Goal: Task Accomplishment & Management: Manage account settings

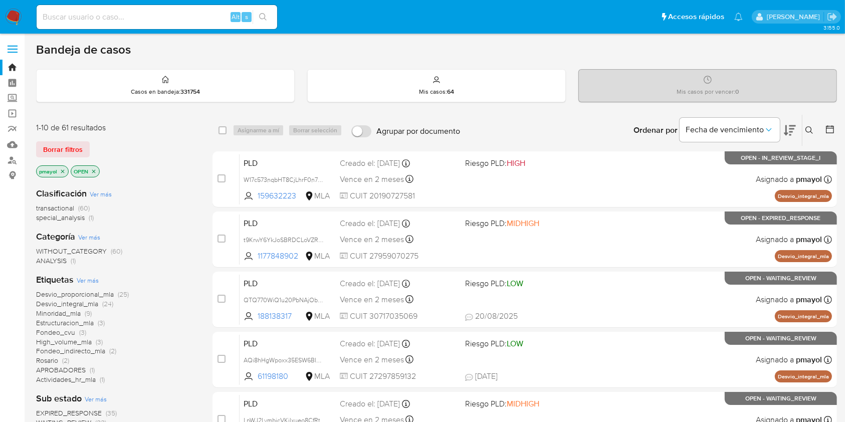
click at [162, 14] on input at bounding box center [157, 17] width 241 height 13
paste input "IpYiG4DosgifME6WEQvVF1Gg"
type input "IpYiG4DosgifME6WEQvVF1Gg"
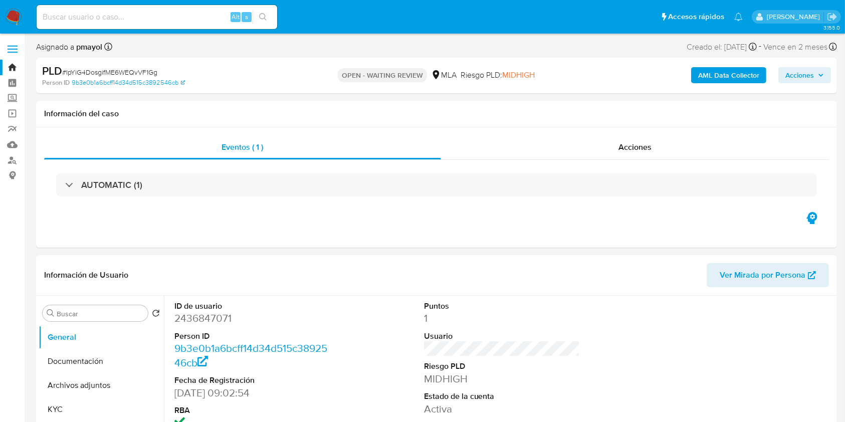
select select "10"
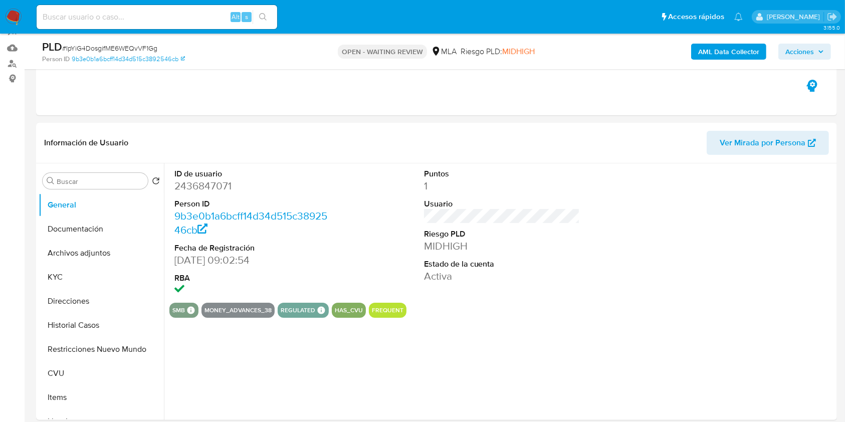
scroll to position [121, 0]
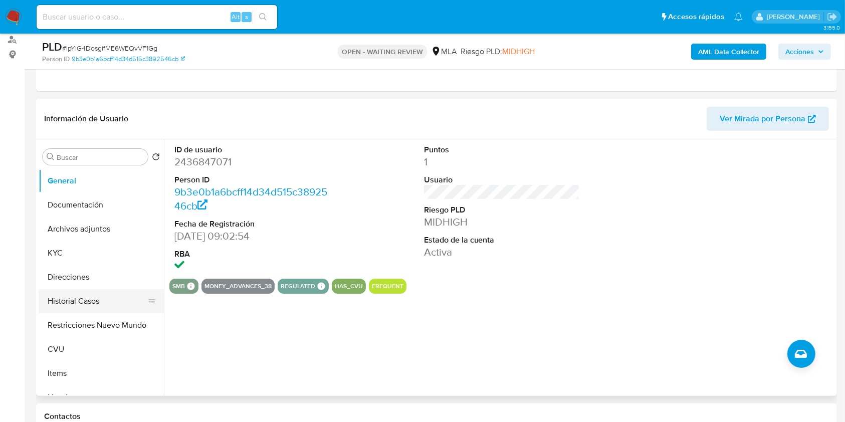
click at [78, 304] on button "Historial Casos" at bounding box center [97, 301] width 117 height 24
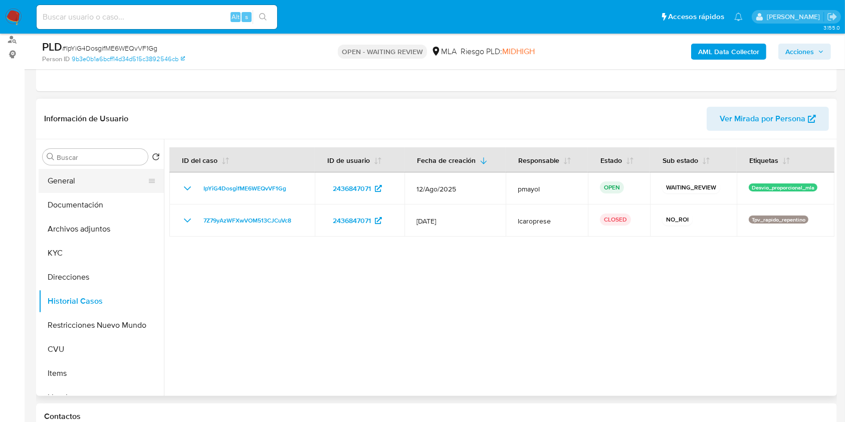
click at [82, 183] on button "General" at bounding box center [97, 181] width 117 height 24
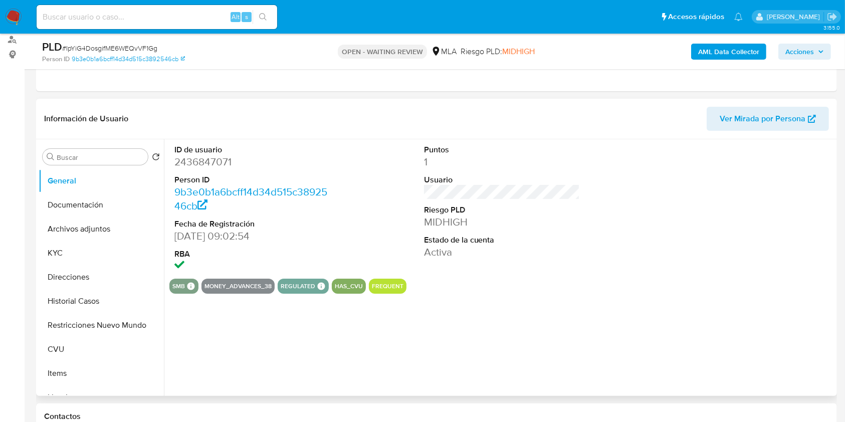
click at [206, 162] on dd "2436847071" at bounding box center [252, 162] width 156 height 14
copy dd "2436847071"
click at [79, 231] on button "Archivos adjuntos" at bounding box center [97, 229] width 117 height 24
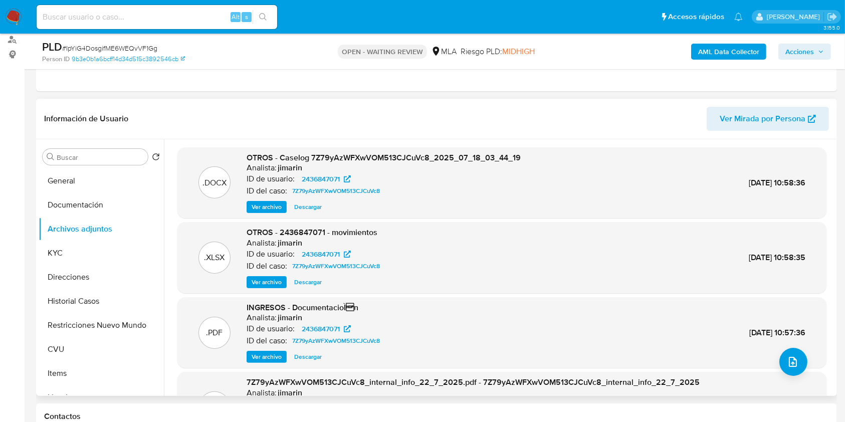
click at [316, 206] on span "Descargar" at bounding box center [308, 207] width 28 height 10
click at [89, 303] on button "Historial Casos" at bounding box center [97, 301] width 117 height 24
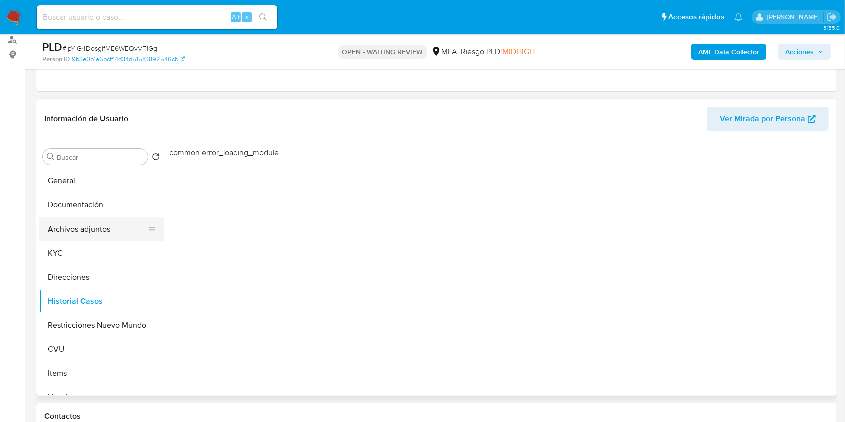
click at [95, 225] on button "Archivos adjuntos" at bounding box center [97, 229] width 117 height 24
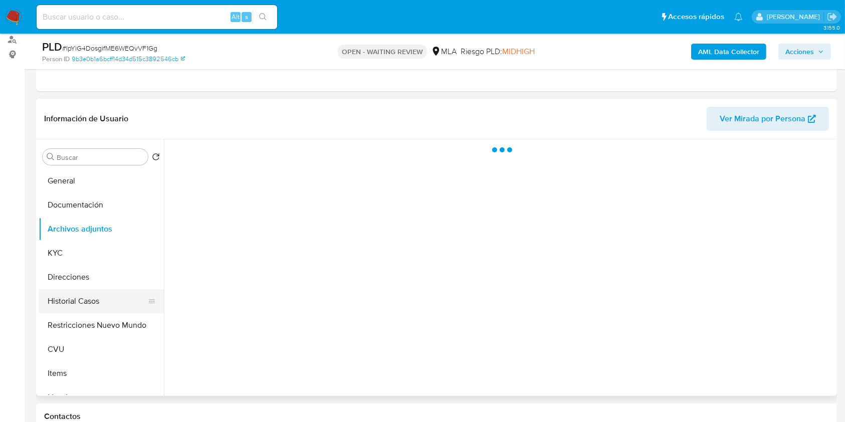
click at [95, 299] on button "Historial Casos" at bounding box center [97, 301] width 117 height 24
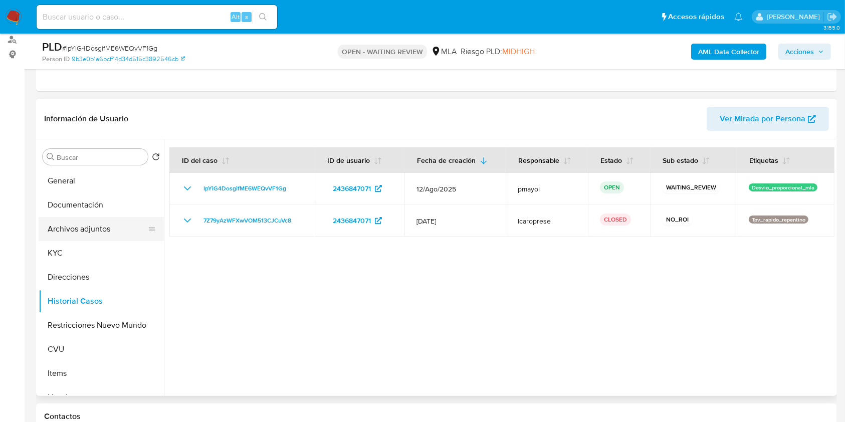
click at [97, 225] on button "Archivos adjuntos" at bounding box center [97, 229] width 117 height 24
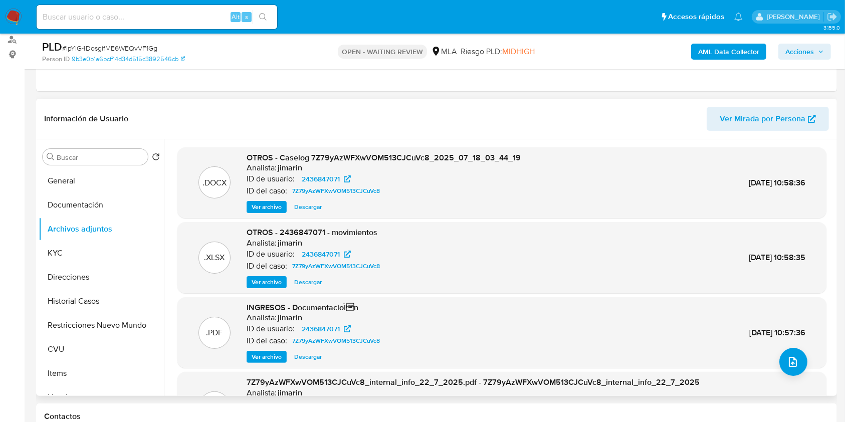
click at [310, 210] on span "Descargar" at bounding box center [308, 207] width 28 height 10
click at [92, 42] on div "PLD # IpYiG4DosgifME6WEQvVF1Gg" at bounding box center [171, 47] width 259 height 15
copy span "IpYiG4DosgifME6WEQvVF1Gg"
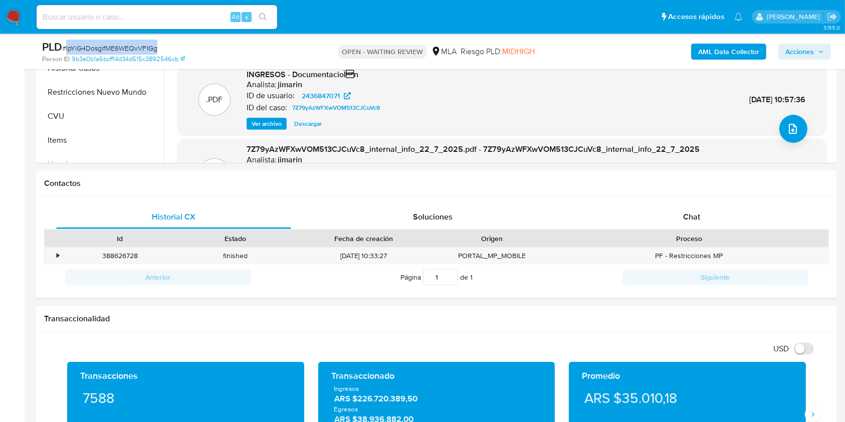
scroll to position [352, 0]
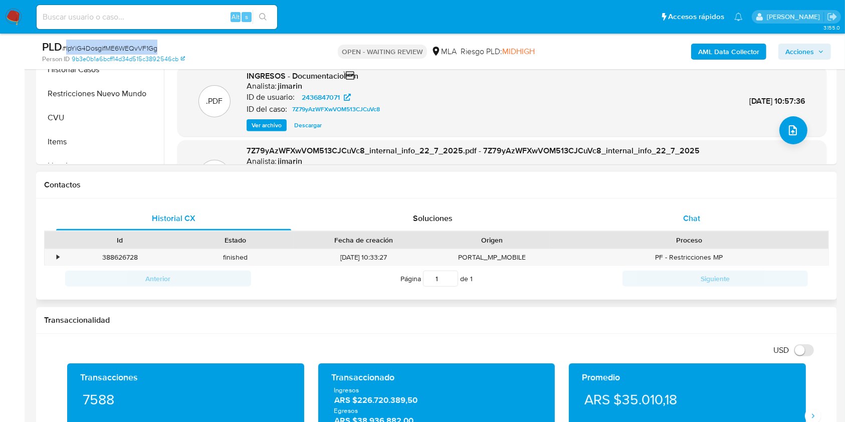
click at [697, 227] on div "Chat" at bounding box center [691, 218] width 235 height 24
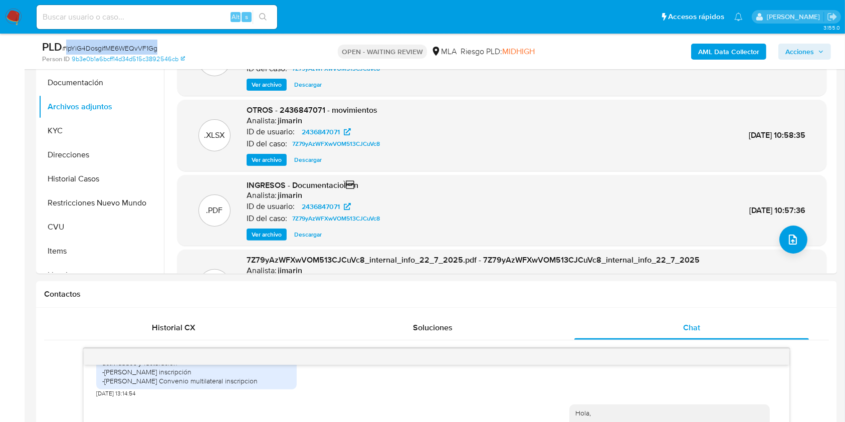
scroll to position [228, 0]
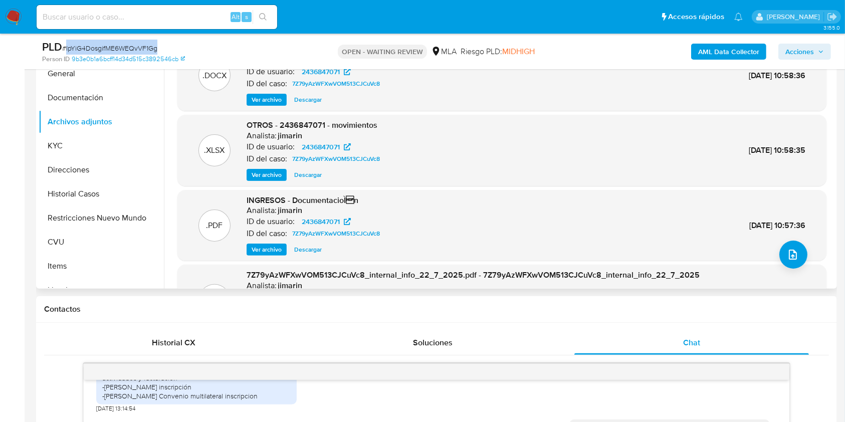
click at [259, 248] on span "Ver archivo" at bounding box center [267, 250] width 30 height 10
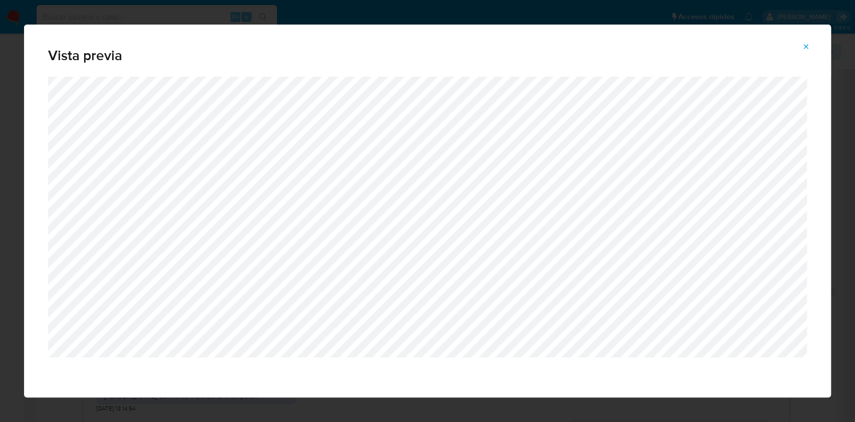
click at [802, 44] on icon "Attachment preview" at bounding box center [806, 47] width 8 height 8
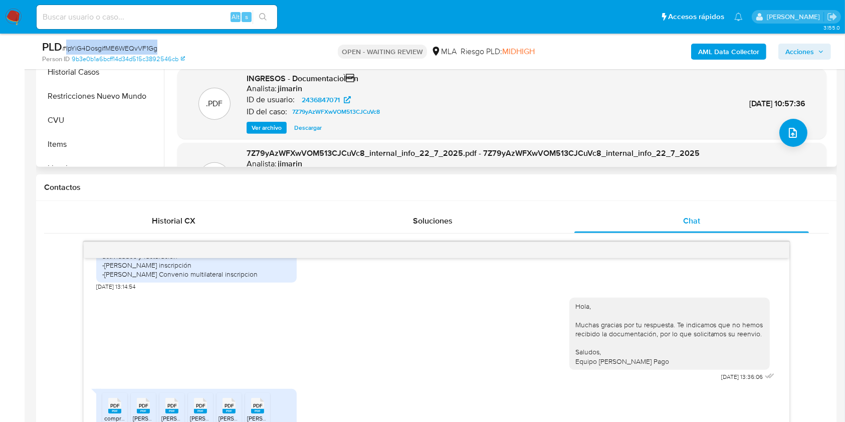
scroll to position [434, 0]
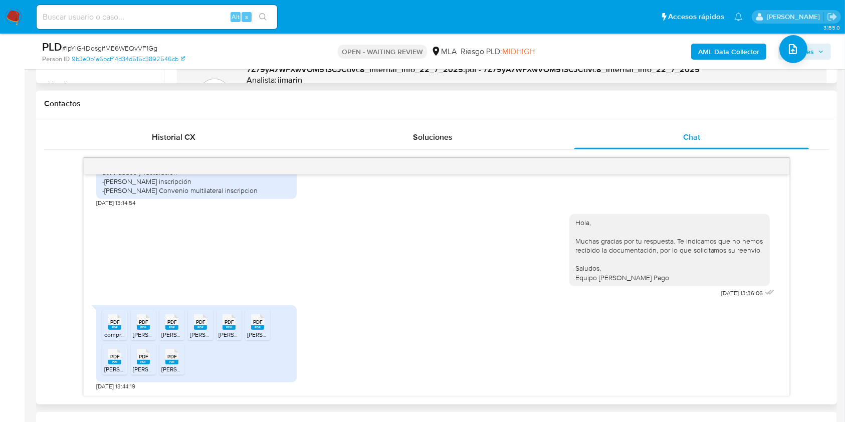
click at [113, 331] on span "comprobantes_consulta_csv_emitidos_123566854_20289336614_20250819-1722 (montos …" at bounding box center [263, 334] width 318 height 9
click at [149, 330] on span "Blanchet comprobantes_consulta (montos expresados en pesos) (1) (1).pdf" at bounding box center [244, 334] width 222 height 9
click at [164, 329] on div "PDF PDF" at bounding box center [171, 321] width 21 height 20
click at [202, 327] on rect at bounding box center [200, 327] width 13 height 5
click at [229, 326] on rect at bounding box center [229, 327] width 13 height 5
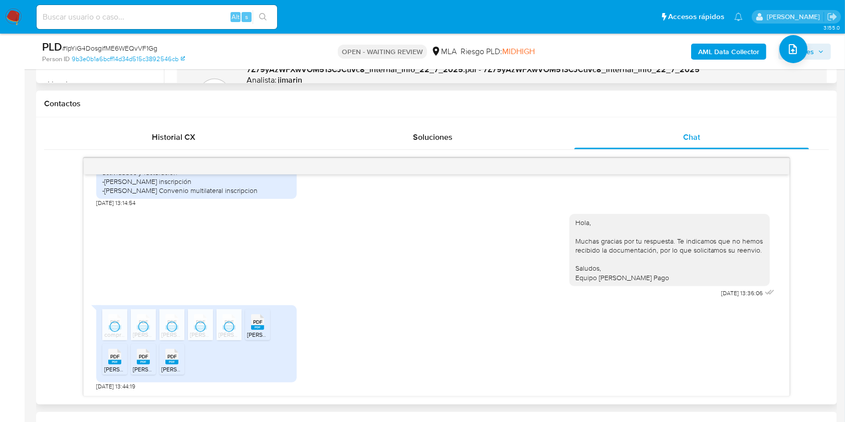
click at [252, 325] on rect at bounding box center [257, 327] width 13 height 5
click at [113, 360] on rect at bounding box center [114, 362] width 13 height 5
drag, startPoint x: 129, startPoint y: 360, endPoint x: 136, endPoint y: 361, distance: 6.7
click at [129, 360] on ul "PDF PDF comprobantes_consulta_csv_emitidos_123566854_20289336614_20250819-1722 …" at bounding box center [196, 343] width 188 height 69
click at [145, 363] on icon "PDF" at bounding box center [143, 357] width 13 height 18
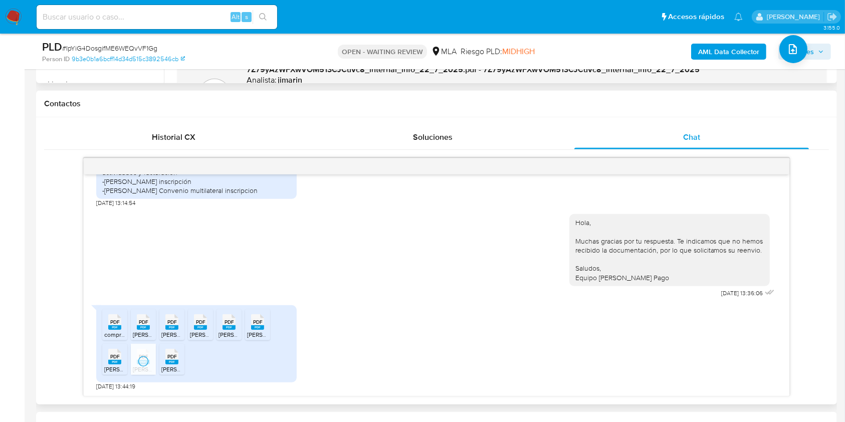
click at [168, 361] on rect at bounding box center [171, 362] width 13 height 5
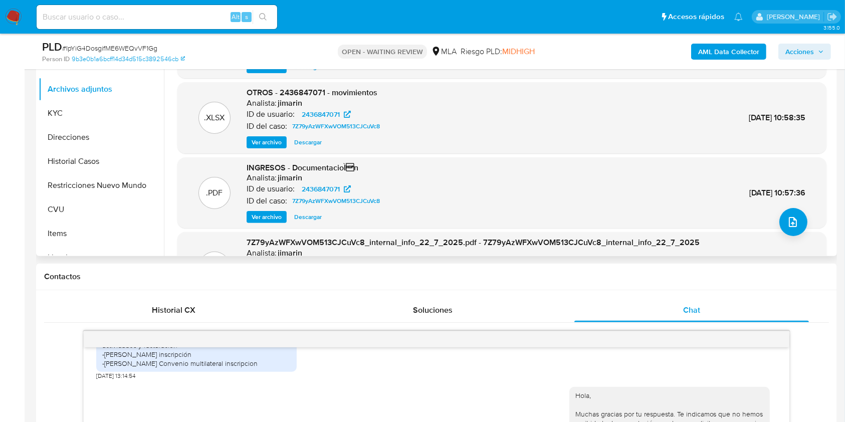
scroll to position [204, 0]
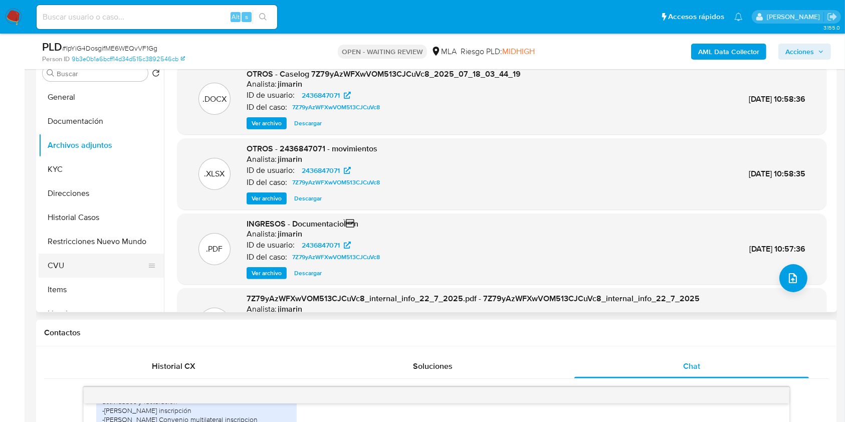
click at [68, 254] on button "CVU" at bounding box center [97, 266] width 117 height 24
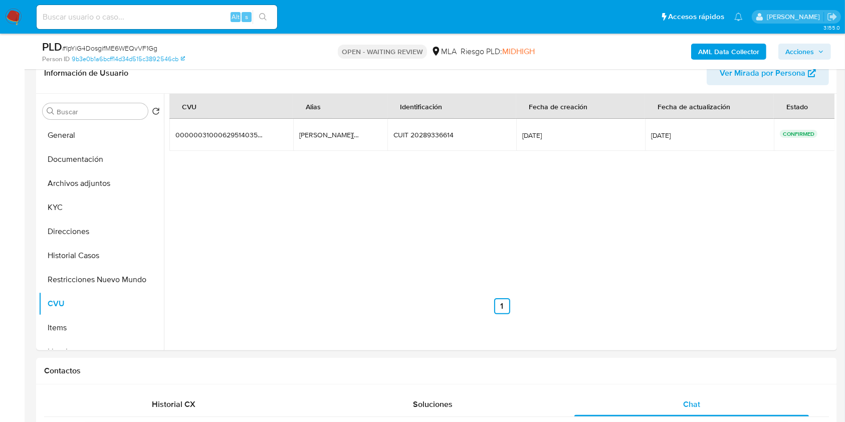
scroll to position [147, 0]
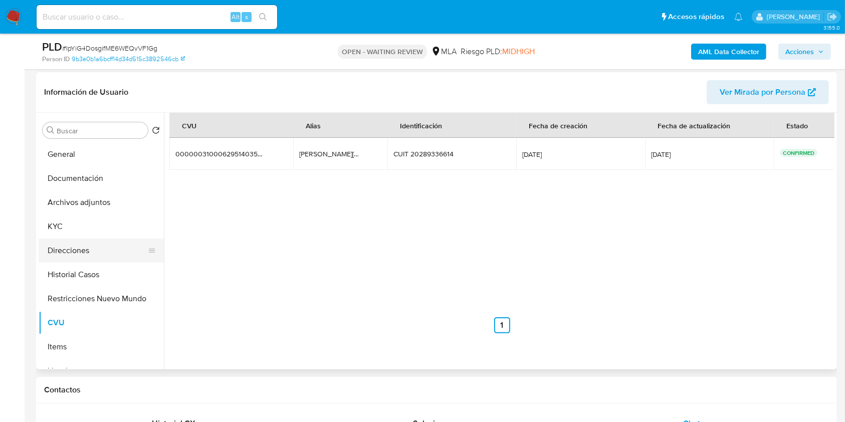
click at [63, 254] on button "Direcciones" at bounding box center [97, 251] width 117 height 24
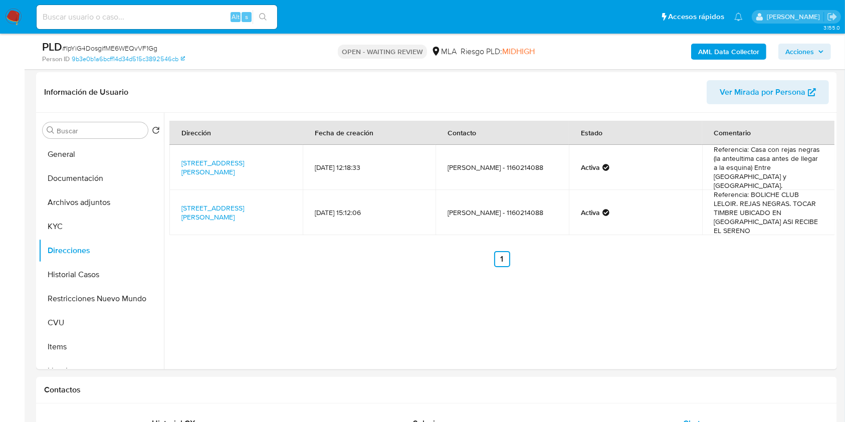
click at [739, 206] on td "Referencia: BOLICHE CLUB LELOIR. REJAS NEGRAS. TOCAR TIMBRE UBICADO EN LAS REJA…" at bounding box center [768, 212] width 133 height 45
click at [700, 263] on div "Dirección Fecha de creación Contacto Estado Comentario Calle San Isidro 2789, I…" at bounding box center [499, 241] width 671 height 257
click at [16, 17] on img at bounding box center [13, 17] width 17 height 17
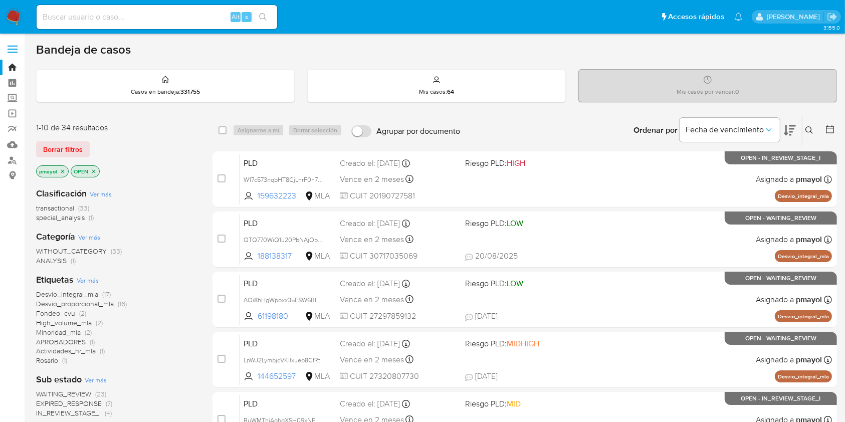
click at [809, 124] on button at bounding box center [810, 130] width 17 height 12
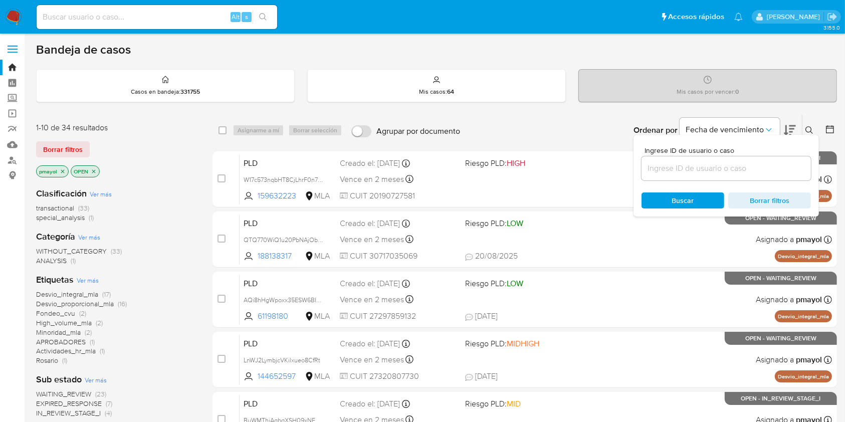
click at [732, 170] on input at bounding box center [725, 168] width 169 height 13
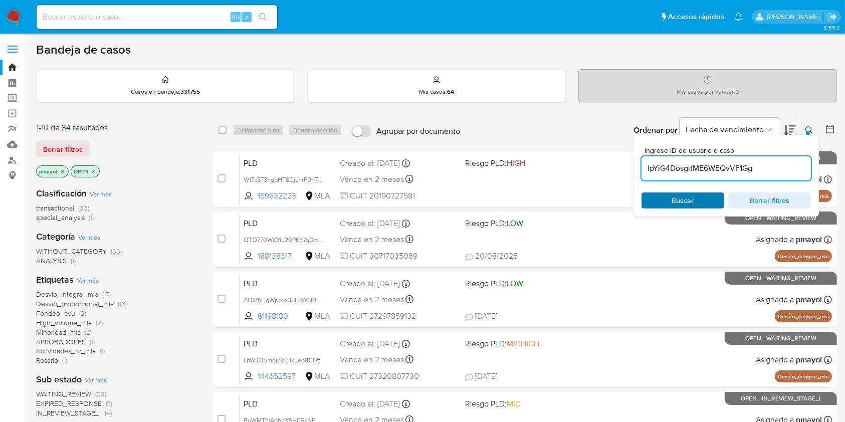
type input "IpYiG4DosgifME6WEQvVF1Gg"
click at [670, 196] on div "Buscar Borrar filtros" at bounding box center [725, 200] width 169 height 16
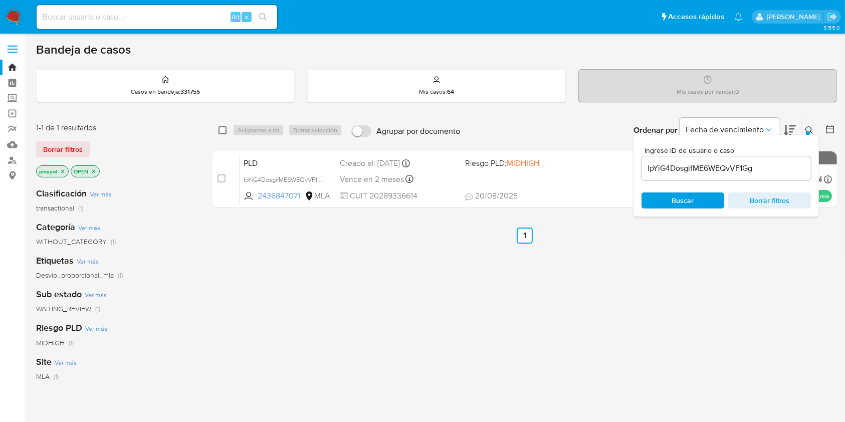
click at [226, 130] on input "checkbox" at bounding box center [223, 130] width 8 height 8
checkbox input "true"
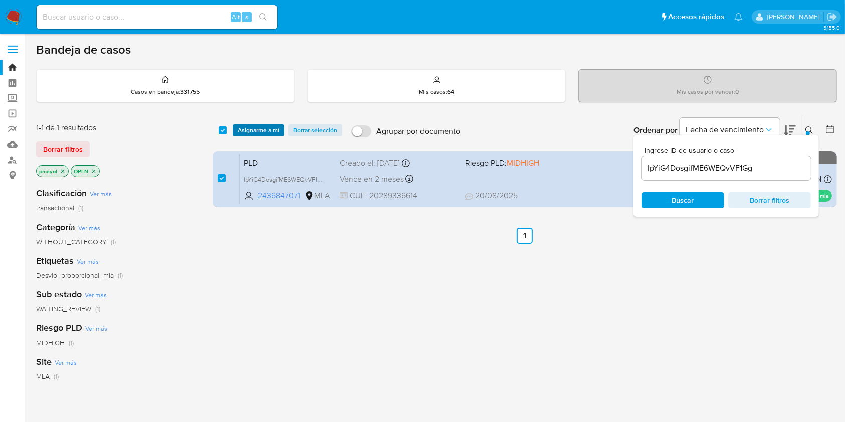
click at [245, 132] on span "Asignarme a mí" at bounding box center [259, 130] width 42 height 10
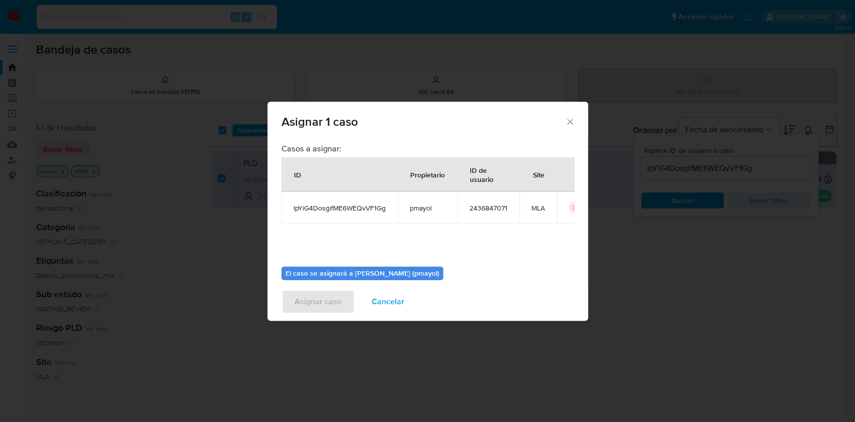
scroll to position [51, 0]
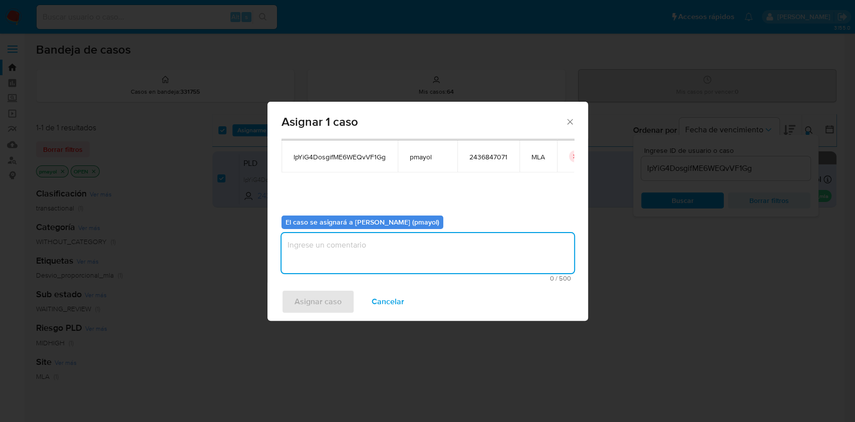
click at [428, 252] on textarea "assign-modal" at bounding box center [428, 253] width 293 height 40
type textarea "Asignación"
click at [326, 299] on span "Asignar caso" at bounding box center [318, 302] width 47 height 22
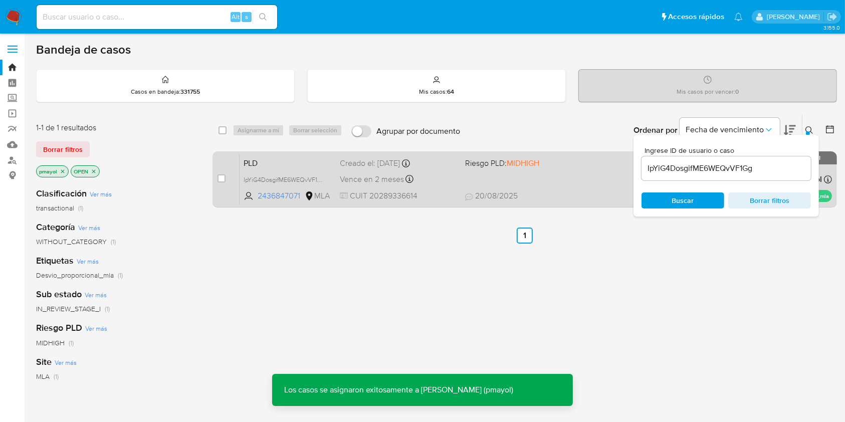
click at [522, 186] on div "PLD IpYiG4DosgifME6WEQvVF1Gg 2436847071 MLA Riesgo PLD: MIDHIGH Creado el: 12/0…" at bounding box center [536, 179] width 592 height 51
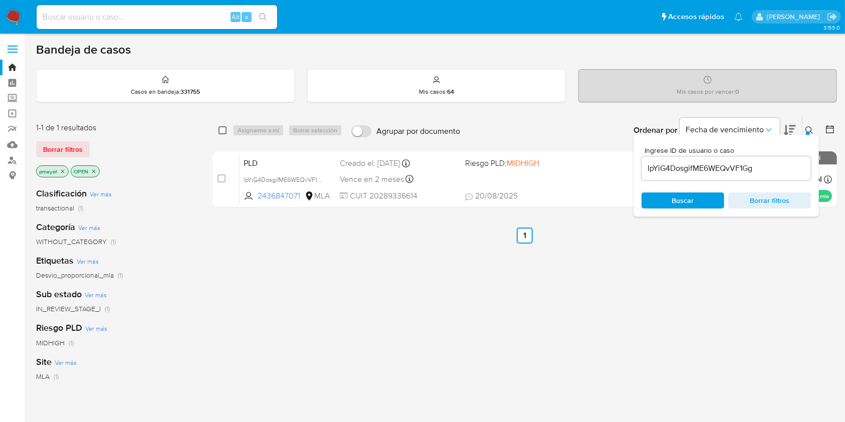
click at [222, 128] on input "checkbox" at bounding box center [223, 130] width 8 height 8
checkbox input "true"
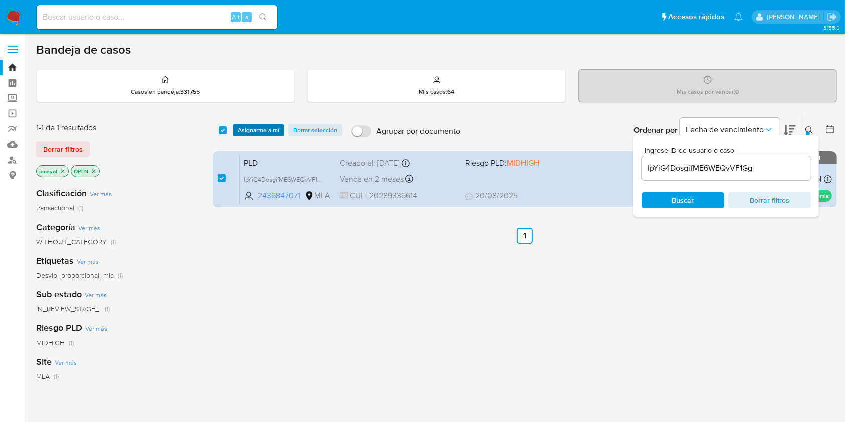
click at [253, 134] on span "Asignarme a mí" at bounding box center [259, 130] width 42 height 10
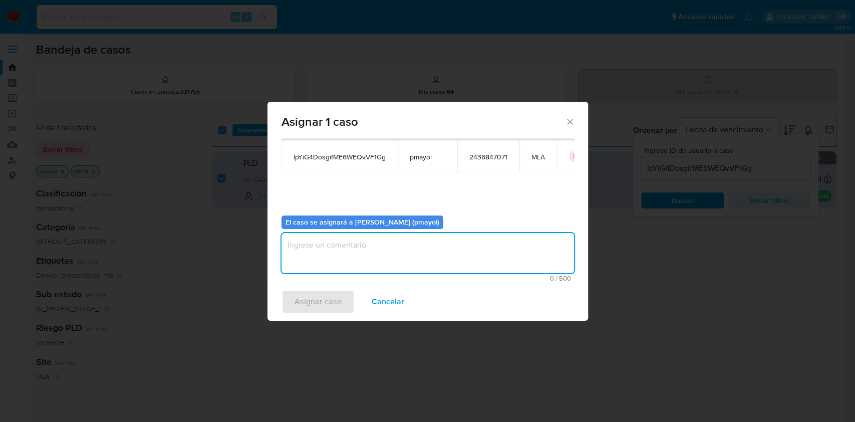
click at [490, 253] on textarea "assign-modal" at bounding box center [428, 253] width 293 height 40
type textarea "a"
type textarea "Asignación"
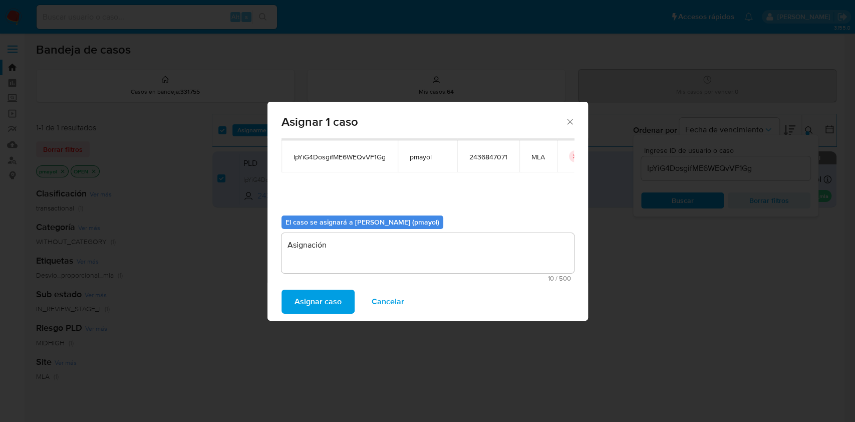
click at [316, 300] on span "Asignar caso" at bounding box center [318, 302] width 47 height 22
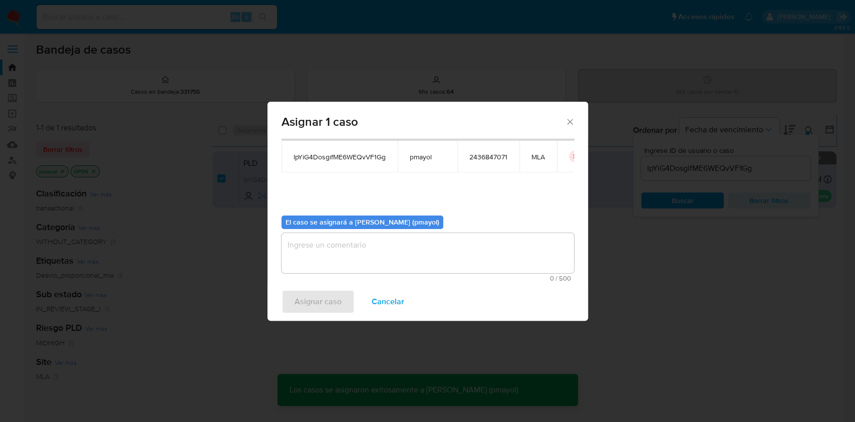
checkbox input "false"
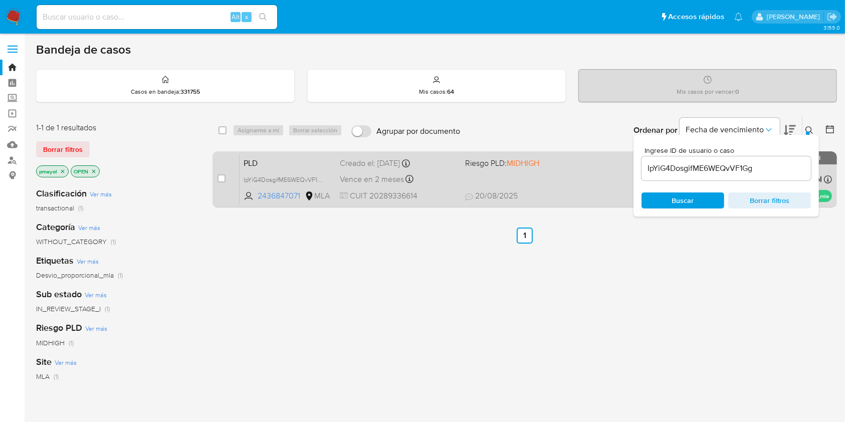
click at [525, 185] on div "PLD IpYiG4DosgifME6WEQvVF1Gg 2436847071 MLA Riesgo PLD: MIDHIGH Creado el: 12/0…" at bounding box center [536, 179] width 592 height 51
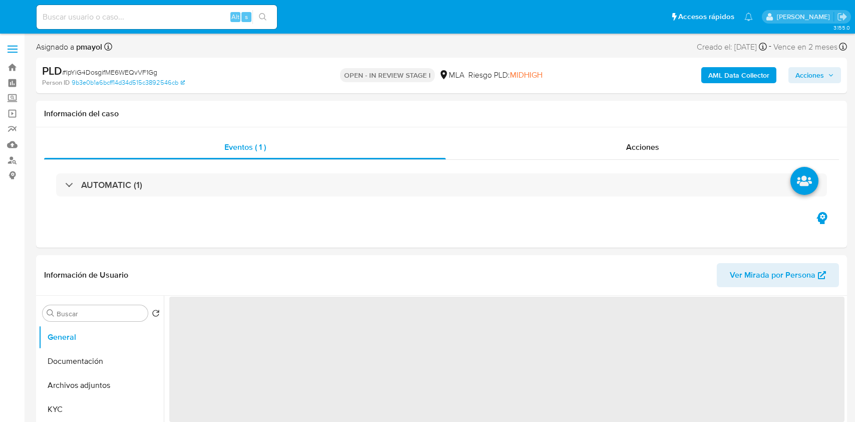
select select "10"
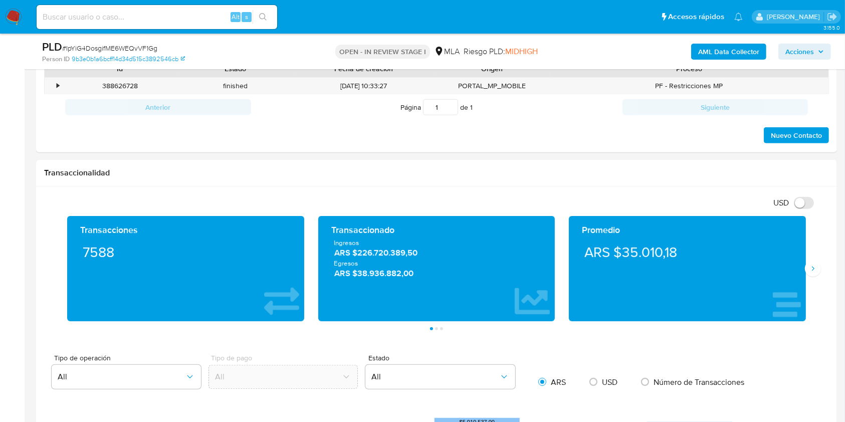
scroll to position [491, 0]
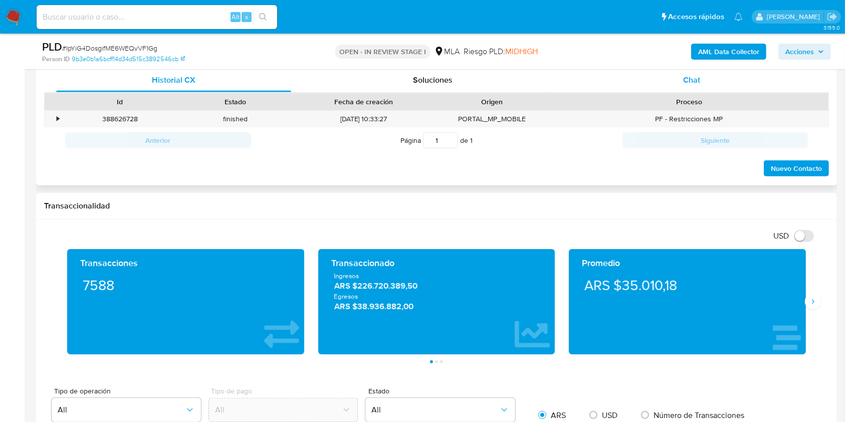
click at [681, 82] on div "Chat" at bounding box center [691, 80] width 235 height 24
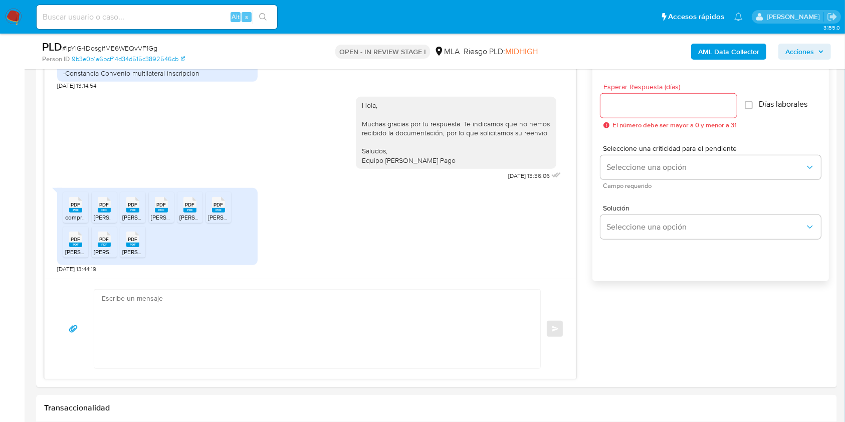
scroll to position [556, 0]
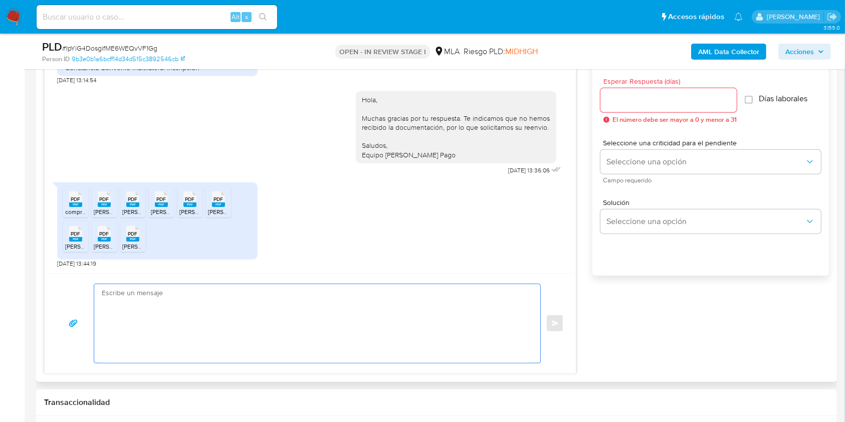
click at [314, 310] on textarea at bounding box center [315, 323] width 426 height 79
paste textarea "Hola, ¡Muchas gracias por tu respuesta! Confirmamos la recepción de la document…"
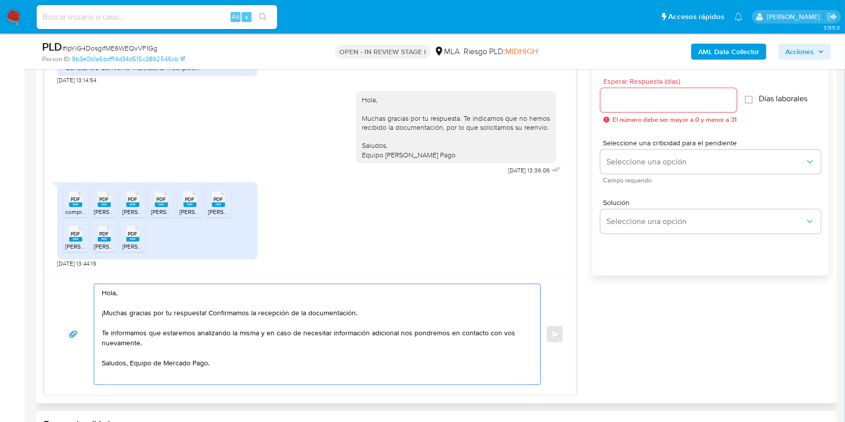
scroll to position [6, 0]
click at [101, 296] on div "Hola, ¡Muchas gracias por tu respuesta! Confirmamos la recepción de la document…" at bounding box center [314, 334] width 441 height 100
click at [103, 295] on textarea "Hola, ¡Muchas gracias por tu respuesta! Confirmamos la recepción de la document…" at bounding box center [315, 334] width 426 height 100
click at [128, 364] on textarea "Hola, ¡Muchas gracias por tu respuesta! Confirmamos la recepción de la document…" at bounding box center [315, 333] width 426 height 99
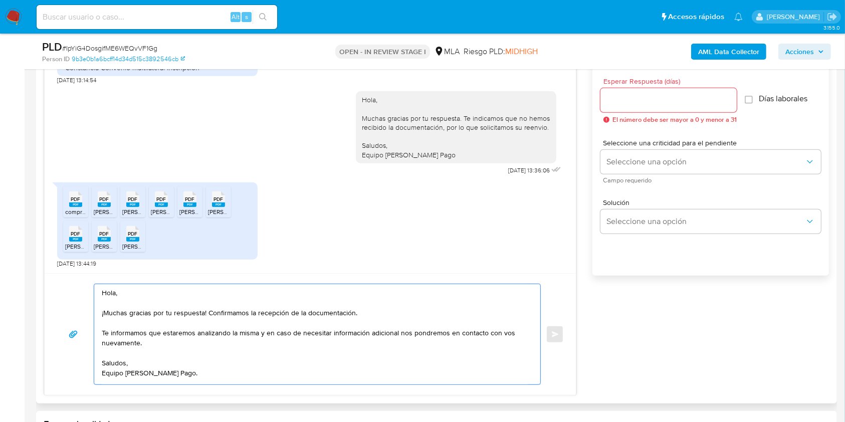
type textarea "Hola, ¡Muchas gracias por tu respuesta! Confirmamos la recepción de la document…"
click at [612, 103] on input "Esperar Respuesta (días)" at bounding box center [668, 100] width 136 height 13
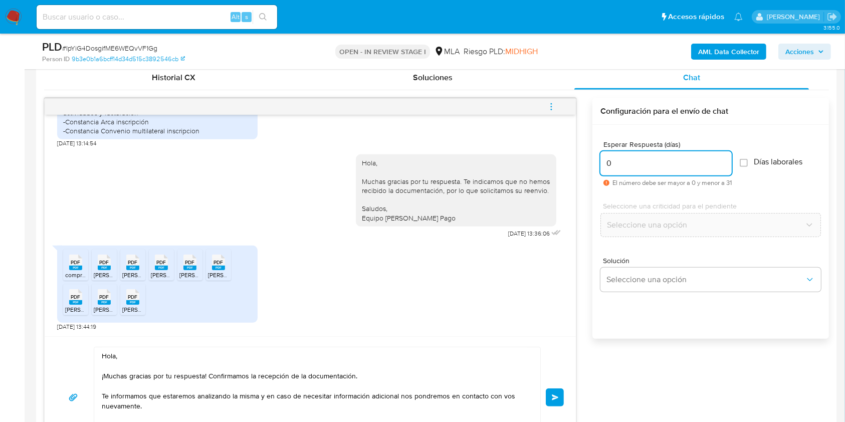
scroll to position [498, 0]
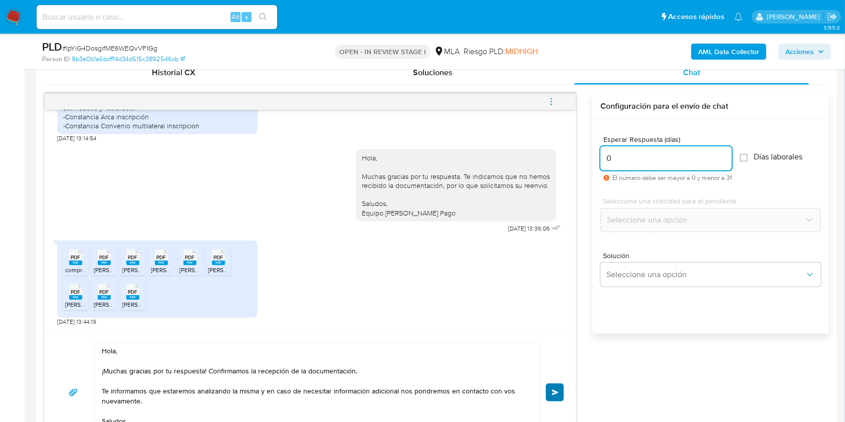
type input "0"
click at [561, 383] on button "Enviar" at bounding box center [555, 392] width 18 height 18
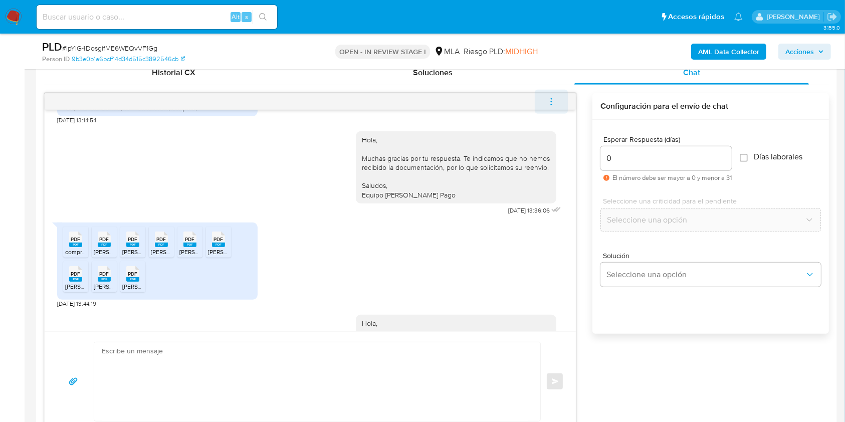
scroll to position [826, 0]
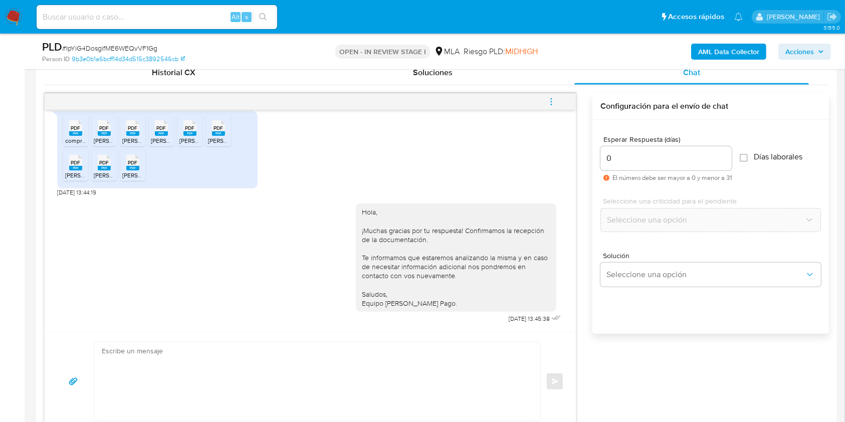
click at [555, 110] on span "menu-action" at bounding box center [551, 102] width 9 height 24
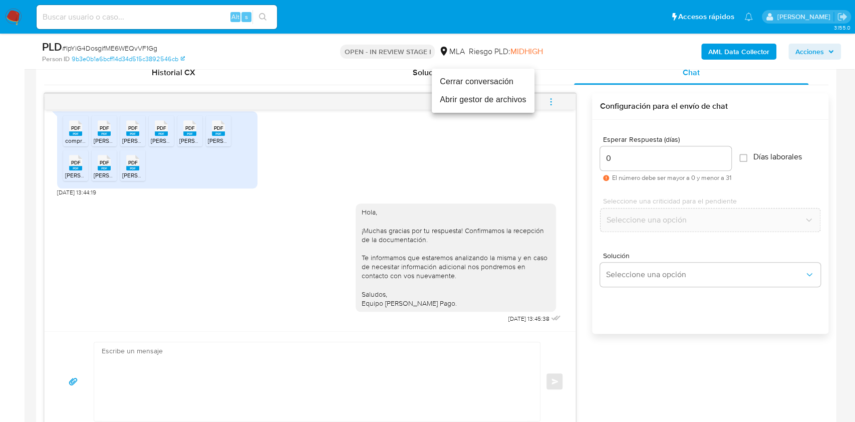
click at [478, 81] on li "Cerrar conversación" at bounding box center [483, 82] width 103 height 18
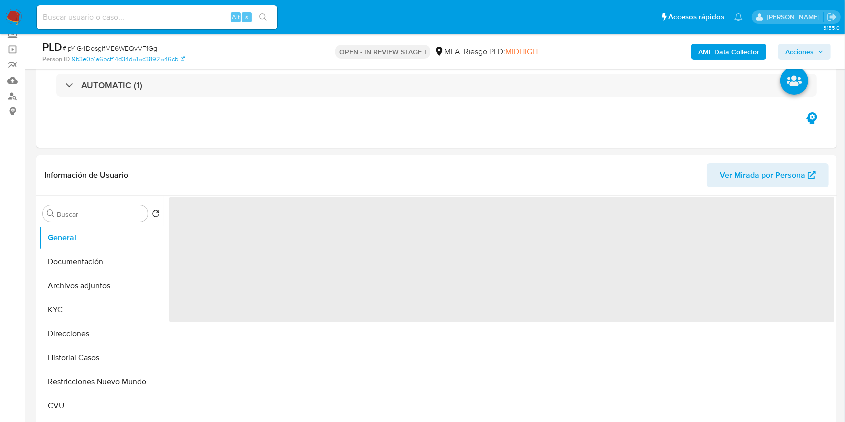
scroll to position [66, 0]
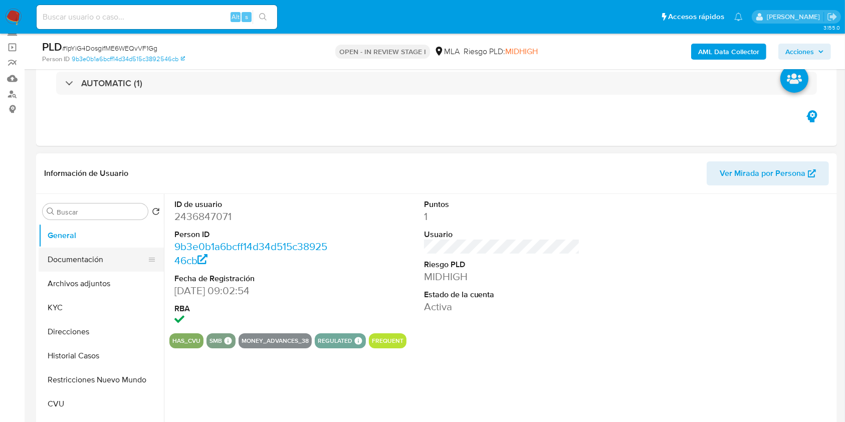
select select "10"
click at [102, 284] on button "Archivos adjuntos" at bounding box center [97, 284] width 117 height 24
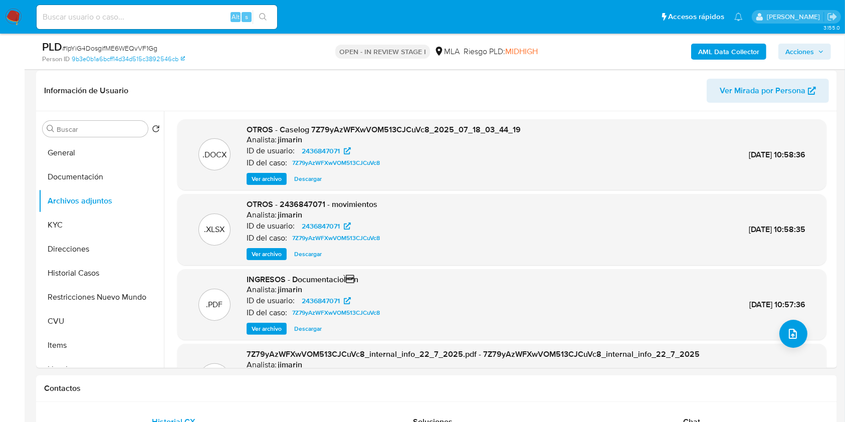
scroll to position [171, 0]
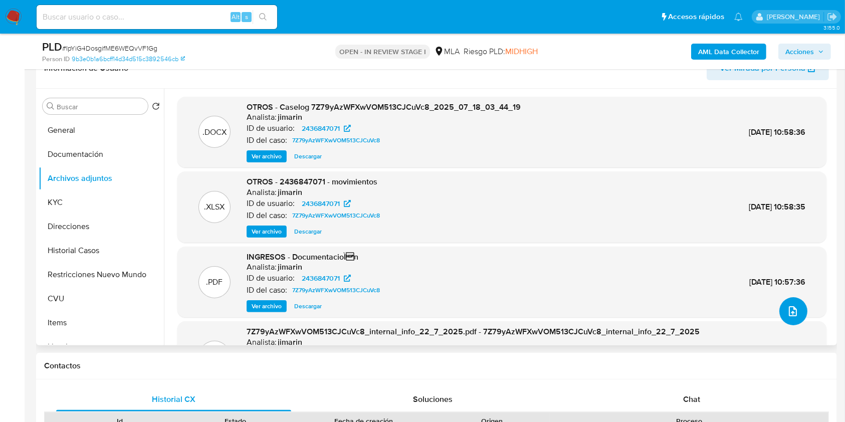
click at [787, 310] on icon "upload-file" at bounding box center [793, 311] width 12 height 12
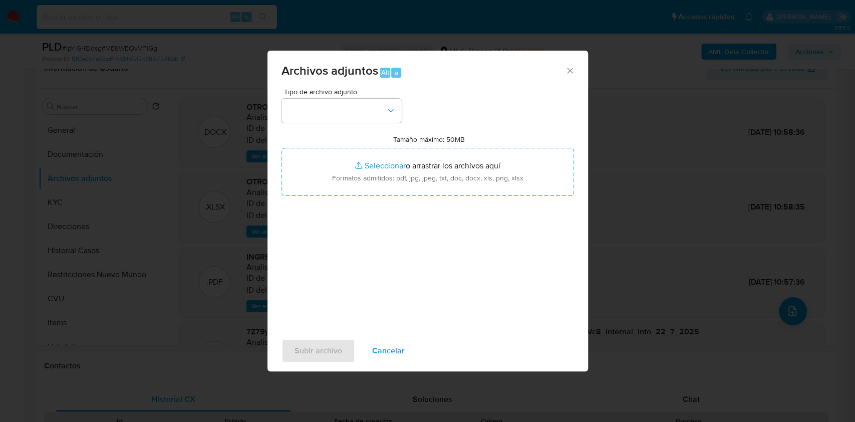
click at [395, 347] on span "Cancelar" at bounding box center [388, 351] width 33 height 22
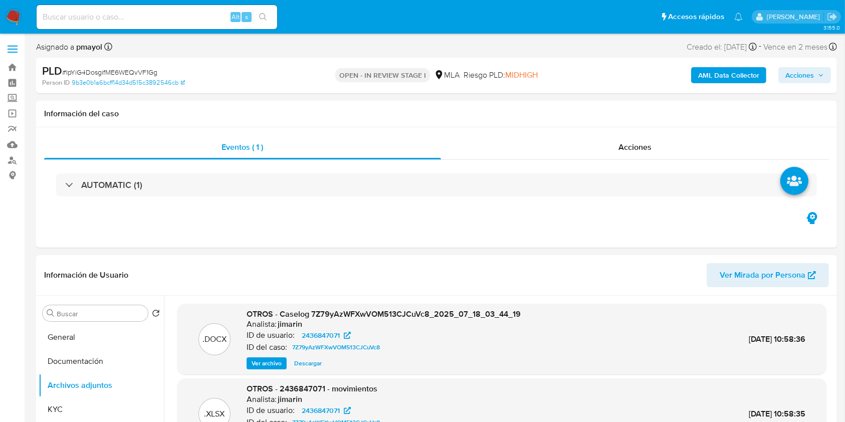
scroll to position [16, 0]
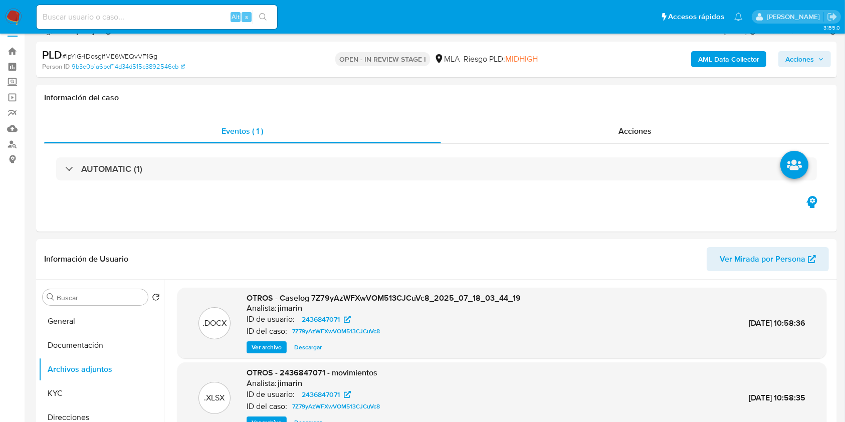
click at [706, 63] on b "AML Data Collector" at bounding box center [728, 59] width 61 height 16
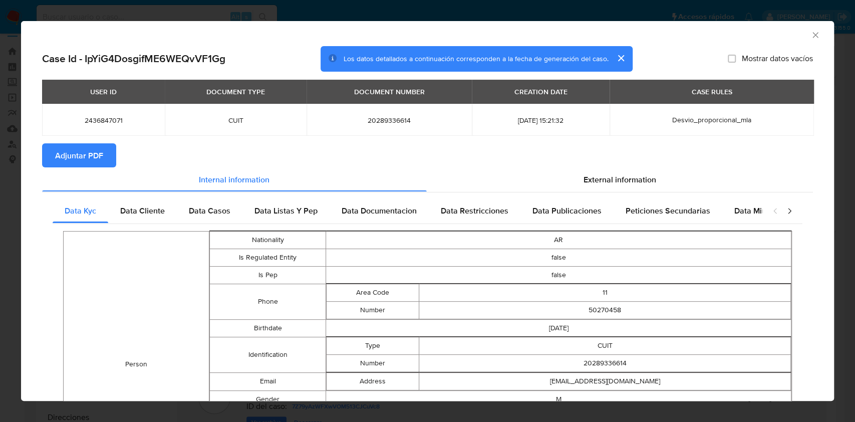
click at [103, 157] on span "Adjuntar PDF" at bounding box center [79, 155] width 48 height 22
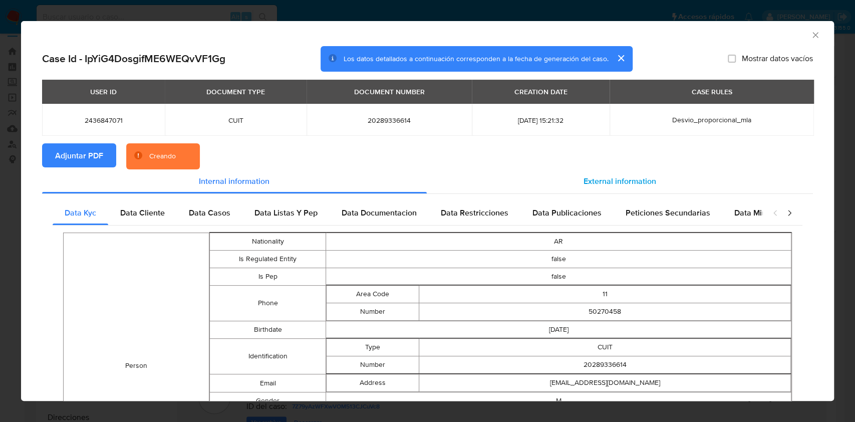
click at [583, 174] on div "External information" at bounding box center [620, 181] width 387 height 24
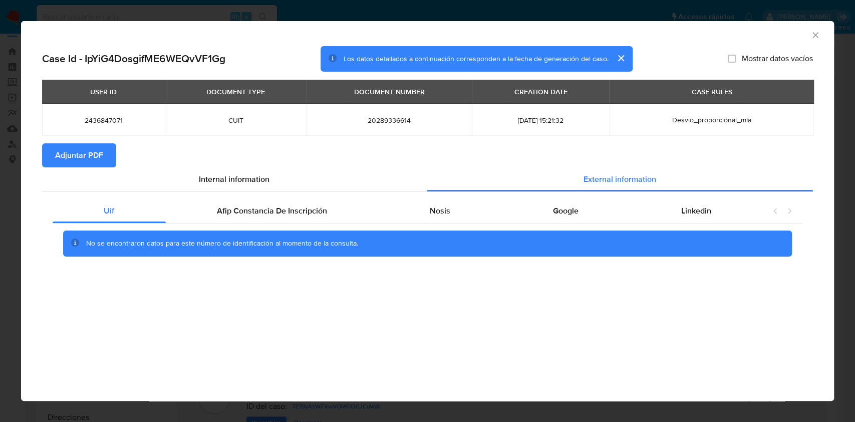
click at [811, 34] on icon "Cerrar ventana" at bounding box center [816, 35] width 10 height 10
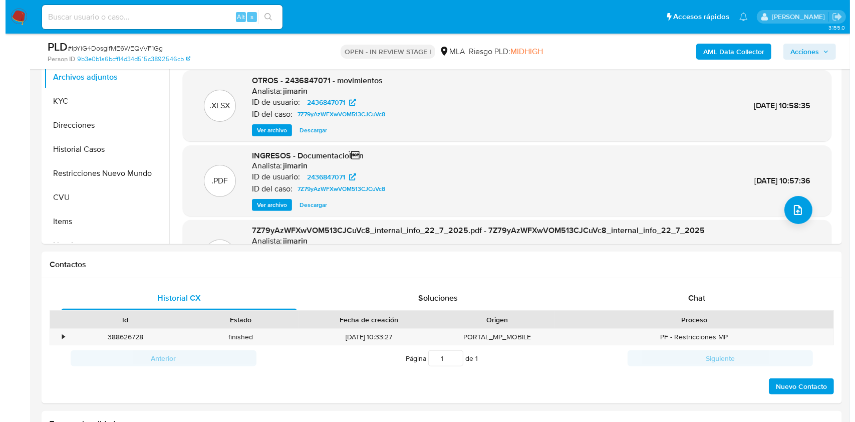
scroll to position [329, 0]
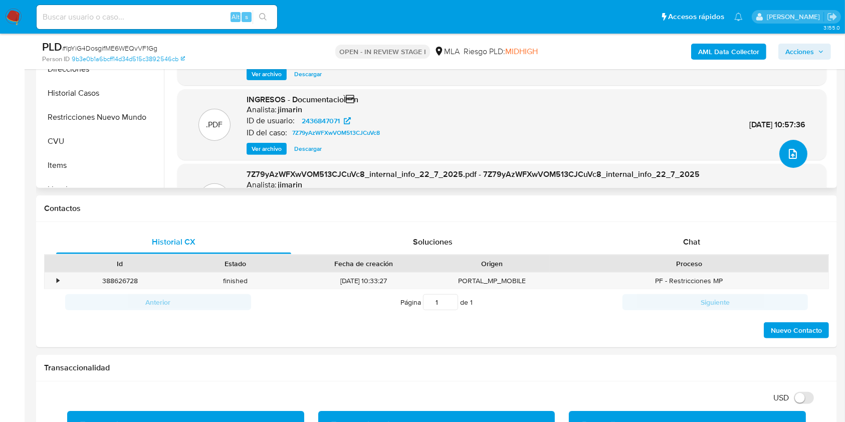
click at [787, 155] on icon "upload-file" at bounding box center [793, 154] width 12 height 12
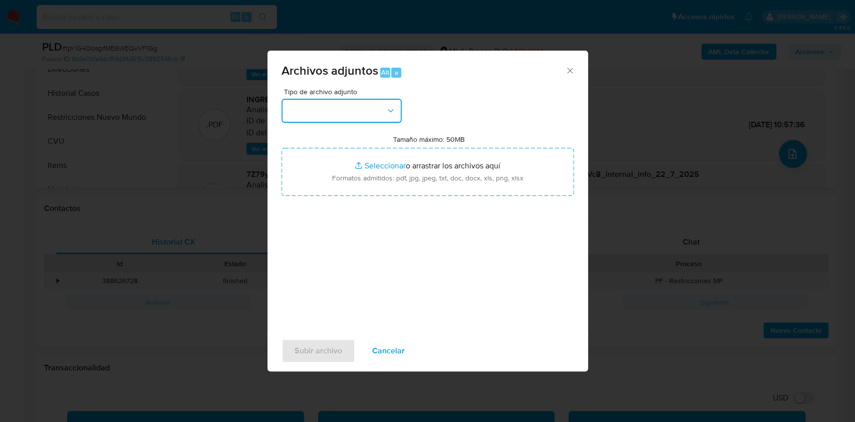
click at [357, 109] on button "button" at bounding box center [342, 111] width 120 height 24
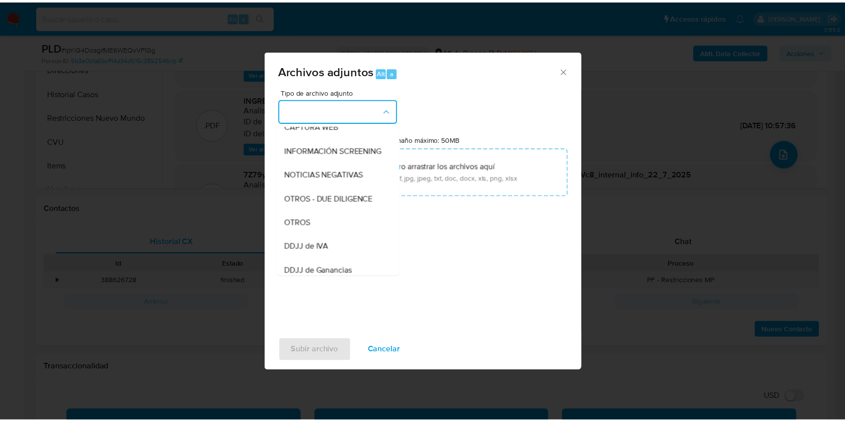
scroll to position [114, 0]
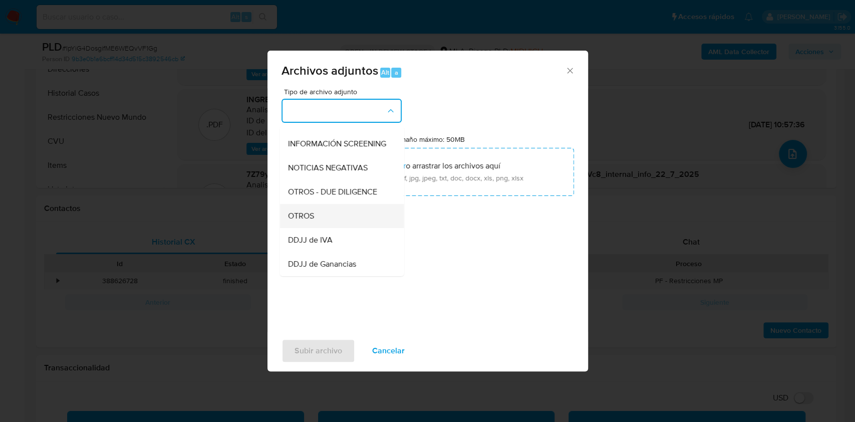
click at [316, 228] on div "OTROS" at bounding box center [339, 216] width 102 height 24
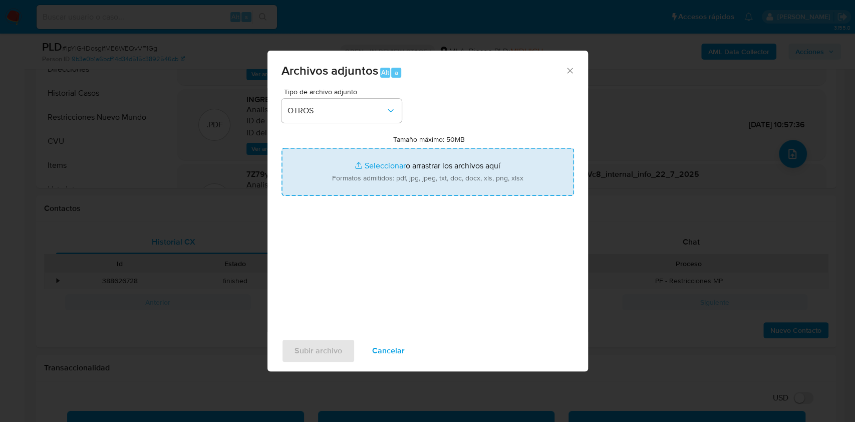
click at [383, 178] on input "Tamaño máximo: 50MB Seleccionar archivos" at bounding box center [428, 172] width 293 height 48
type input "C:\fakepath\Caselog IpYiG4DosgifME6WEQvVF1Gg.docx"
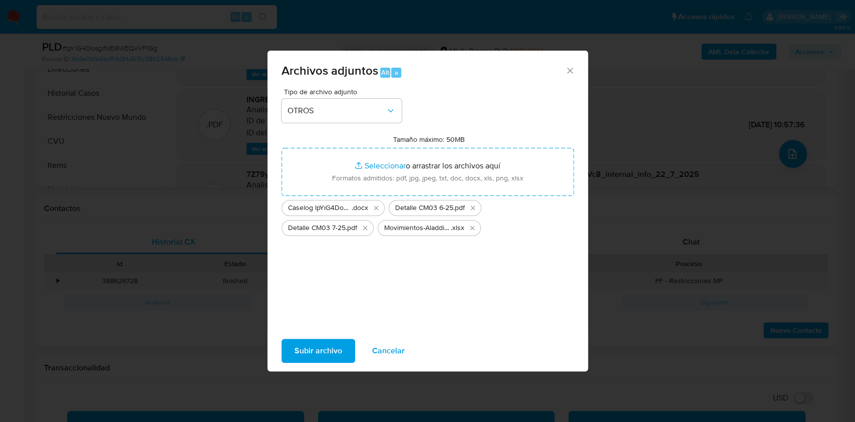
click at [298, 355] on span "Subir archivo" at bounding box center [319, 351] width 48 height 22
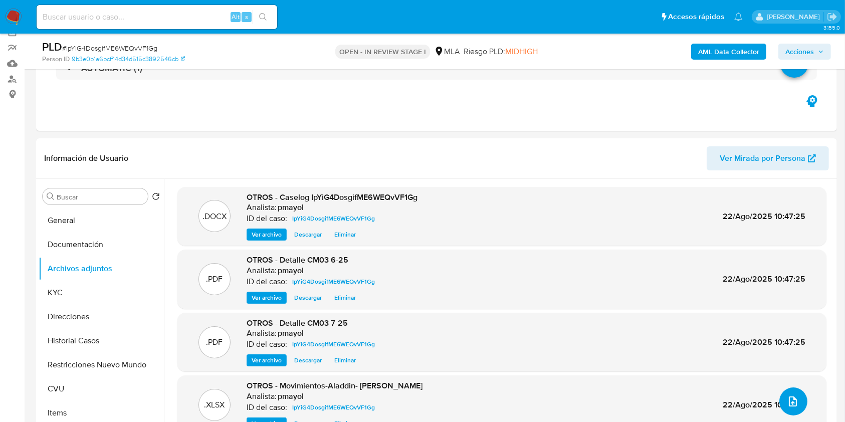
scroll to position [84, 0]
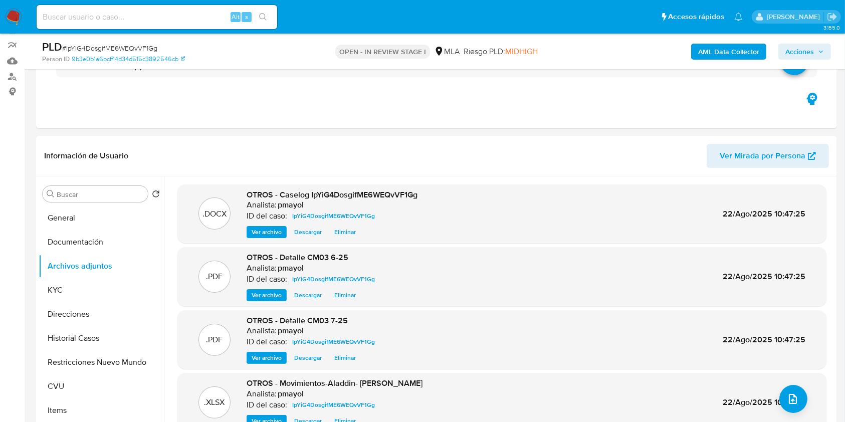
click at [804, 51] on span "Acciones" at bounding box center [799, 52] width 29 height 16
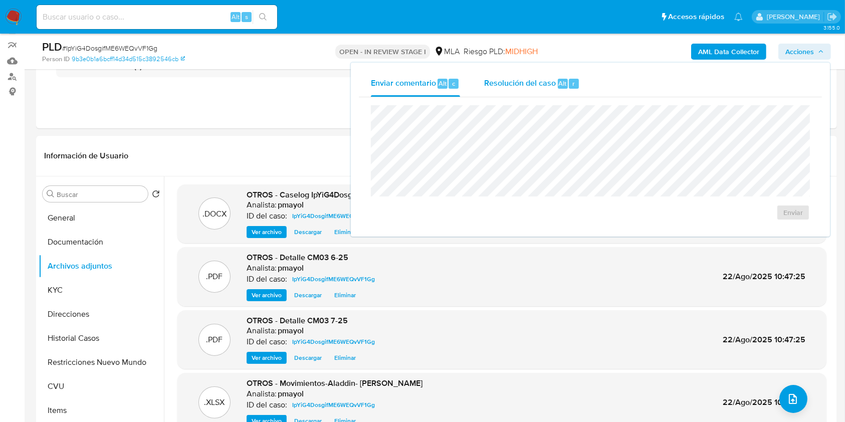
click at [513, 78] on span "Resolución del caso" at bounding box center [520, 83] width 72 height 12
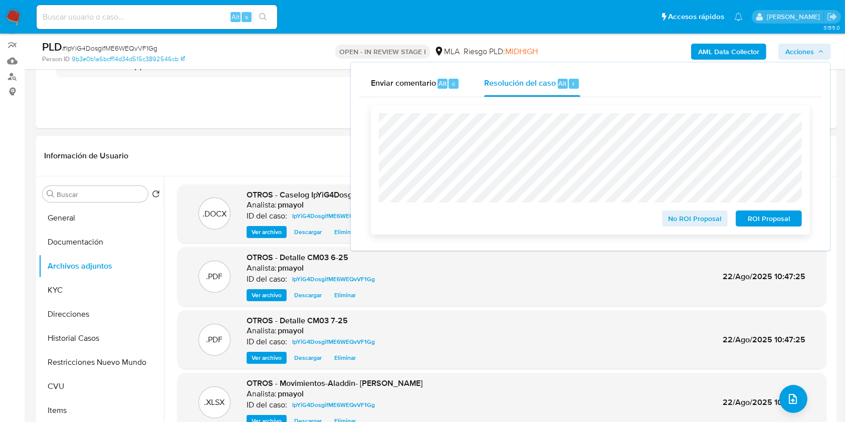
click at [685, 211] on span "No ROI Proposal" at bounding box center [695, 218] width 52 height 14
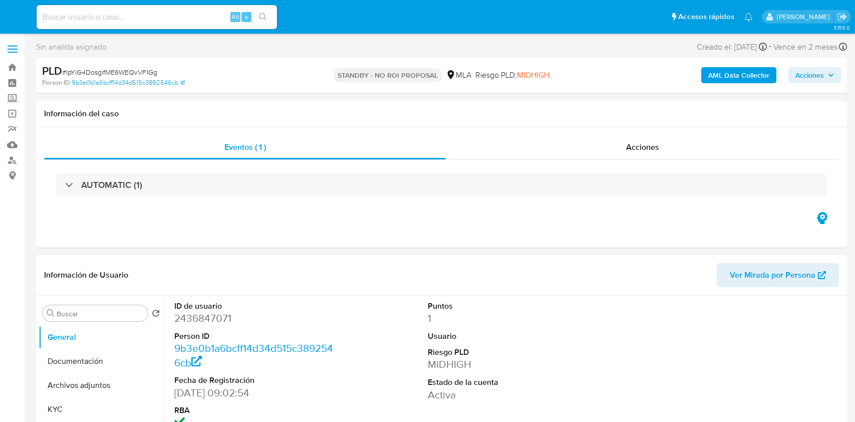
select select "10"
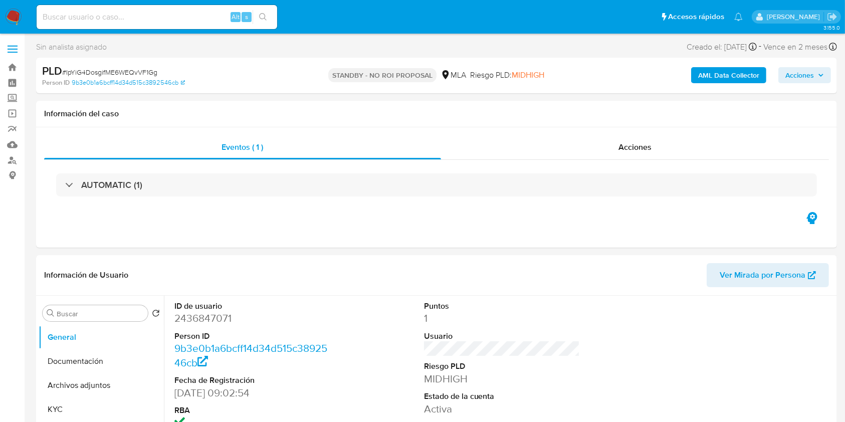
click at [189, 26] on div "Alt s" at bounding box center [157, 17] width 241 height 24
click at [181, 21] on input at bounding box center [157, 17] width 241 height 13
paste input "8ymK4qfiERTjUQVyjLAOCMV4"
type input "8ymK4qfiERTjUQVyjLAOCMV4"
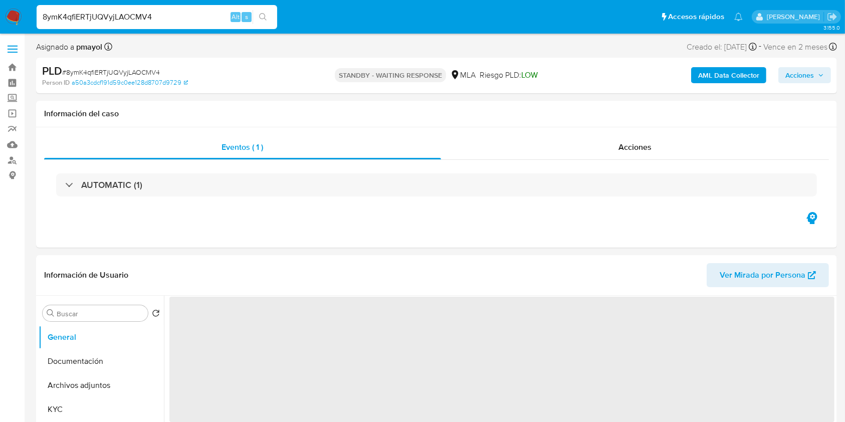
scroll to position [89, 0]
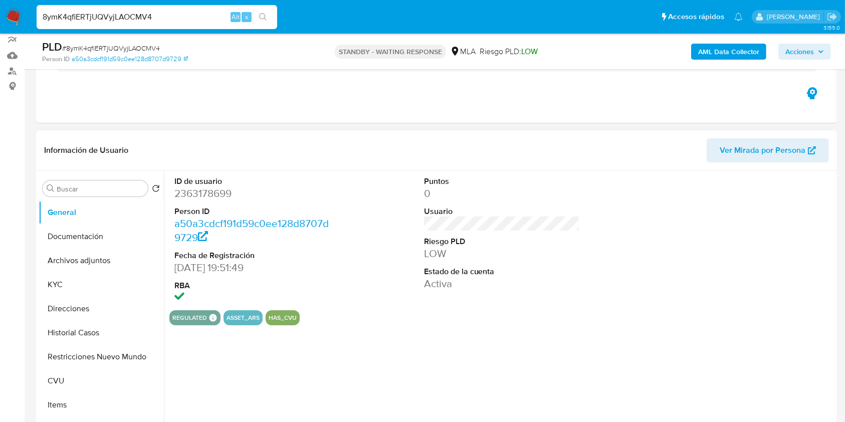
select select "10"
click at [217, 194] on dd "2363178699" at bounding box center [252, 193] width 156 height 14
copy dd "2363178699"
click at [184, 11] on input "8ymK4qfiERTjUQVyjLAOCMV4" at bounding box center [157, 17] width 241 height 13
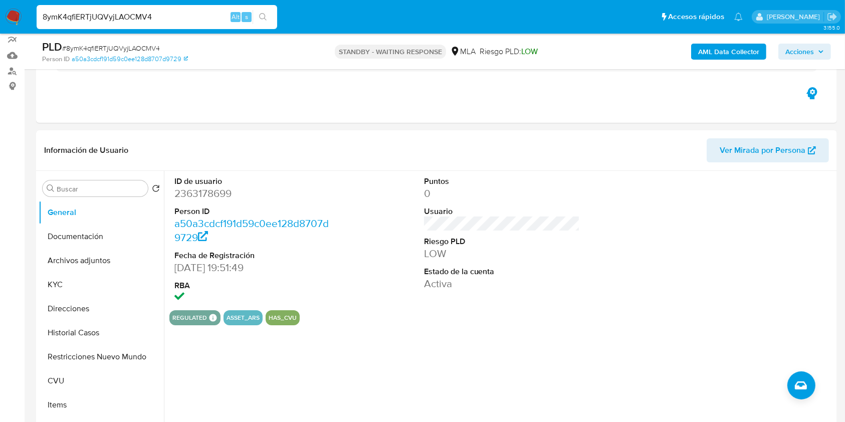
click at [184, 11] on input "8ymK4qfiERTjUQVyjLAOCMV4" at bounding box center [157, 17] width 241 height 13
paste input "GJSmIdh0m0aXKDLJ3mbuacSc"
type input "GJSmIdh0m0aXKDLJ3mbuacSc"
click at [268, 15] on button "search-icon" at bounding box center [263, 17] width 21 height 14
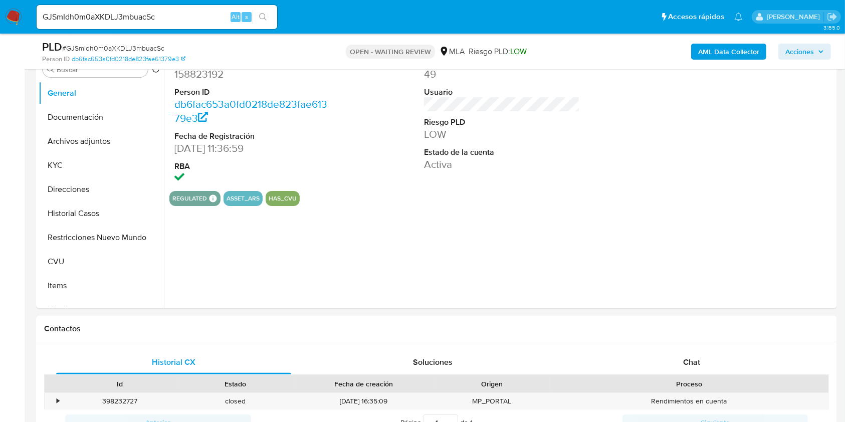
select select "10"
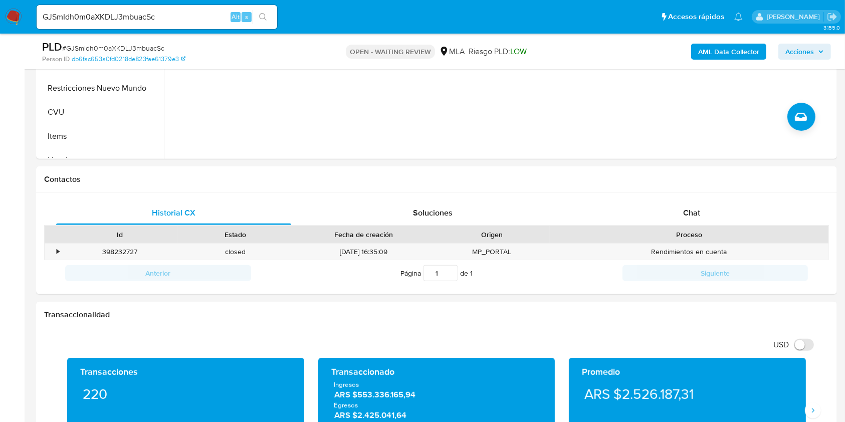
scroll to position [378, 0]
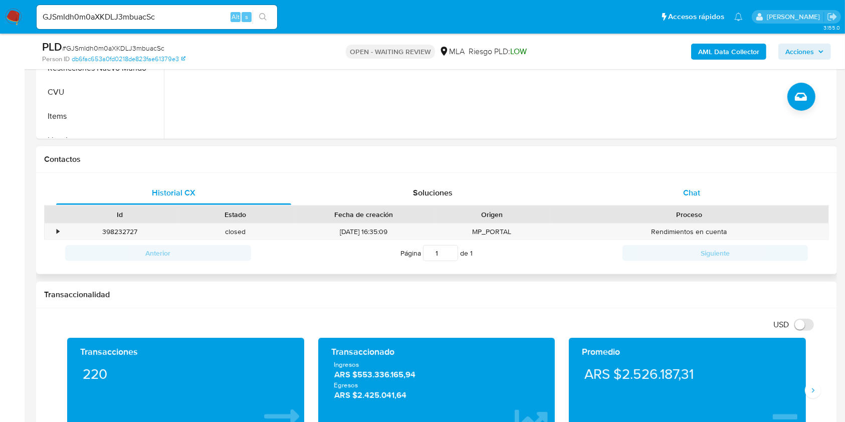
click at [722, 182] on div "Chat" at bounding box center [691, 193] width 235 height 24
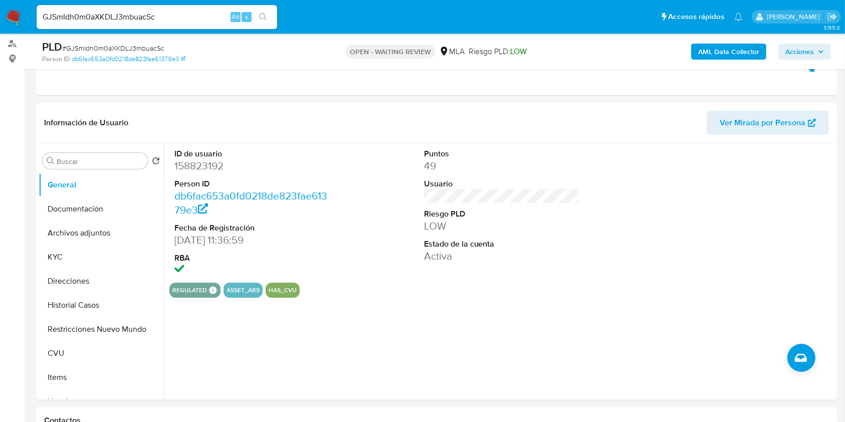
scroll to position [109, 0]
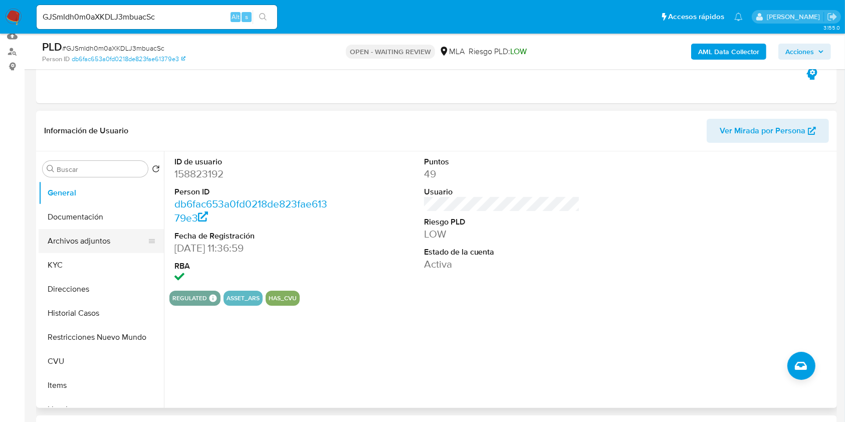
click at [104, 235] on button "Archivos adjuntos" at bounding box center [97, 241] width 117 height 24
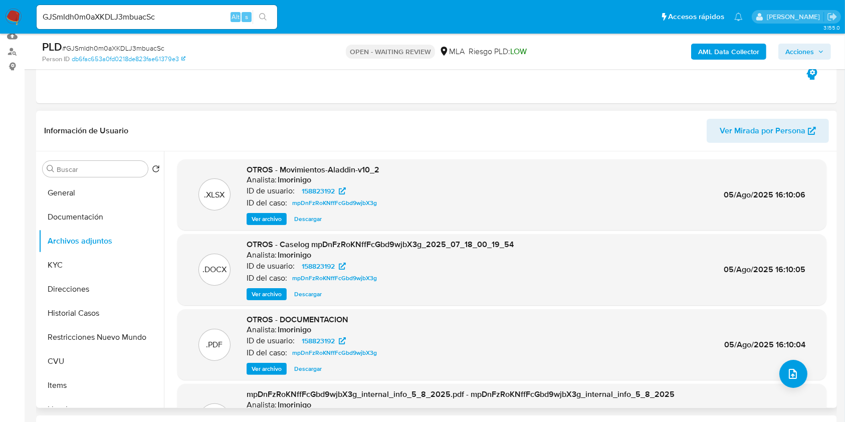
click at [317, 294] on span "Descargar" at bounding box center [308, 294] width 28 height 10
click at [86, 186] on button "General" at bounding box center [97, 193] width 117 height 24
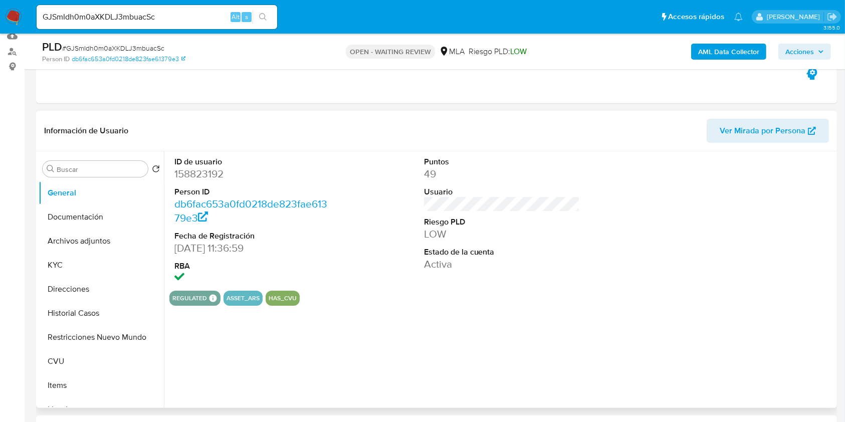
click at [211, 178] on dd "158823192" at bounding box center [252, 174] width 156 height 14
copy dd "158823192"
click at [74, 309] on button "Historial Casos" at bounding box center [97, 313] width 117 height 24
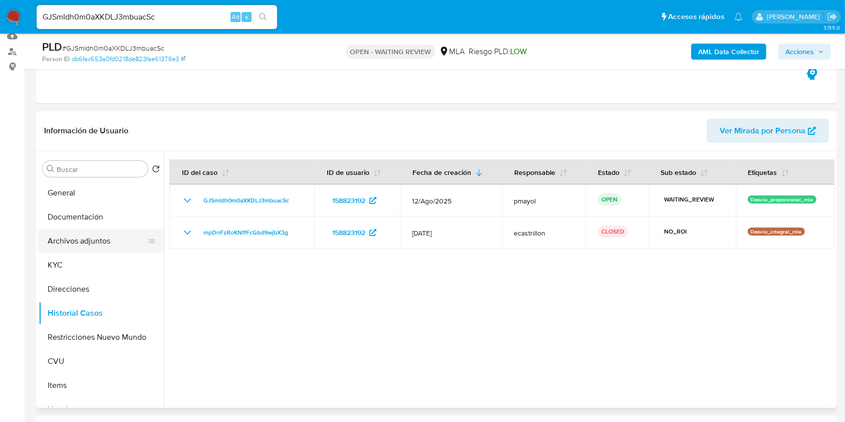
click at [66, 238] on button "Archivos adjuntos" at bounding box center [97, 241] width 117 height 24
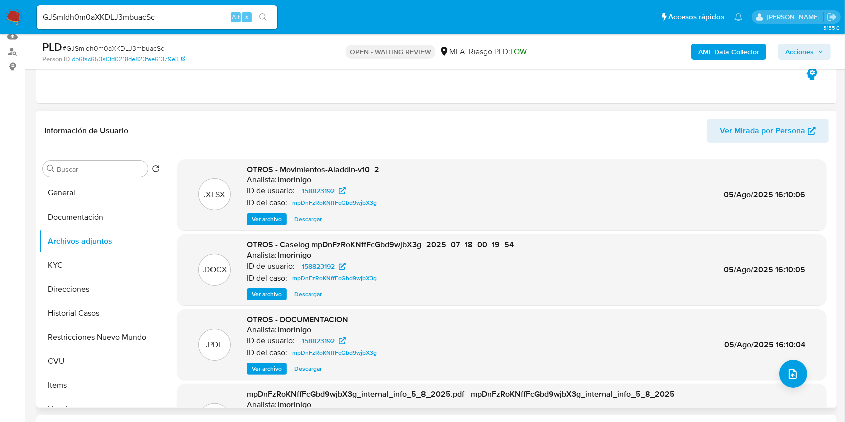
click at [267, 375] on div ".PDF OTROS - DOCUMENTACION Analista: lmorinigo ID de usuario: 158823192 ID del …" at bounding box center [501, 344] width 649 height 71
click at [266, 368] on span "Ver archivo" at bounding box center [267, 369] width 30 height 10
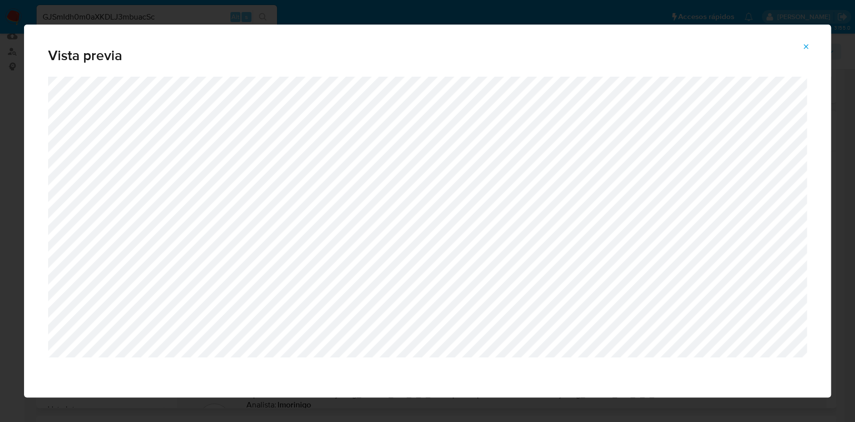
click at [810, 51] on span "Attachment preview" at bounding box center [806, 47] width 8 height 14
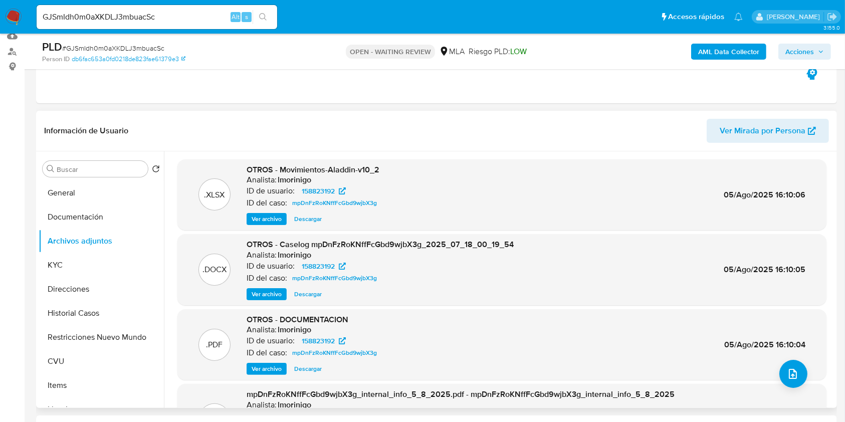
click at [130, 50] on span "# GJSmIdh0m0aXKDLJ3mbuacSc" at bounding box center [113, 48] width 102 height 10
copy span "GJSmIdh0m0aXKDLJ3mbuacSc"
click at [19, 26] on nav "Pausado Ver notificaciones GJSmIdh0m0aXKDLJ3mbuacSc Alt s Accesos rápidos Presi…" at bounding box center [422, 17] width 845 height 34
click at [15, 19] on img at bounding box center [13, 17] width 17 height 17
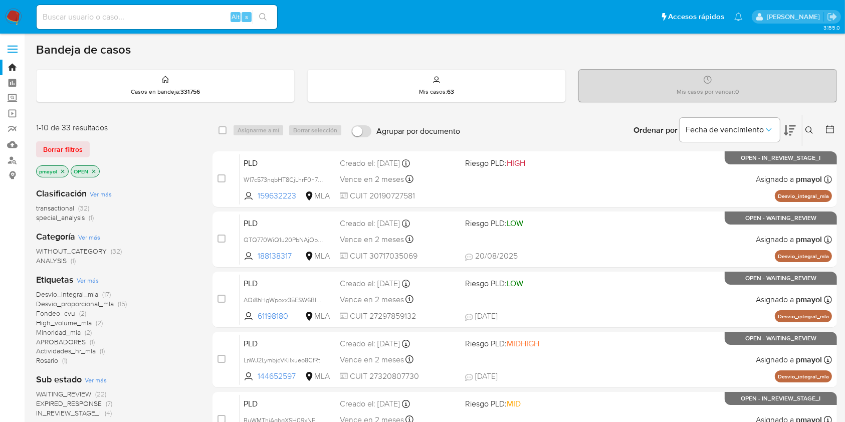
click at [807, 133] on icon at bounding box center [809, 130] width 8 height 8
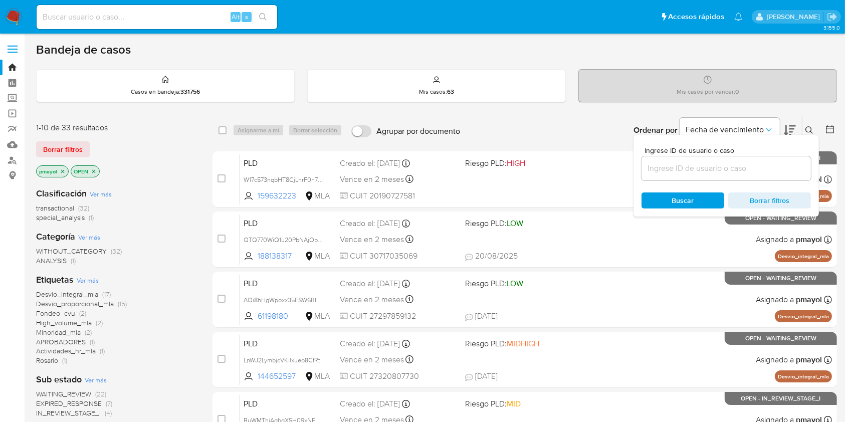
click at [682, 176] on div at bounding box center [725, 168] width 169 height 24
click at [677, 171] on input at bounding box center [725, 168] width 169 height 13
paste input "GJSmIdh0m0aXKDLJ3mbuacSc"
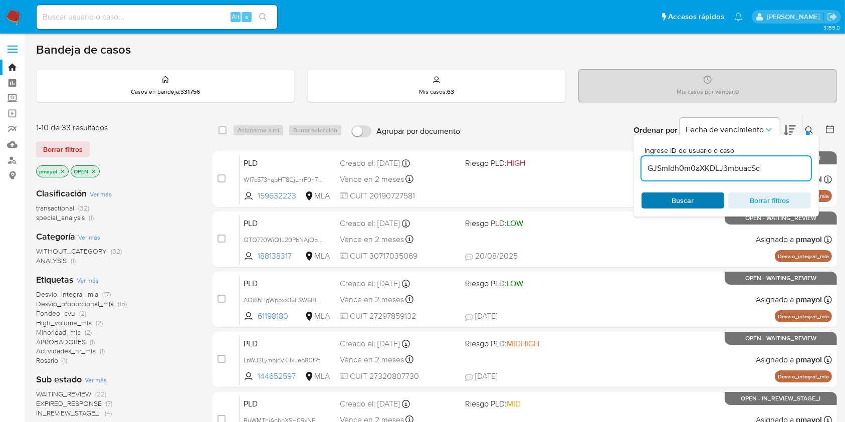
type input "GJSmIdh0m0aXKDLJ3mbuacSc"
click at [667, 197] on span "Buscar" at bounding box center [683, 200] width 69 height 14
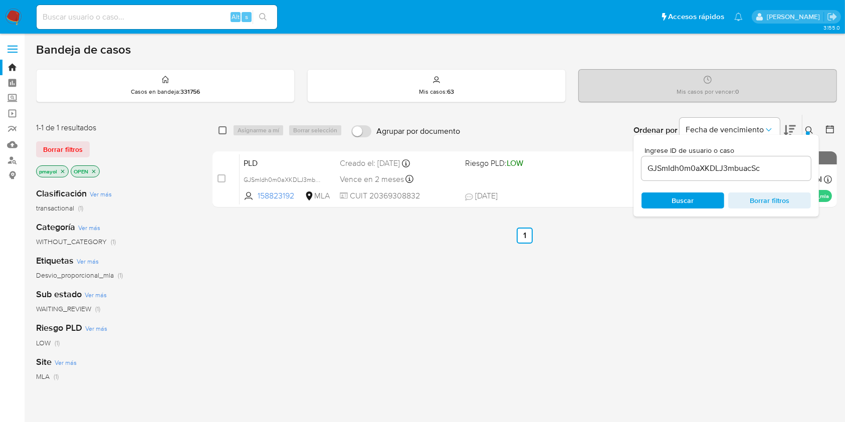
click at [223, 129] on input "checkbox" at bounding box center [223, 130] width 8 height 8
checkbox input "true"
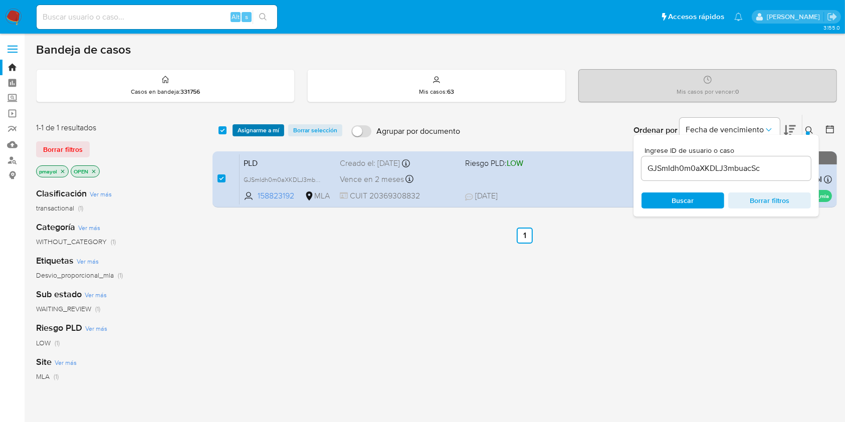
click at [261, 130] on span "Asignarme a mí" at bounding box center [259, 130] width 42 height 10
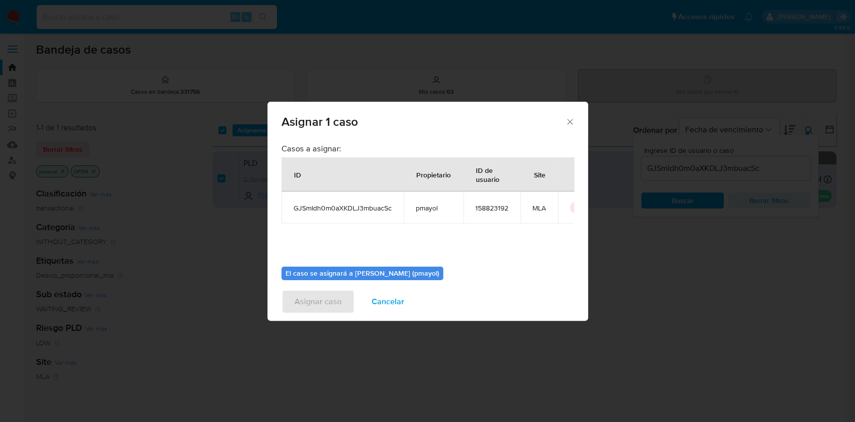
scroll to position [51, 0]
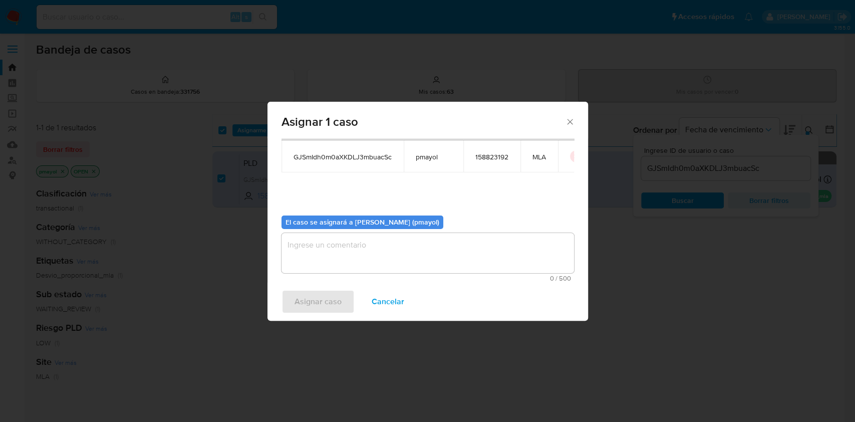
click at [453, 258] on textarea "assign-modal" at bounding box center [428, 253] width 293 height 40
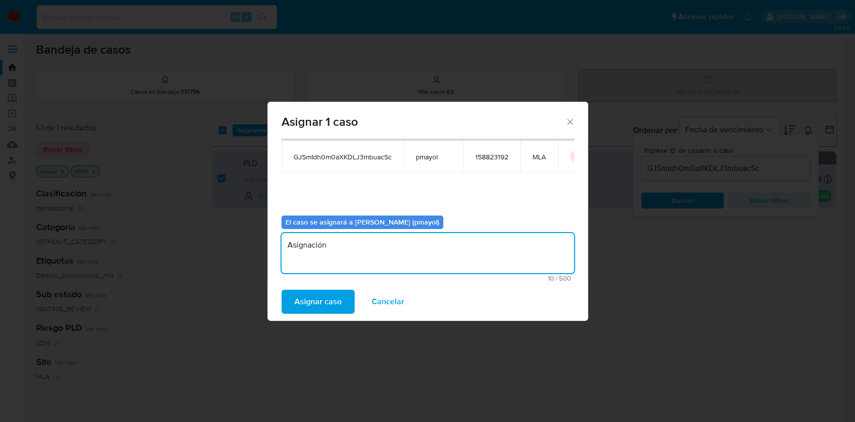
click at [301, 247] on textarea "Asignación" at bounding box center [428, 253] width 293 height 40
type textarea "Asignación"
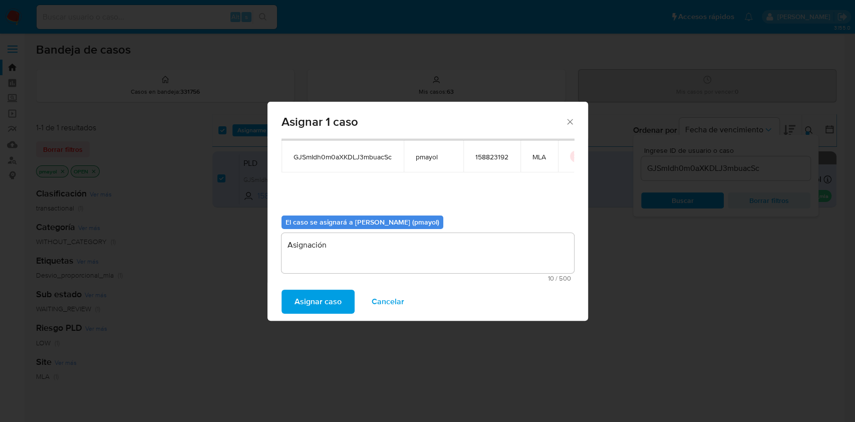
click at [325, 298] on span "Asignar caso" at bounding box center [318, 302] width 47 height 22
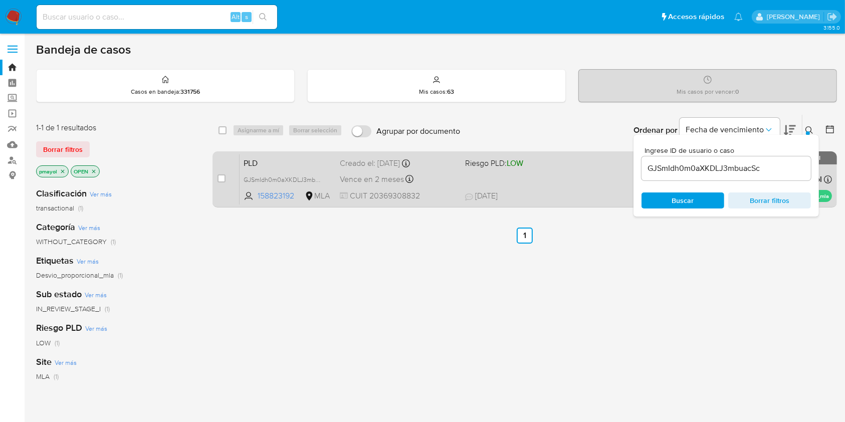
click at [558, 178] on div "PLD GJSmIdh0m0aXKDLJ3mbuacSc 158823192 MLA Riesgo PLD: LOW Creado el: 12/08/202…" at bounding box center [536, 179] width 592 height 51
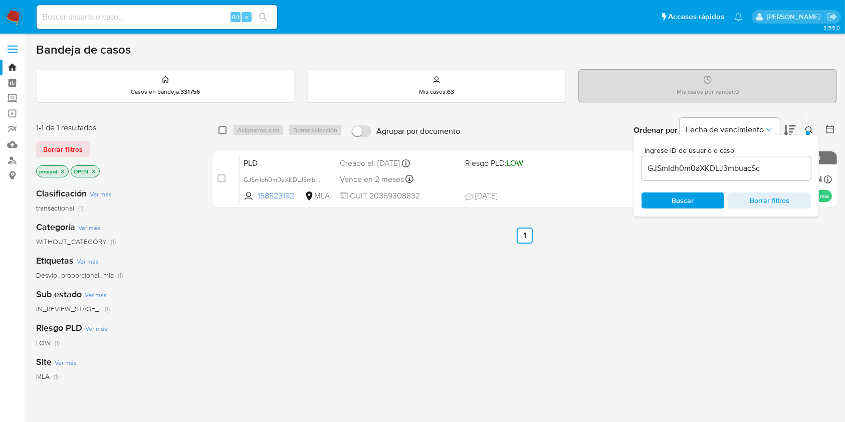
click at [222, 126] on input "checkbox" at bounding box center [223, 130] width 8 height 8
checkbox input "true"
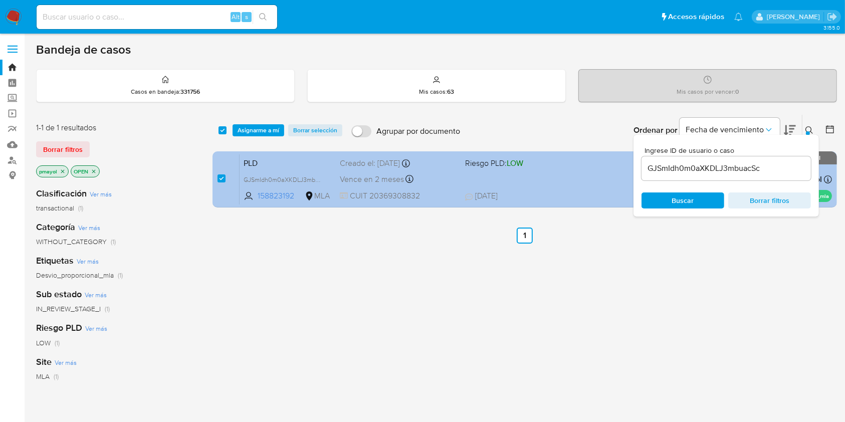
click at [250, 130] on span "Asignarme a mí" at bounding box center [259, 130] width 42 height 10
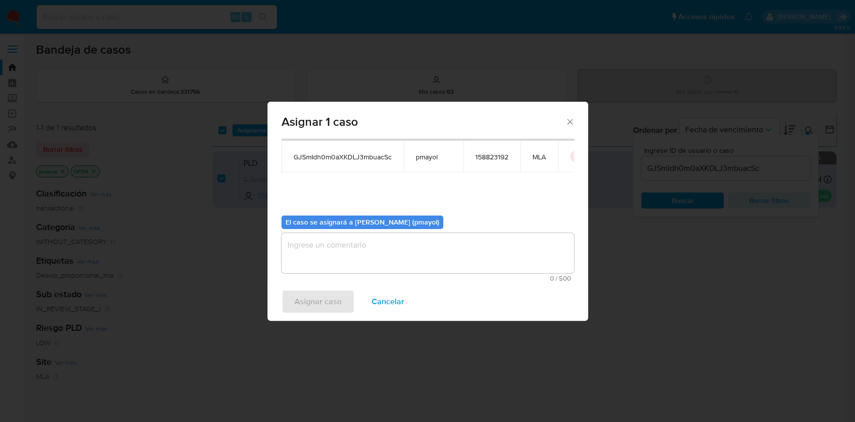
click at [472, 251] on textarea "assign-modal" at bounding box center [428, 253] width 293 height 40
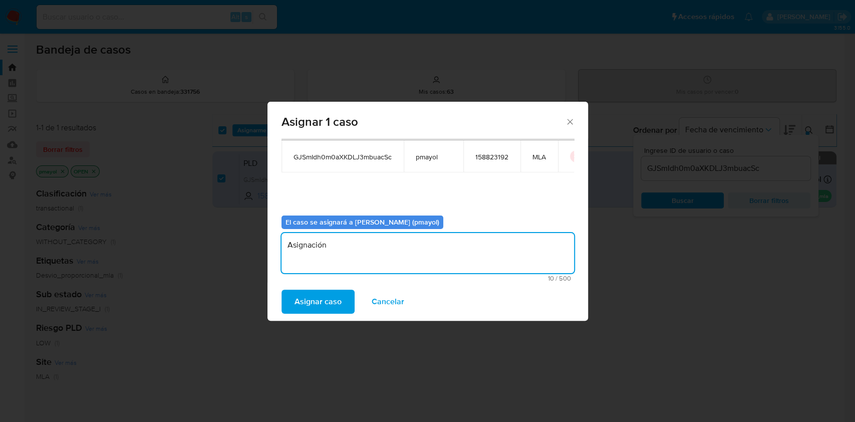
type textarea "Asignación"
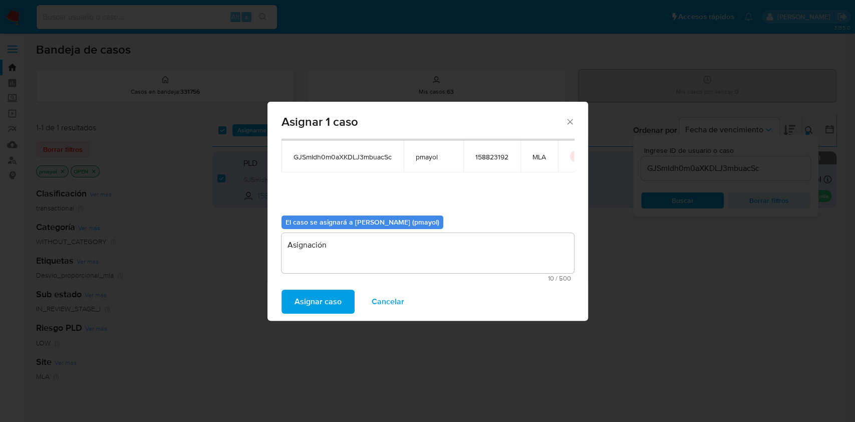
click at [315, 294] on span "Asignar caso" at bounding box center [318, 302] width 47 height 22
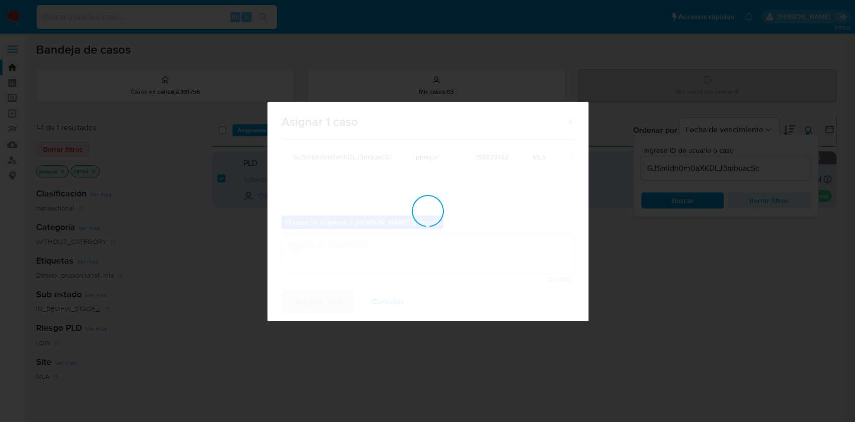
checkbox input "false"
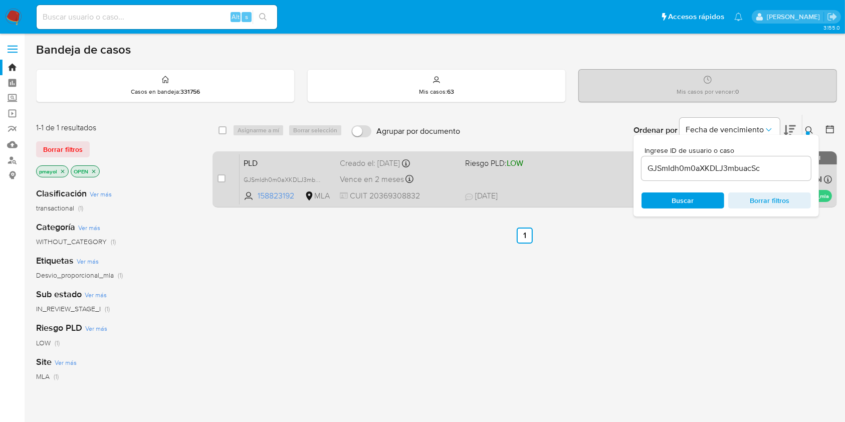
click at [549, 178] on div "PLD GJSmIdh0m0aXKDLJ3mbuacSc 158823192 MLA Riesgo PLD: LOW Creado el: 12/08/202…" at bounding box center [536, 179] width 592 height 51
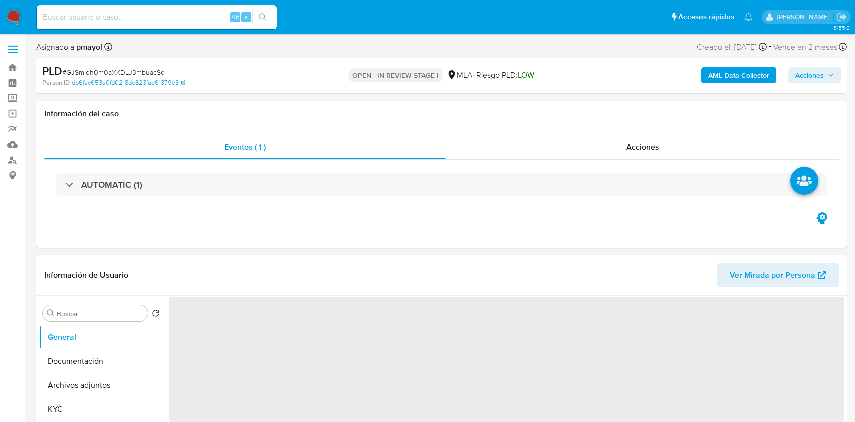
select select "10"
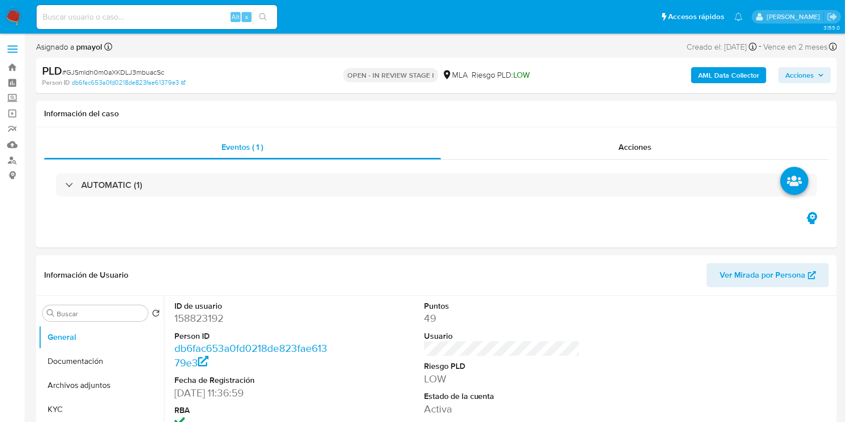
scroll to position [369, 0]
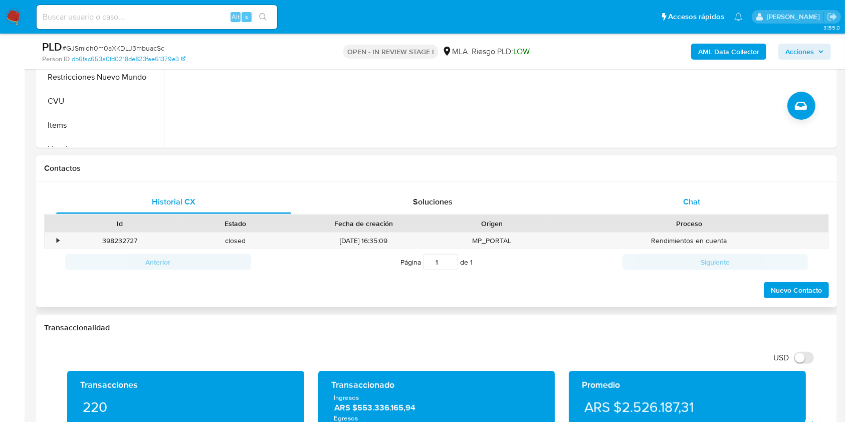
click at [683, 200] on span "Chat" at bounding box center [691, 202] width 17 height 12
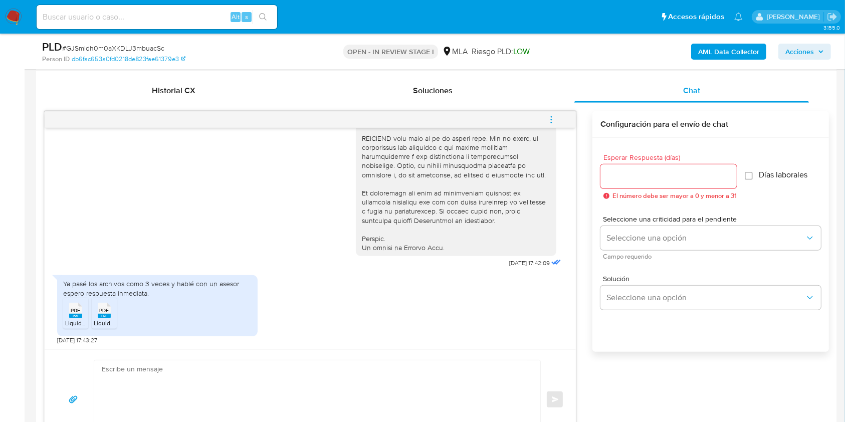
scroll to position [531, 0]
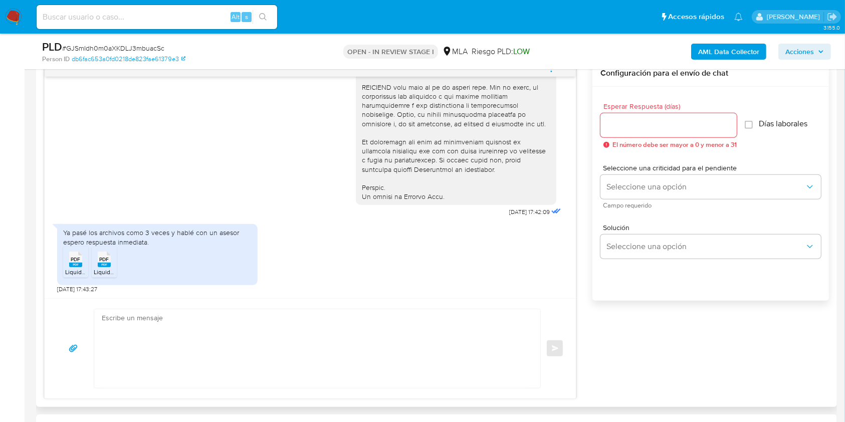
click at [301, 376] on textarea at bounding box center [315, 348] width 426 height 79
paste textarea "Hola, ¡Muchas gracias por tu respuesta! Confirmamos la recepción de la document…"
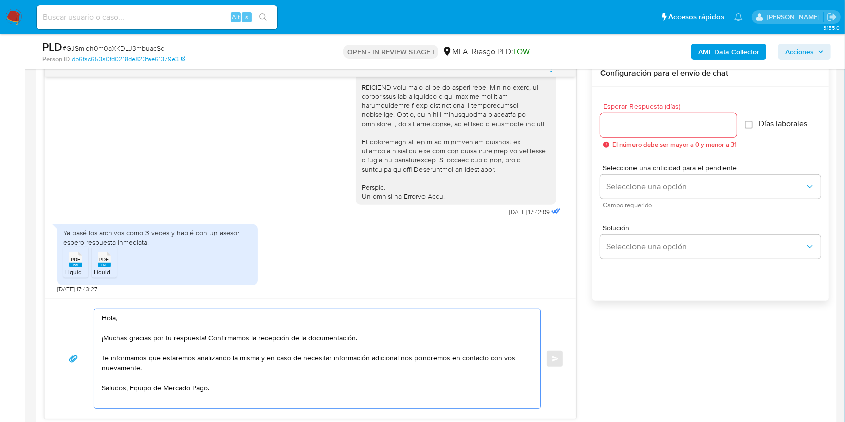
click at [137, 382] on textarea "Hola, ¡Muchas gracias por tu respuesta! Confirmamos la recepción de la document…" at bounding box center [315, 358] width 426 height 99
click at [129, 391] on textarea "Hola, ¡Muchas gracias por tu respuesta! Confirmamos la recepción de la document…" at bounding box center [315, 358] width 426 height 99
type textarea "Hola, ¡Muchas gracias por tu respuesta! Confirmamos la recepción de la document…"
click at [641, 119] on input "Esperar Respuesta (días)" at bounding box center [668, 125] width 136 height 13
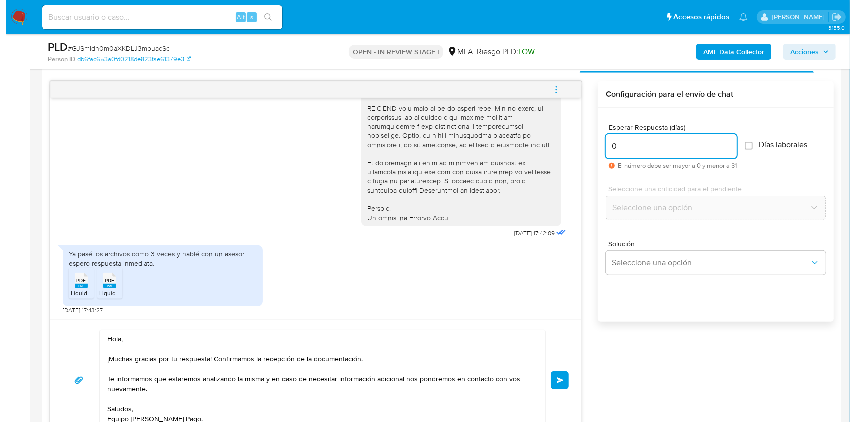
scroll to position [508, 0]
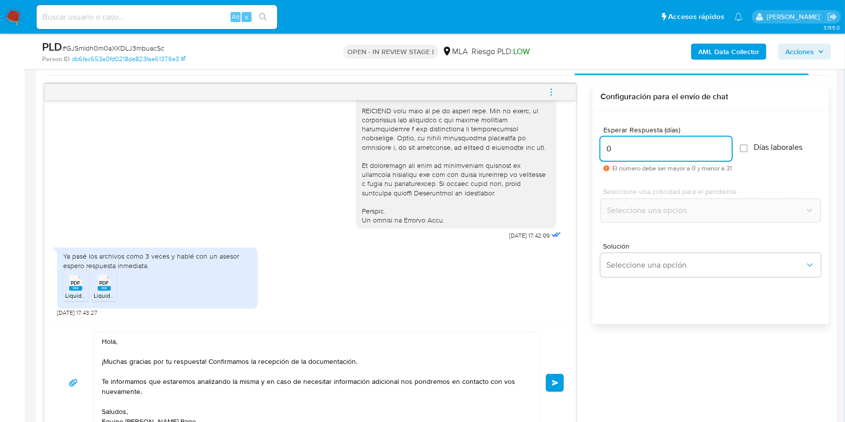
type input "0"
click at [552, 380] on span "Enviar" at bounding box center [555, 383] width 7 height 6
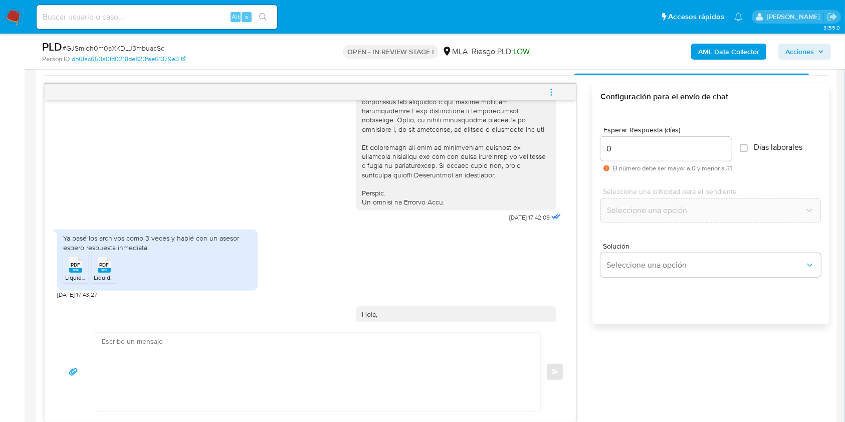
click at [546, 98] on button "menu-action" at bounding box center [551, 92] width 33 height 24
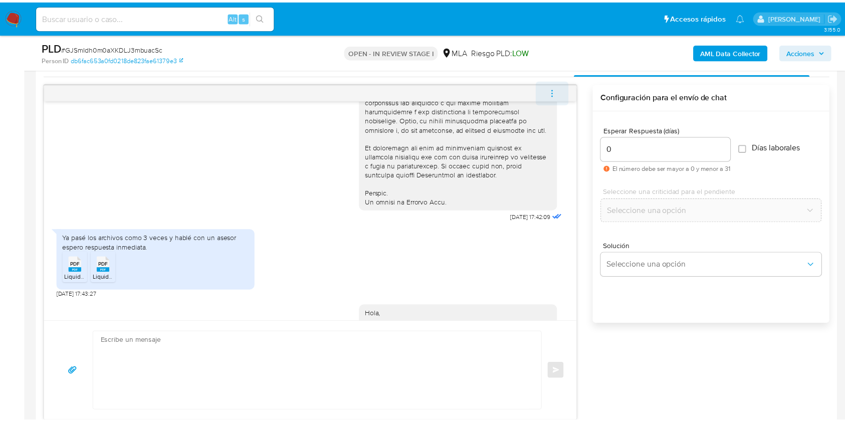
scroll to position [558, 0]
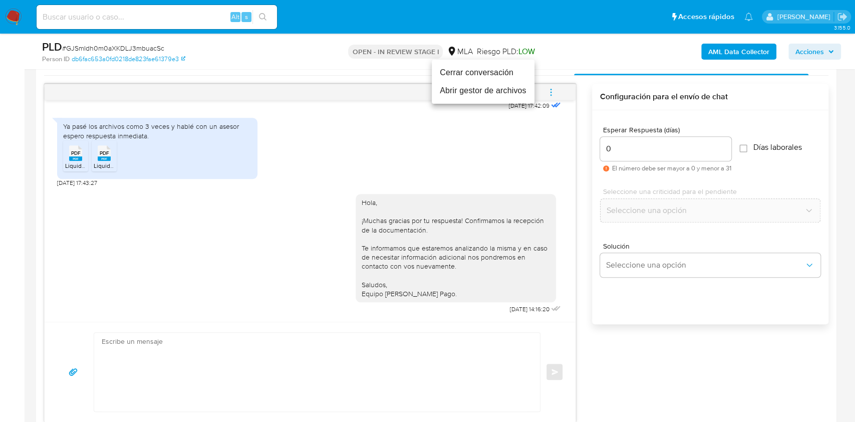
click at [460, 72] on li "Cerrar conversación" at bounding box center [483, 73] width 103 height 18
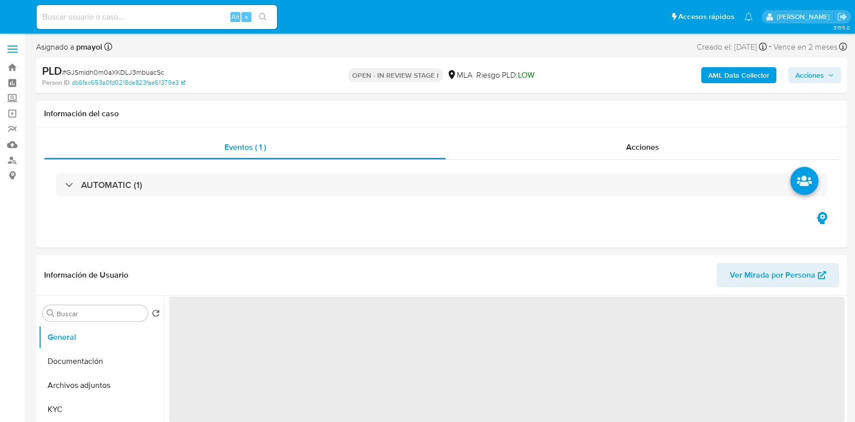
select select "10"
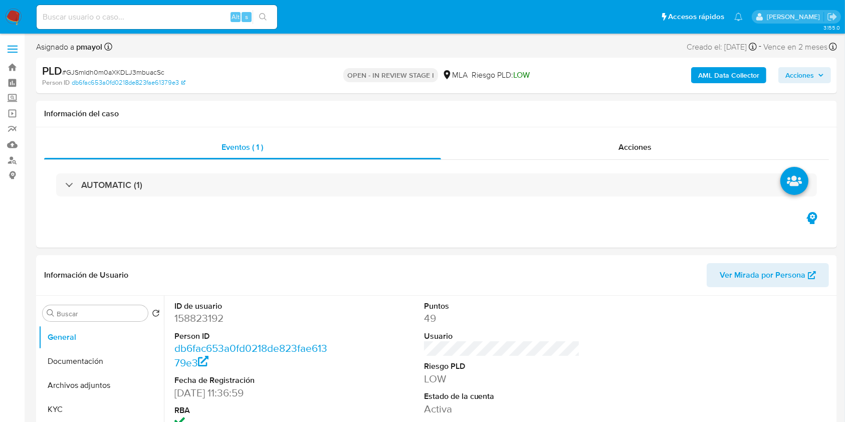
select select "10"
click at [99, 379] on button "Archivos adjuntos" at bounding box center [97, 385] width 117 height 24
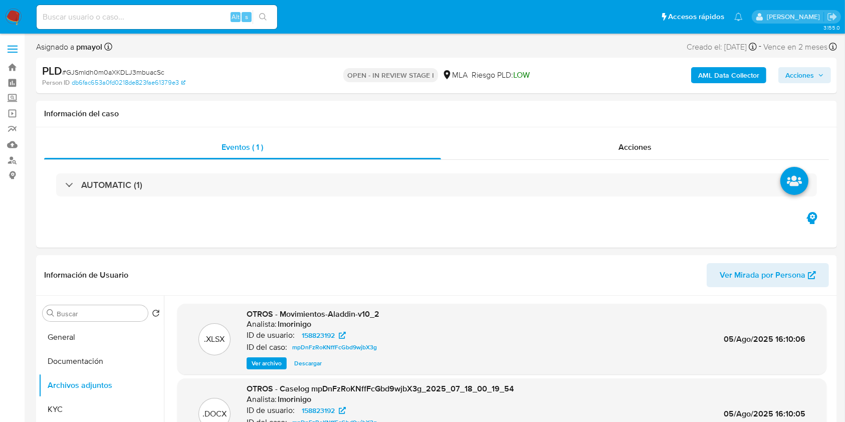
click at [728, 69] on b "AML Data Collector" at bounding box center [728, 75] width 61 height 16
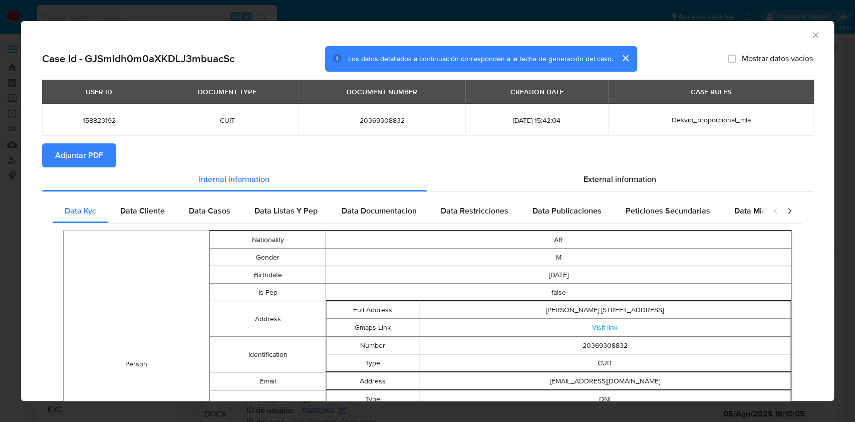
click at [97, 152] on span "Adjuntar PDF" at bounding box center [79, 155] width 48 height 22
click at [811, 35] on icon "Cerrar ventana" at bounding box center [816, 35] width 10 height 10
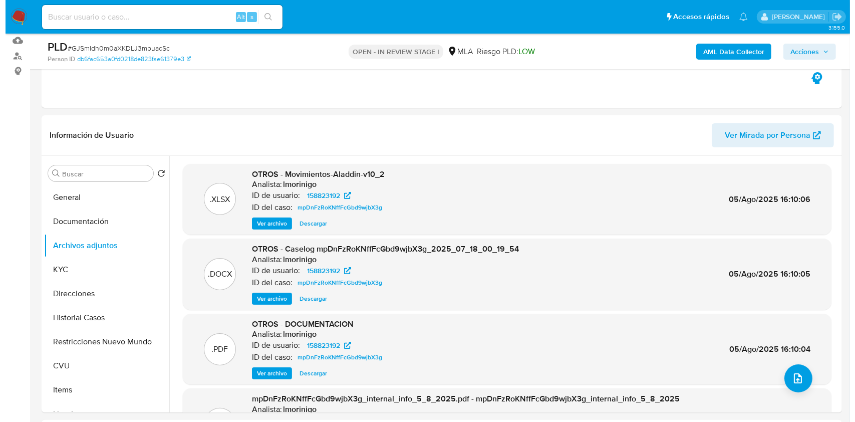
scroll to position [108, 0]
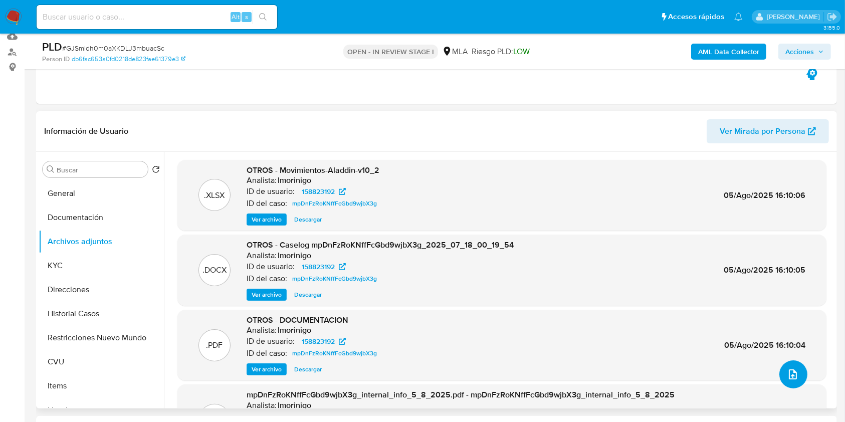
click at [780, 375] on button "upload-file" at bounding box center [793, 374] width 28 height 28
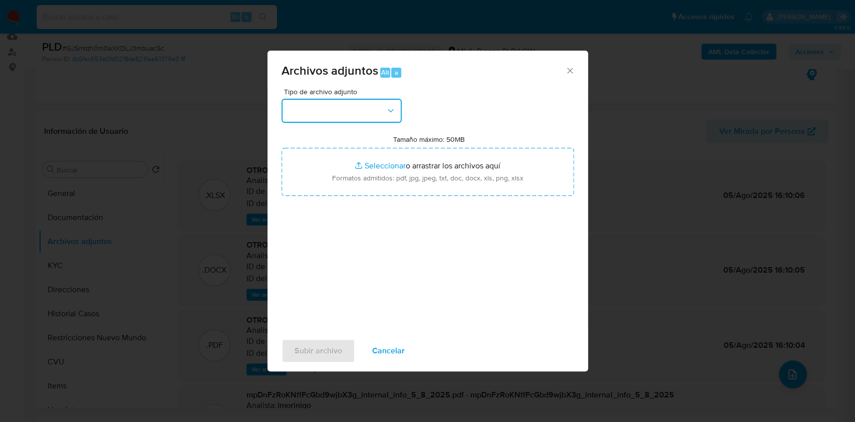
click at [370, 108] on button "button" at bounding box center [342, 111] width 120 height 24
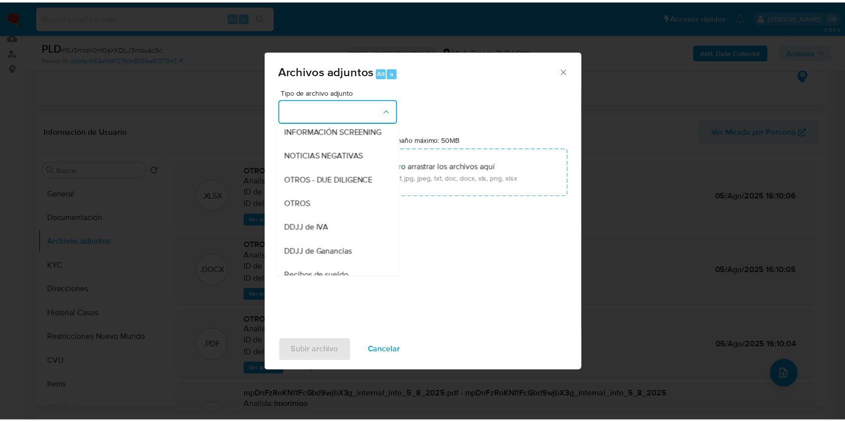
scroll to position [144, 0]
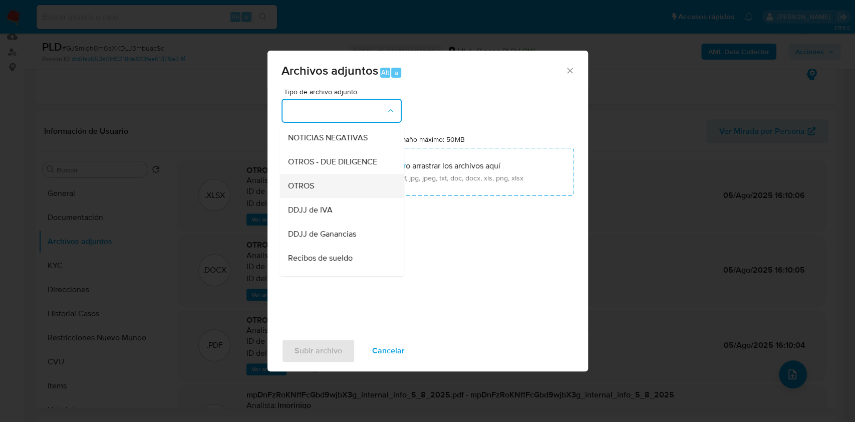
click at [325, 197] on div "OTROS" at bounding box center [339, 186] width 102 height 24
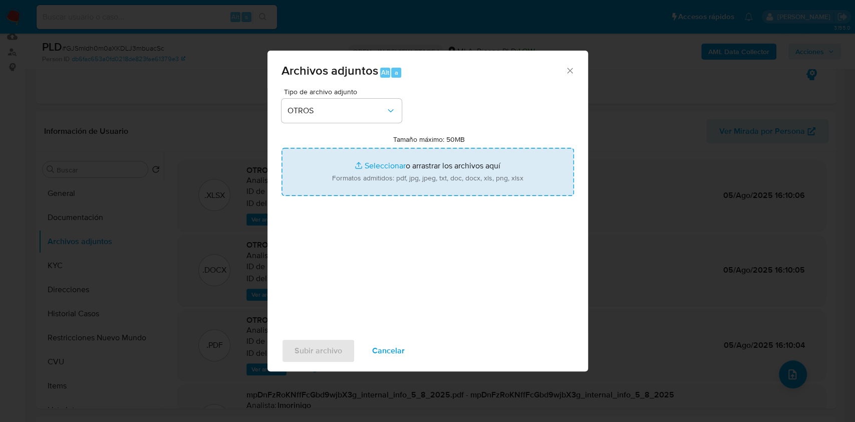
click at [400, 172] on input "Tamaño máximo: 50MB Seleccionar archivos" at bounding box center [428, 172] width 293 height 48
type input "C:\fakepath\Caselog GJSmIdh0m0aXKDLJ3mbuacSc.docx"
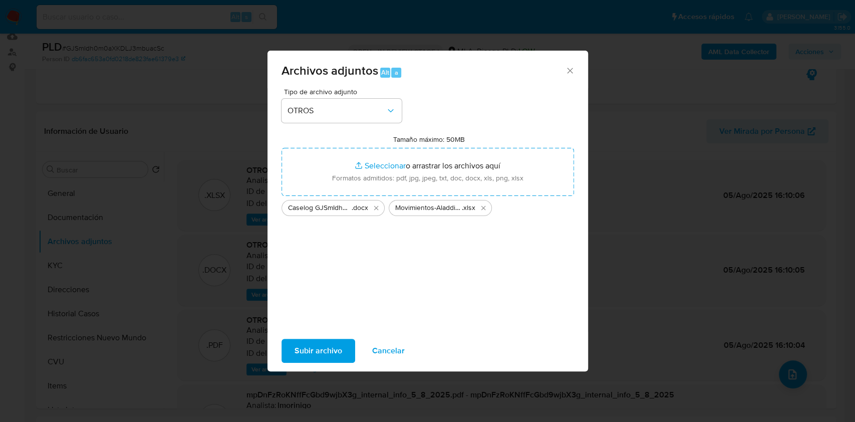
click at [304, 359] on span "Subir archivo" at bounding box center [319, 351] width 48 height 22
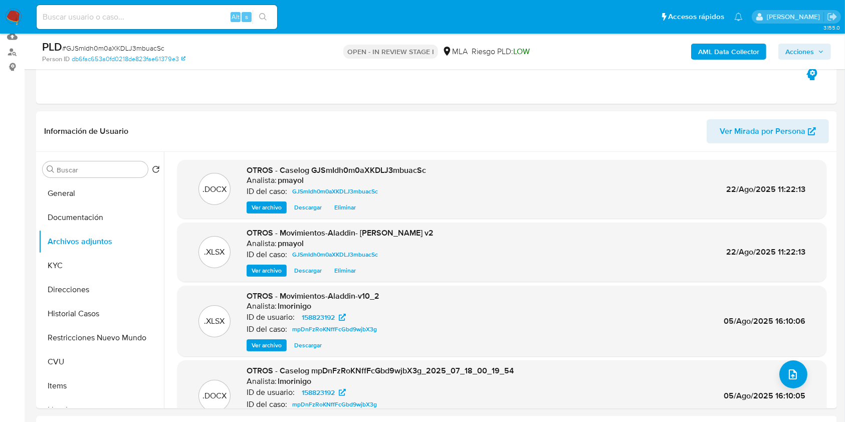
click at [806, 47] on span "Acciones" at bounding box center [799, 52] width 29 height 16
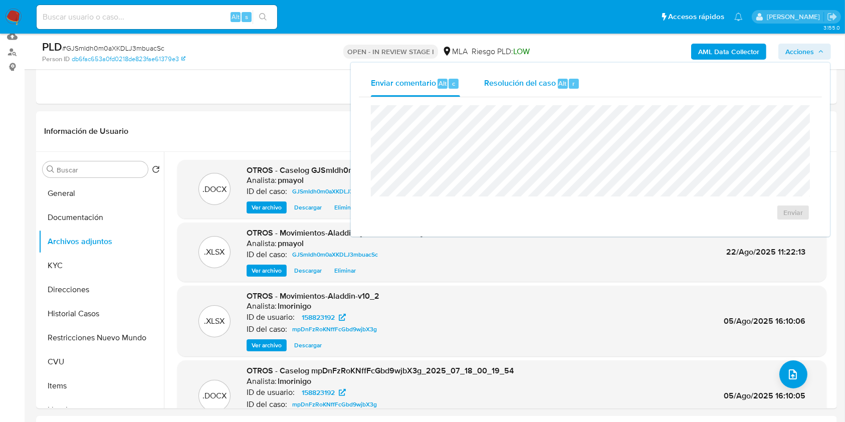
click at [513, 86] on span "Resolución del caso" at bounding box center [520, 83] width 72 height 12
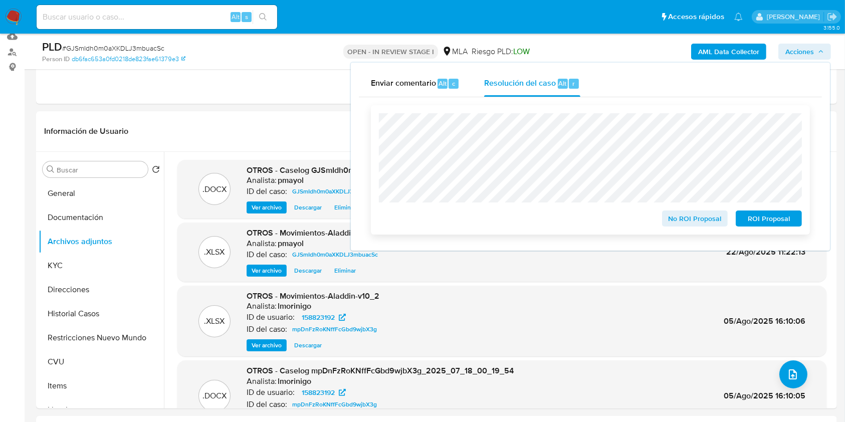
click at [690, 226] on span "No ROI Proposal" at bounding box center [695, 218] width 52 height 14
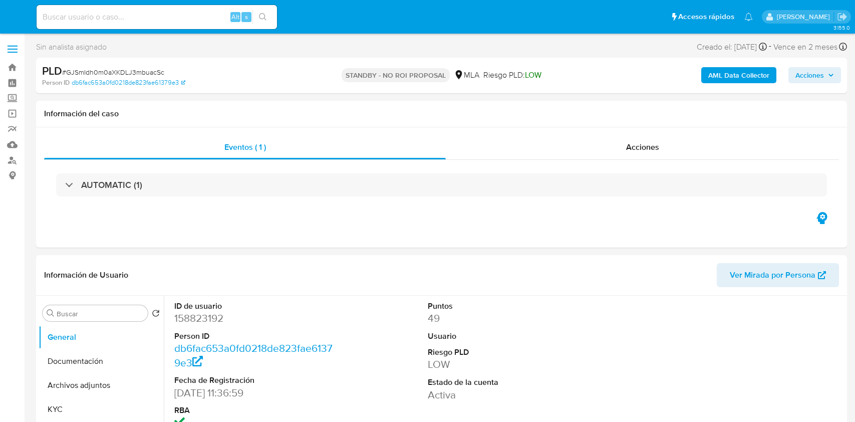
select select "10"
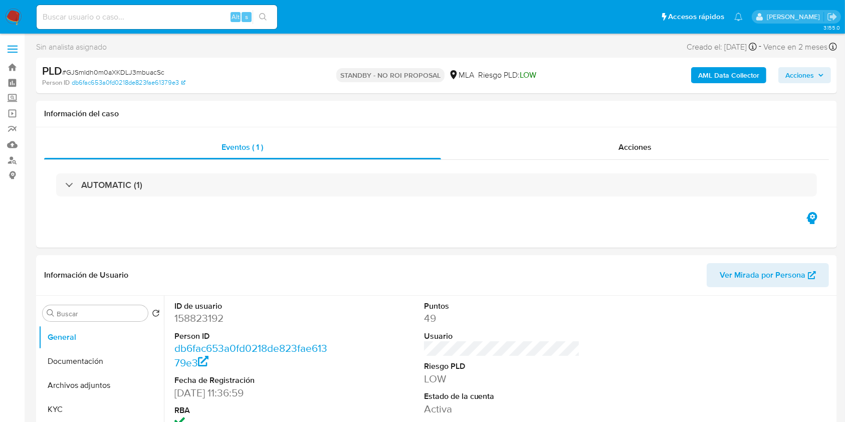
click at [193, 23] on input at bounding box center [157, 17] width 241 height 13
paste input "RshUWBrLr1j24vz01pLCfTKN"
type input "RshUWBrLr1j24vz01pLCfTKN"
select select "10"
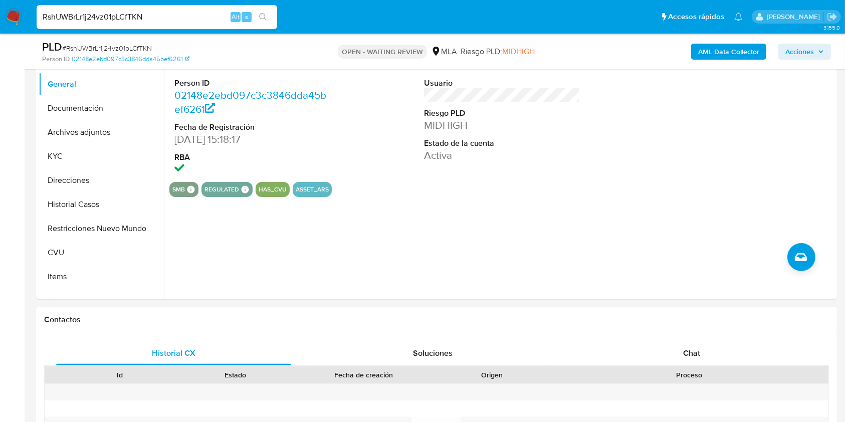
scroll to position [220, 0]
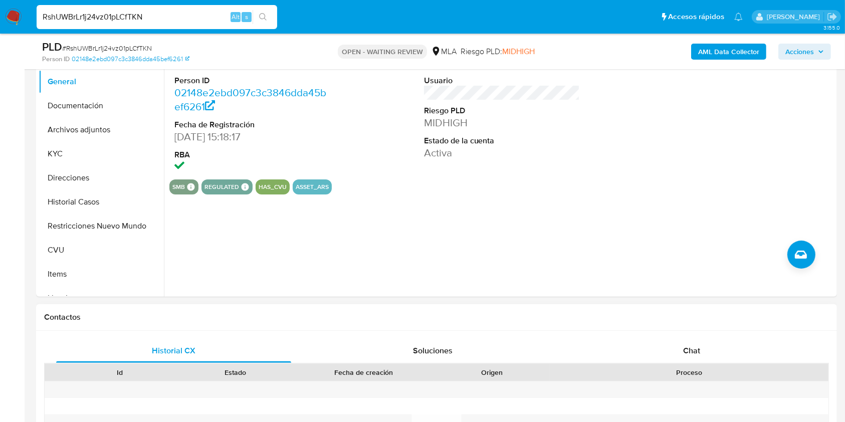
click at [673, 337] on div "Historial CX Soluciones Chat Id Estado Fecha de creación Origen Proceso Anterio…" at bounding box center [436, 415] width 801 height 169
click at [675, 341] on div "Chat" at bounding box center [691, 351] width 235 height 24
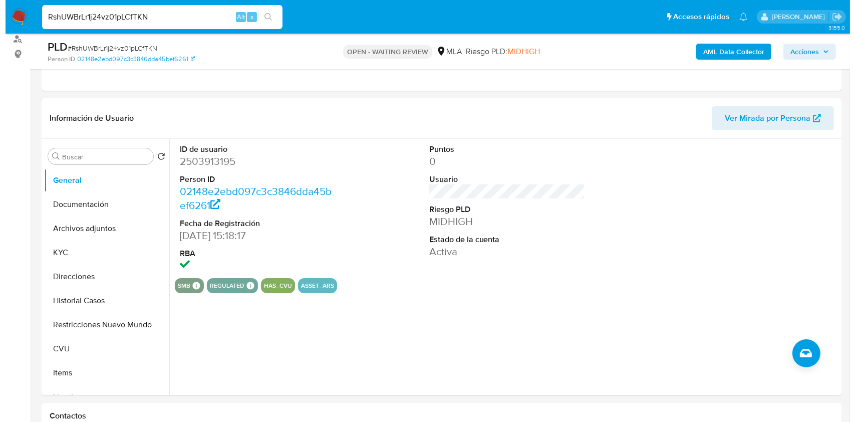
scroll to position [117, 0]
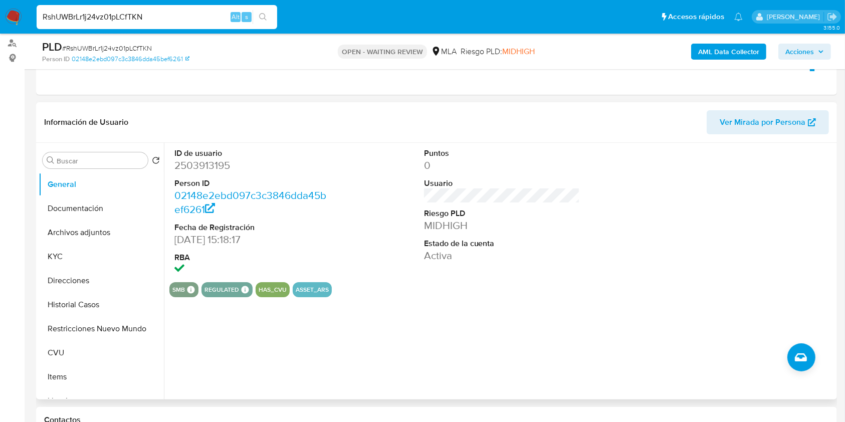
click at [201, 162] on dd "2503913195" at bounding box center [252, 165] width 156 height 14
copy dd "2503913195"
click at [718, 46] on b "AML Data Collector" at bounding box center [728, 52] width 61 height 16
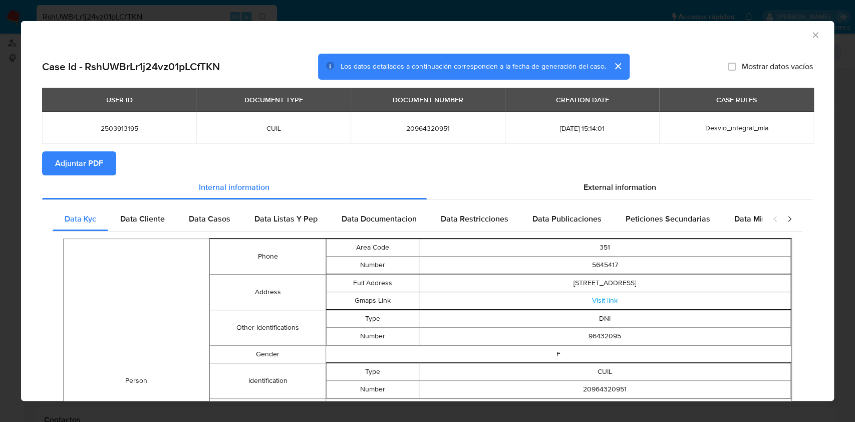
click at [91, 168] on span "Adjuntar PDF" at bounding box center [79, 163] width 48 height 22
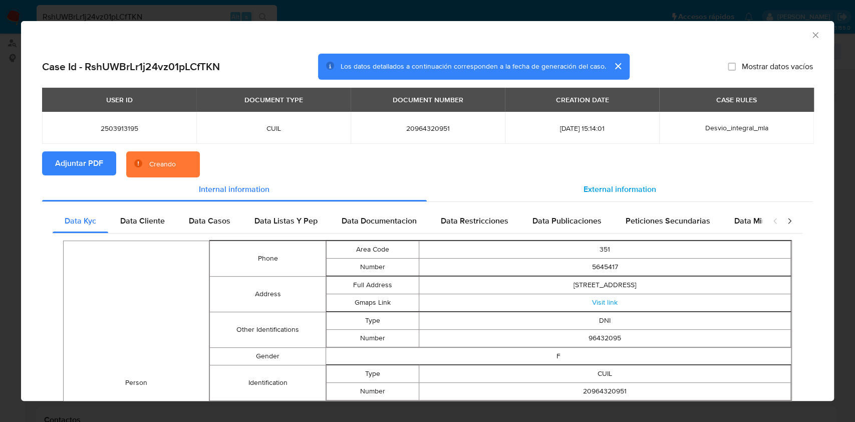
click at [573, 187] on div "External information" at bounding box center [620, 189] width 387 height 24
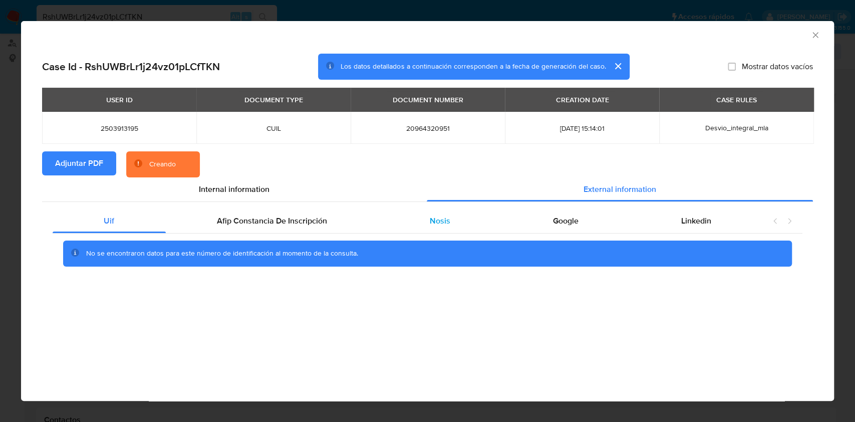
click at [449, 220] on span "Nosis" at bounding box center [440, 221] width 21 height 12
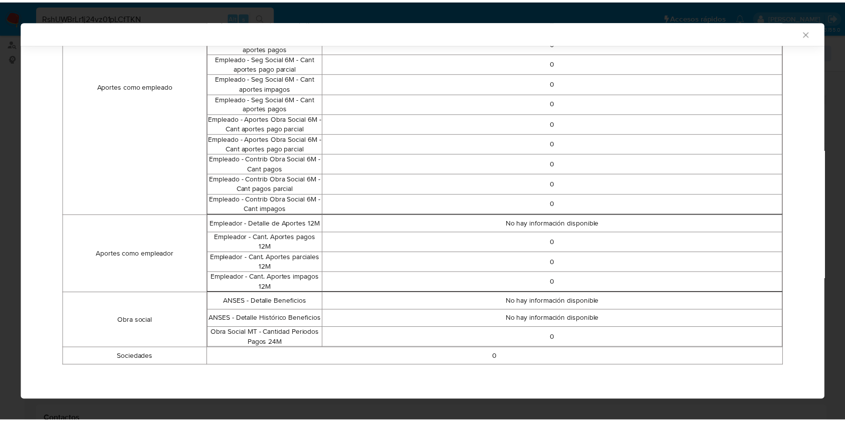
scroll to position [528, 0]
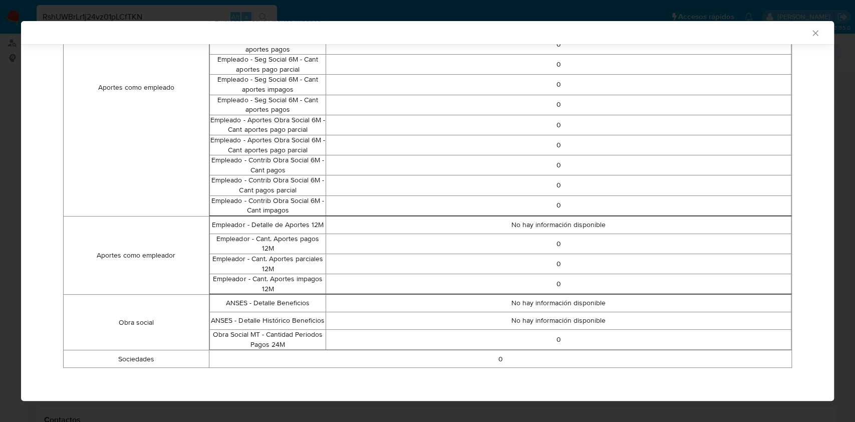
click at [800, 38] on div "AML Data Collector" at bounding box center [427, 32] width 813 height 23
click at [798, 34] on div "AML Data Collector" at bounding box center [419, 32] width 783 height 9
click at [811, 34] on icon "Cerrar ventana" at bounding box center [816, 33] width 10 height 10
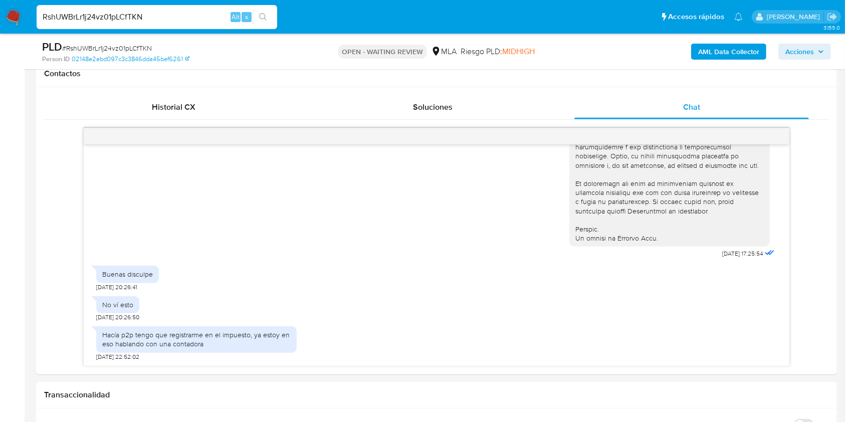
scroll to position [470, 0]
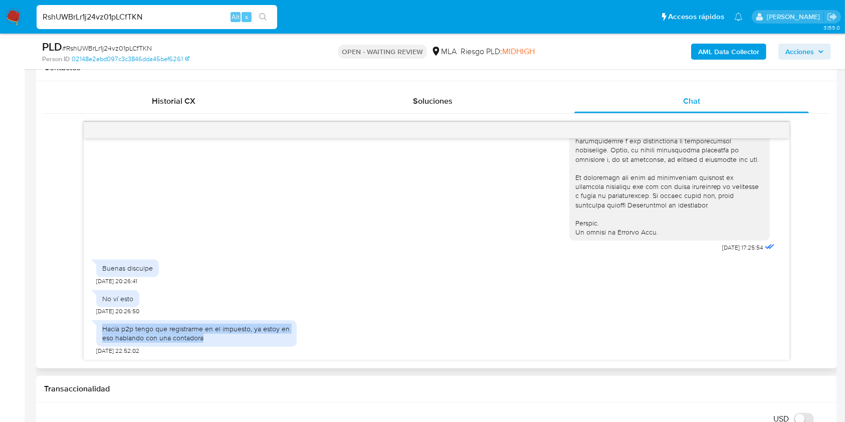
drag, startPoint x: 217, startPoint y: 343, endPoint x: 103, endPoint y: 328, distance: 114.2
click at [103, 328] on div "Hacía p2p tengo que registrarme en el impuesto, ya estoy en eso hablando con un…" at bounding box center [196, 333] width 200 height 26
copy div "Hacía p2p tengo que registrarme en el impuesto, ya estoy en eso hablando con un…"
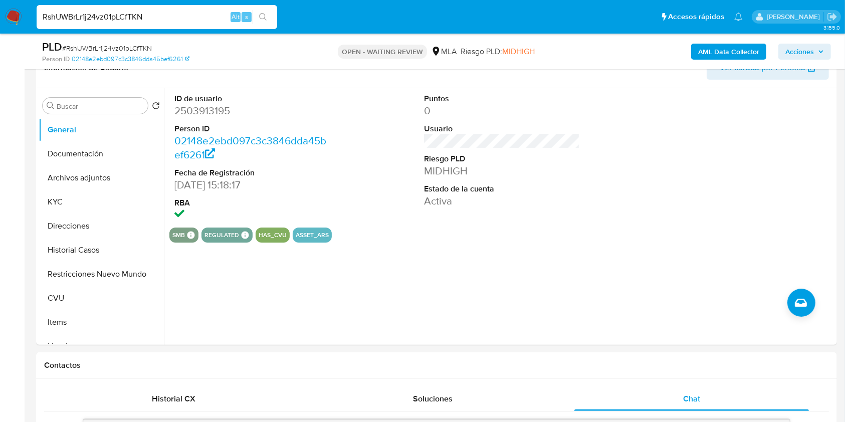
scroll to position [177, 0]
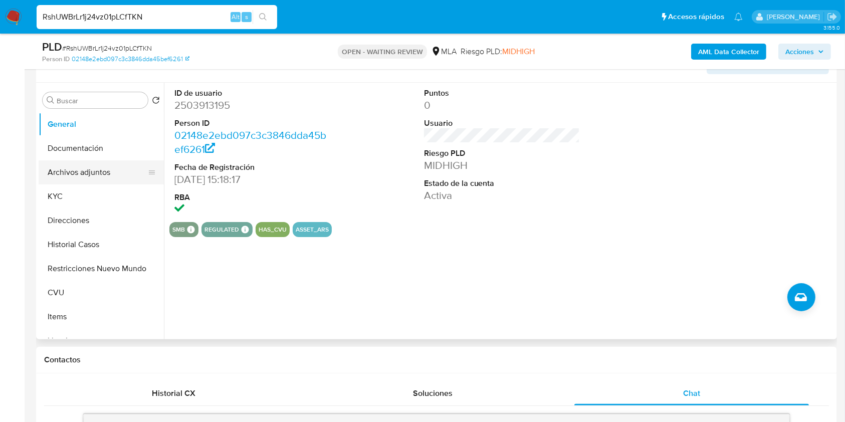
click at [85, 181] on button "Archivos adjuntos" at bounding box center [97, 172] width 117 height 24
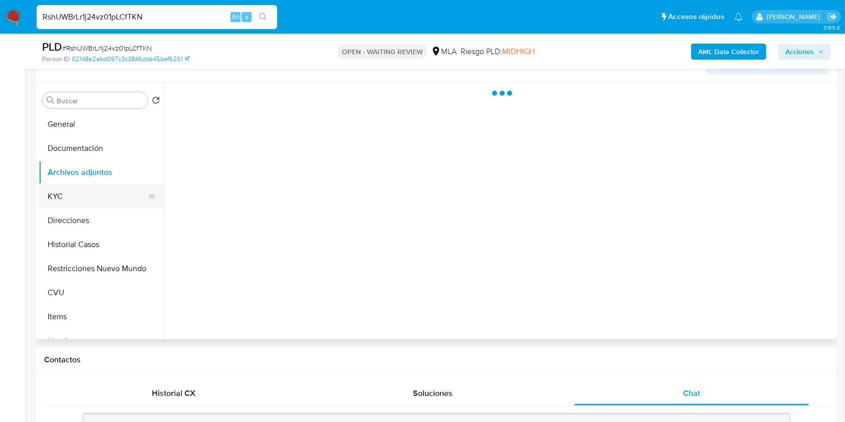
click at [84, 192] on button "KYC" at bounding box center [97, 196] width 117 height 24
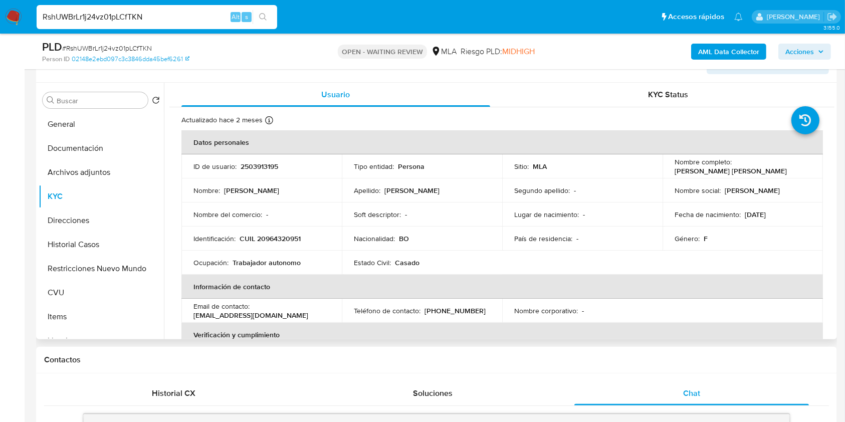
click at [264, 235] on p "CUIL 20964320951" at bounding box center [270, 238] width 61 height 9
copy p "20964320951"
click at [124, 50] on span "# RshUWBrLr1j24vz01pLCfTKN" at bounding box center [107, 48] width 90 height 10
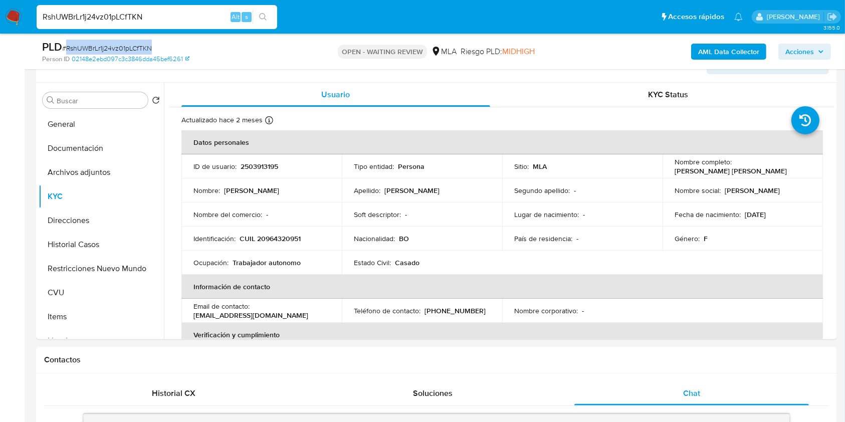
copy span "RshUWBrLr1j24vz01pLCfTKN"
click at [7, 13] on img at bounding box center [13, 17] width 17 height 17
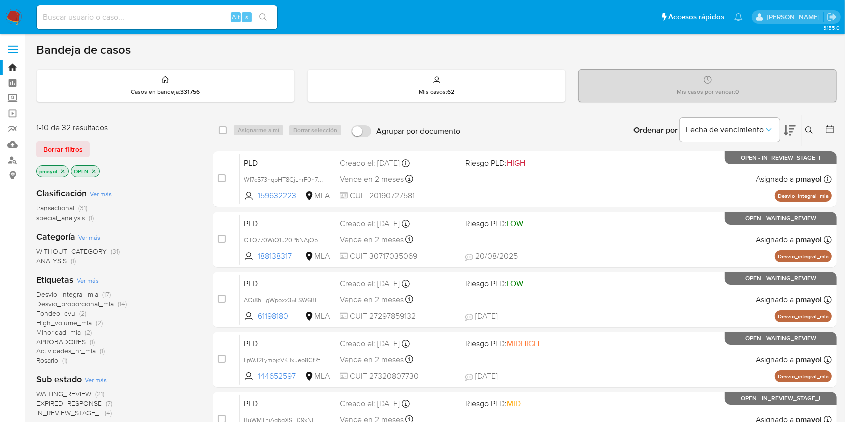
click at [805, 131] on button at bounding box center [810, 130] width 17 height 12
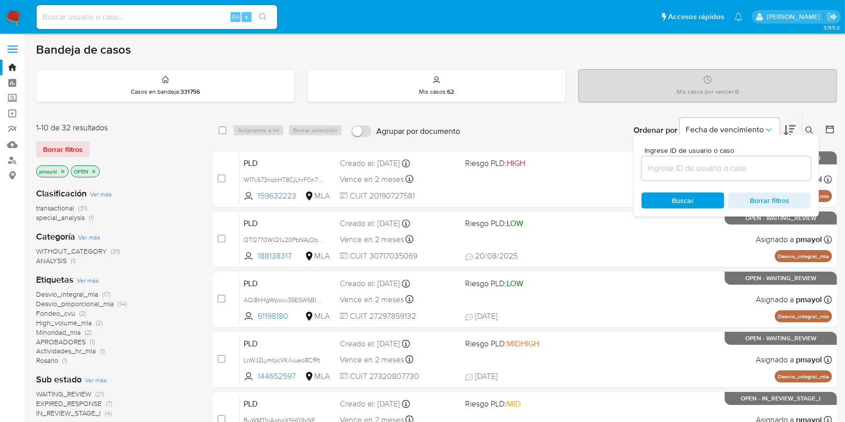
click at [715, 170] on input at bounding box center [725, 168] width 169 height 13
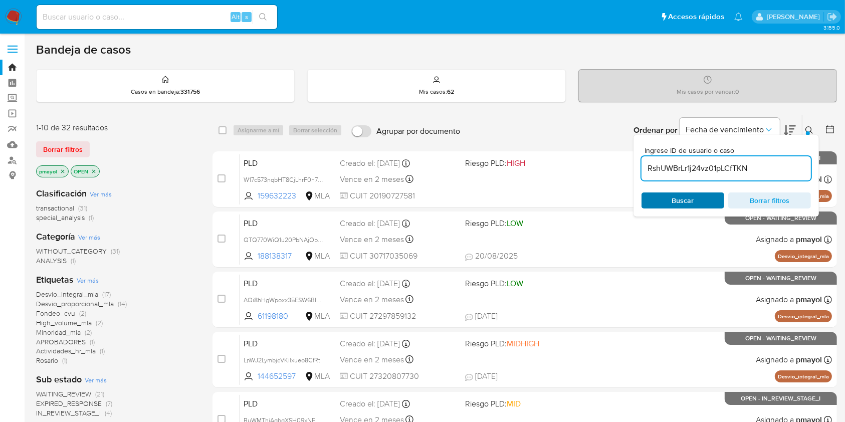
type input "RshUWBrLr1j24vz01pLCfTKN"
click at [671, 200] on span "Buscar" at bounding box center [683, 200] width 69 height 14
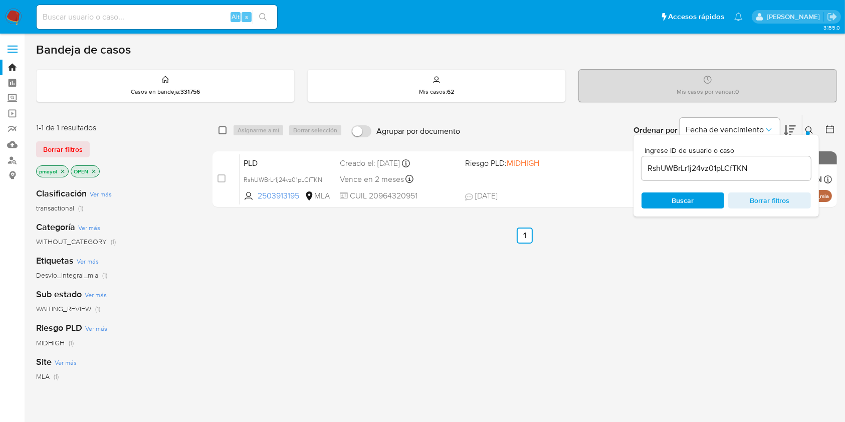
click at [223, 133] on input "checkbox" at bounding box center [223, 130] width 8 height 8
checkbox input "true"
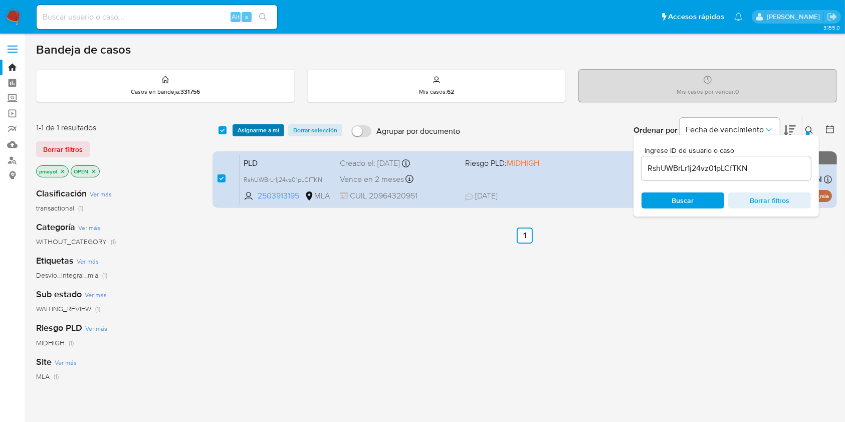
click at [247, 129] on span "Asignarme a mí" at bounding box center [259, 130] width 42 height 10
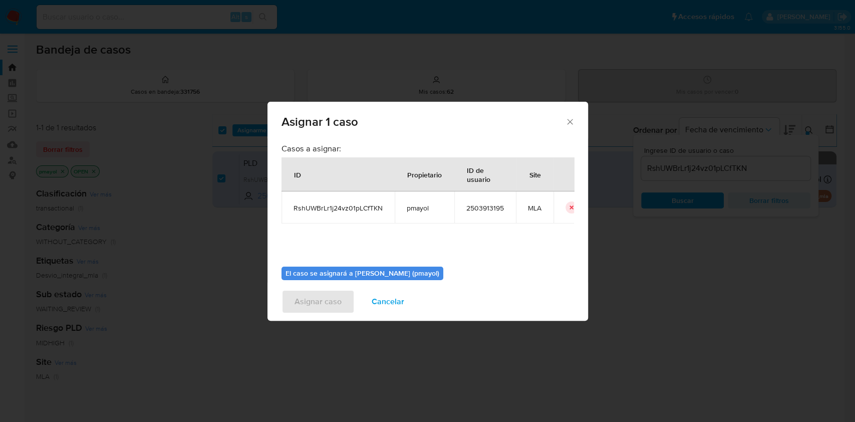
scroll to position [51, 0]
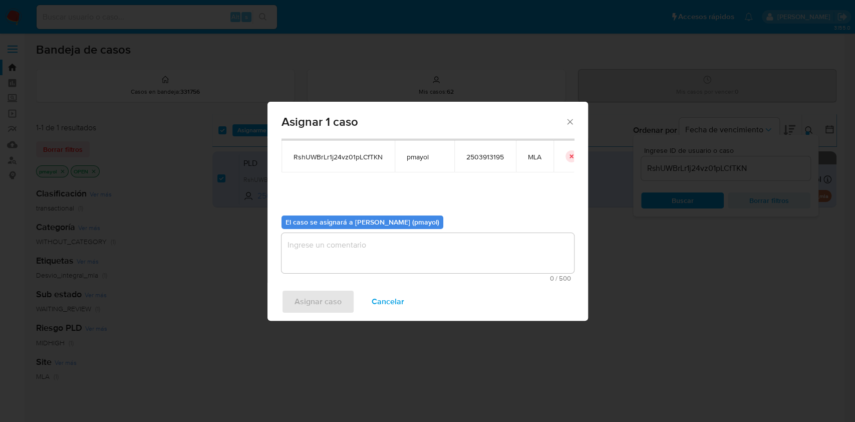
click at [497, 259] on textarea "assign-modal" at bounding box center [428, 253] width 293 height 40
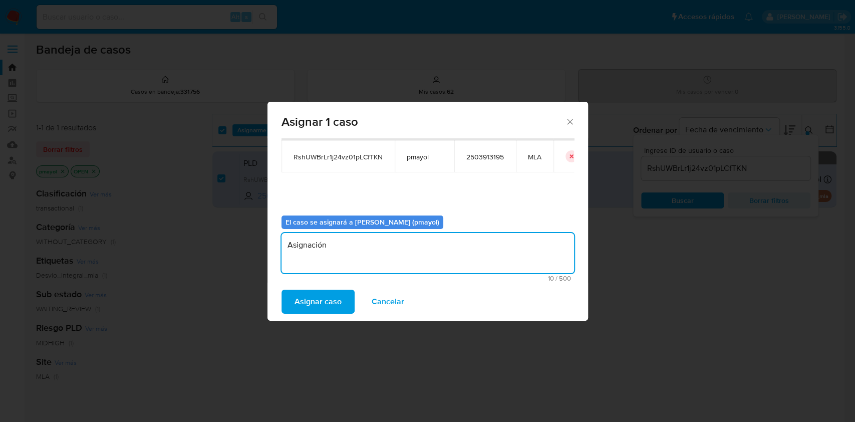
click at [322, 248] on textarea "Asignación" at bounding box center [428, 253] width 293 height 40
type textarea "Asignación"
click at [325, 298] on span "Asignar caso" at bounding box center [318, 302] width 47 height 22
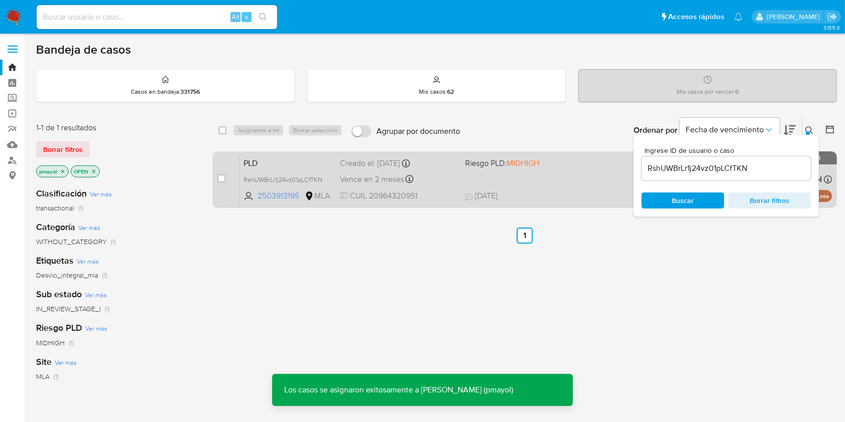
click at [536, 186] on div "PLD RshUWBrLr1j24vz01pLCfTKN 2503913195 MLA Riesgo PLD: MIDHIGH Creado el: [DAT…" at bounding box center [536, 179] width 592 height 51
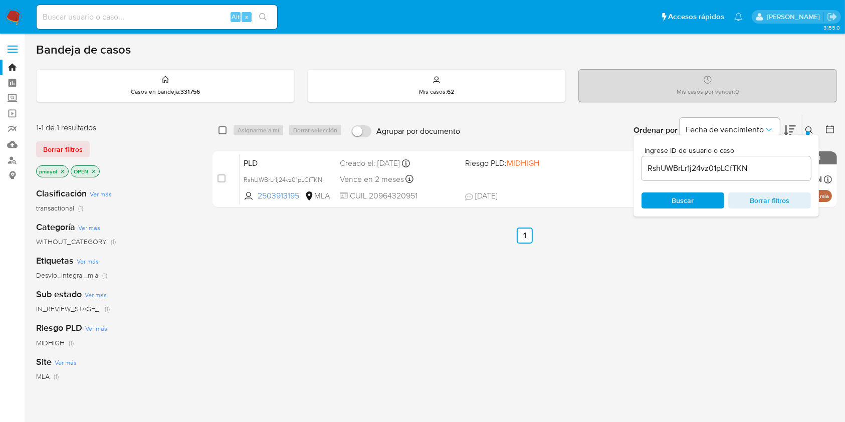
click at [222, 130] on input "checkbox" at bounding box center [223, 130] width 8 height 8
checkbox input "true"
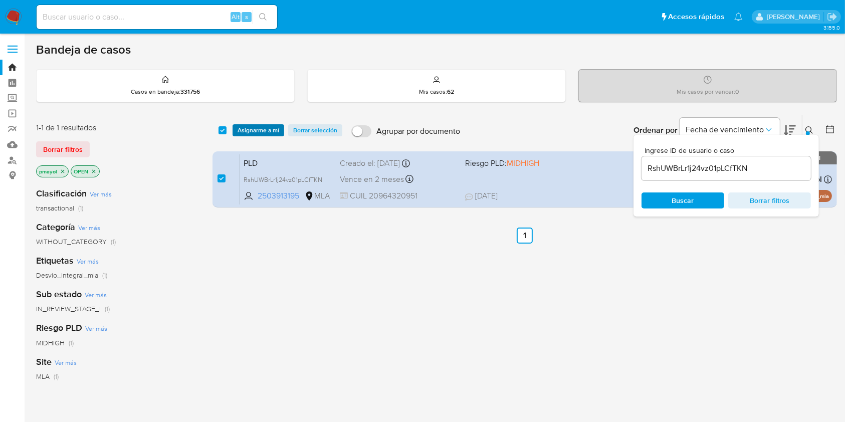
click at [251, 128] on span "Asignarme a mí" at bounding box center [259, 130] width 42 height 10
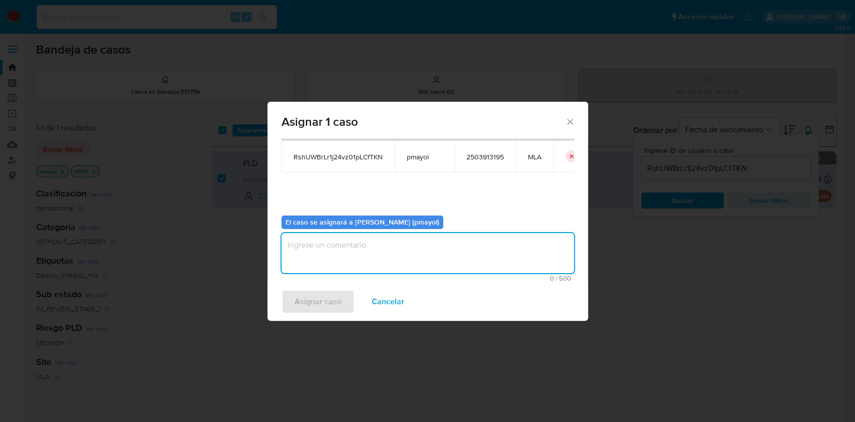
click at [505, 270] on textarea "assign-modal" at bounding box center [428, 253] width 293 height 40
type textarea "Asignación"
click at [324, 304] on span "Asignar caso" at bounding box center [318, 302] width 47 height 22
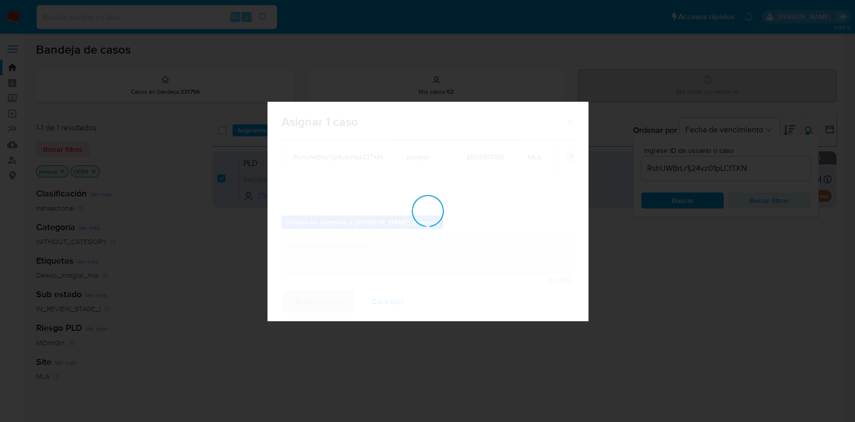
checkbox input "false"
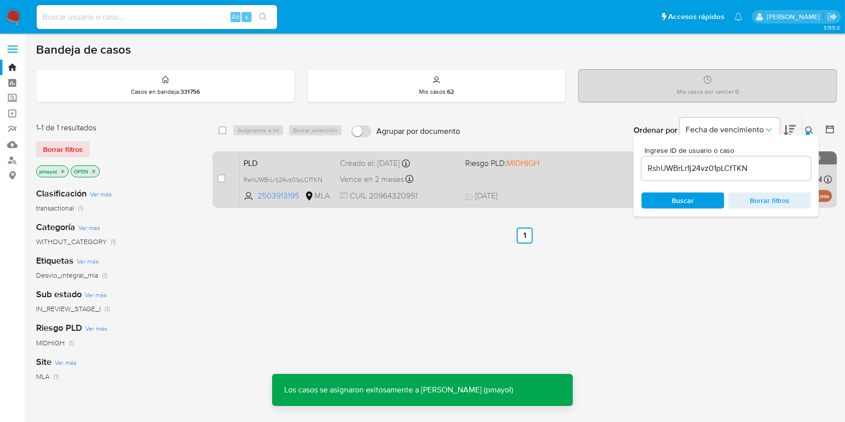
click at [571, 175] on div "PLD RshUWBrLr1j24vz01pLCfTKN 2503913195 MLA Riesgo PLD: MIDHIGH Creado el: [DAT…" at bounding box center [536, 179] width 592 height 51
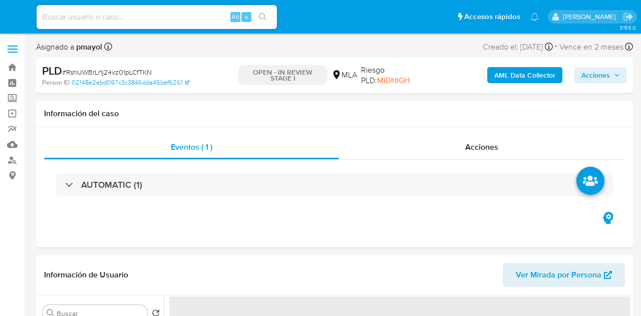
select select "10"
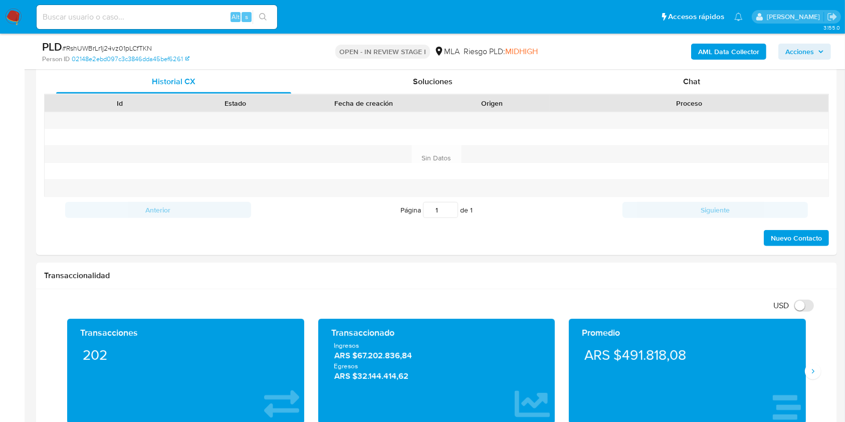
scroll to position [489, 0]
click at [641, 90] on div "Chat" at bounding box center [691, 82] width 235 height 24
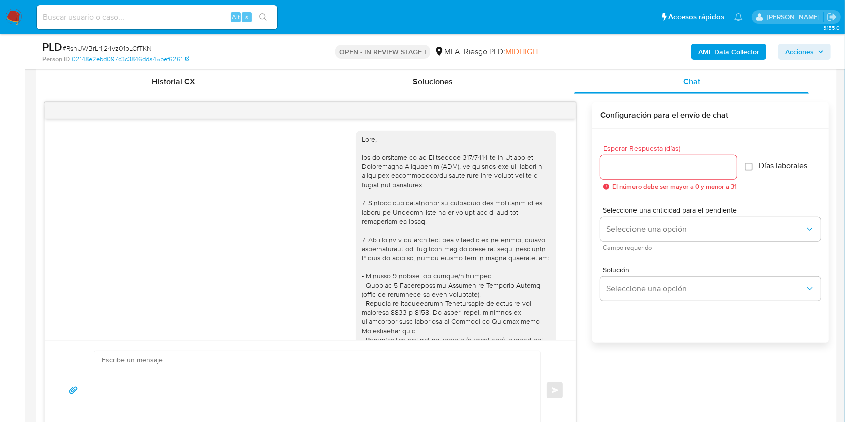
scroll to position [455, 0]
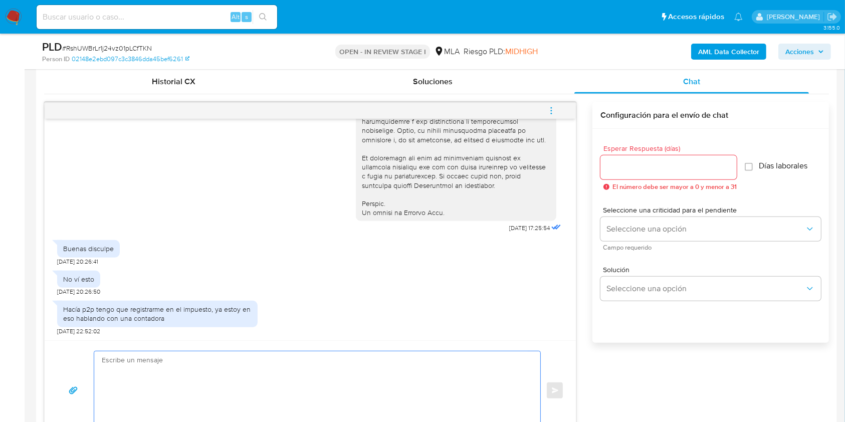
click at [362, 316] on textarea at bounding box center [315, 390] width 426 height 79
paste textarea "Hola XXX, Muchas gracias por tu respuesta. Analizamos tu caso y verificamos que…"
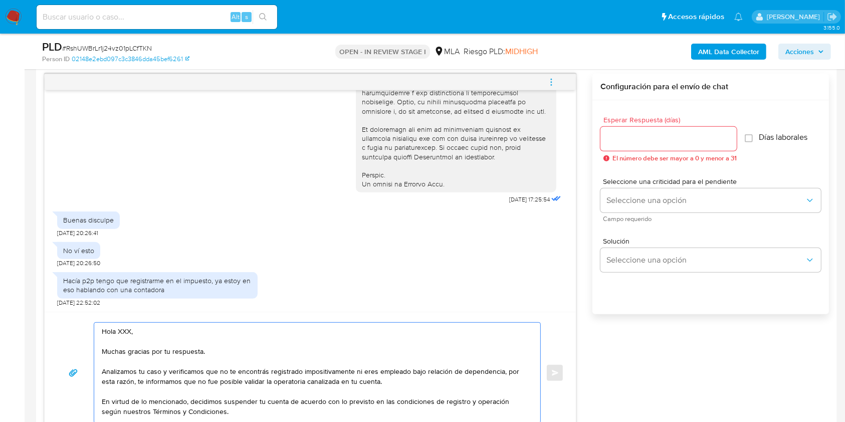
scroll to position [57, 0]
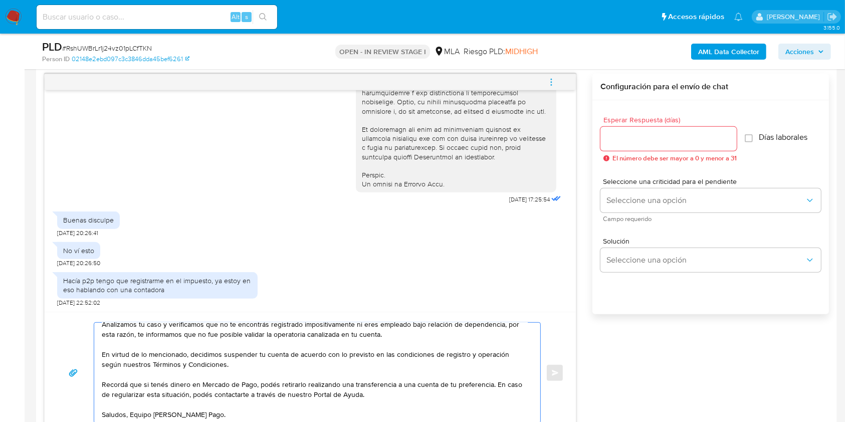
drag, startPoint x: 196, startPoint y: 344, endPoint x: 189, endPoint y: 277, distance: 67.1
click at [189, 277] on div "18/08/2025 17:25:54 Buenas disculpe 21/08/2025 20:26:41 No ví esto 21/08/2025 2…" at bounding box center [310, 254] width 532 height 360
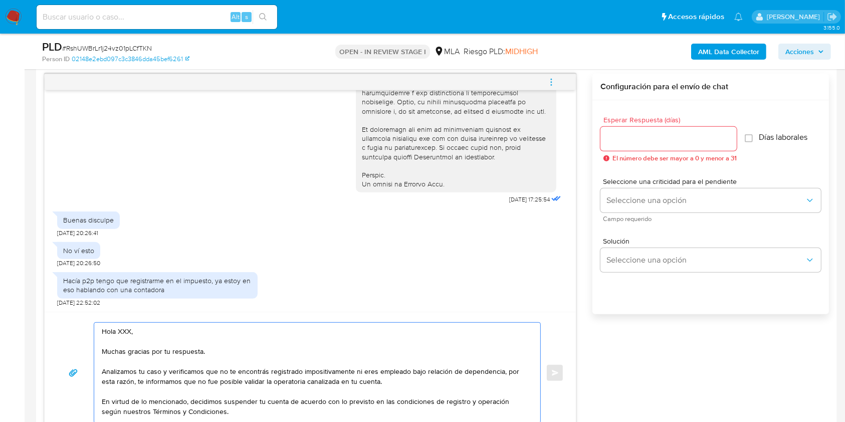
click at [166, 316] on textarea "Hola XXX, Muchas gracias por tu respuesta. Analizamos tu caso y verificamos que…" at bounding box center [315, 373] width 426 height 100
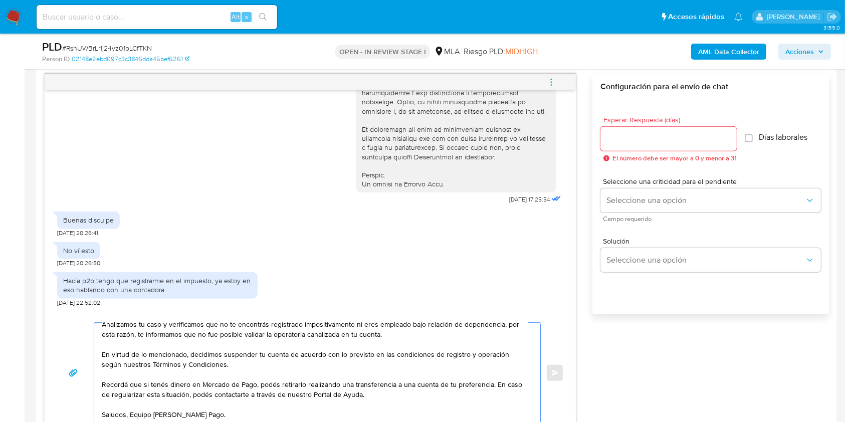
scroll to position [60, 0]
click at [127, 316] on textarea "Hola, Muchas gracias por tu respuesta. Analizamos tu caso y verificamos que no …" at bounding box center [315, 373] width 426 height 100
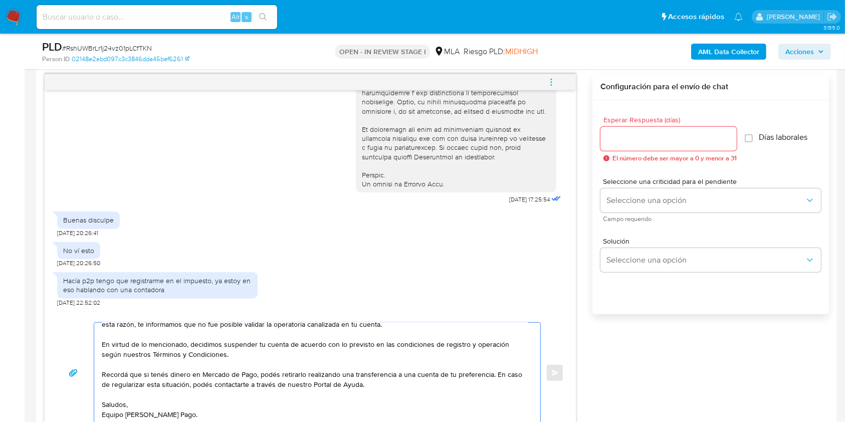
type textarea "Hola, Muchas gracias por tu respuesta. Analizamos tu caso y verificamos que no …"
click at [634, 132] on input "Esperar Respuesta (días)" at bounding box center [668, 138] width 136 height 13
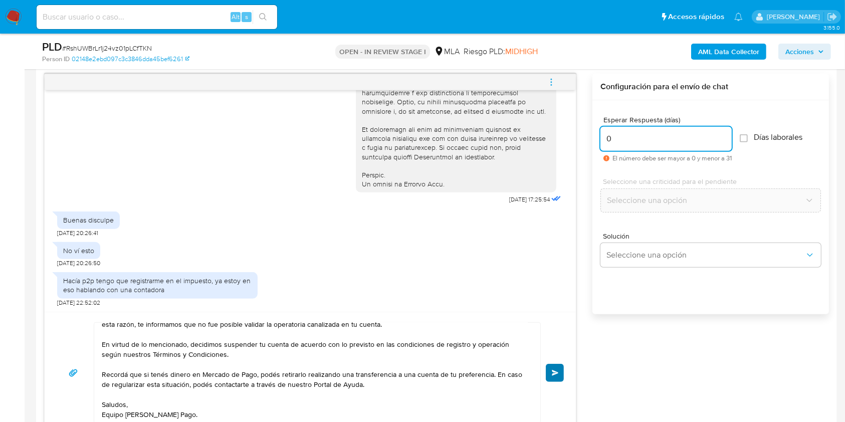
type input "0"
click at [560, 316] on button "Enviar" at bounding box center [555, 373] width 18 height 18
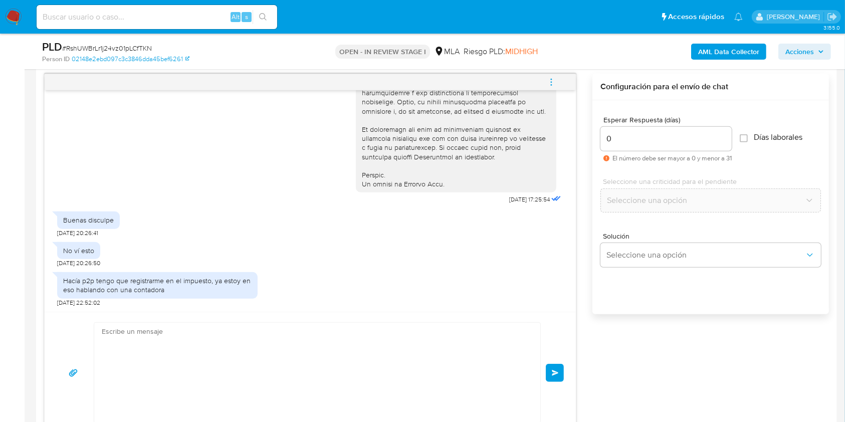
scroll to position [0, 0]
click at [554, 83] on icon "menu-action" at bounding box center [551, 82] width 9 height 9
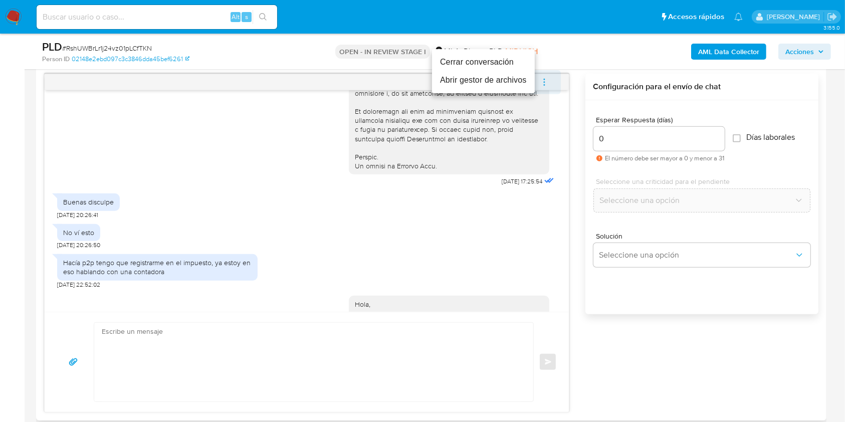
scroll to position [667, 0]
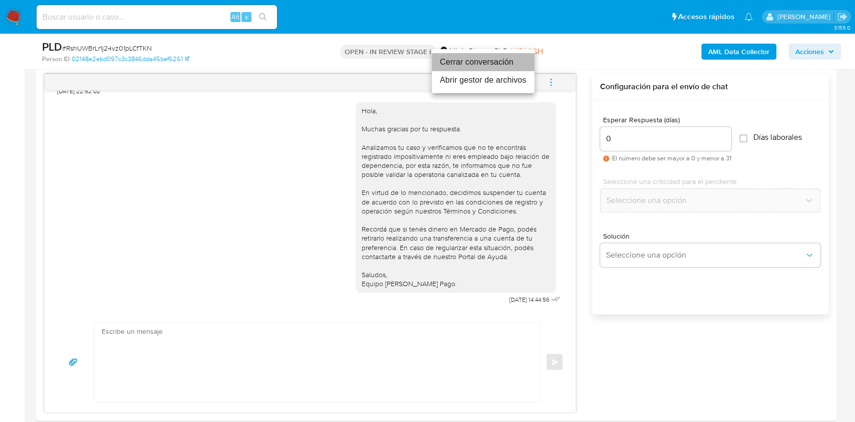
click at [470, 63] on li "Cerrar conversación" at bounding box center [483, 62] width 103 height 18
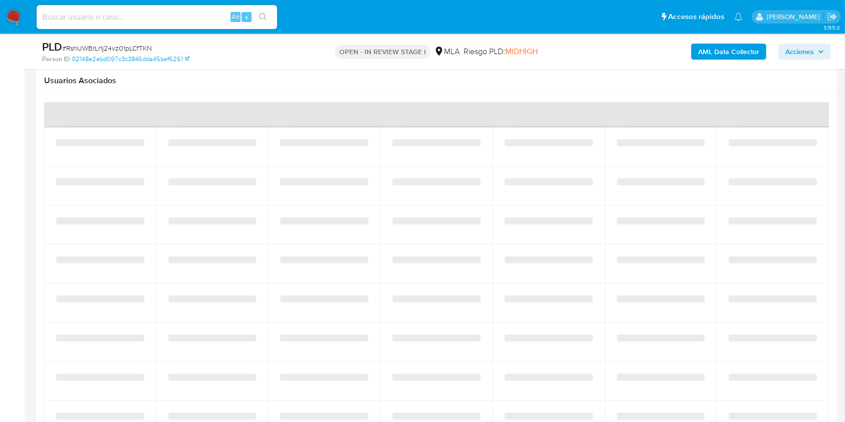
scroll to position [1288, 0]
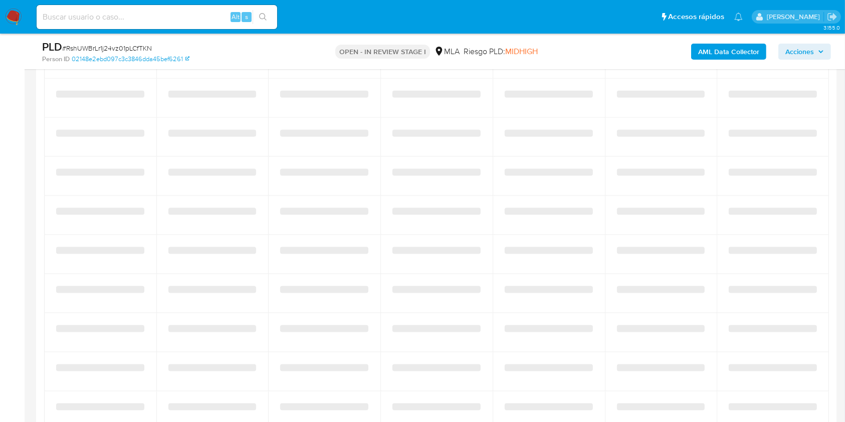
select select "10"
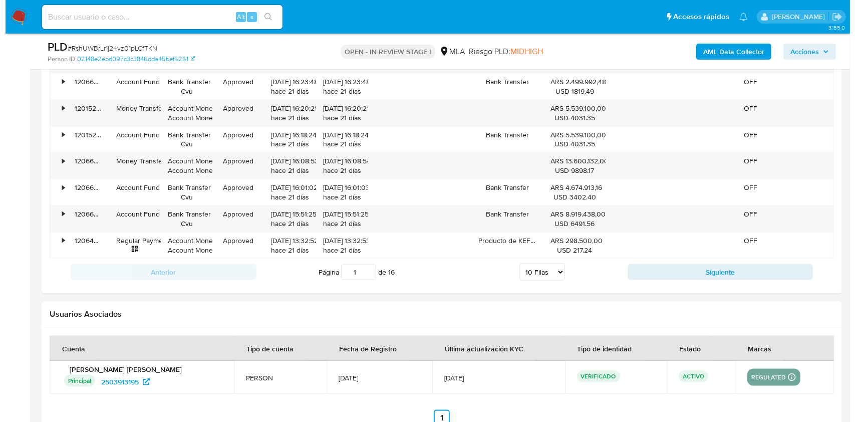
scroll to position [1569, 0]
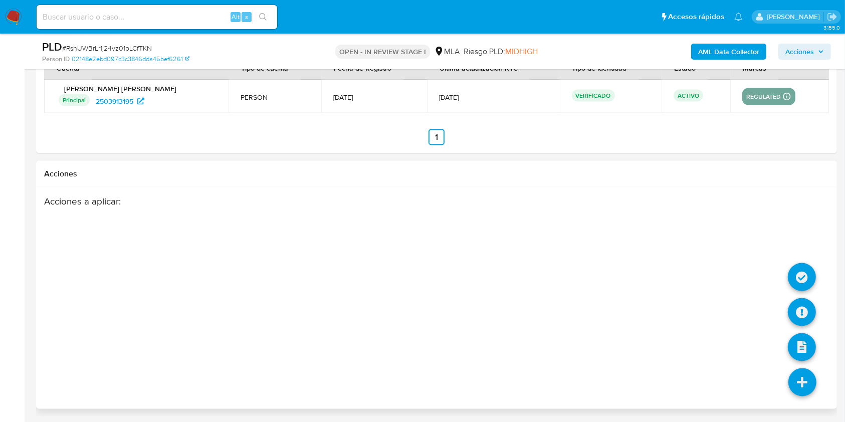
click at [801, 387] on icon at bounding box center [802, 382] width 28 height 28
click at [797, 306] on icon at bounding box center [802, 312] width 28 height 28
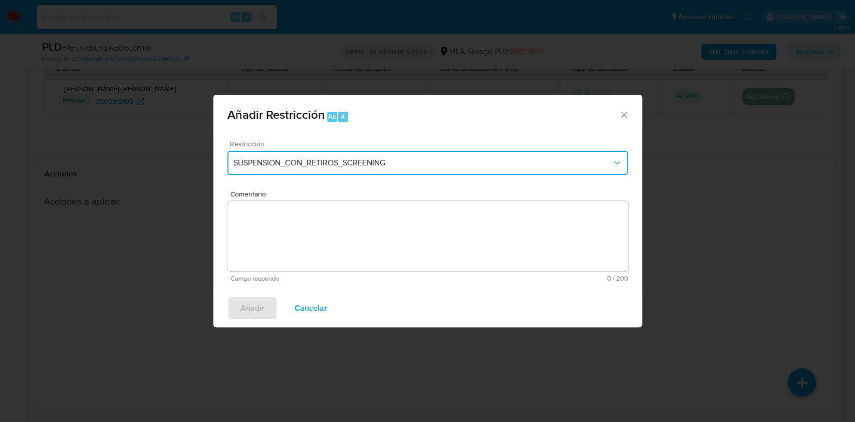
click at [403, 159] on span "SUSPENSION_CON_RETIROS_SCREENING" at bounding box center [423, 163] width 379 height 10
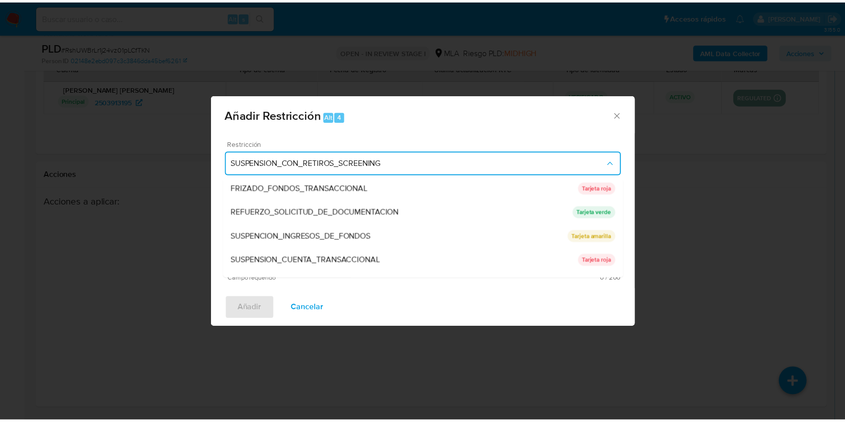
scroll to position [212, 0]
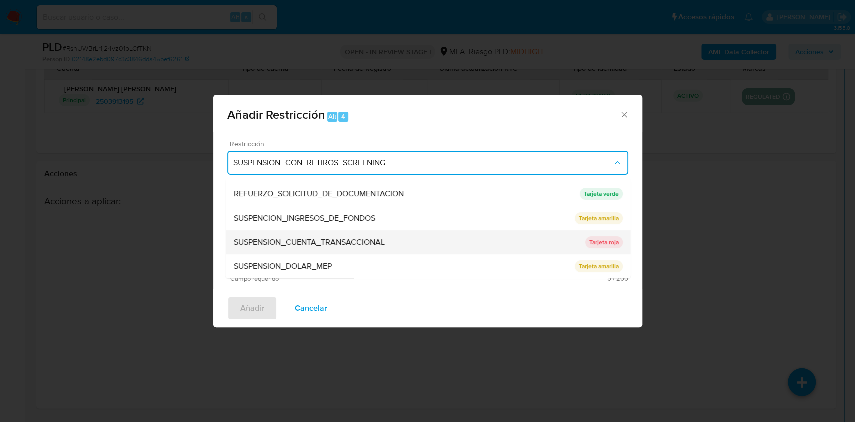
click at [522, 234] on div "SUSPENSION_CUENTA_TRANSACCIONAL" at bounding box center [409, 242] width 351 height 24
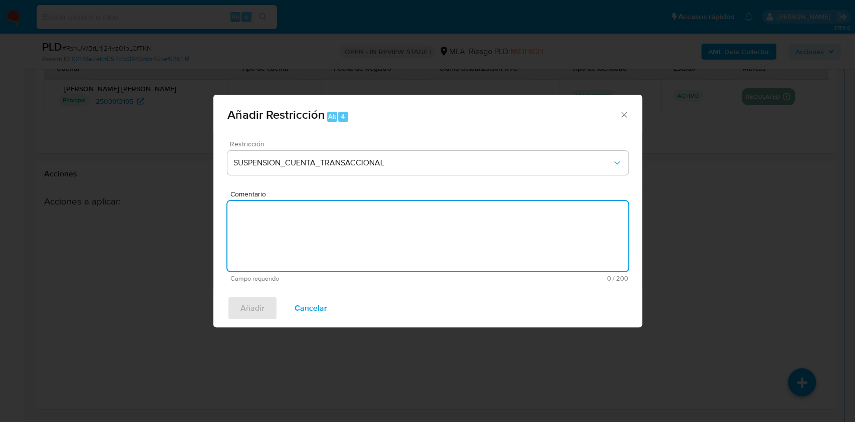
click at [495, 239] on textarea "Comentario" at bounding box center [428, 236] width 401 height 70
type textarea "AML"
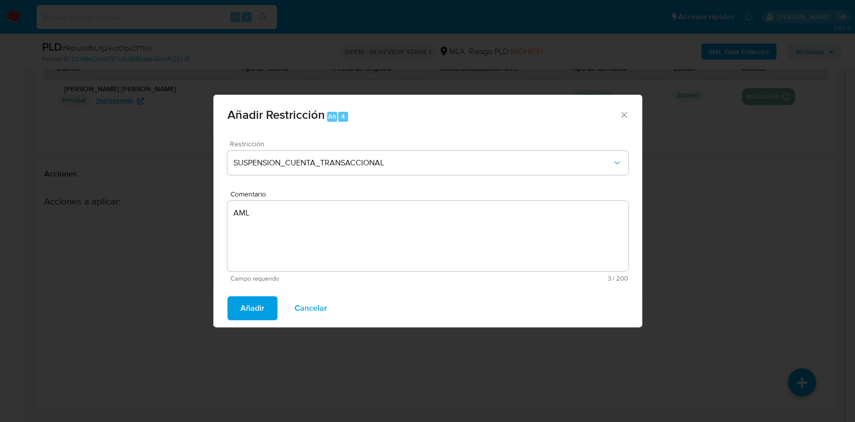
click at [253, 315] on span "Añadir" at bounding box center [253, 308] width 24 height 22
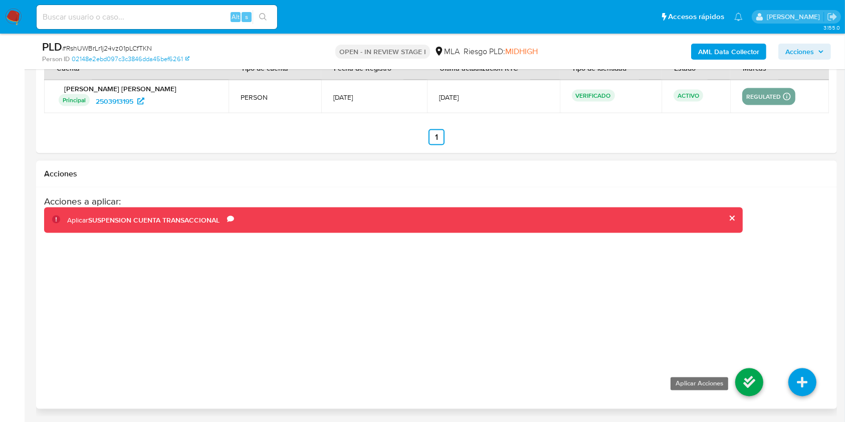
click at [754, 389] on icon at bounding box center [749, 382] width 28 height 28
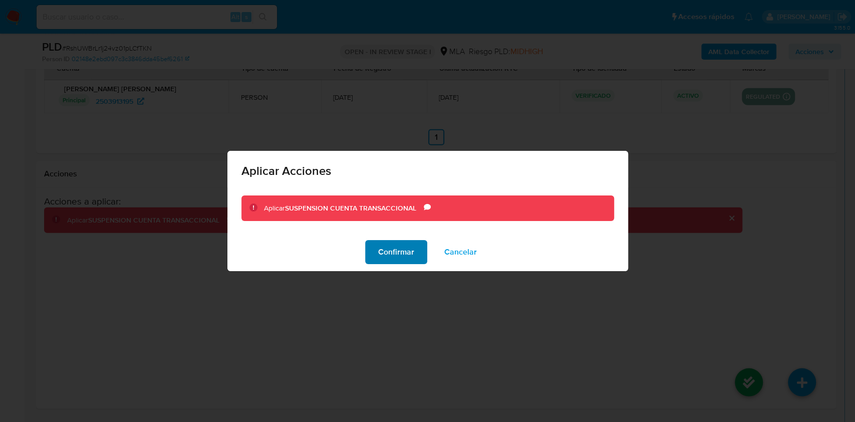
click at [385, 261] on span "Confirmar" at bounding box center [396, 252] width 36 height 22
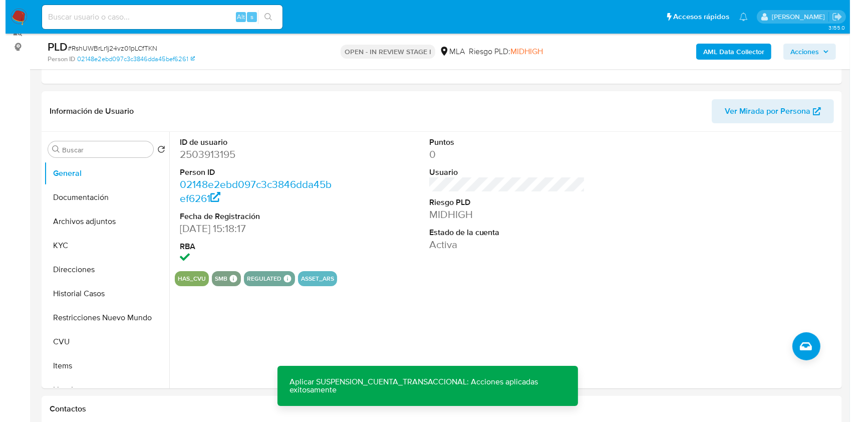
scroll to position [135, 0]
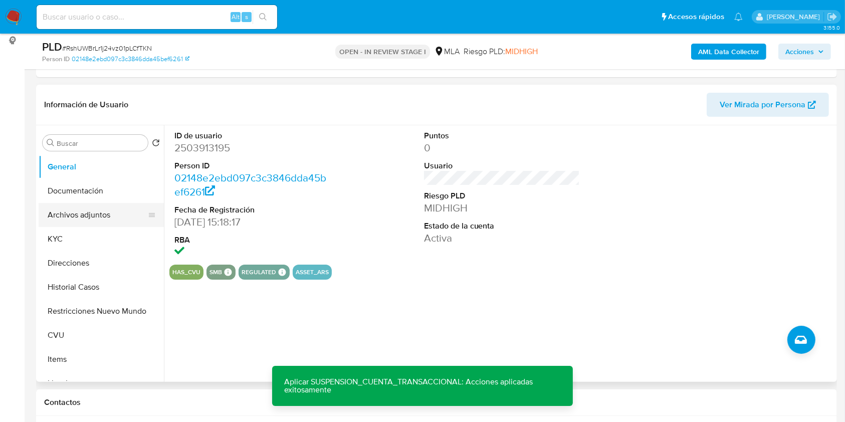
click at [108, 203] on button "Archivos adjuntos" at bounding box center [97, 215] width 117 height 24
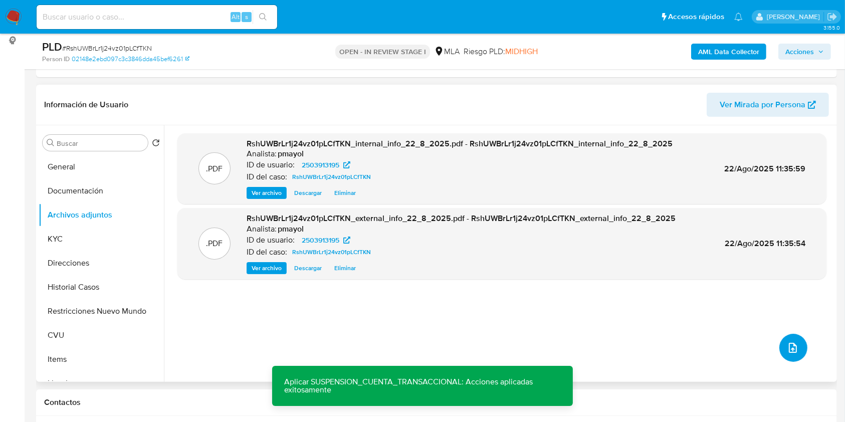
click at [795, 349] on button "upload-file" at bounding box center [793, 348] width 28 height 28
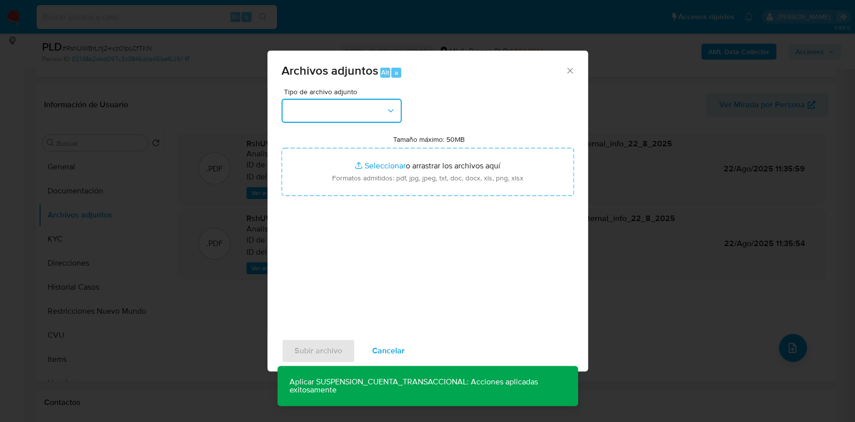
click at [382, 117] on button "button" at bounding box center [342, 111] width 120 height 24
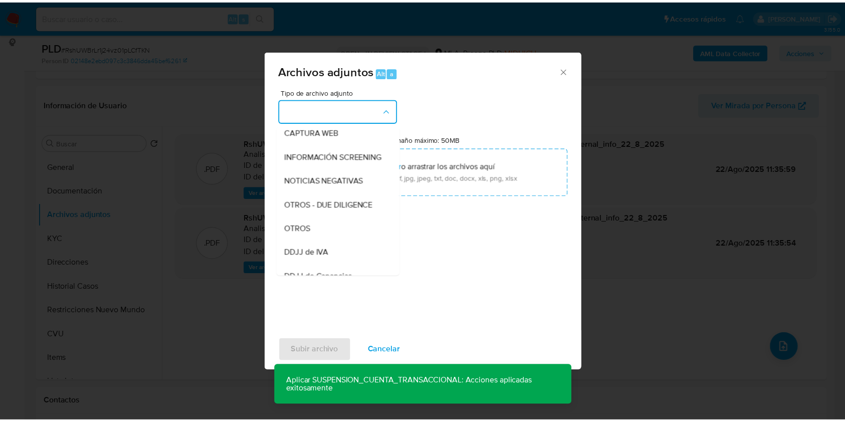
scroll to position [112, 0]
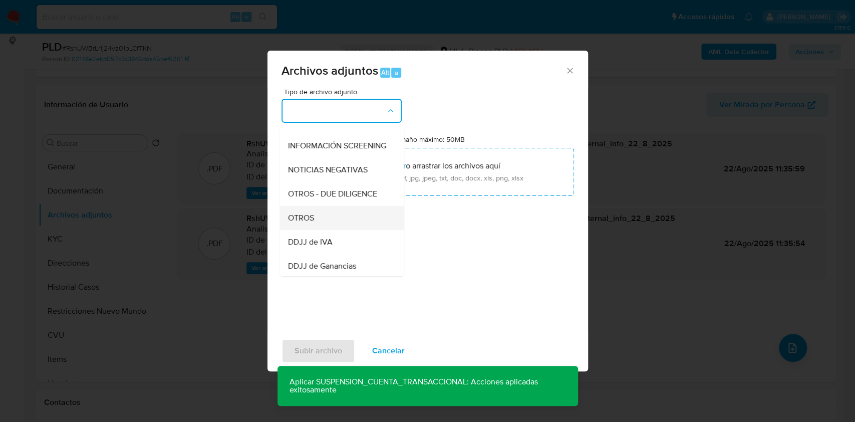
click at [326, 227] on div "OTROS" at bounding box center [339, 218] width 102 height 24
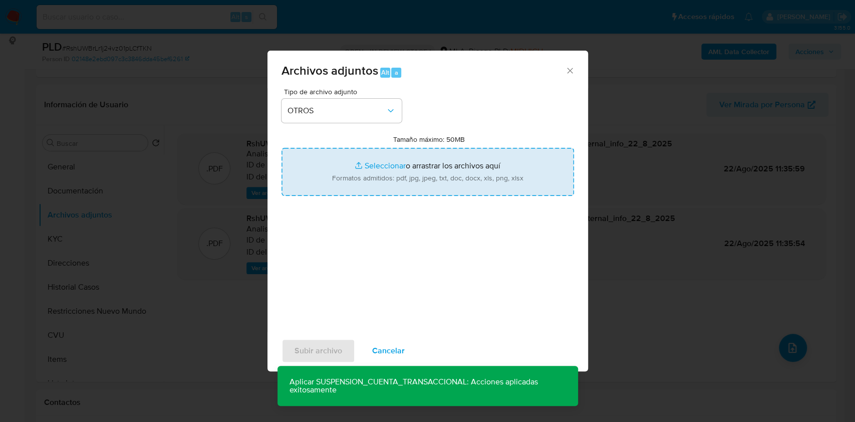
click at [402, 161] on input "Tamaño máximo: 50MB Seleccionar archivos" at bounding box center [428, 172] width 293 height 48
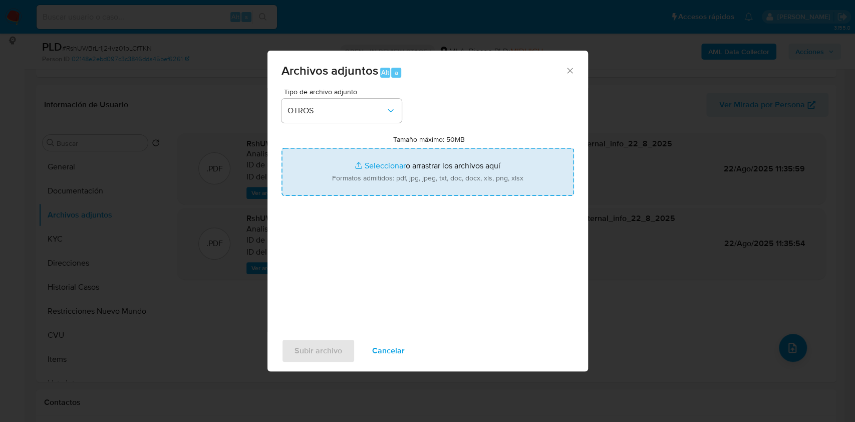
type input "C:\fakepath\Caselog RshUWBrLr1j24vz01pLCfTKN.docx"
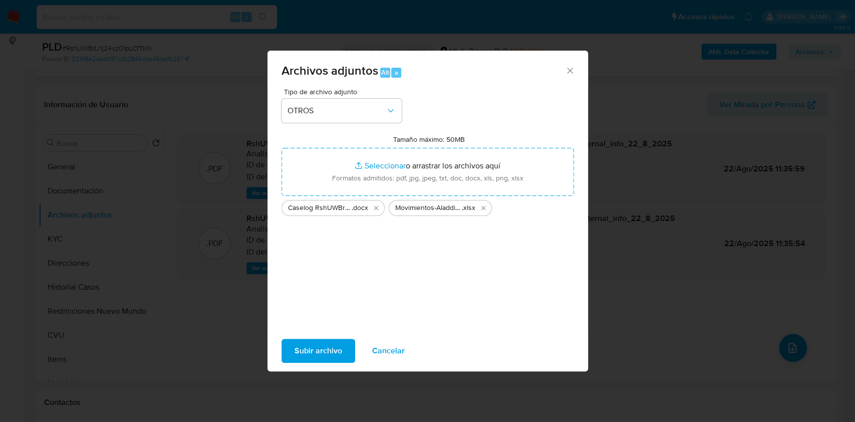
click at [307, 343] on span "Subir archivo" at bounding box center [319, 351] width 48 height 22
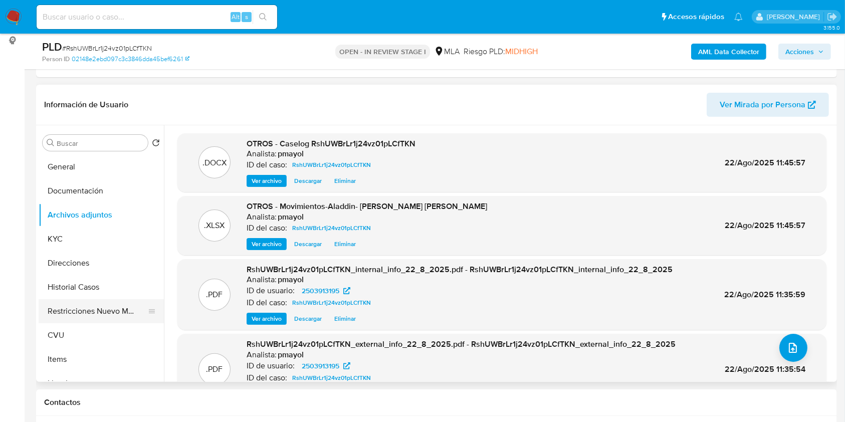
click at [102, 310] on button "Restricciones Nuevo Mundo" at bounding box center [97, 311] width 117 height 24
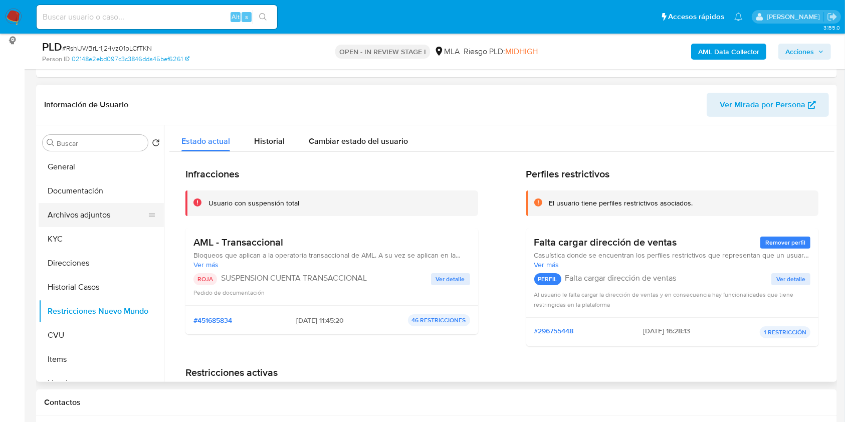
click at [116, 208] on button "Archivos adjuntos" at bounding box center [97, 215] width 117 height 24
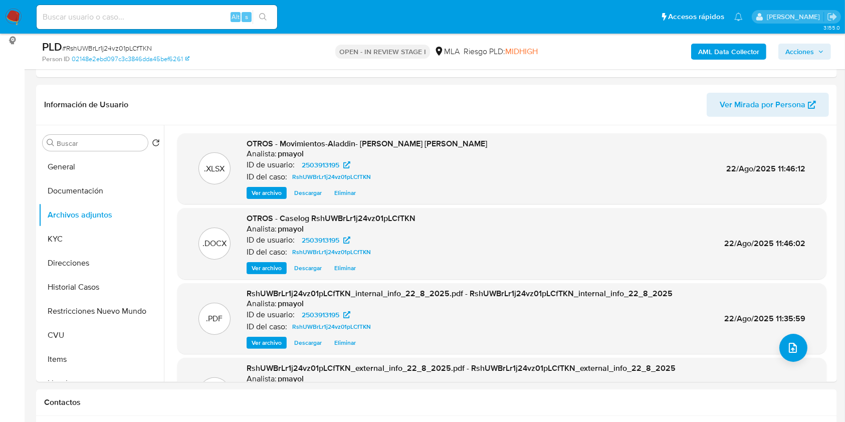
click at [798, 54] on span "Acciones" at bounding box center [799, 52] width 29 height 16
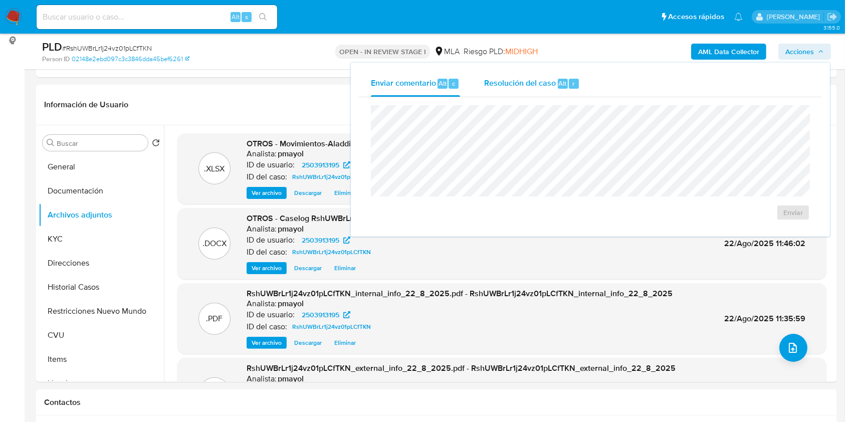
click at [516, 83] on span "Resolución del caso" at bounding box center [520, 83] width 72 height 12
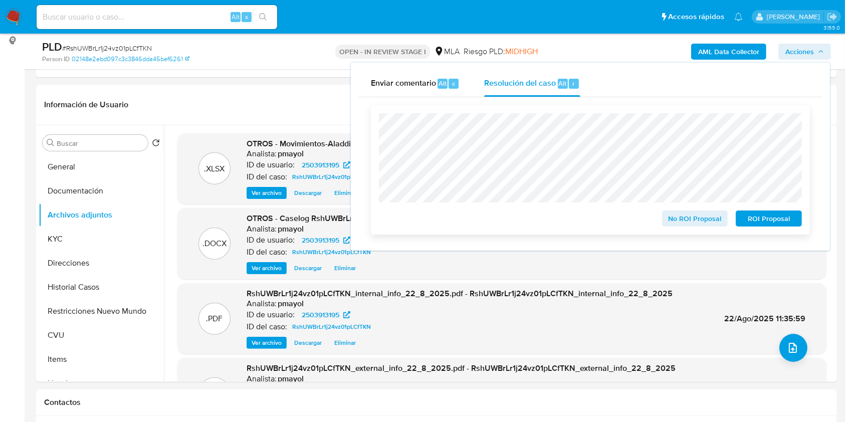
click at [783, 223] on span "ROI Proposal" at bounding box center [769, 218] width 52 height 14
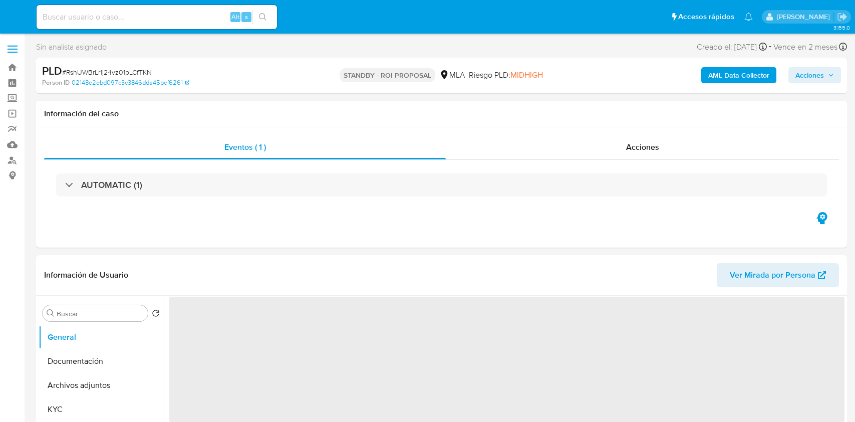
select select "10"
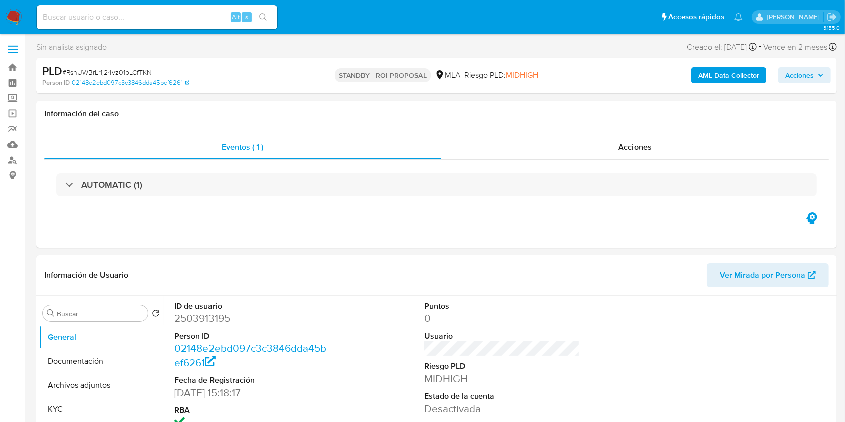
click at [14, 15] on img at bounding box center [13, 17] width 17 height 17
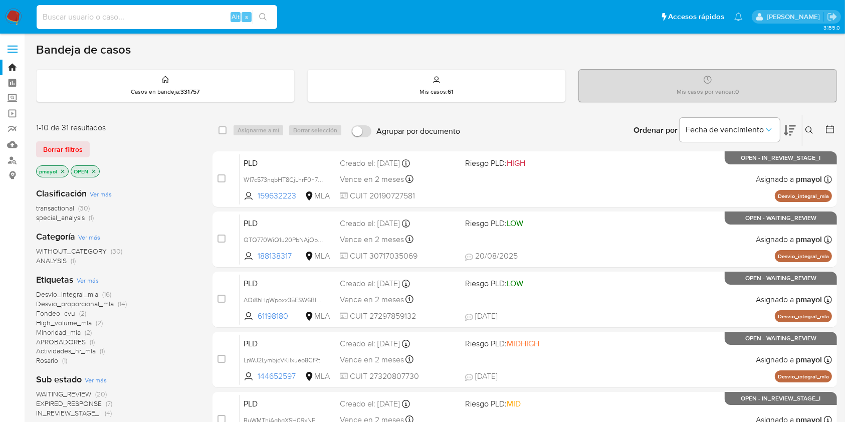
click at [193, 22] on input at bounding box center [157, 17] width 241 height 13
paste input "9URbrh41AGq2gcxDxPwaVJ5C"
type input "9URbrh41AGq2gcxDxPwaVJ5C"
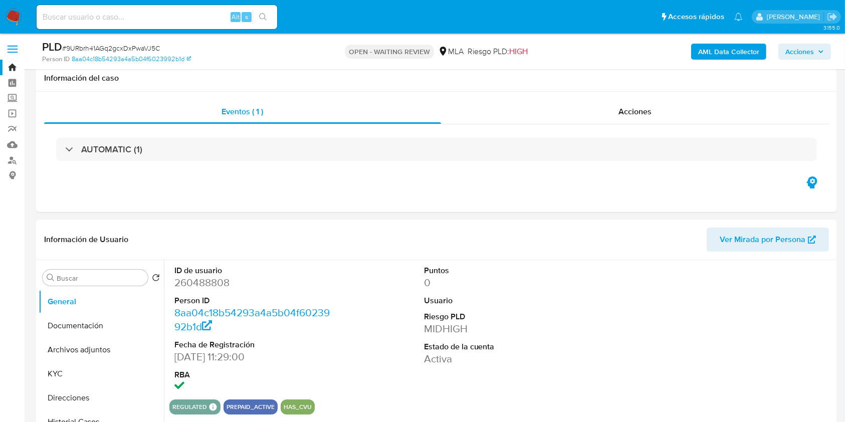
scroll to position [234, 0]
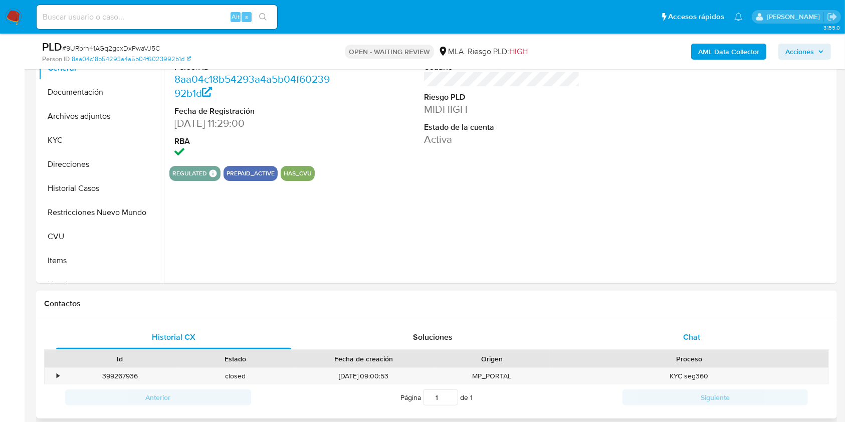
click at [671, 331] on div "Chat" at bounding box center [691, 337] width 235 height 24
select select "10"
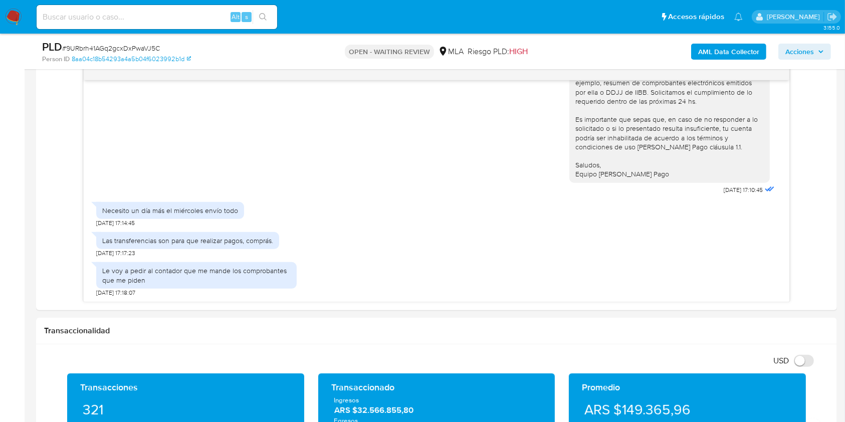
scroll to position [529, 0]
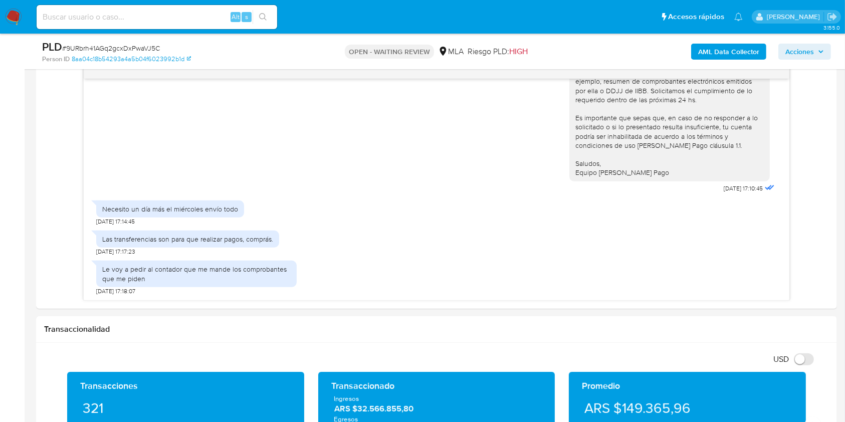
click at [211, 15] on input at bounding box center [157, 17] width 241 height 13
paste input "aPR49nWDJNEGYjlNfqNFJxmA"
type input "aPR49nWDJNEGYjlNfqNFJxmA"
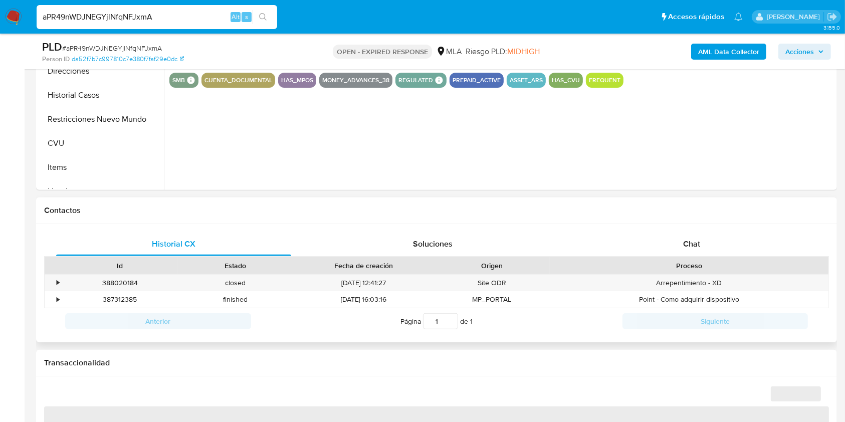
scroll to position [349, 0]
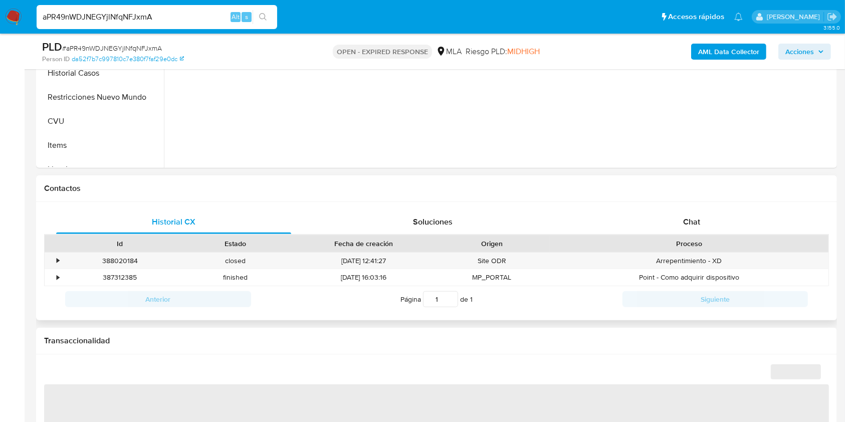
select select "10"
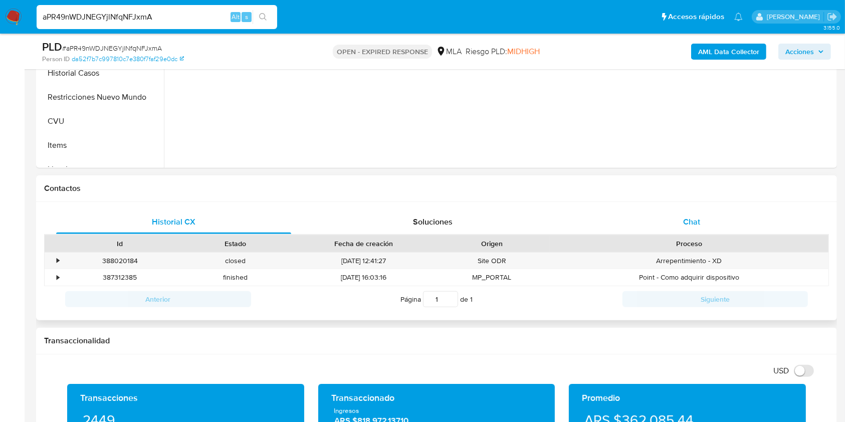
click at [662, 227] on div "Chat" at bounding box center [691, 222] width 235 height 24
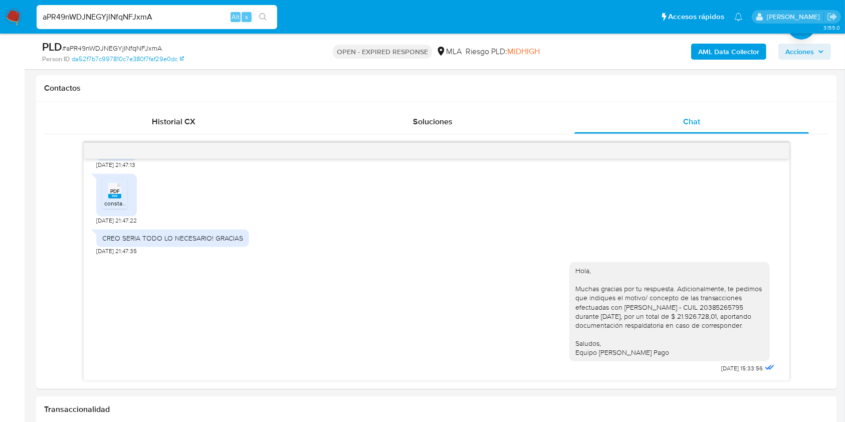
scroll to position [451, 0]
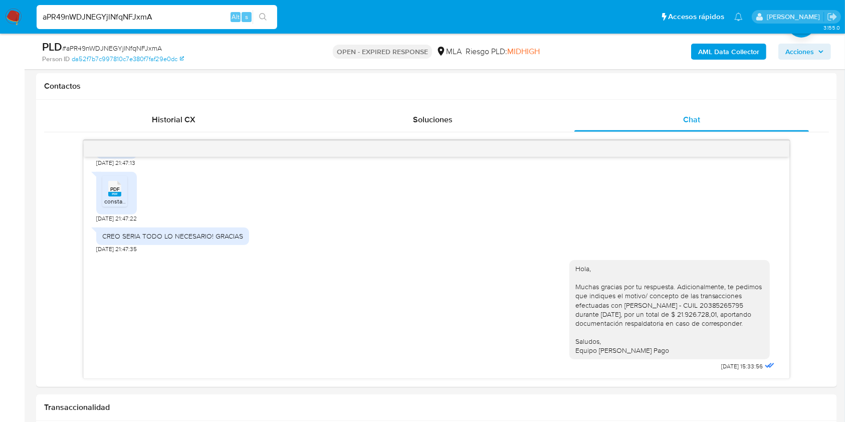
click at [121, 45] on span "# aPR49nWDJNEGYjlNfqNFJxmA" at bounding box center [112, 48] width 100 height 10
copy span "aPR49nWDJNEGYjlNfqNFJxmA"
click at [16, 14] on img at bounding box center [13, 17] width 17 height 17
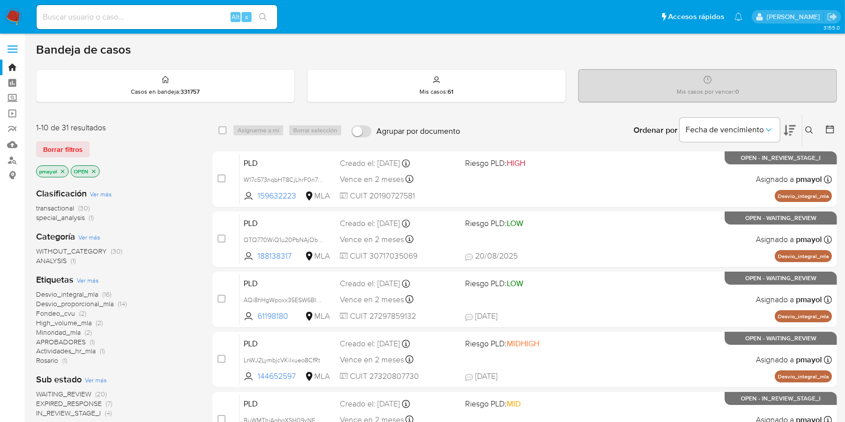
click at [805, 128] on icon at bounding box center [809, 130] width 8 height 8
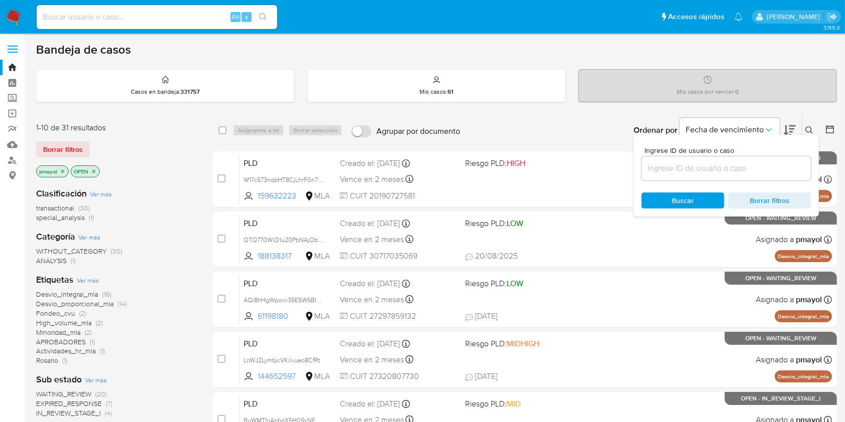
click at [692, 162] on input at bounding box center [725, 168] width 169 height 13
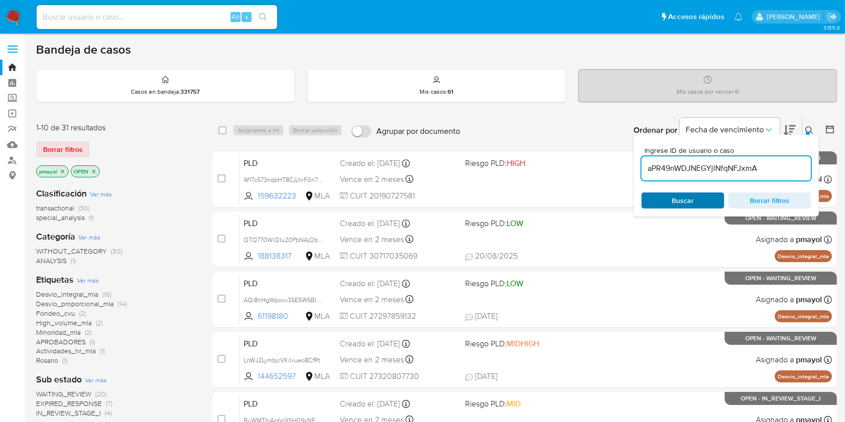
type input "aPR49nWDJNEGYjlNfqNFJxmA"
click at [669, 193] on span "Buscar" at bounding box center [683, 200] width 69 height 14
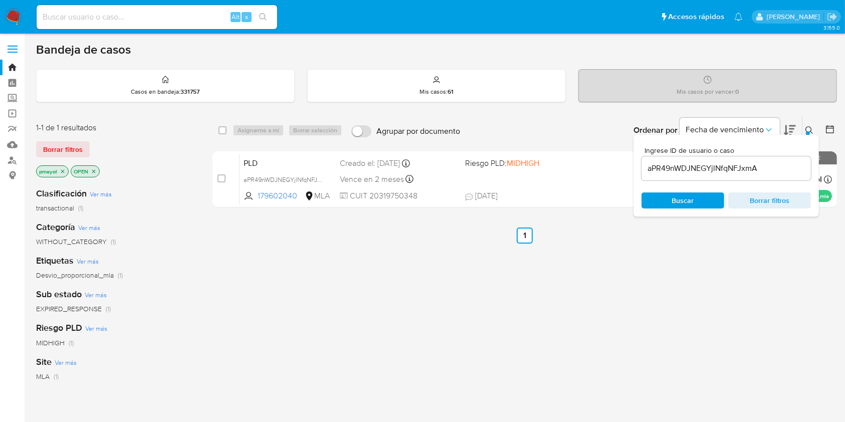
click at [231, 131] on div "select-all-cases-checkbox Asignarme a mí Borrar selección" at bounding box center [283, 130] width 128 height 12
click at [220, 131] on input "checkbox" at bounding box center [223, 130] width 8 height 8
checkbox input "true"
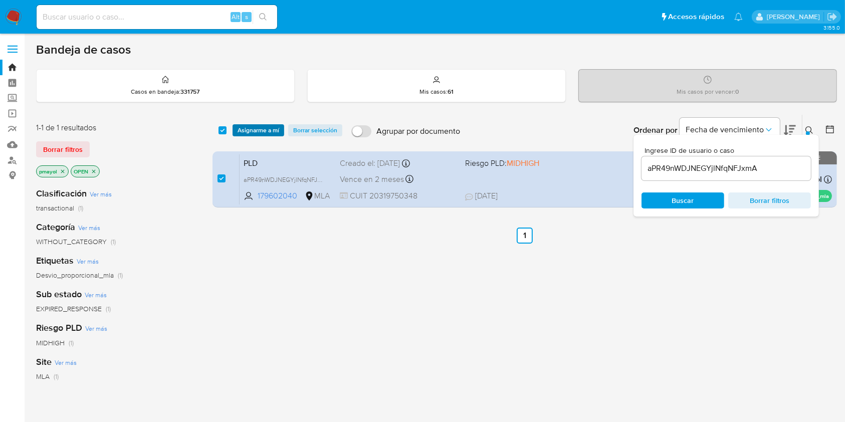
click at [257, 132] on span "Asignarme a mí" at bounding box center [259, 130] width 42 height 10
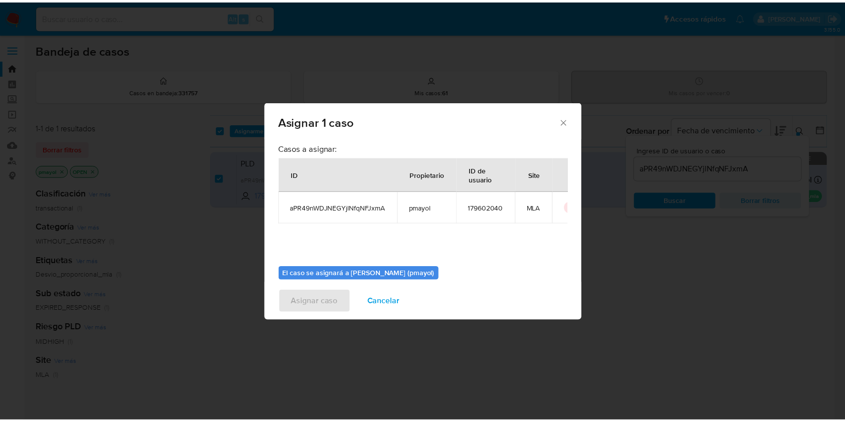
scroll to position [51, 0]
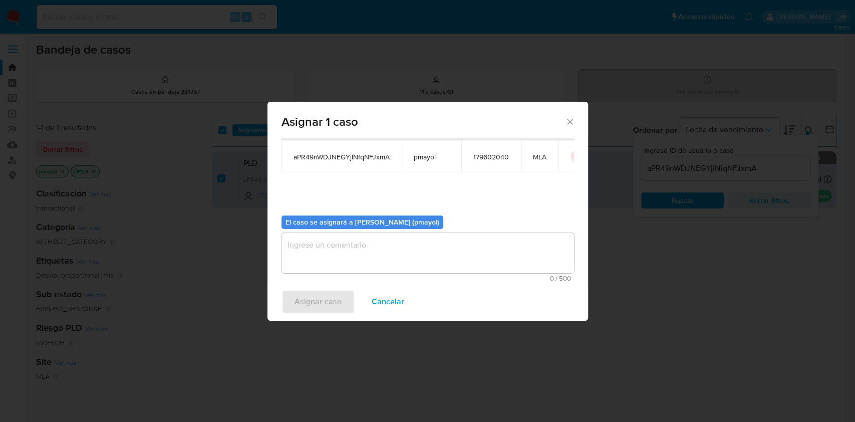
click at [566, 117] on icon "Cerrar ventana" at bounding box center [570, 122] width 10 height 10
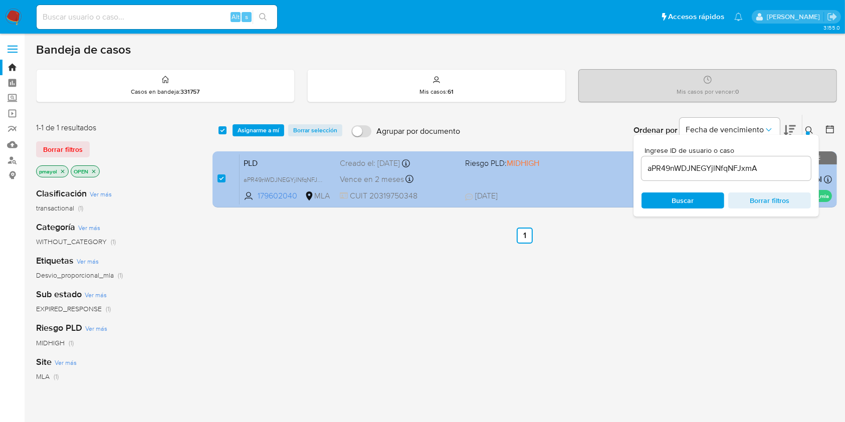
click at [565, 172] on div "PLD aPR49nWDJNEGYjlNfqNFJxmA 179602040 MLA Riesgo PLD: MIDHIGH Creado el: 12/07…" at bounding box center [536, 179] width 592 height 51
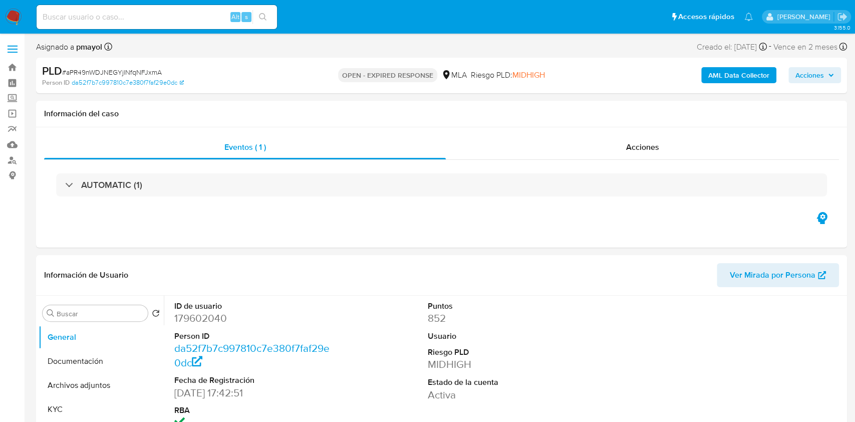
select select "10"
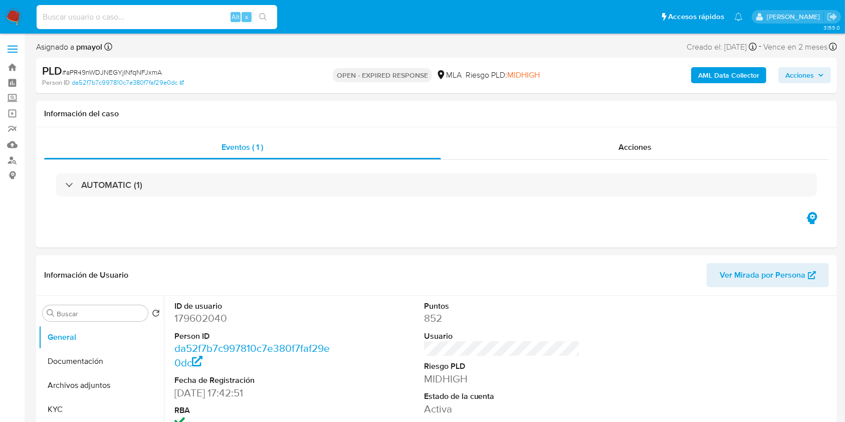
click at [187, 11] on input at bounding box center [157, 17] width 241 height 13
paste input "vPdn7IExjgQFgKkTevtldWOR"
type input "vPdn7IExjgQFgKkTevtldWOR"
select select "10"
click at [10, 14] on img at bounding box center [13, 17] width 17 height 17
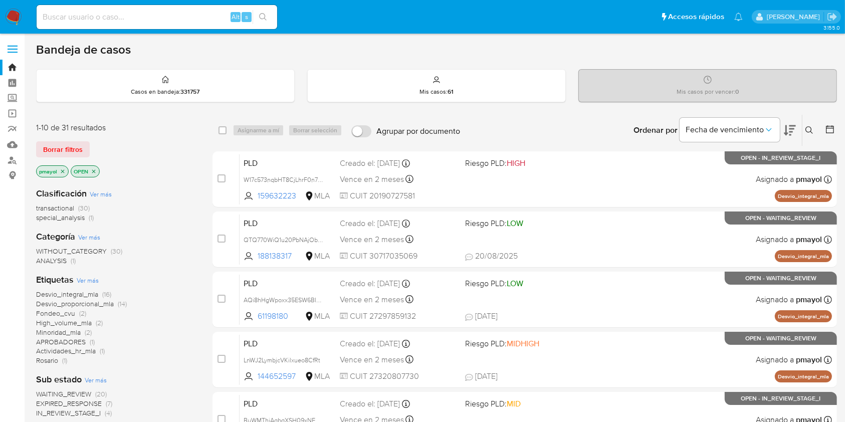
click at [196, 22] on input at bounding box center [157, 17] width 241 height 13
paste input "VvxSoo8NlEmm34oe7VyS5v9U"
type input "VvxSoo8NlEmm34oe7VyS5v9U"
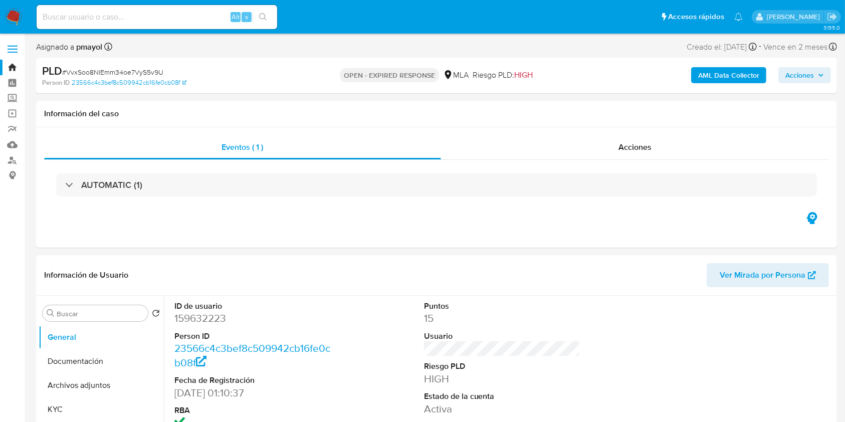
select select "10"
click at [173, 16] on input at bounding box center [157, 17] width 241 height 13
paste input "Ep93CRWuiEyQGHoFXJT0sAlC"
type input "Ep93CRWuiEyQGHoFXJT0sAlC"
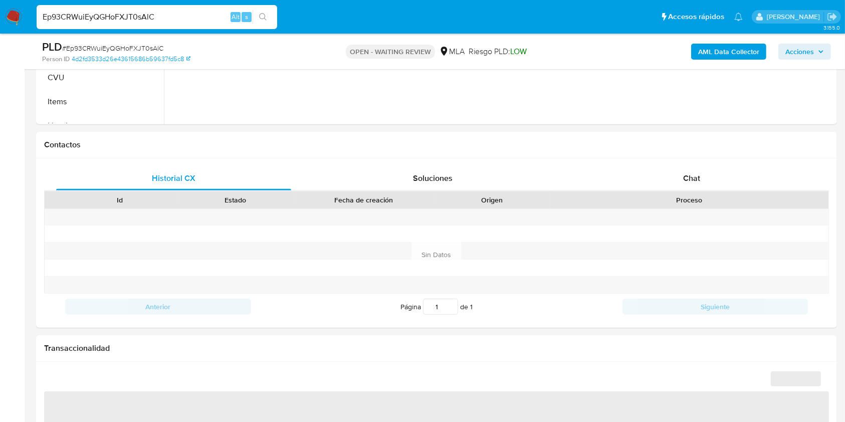
select select "10"
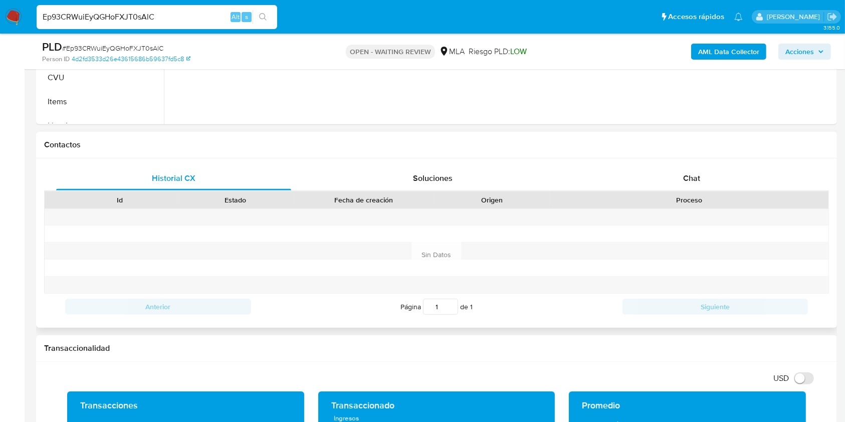
scroll to position [409, 0]
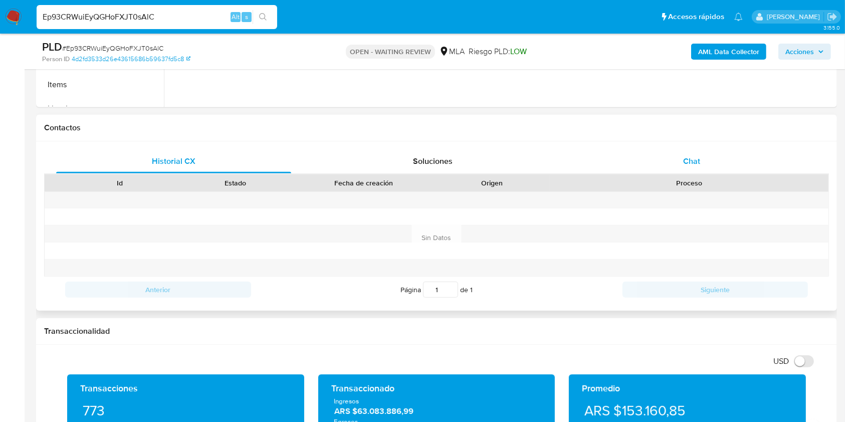
click at [696, 162] on span "Chat" at bounding box center [691, 161] width 17 height 12
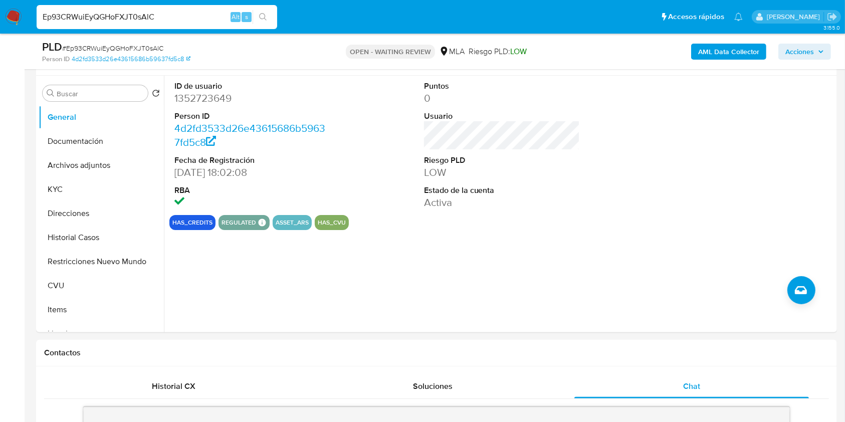
scroll to position [174, 0]
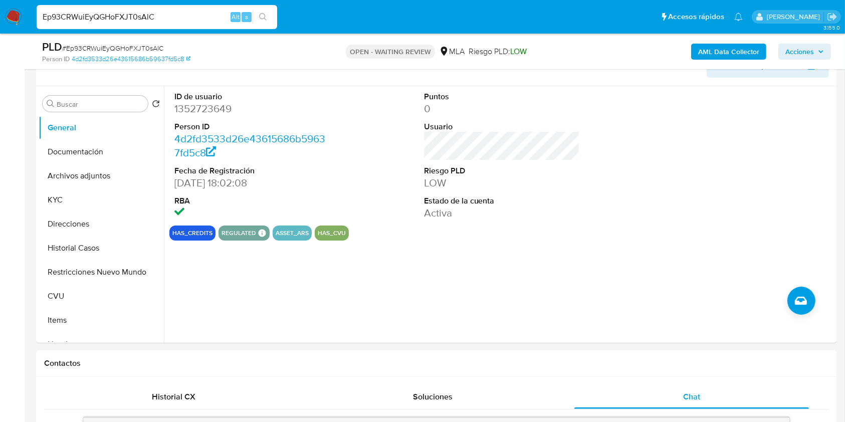
click at [192, 18] on input "Ep93CRWuiEyQGHoFXJT0sAlC" at bounding box center [157, 17] width 241 height 13
paste input "BgZeBczfpokaTFhXSH3QgDMg"
type input "BgZeBczfpokaTFhXSH3QgDMg"
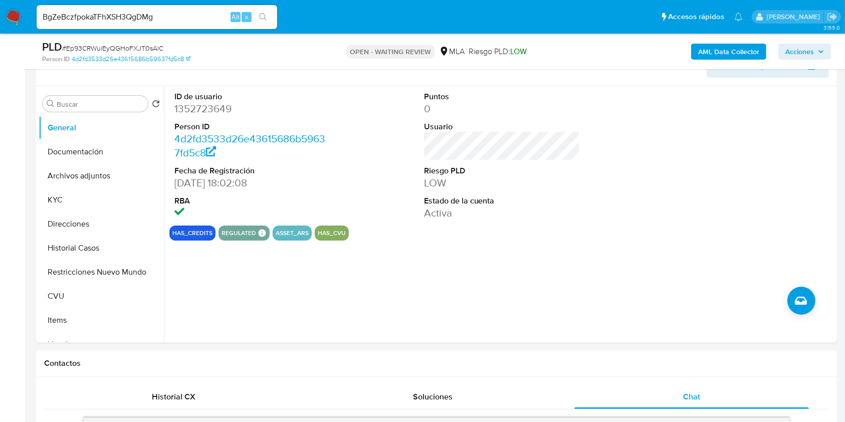
click at [257, 13] on button "search-icon" at bounding box center [263, 17] width 21 height 14
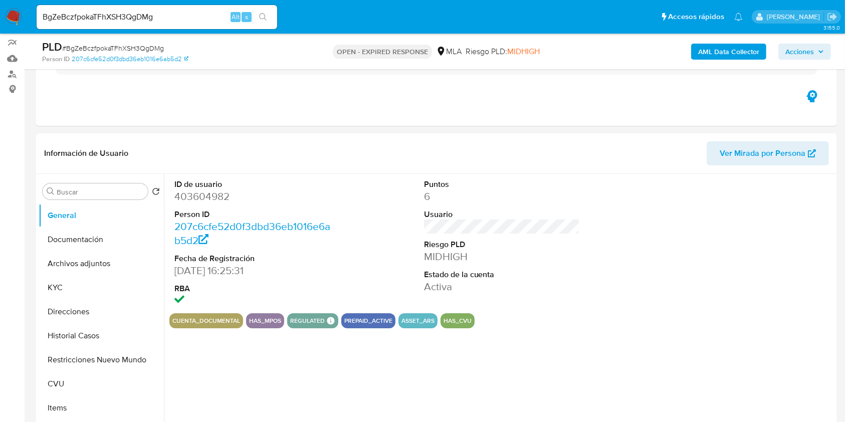
scroll to position [131, 0]
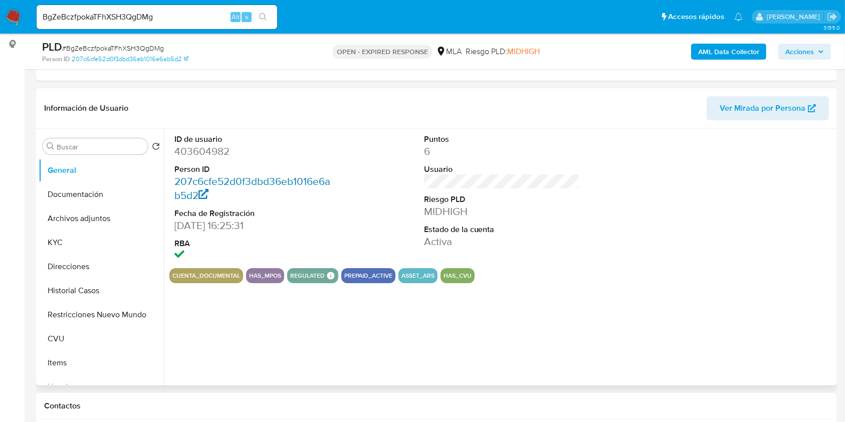
select select "10"
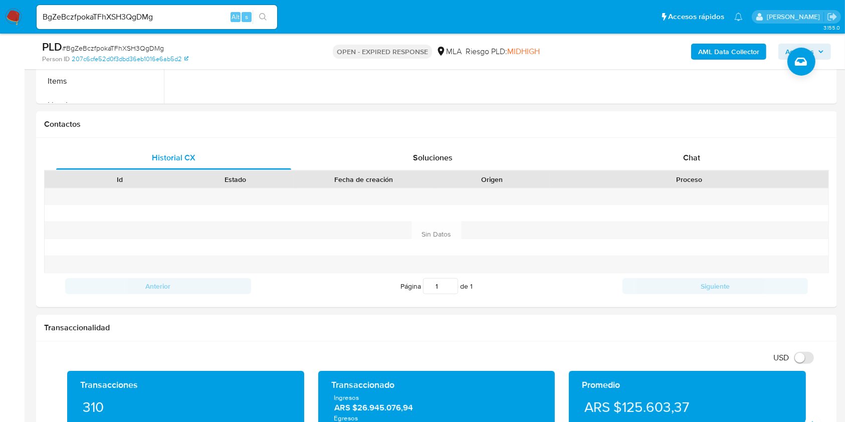
scroll to position [369, 0]
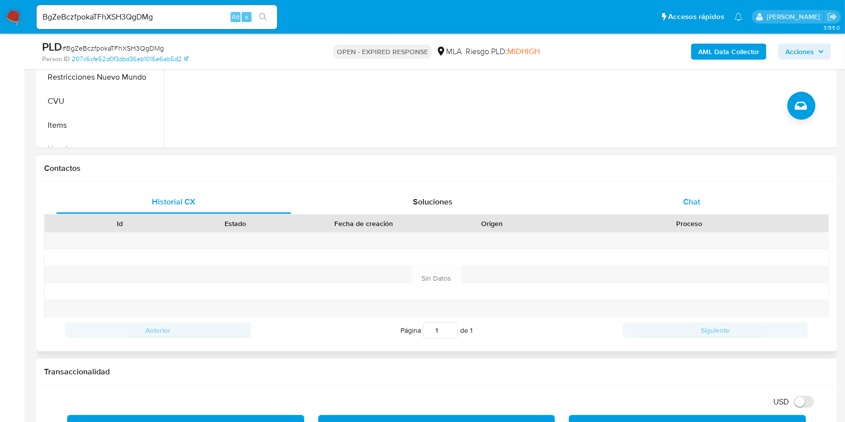
click at [685, 202] on span "Chat" at bounding box center [691, 202] width 17 height 12
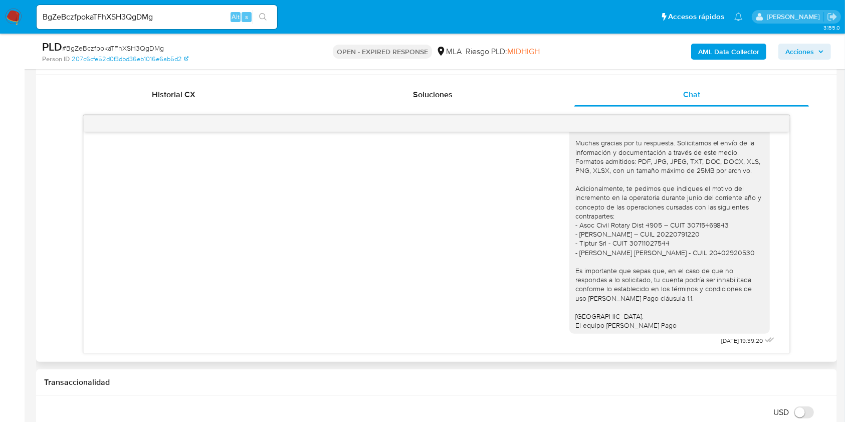
scroll to position [866, 0]
click at [475, 416] on div "USD Cambiar entre moneda local y dolar" at bounding box center [432, 412] width 777 height 17
click at [202, 13] on input "BgZeBczfpokaTFhXSH3QgDMg" at bounding box center [157, 17] width 241 height 13
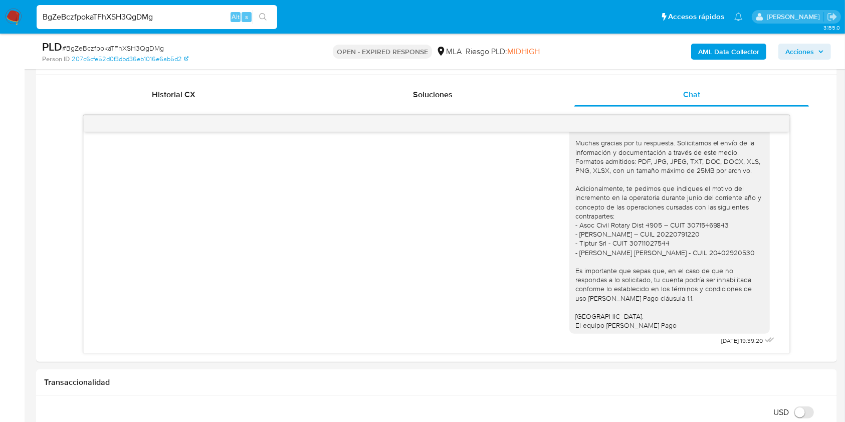
paste input "64CYtLHZMeQTSzQEXwvHyPaC"
type input "64CYtLHZMeQTSzQEXwvHyPaC"
click at [258, 16] on button "search-icon" at bounding box center [263, 17] width 21 height 14
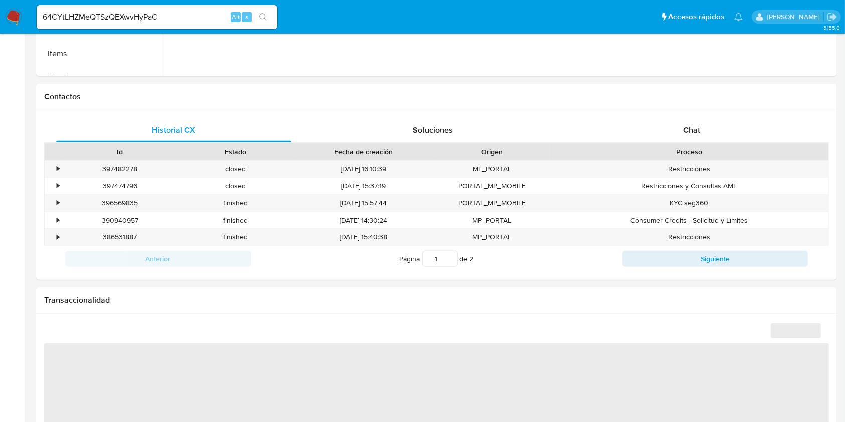
select select "10"
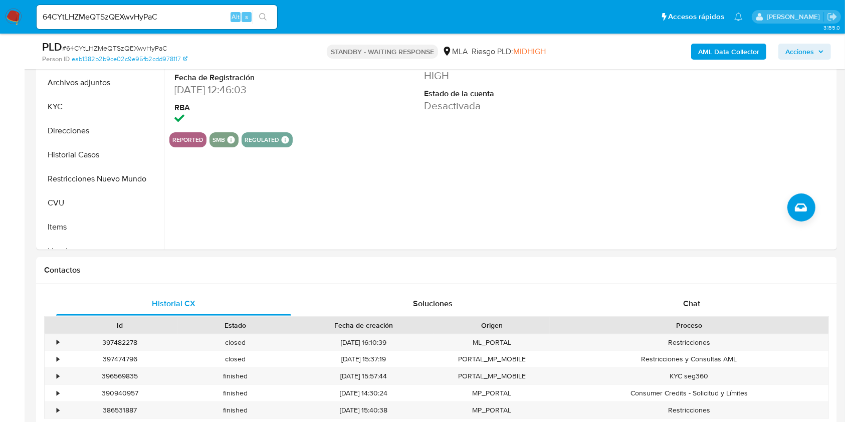
scroll to position [269, 0]
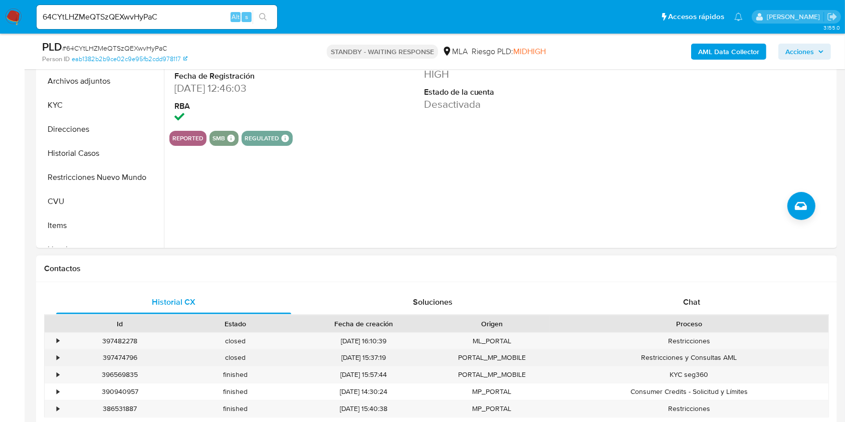
click at [119, 355] on div "397474796" at bounding box center [120, 357] width 116 height 17
copy div "397474796"
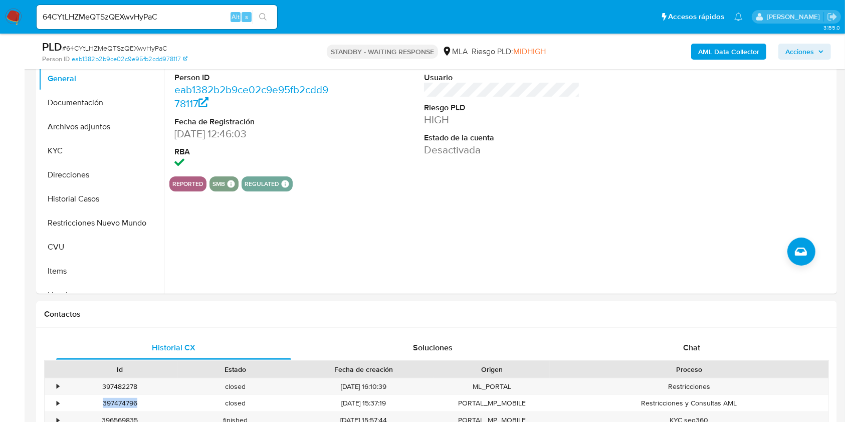
scroll to position [213, 0]
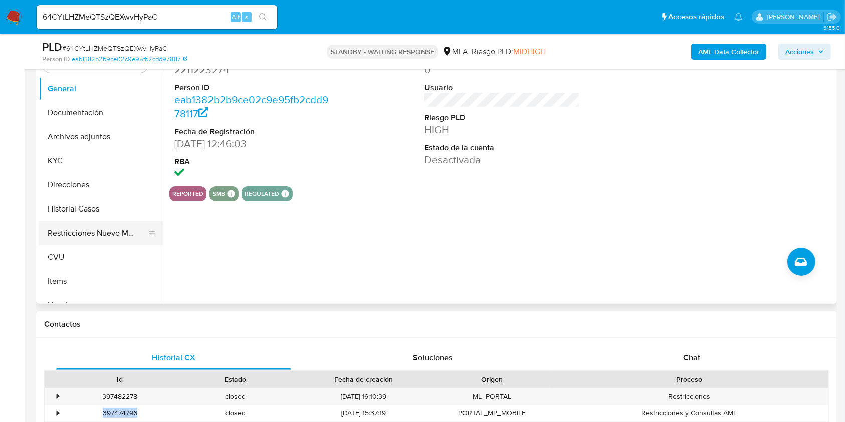
click at [115, 244] on button "Restricciones Nuevo Mundo" at bounding box center [97, 233] width 117 height 24
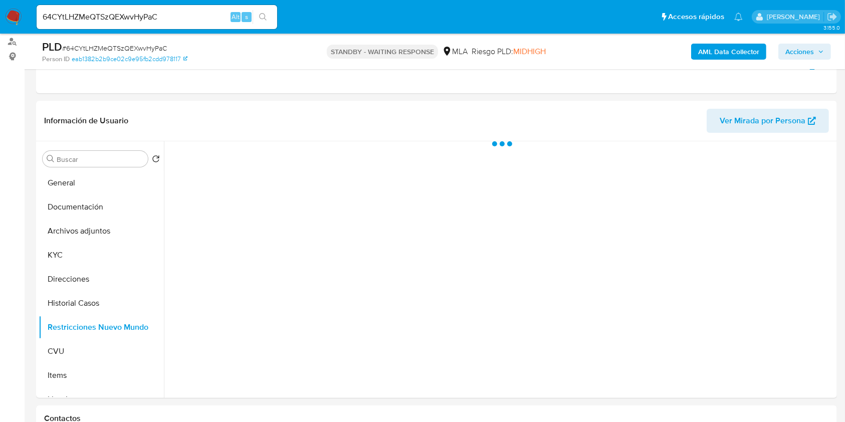
scroll to position [126, 0]
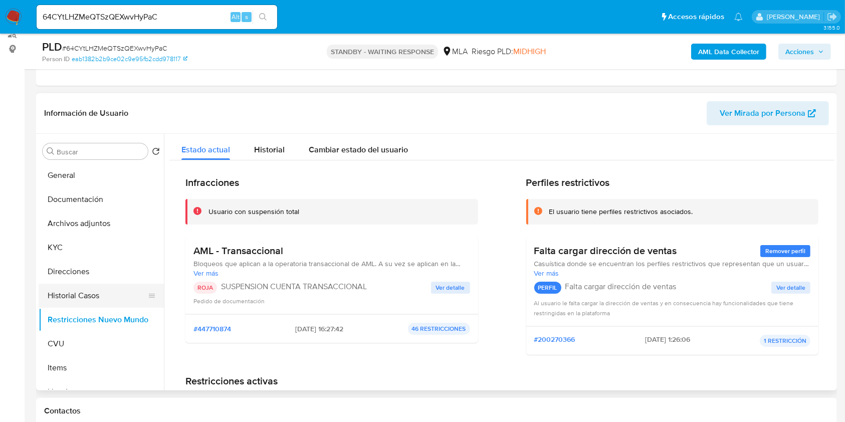
click at [101, 288] on button "Historial Casos" at bounding box center [97, 296] width 117 height 24
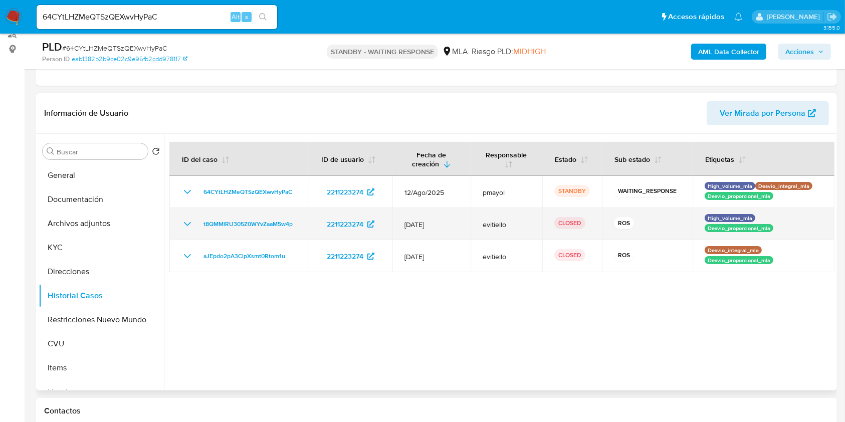
drag, startPoint x: 409, startPoint y: 224, endPoint x: 467, endPoint y: 220, distance: 57.8
click at [467, 220] on td "[DATE]" at bounding box center [431, 224] width 78 height 32
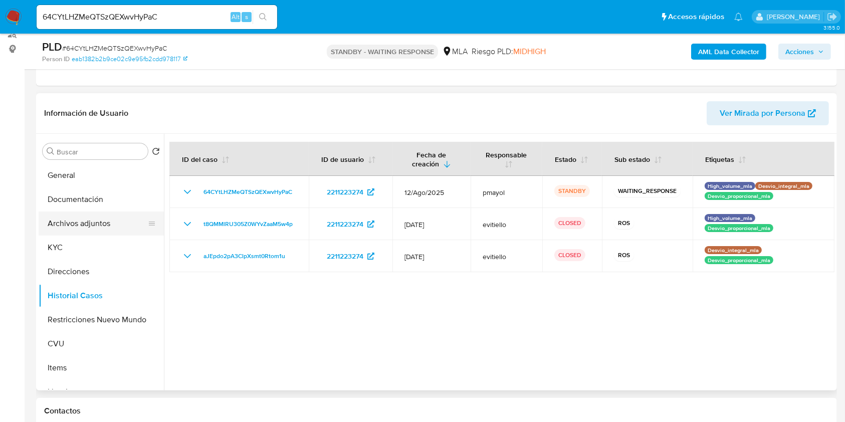
click at [86, 230] on button "Archivos adjuntos" at bounding box center [97, 223] width 117 height 24
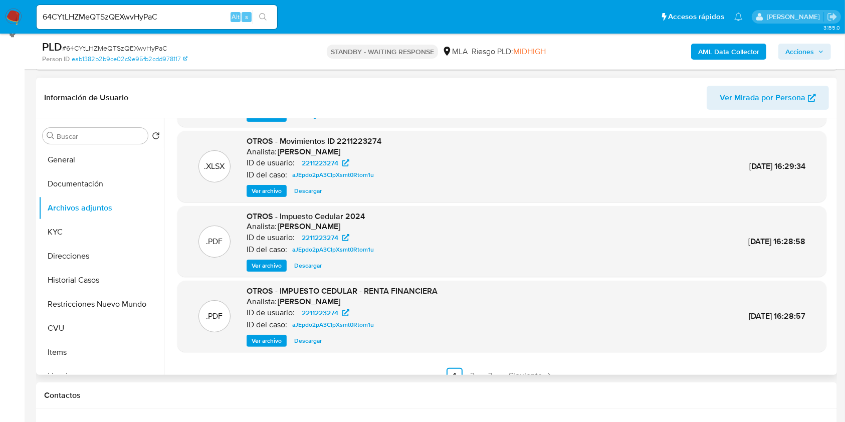
scroll to position [84, 0]
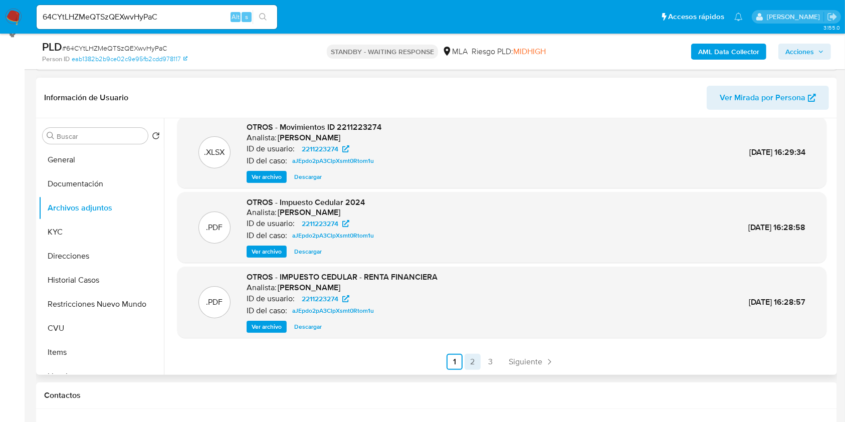
click at [471, 358] on link "2" at bounding box center [473, 362] width 16 height 16
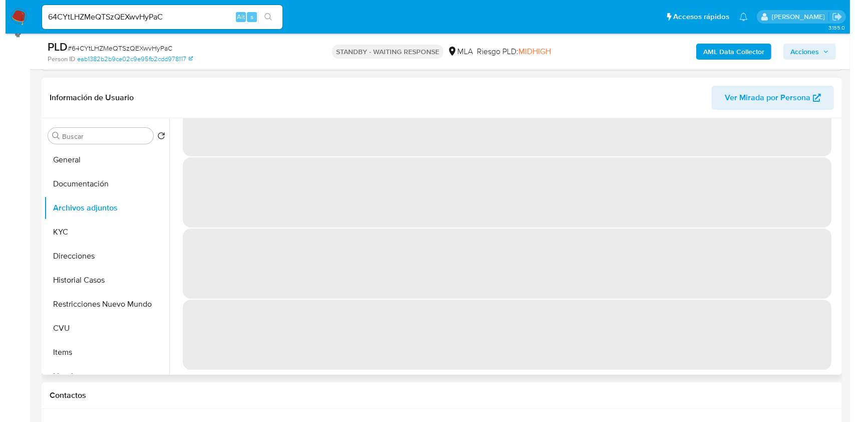
scroll to position [0, 0]
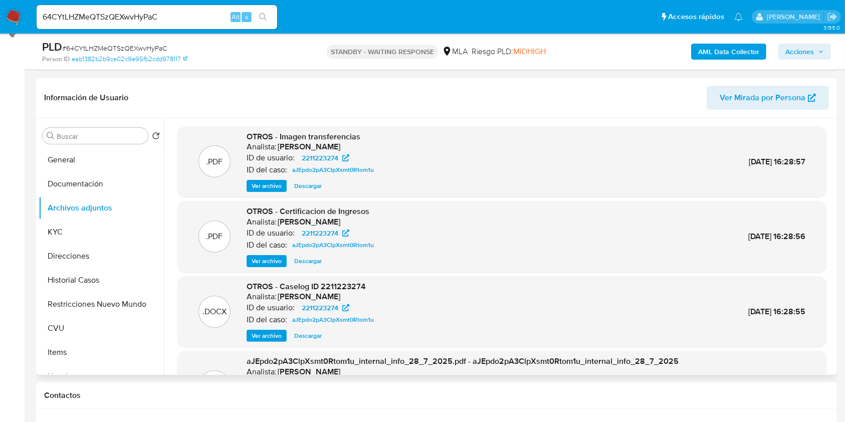
click at [259, 336] on span "Ver archivo" at bounding box center [267, 336] width 30 height 10
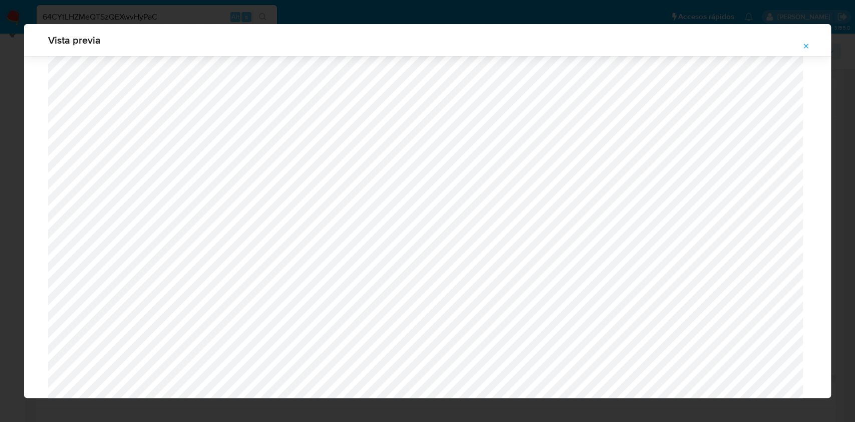
scroll to position [361, 0]
click at [810, 42] on button "Attachment preview" at bounding box center [806, 46] width 22 height 16
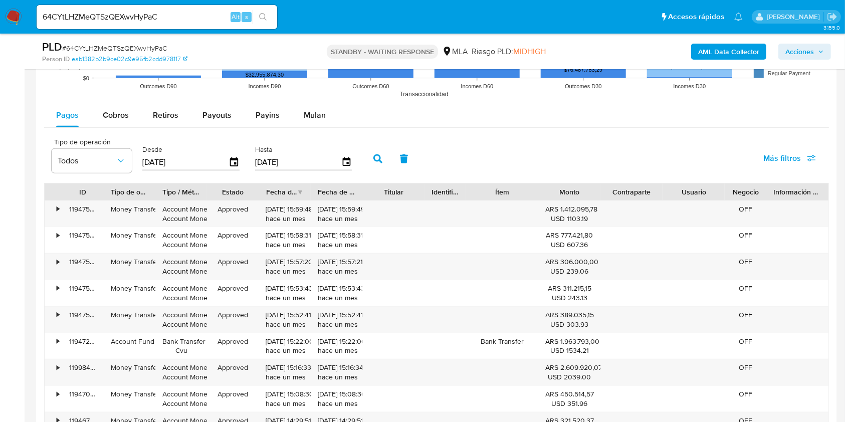
scroll to position [1065, 0]
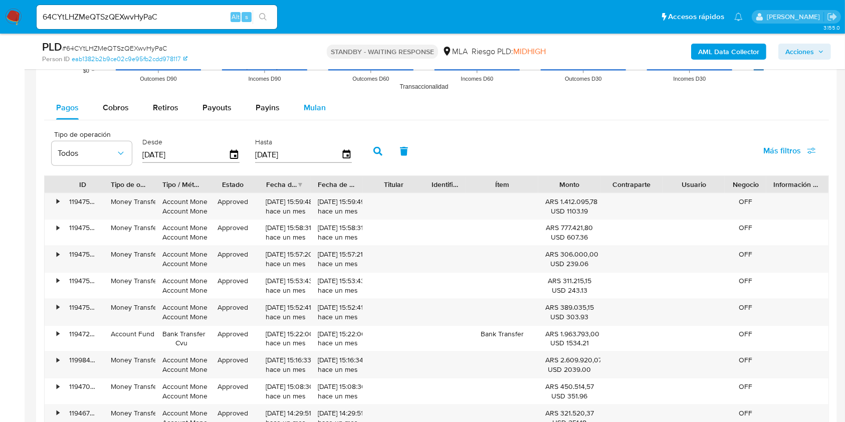
click at [321, 117] on div "Mulan" at bounding box center [315, 108] width 22 height 24
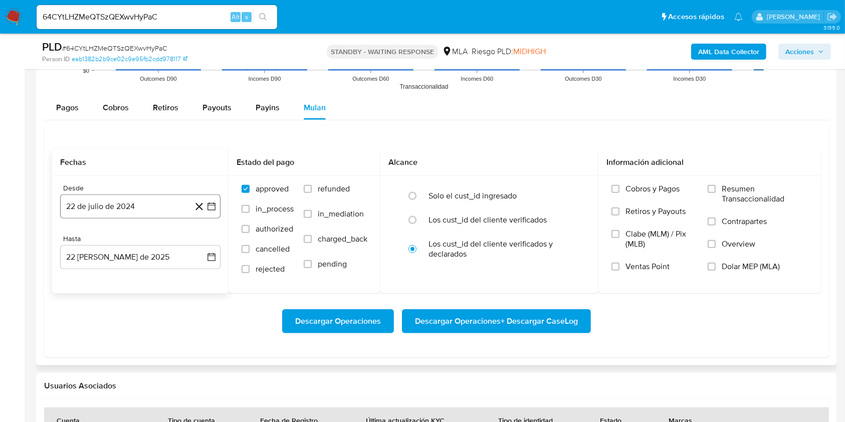
click at [169, 206] on button "22 de julio de 2024" at bounding box center [140, 206] width 160 height 24
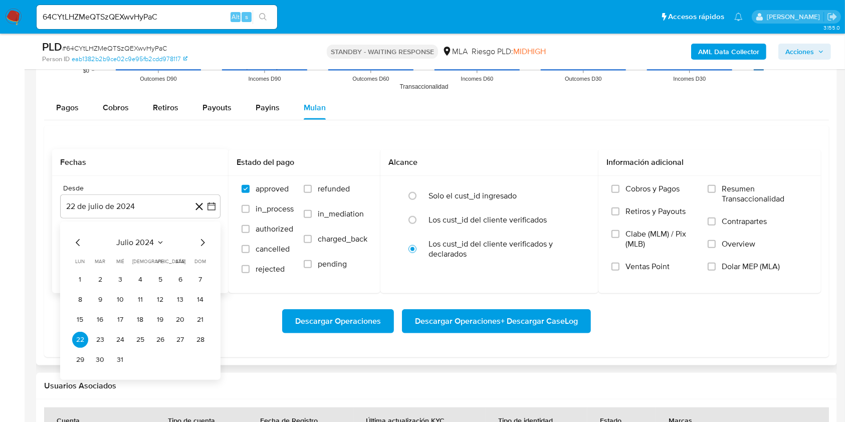
click at [159, 239] on icon "Seleccionar mes y año" at bounding box center [160, 243] width 8 height 8
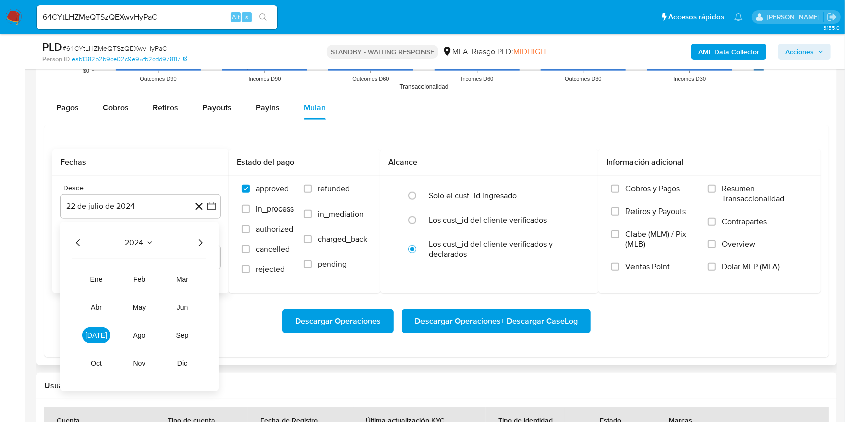
click at [202, 245] on icon "Año siguiente" at bounding box center [200, 243] width 12 height 12
click at [100, 343] on td "[DATE]" at bounding box center [96, 335] width 28 height 16
click at [92, 336] on span "[DATE]" at bounding box center [96, 335] width 22 height 8
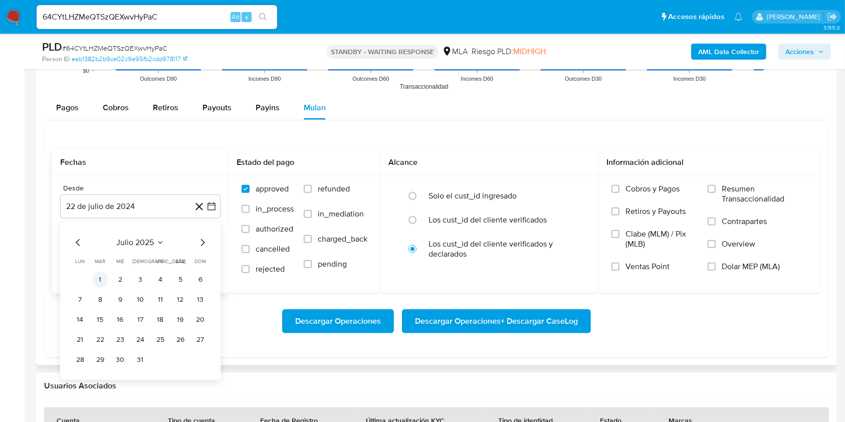
click at [102, 275] on button "1" at bounding box center [100, 280] width 16 height 16
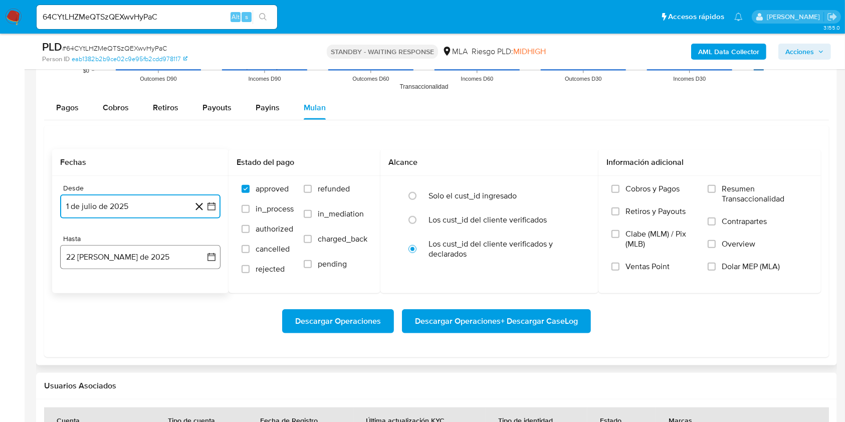
click at [158, 247] on button "22 [PERSON_NAME] de 2025" at bounding box center [140, 257] width 160 height 24
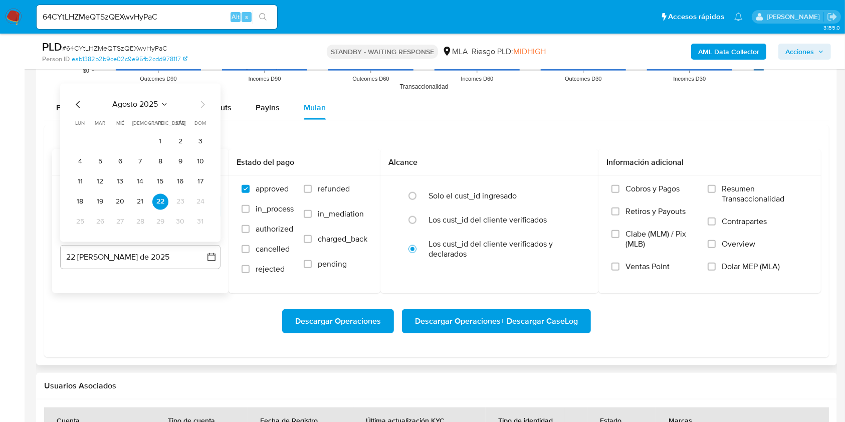
click at [76, 101] on icon "Mes anterior" at bounding box center [78, 104] width 12 height 12
click at [142, 222] on button "31" at bounding box center [140, 221] width 16 height 16
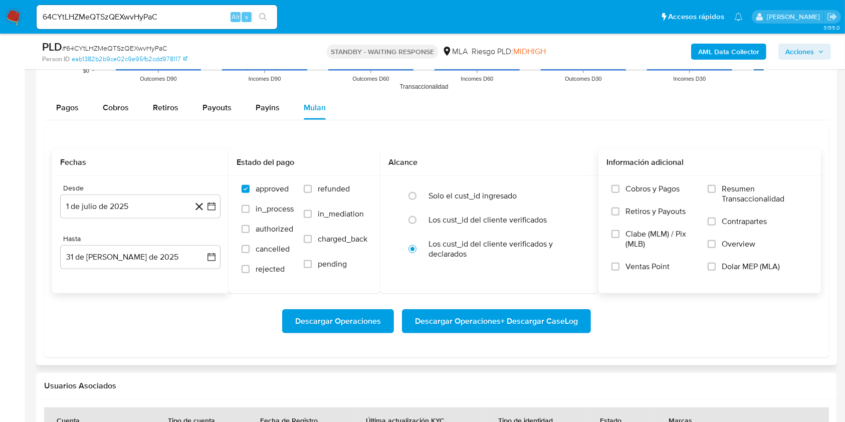
click at [741, 269] on span "Dolar MEP (MLA)" at bounding box center [751, 267] width 58 height 10
click at [716, 269] on input "Dolar MEP (MLA)" at bounding box center [712, 267] width 8 height 8
click at [493, 317] on span "Descargar Operaciones + Descargar CaseLog" at bounding box center [496, 321] width 163 height 22
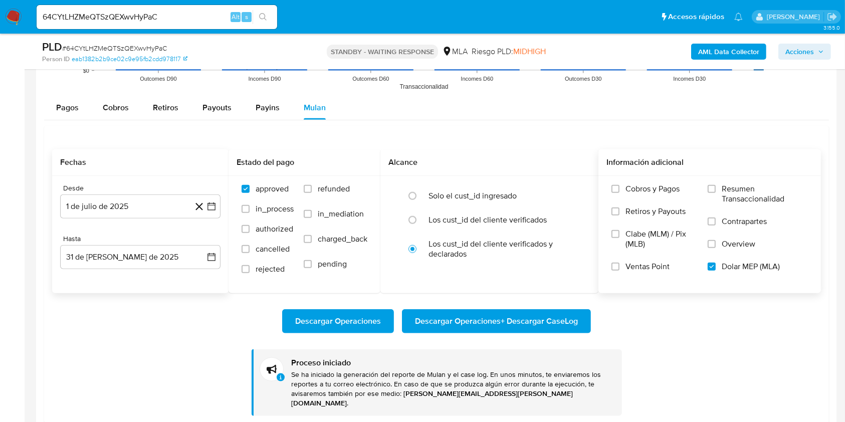
click at [176, 18] on input "64CYtLHZMeQTSzQEXwvHyPaC" at bounding box center [157, 17] width 241 height 13
paste input "BYYPpOcvdFT5rMBwKM5hOrQw"
type input "BYYPpOcvdFT5rMBwKM5hOrQw"
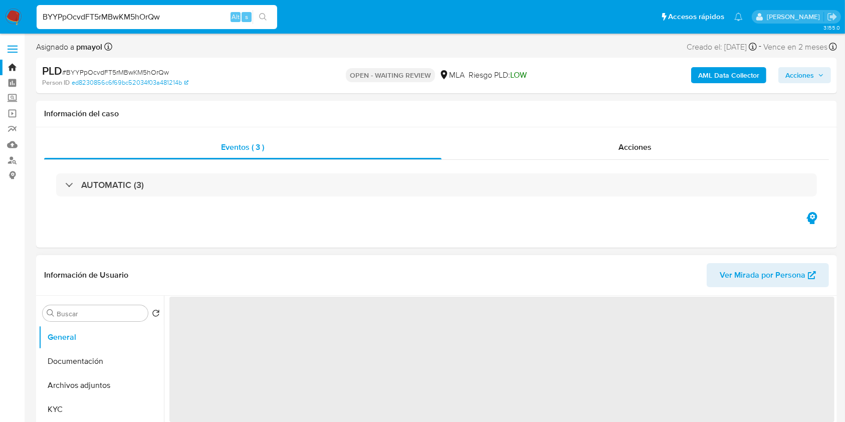
select select "10"
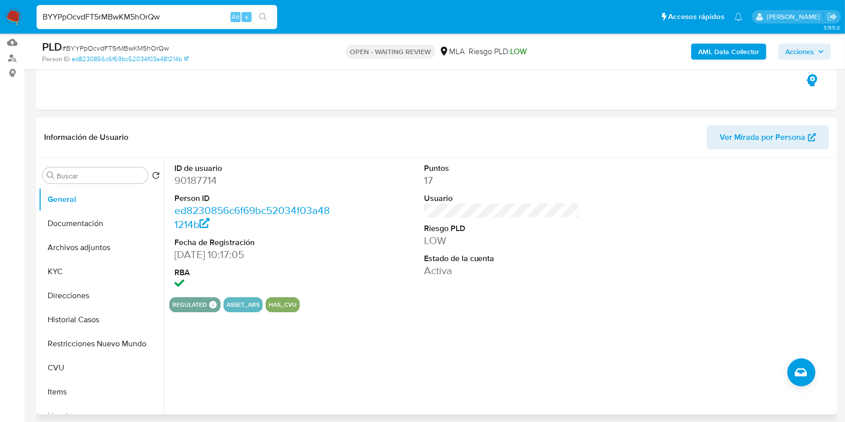
scroll to position [118, 0]
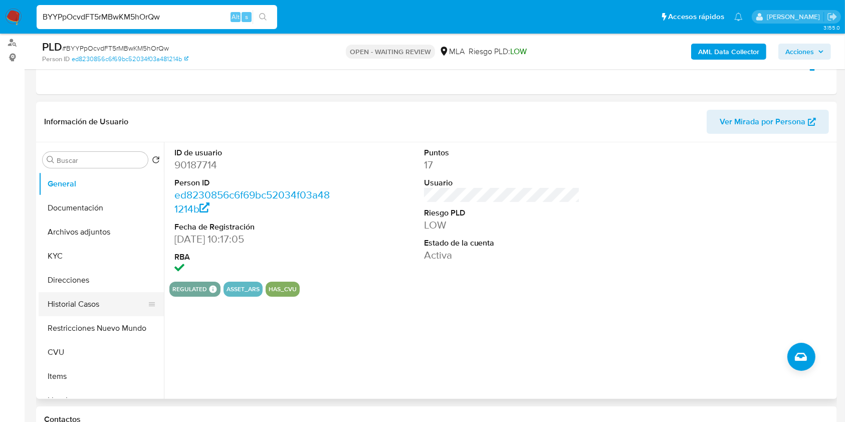
click at [82, 298] on button "Historial Casos" at bounding box center [97, 304] width 117 height 24
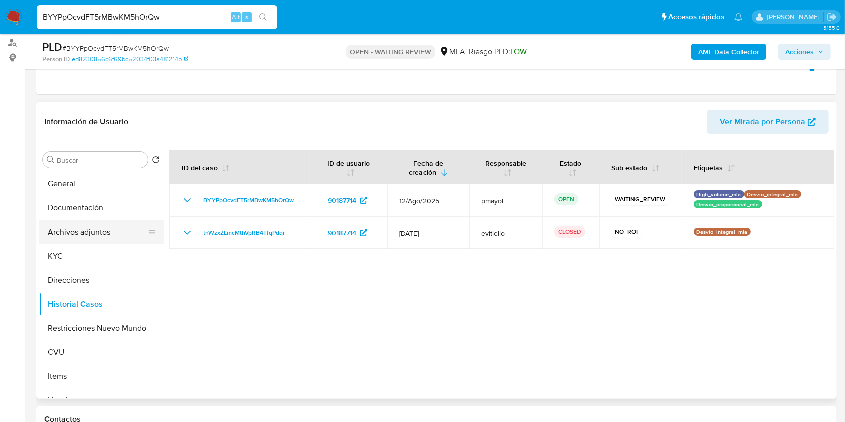
click at [108, 229] on button "Archivos adjuntos" at bounding box center [97, 232] width 117 height 24
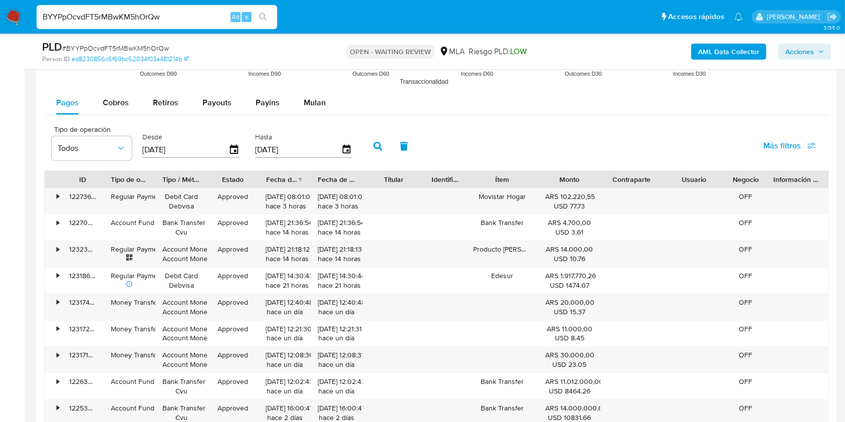
scroll to position [1051, 0]
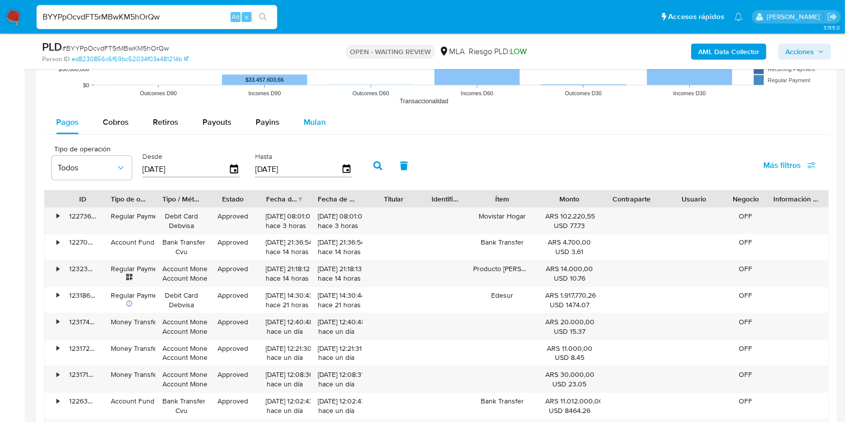
click at [314, 127] on span "Mulan" at bounding box center [315, 122] width 22 height 12
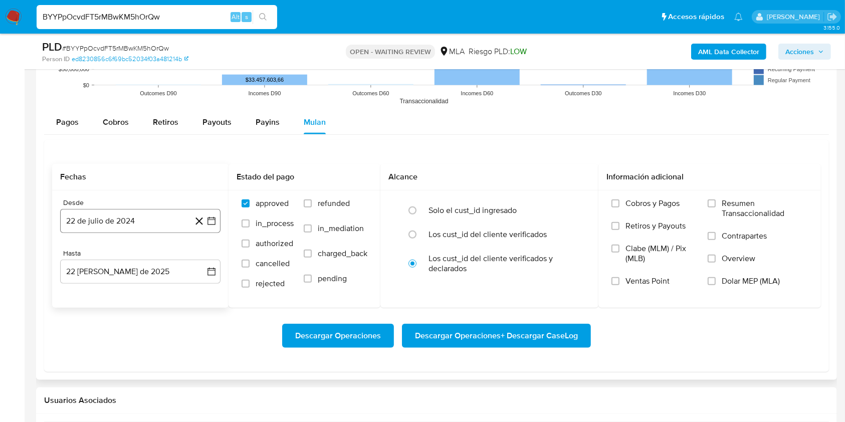
click at [173, 216] on button "22 de julio de 2024" at bounding box center [140, 221] width 160 height 24
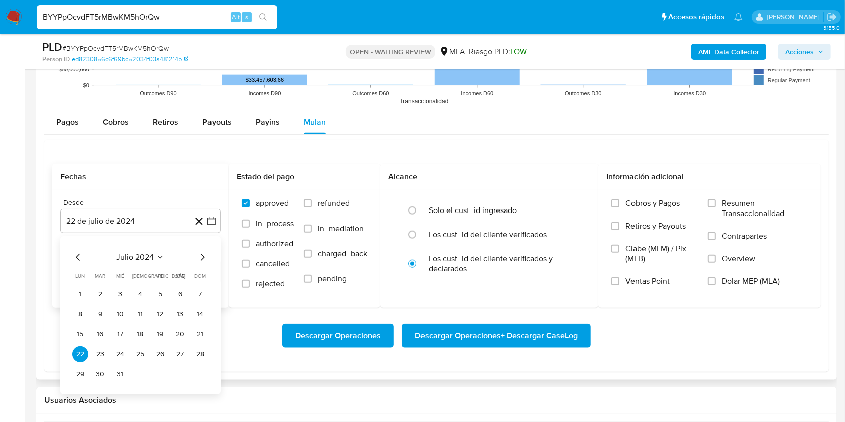
click at [163, 253] on icon "Seleccionar mes y año" at bounding box center [160, 257] width 8 height 8
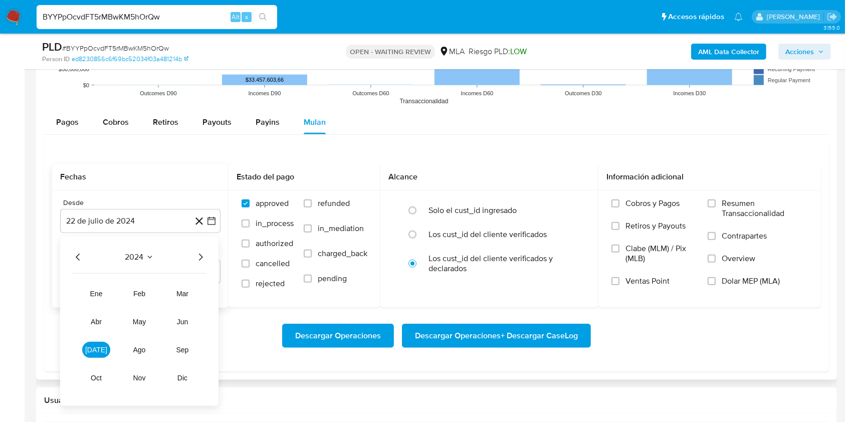
click at [200, 253] on icon "Año siguiente" at bounding box center [200, 257] width 12 height 12
click at [99, 344] on button "[DATE]" at bounding box center [96, 350] width 28 height 16
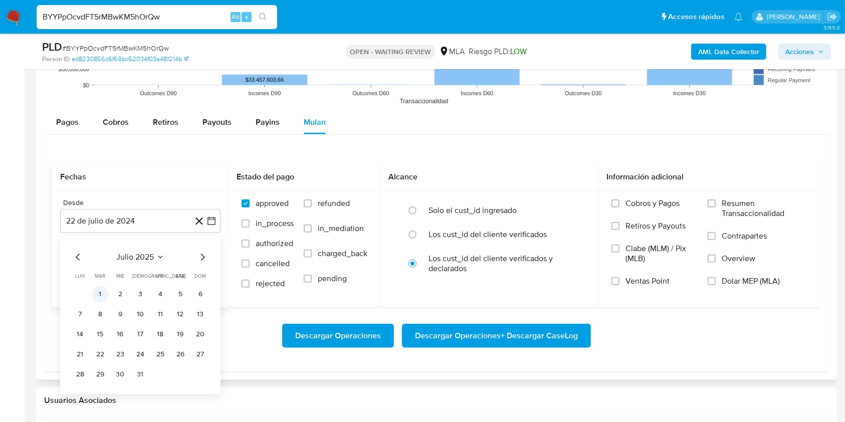
click at [104, 290] on button "1" at bounding box center [100, 294] width 16 height 16
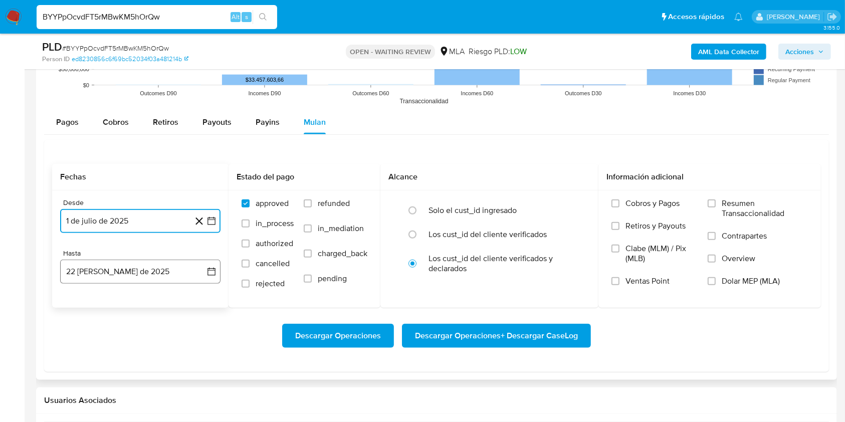
click at [128, 272] on button "22 [PERSON_NAME] de 2025" at bounding box center [140, 272] width 160 height 24
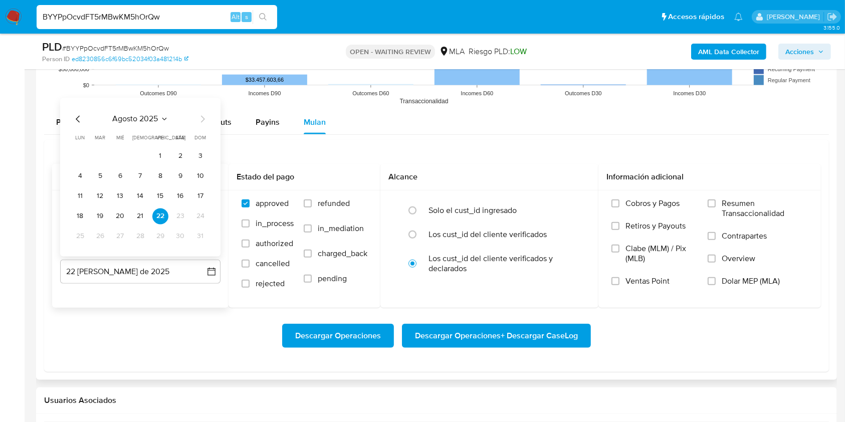
click at [78, 125] on div "agosto 2025 agosto 2025 lun lunes mar martes mié miércoles jue jueves vie viern…" at bounding box center [140, 178] width 136 height 131
click at [79, 119] on icon "Mes anterior" at bounding box center [78, 119] width 12 height 12
click at [140, 233] on button "31" at bounding box center [140, 236] width 16 height 16
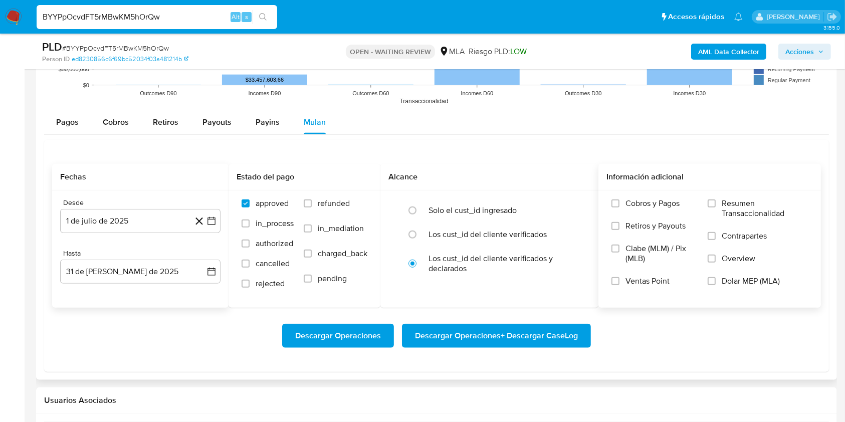
click at [715, 287] on label "Dolar MEP (MLA)" at bounding box center [758, 287] width 100 height 23
click at [715, 285] on input "Dolar MEP (MLA)" at bounding box center [712, 281] width 8 height 8
click at [558, 330] on span "Descargar Operaciones + Descargar CaseLog" at bounding box center [496, 336] width 163 height 22
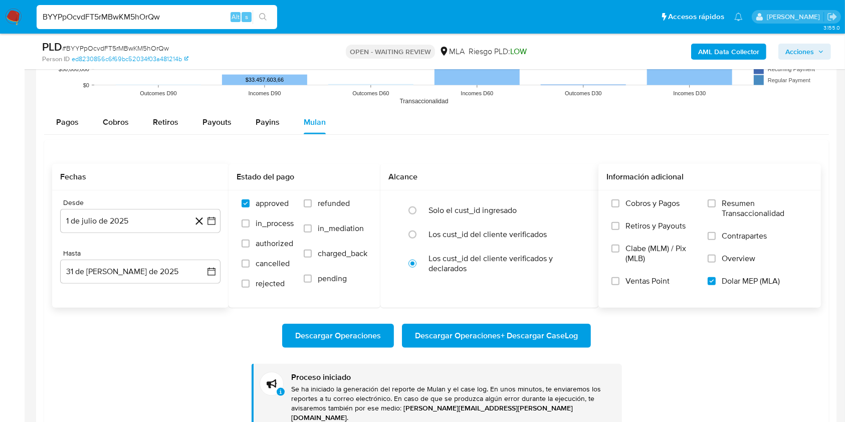
click at [201, 23] on div "BYYPpOcvdFT5rMBwKM5hOrQw Alt s" at bounding box center [157, 17] width 241 height 24
click at [196, 16] on input "BYYPpOcvdFT5rMBwKM5hOrQw" at bounding box center [157, 17] width 241 height 13
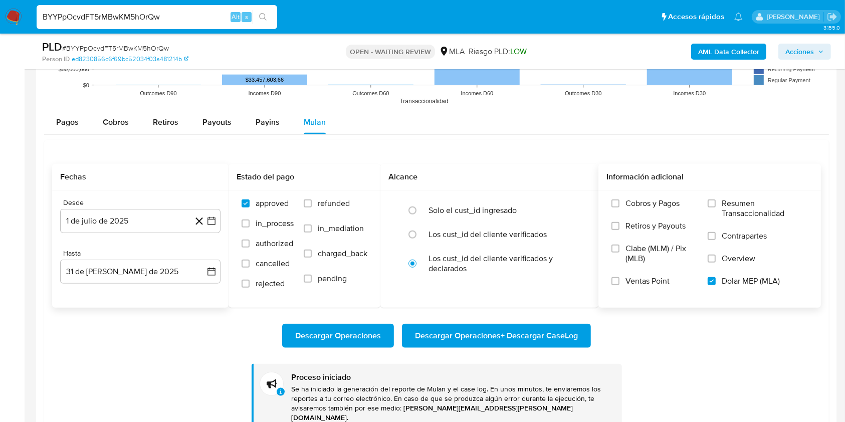
paste input "PZ1guFp6XZEXYtzdvTqYGals"
type input "PZ1guFp6XZEXYtzdvTqYGals"
click at [269, 16] on button "search-icon" at bounding box center [263, 17] width 21 height 14
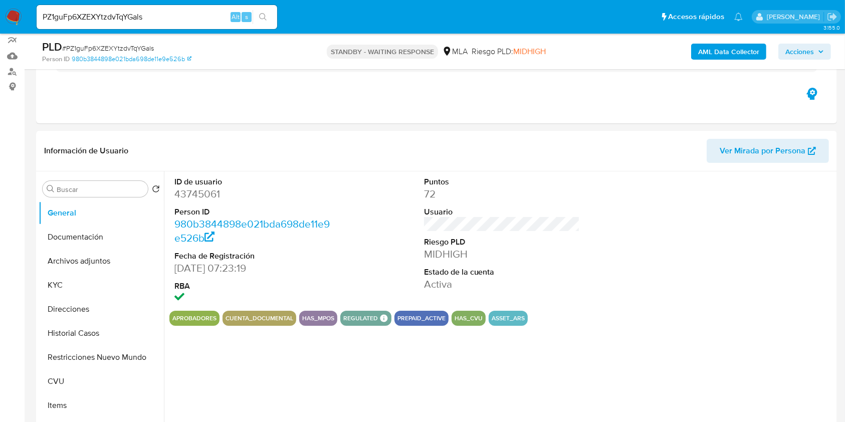
scroll to position [100, 0]
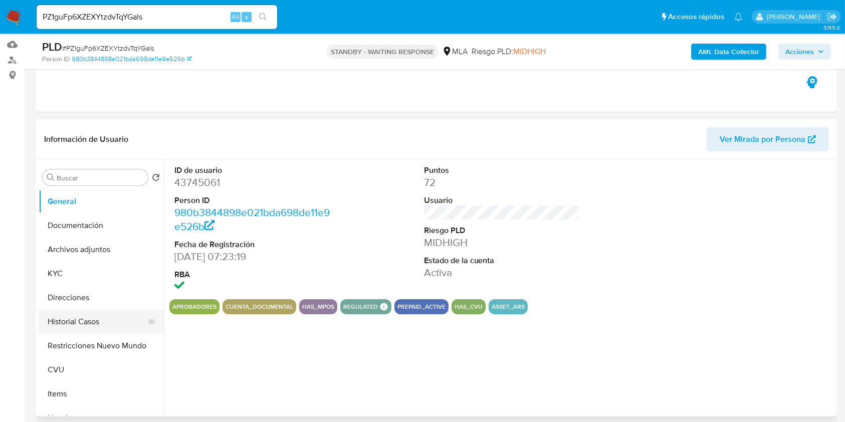
select select "10"
click at [96, 321] on button "Historial Casos" at bounding box center [97, 322] width 117 height 24
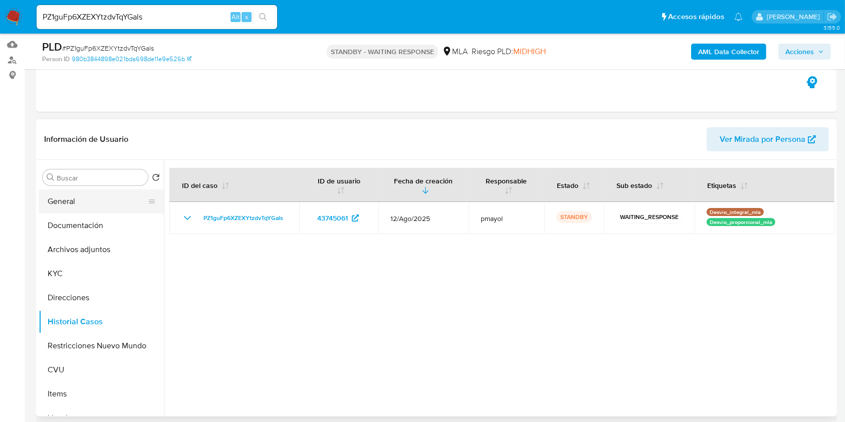
click at [50, 205] on button "General" at bounding box center [97, 201] width 117 height 24
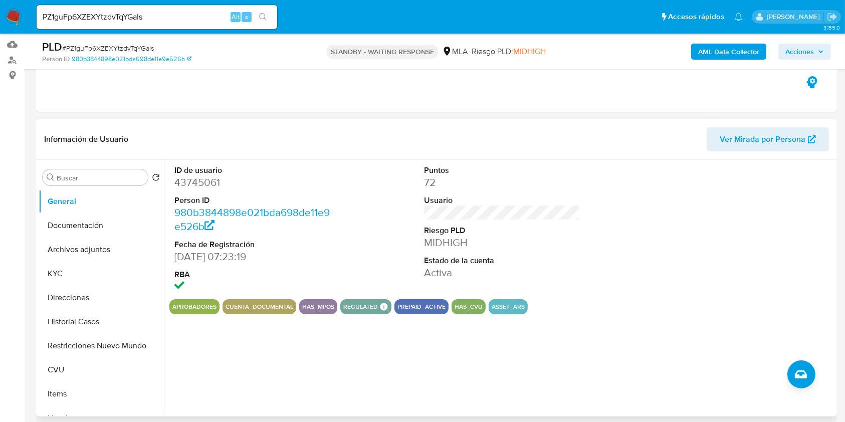
click at [201, 181] on dd "43745061" at bounding box center [252, 182] width 156 height 14
copy dd "43745061"
click at [776, 148] on span "Ver Mirada por Persona" at bounding box center [763, 139] width 86 height 24
click at [96, 248] on button "Archivos adjuntos" at bounding box center [97, 250] width 117 height 24
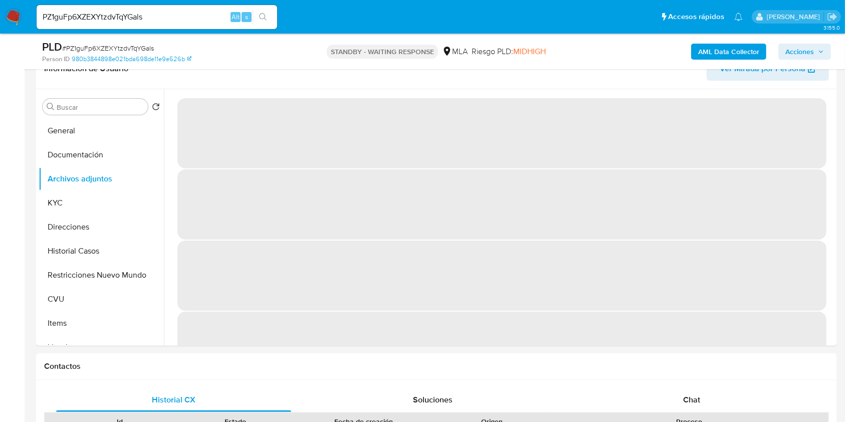
scroll to position [175, 0]
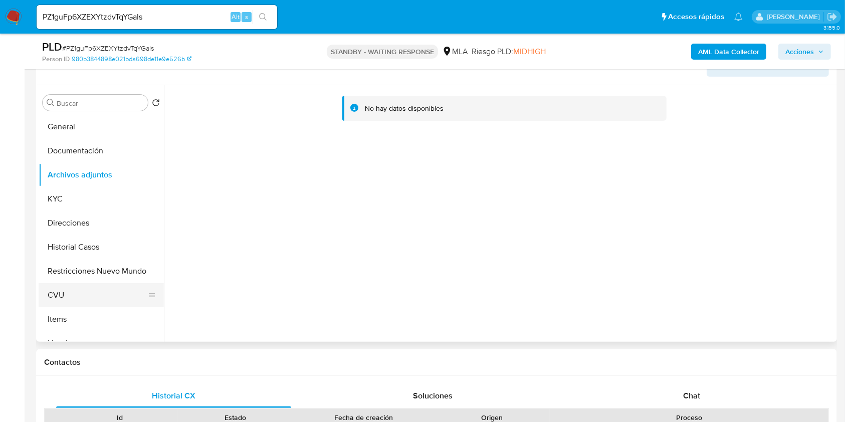
click at [76, 297] on button "CVU" at bounding box center [97, 295] width 117 height 24
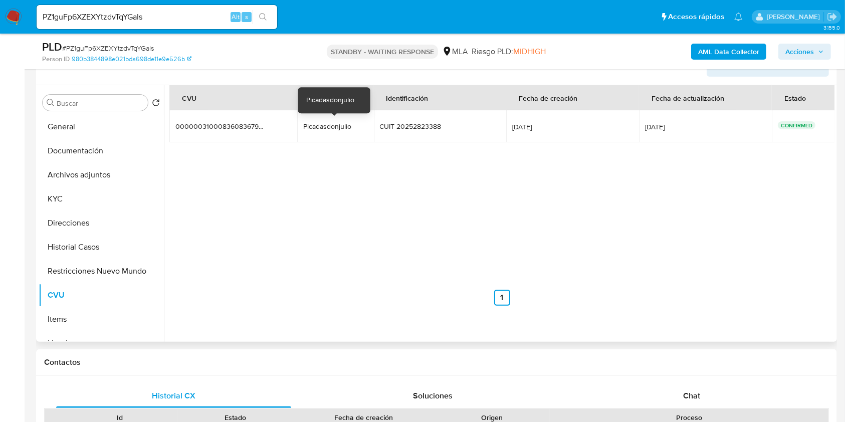
click at [327, 126] on div "Picadasdonjulio" at bounding box center [335, 126] width 64 height 9
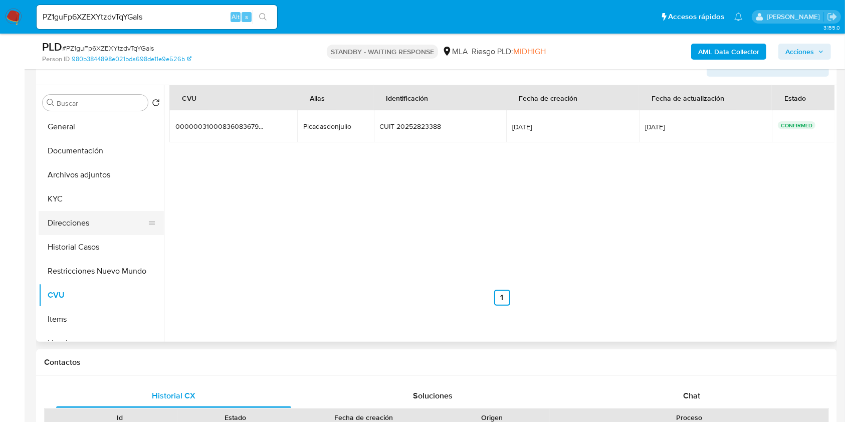
click at [72, 224] on button "Direcciones" at bounding box center [97, 223] width 117 height 24
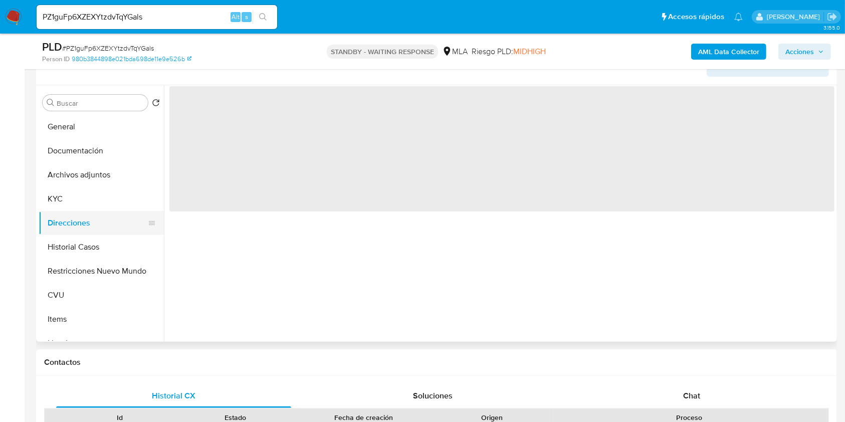
click at [72, 224] on button "Direcciones" at bounding box center [97, 223] width 117 height 24
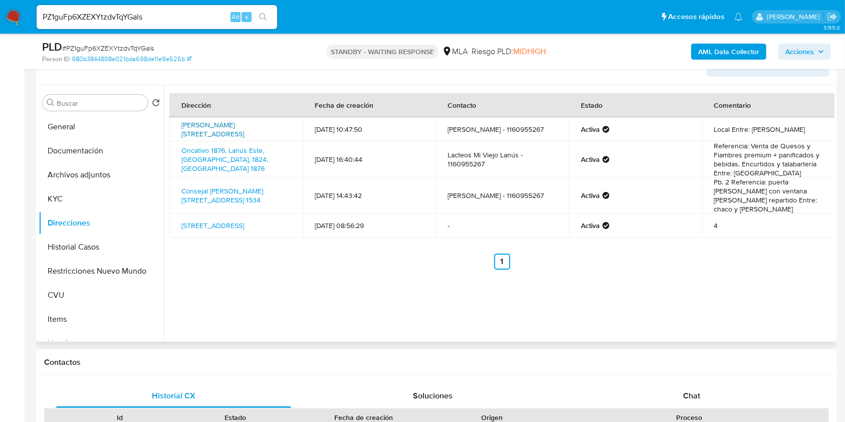
click at [244, 133] on link "[PERSON_NAME][STREET_ADDRESS]" at bounding box center [212, 129] width 63 height 19
click at [202, 158] on link "Oncativo 1876, Lanus Este, [GEOGRAPHIC_DATA], 1824, [GEOGRAPHIC_DATA] 1876" at bounding box center [224, 159] width 87 height 28
drag, startPoint x: 445, startPoint y: 152, endPoint x: 522, endPoint y: 153, distance: 76.7
click at [522, 153] on td "Lacteos Mi Viejo Lanús - 1160955267" at bounding box center [502, 159] width 133 height 36
copy td "Lacteos Mi Viejo Lanús -"
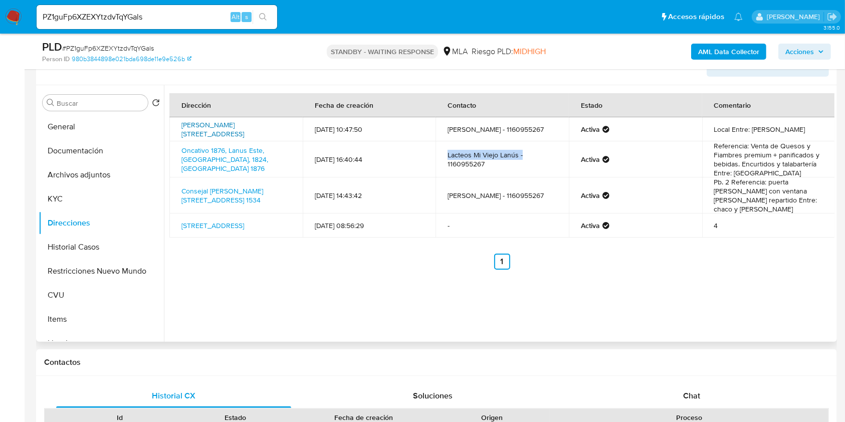
click at [224, 125] on link "[PERSON_NAME][STREET_ADDRESS]" at bounding box center [212, 129] width 63 height 19
drag, startPoint x: 176, startPoint y: 123, endPoint x: 245, endPoint y: 124, distance: 68.2
click at [245, 124] on td "[PERSON_NAME][STREET_ADDRESS]" at bounding box center [235, 129] width 133 height 24
copy link "[PERSON_NAME] 401"
click at [216, 16] on input "PZ1guFp6XZEXYtzdvTqYGals" at bounding box center [157, 17] width 241 height 13
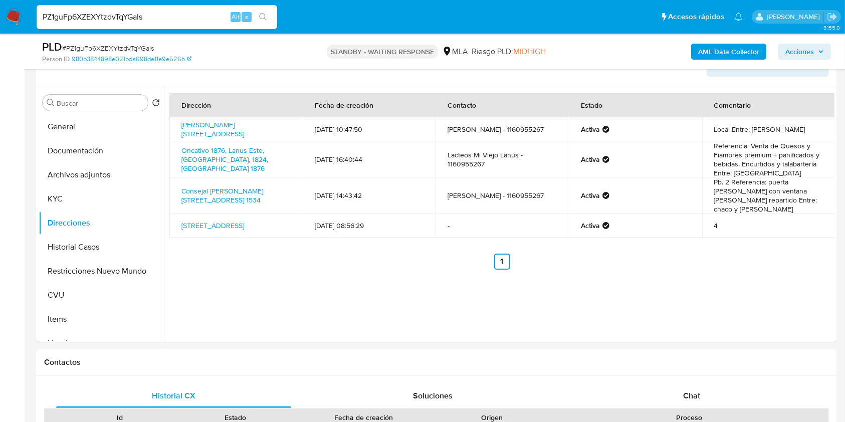
click at [216, 16] on input "PZ1guFp6XZEXYtzdvTqYGals" at bounding box center [157, 17] width 241 height 13
paste input "zvMpzrfxZkAEkq4jeJT11cAr"
type input "zvMpzrfxZkAEkq4jeJT11cAr"
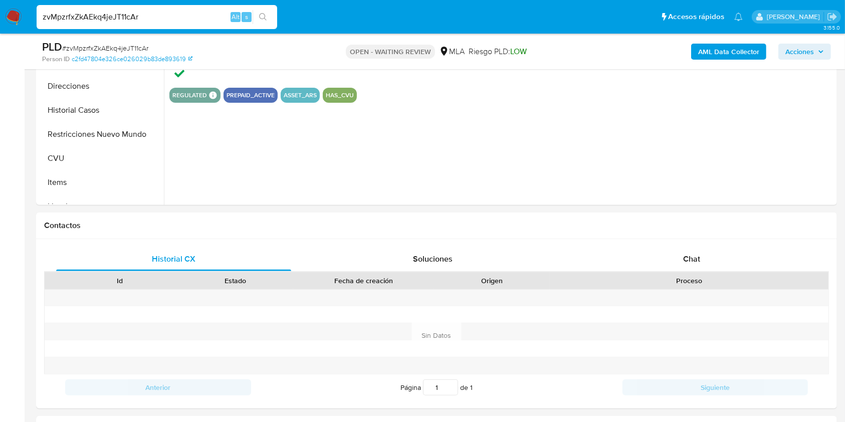
scroll to position [361, 0]
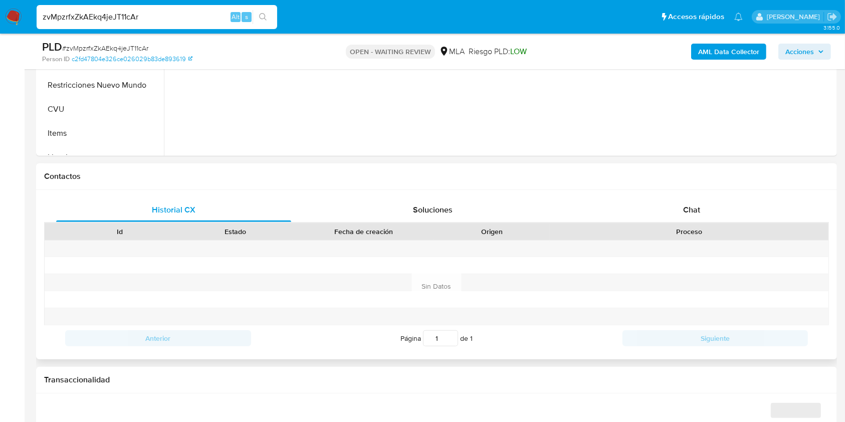
select select "10"
click at [702, 206] on div "Chat" at bounding box center [691, 210] width 235 height 24
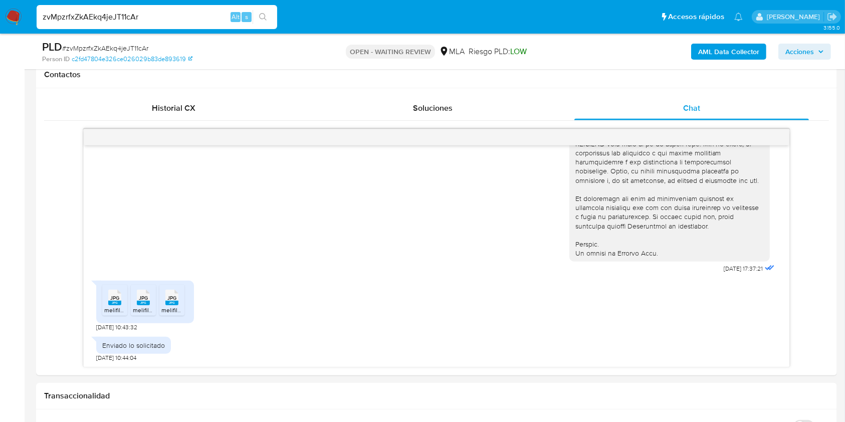
scroll to position [465, 0]
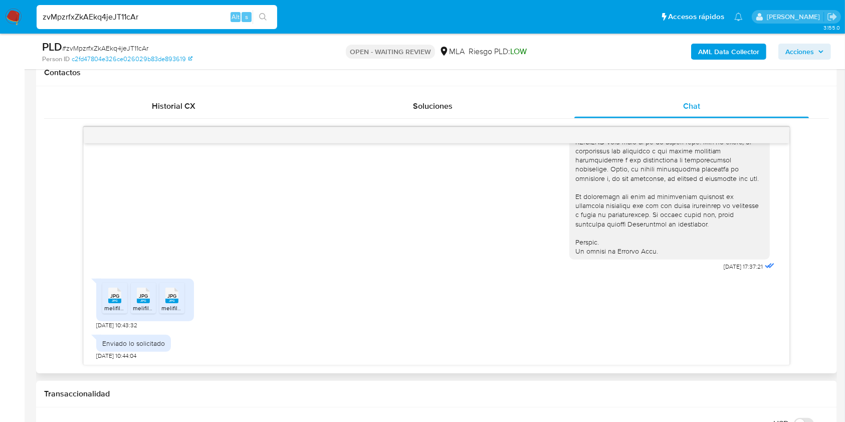
click at [113, 295] on span "JPG" at bounding box center [114, 296] width 9 height 7
click at [140, 299] on rect at bounding box center [143, 301] width 13 height 5
click at [172, 297] on span "JPG" at bounding box center [171, 296] width 9 height 7
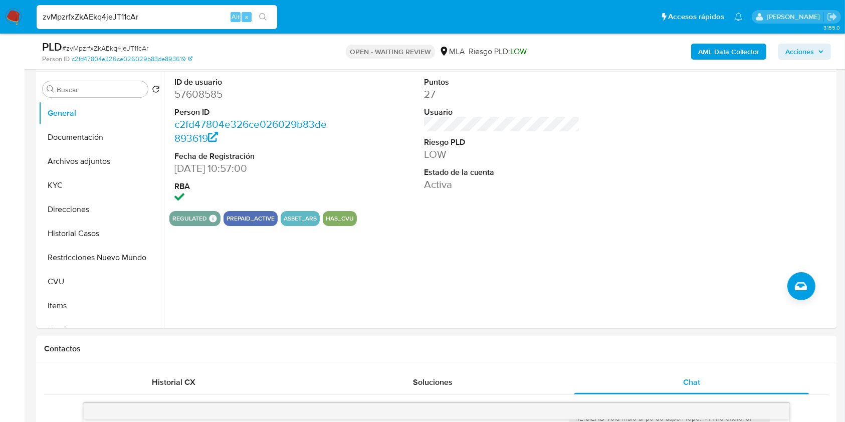
scroll to position [62, 0]
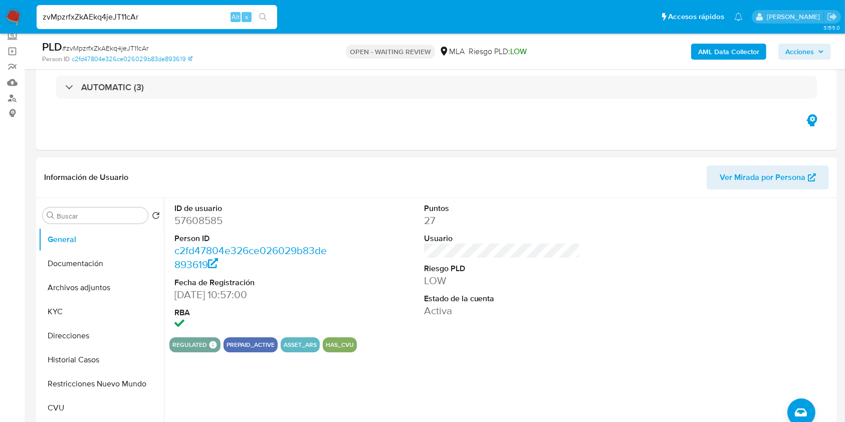
click at [188, 217] on dd "57608585" at bounding box center [252, 220] width 156 height 14
copy dd "57608585"
click at [88, 358] on button "Historial Casos" at bounding box center [97, 360] width 117 height 24
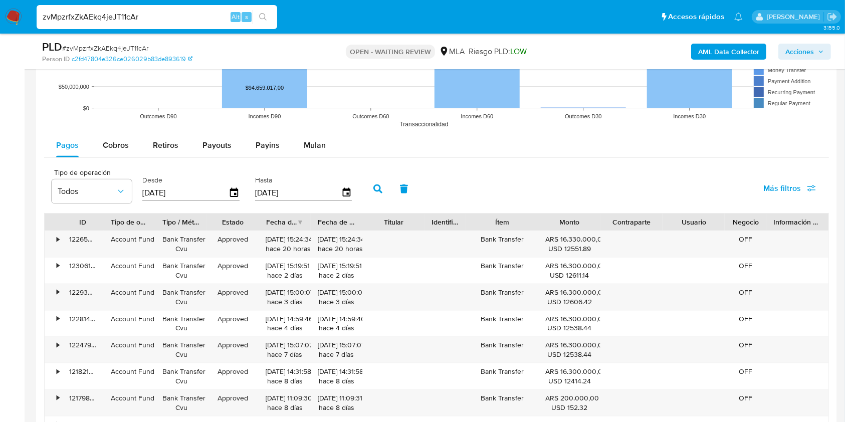
scroll to position [1168, 0]
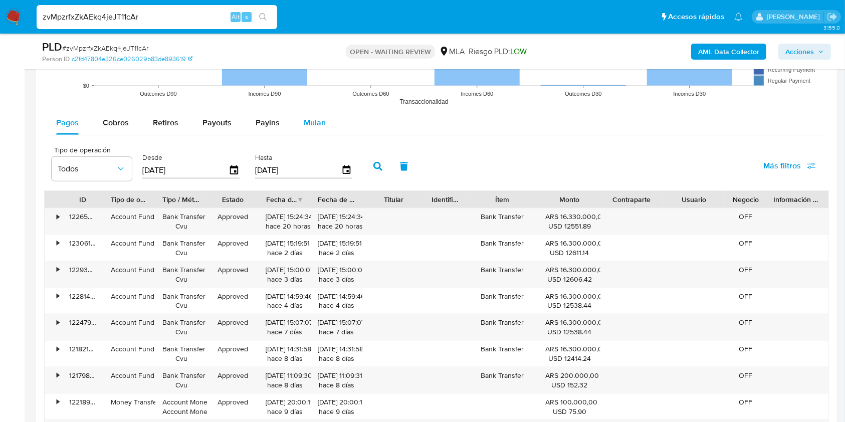
click at [304, 123] on span "Mulan" at bounding box center [315, 123] width 22 height 12
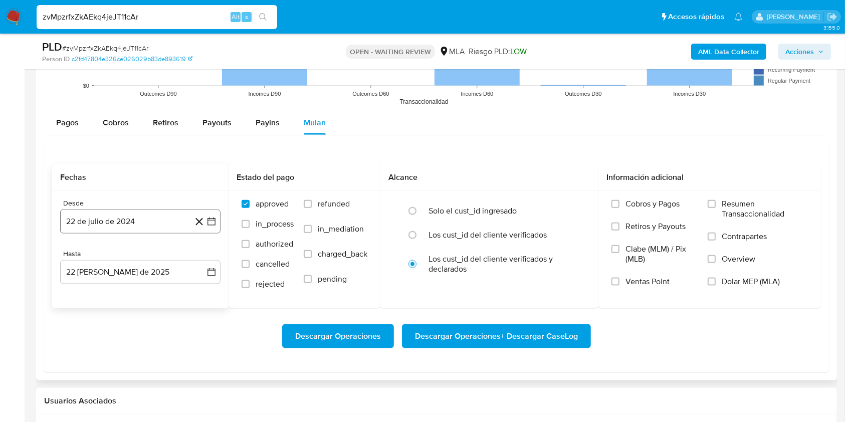
click at [126, 224] on button "22 de julio de 2024" at bounding box center [140, 221] width 160 height 24
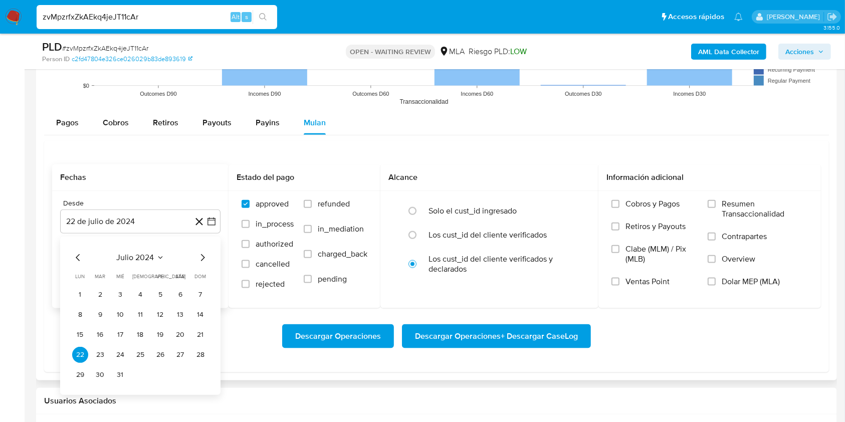
click at [156, 253] on button "julio 2024" at bounding box center [141, 258] width 48 height 10
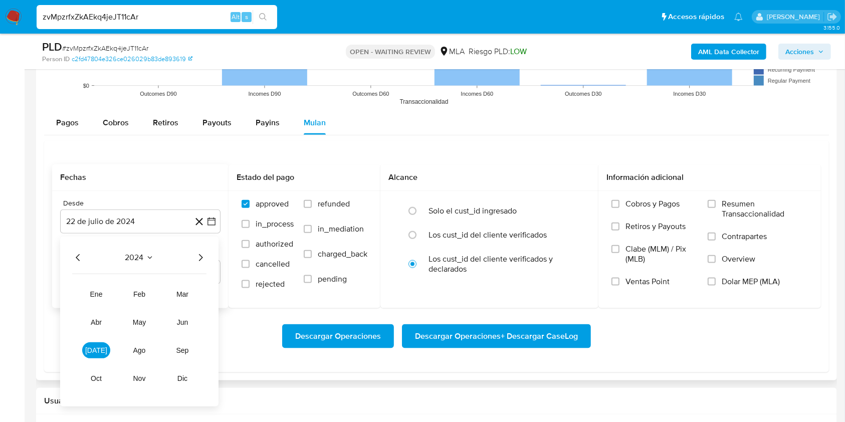
click at [196, 258] on icon "Año siguiente" at bounding box center [200, 258] width 12 height 12
click at [103, 348] on button "[DATE]" at bounding box center [96, 350] width 28 height 16
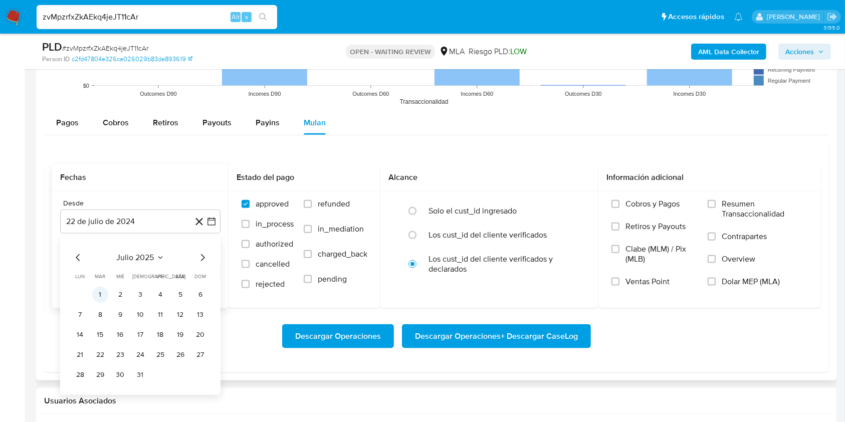
click at [104, 290] on button "1" at bounding box center [100, 295] width 16 height 16
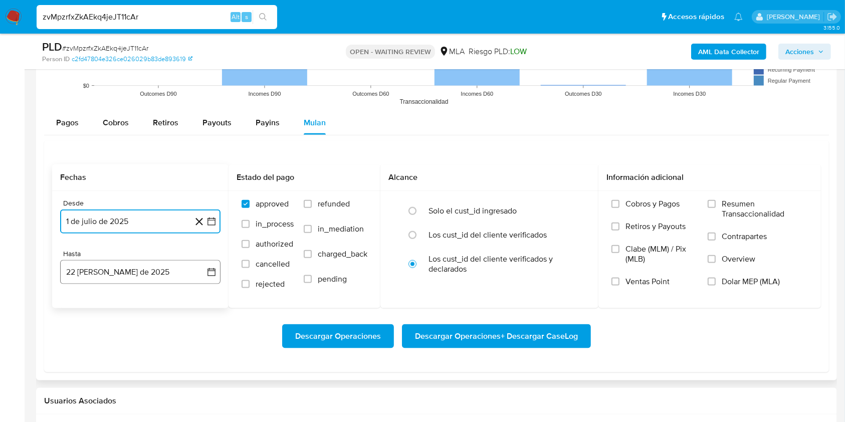
click at [160, 275] on button "22 [PERSON_NAME] de 2025" at bounding box center [140, 272] width 160 height 24
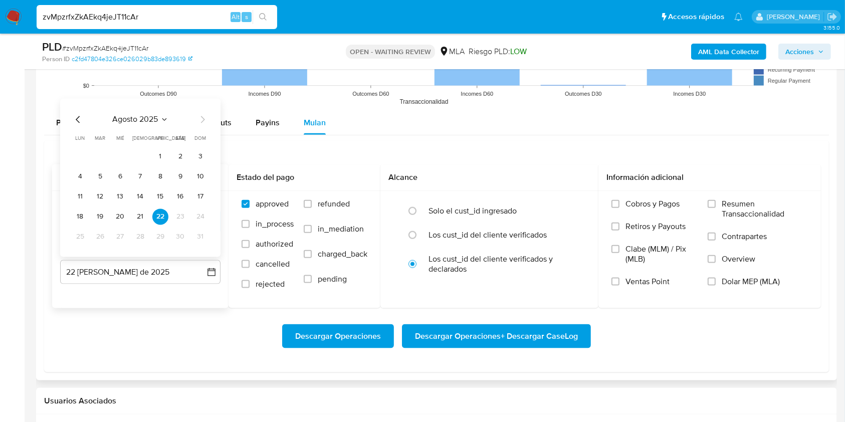
click at [78, 119] on icon "Mes anterior" at bounding box center [78, 120] width 12 height 12
click at [141, 240] on button "31" at bounding box center [140, 237] width 16 height 16
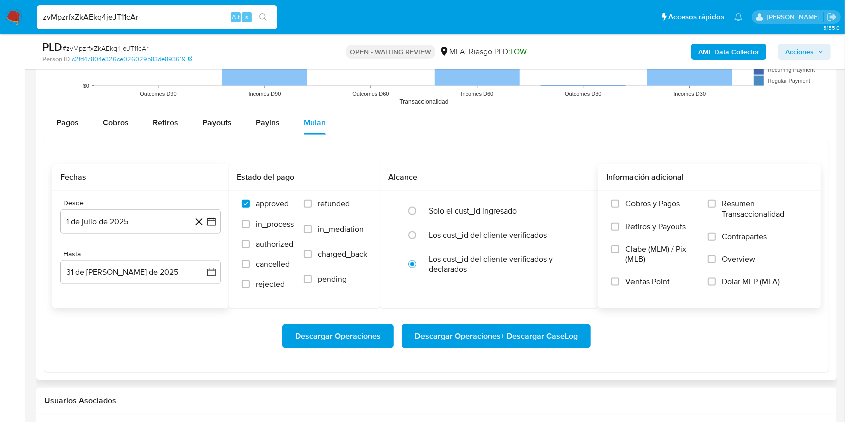
click at [729, 283] on span "Dolar MEP (MLA)" at bounding box center [751, 282] width 58 height 10
click at [716, 283] on input "Dolar MEP (MLA)" at bounding box center [712, 282] width 8 height 8
click at [523, 327] on span "Descargar Operaciones + Descargar CaseLog" at bounding box center [496, 336] width 163 height 22
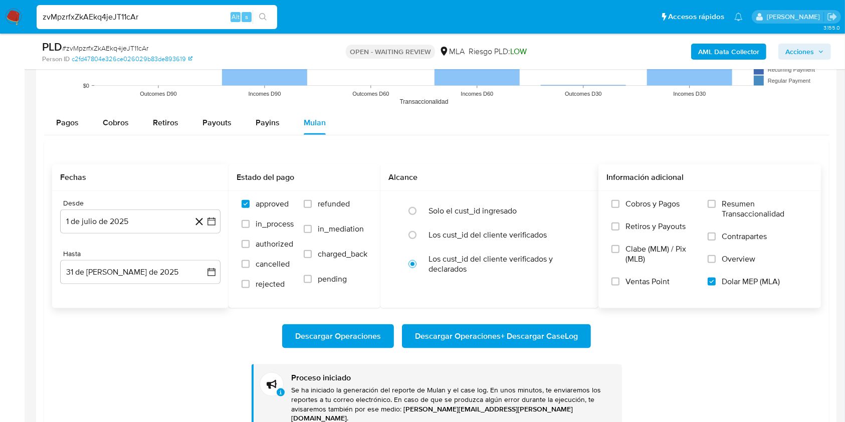
click at [171, 17] on input "zvMpzrfxZkAEkq4jeJT11cAr" at bounding box center [157, 17] width 241 height 13
paste input "TT2qS1F7ZgDeRXQl8Oxzx0WK"
type input "TT2qS1F7ZgDeRXQl8Oxzx0WK"
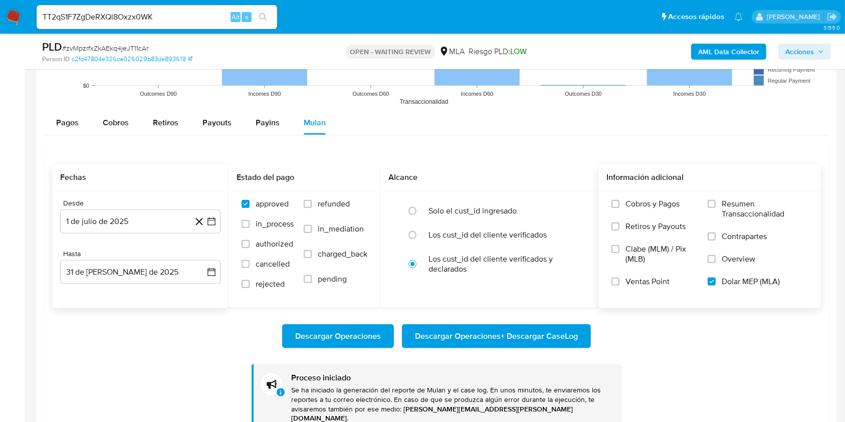
click at [273, 22] on button "search-icon" at bounding box center [263, 17] width 21 height 14
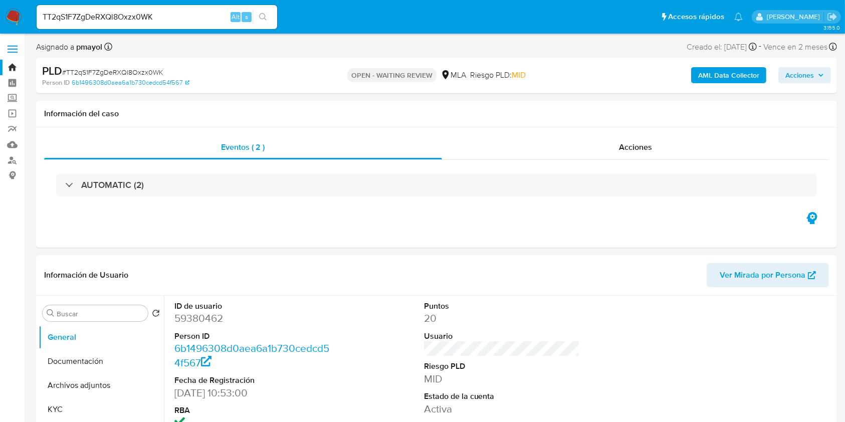
scroll to position [97, 0]
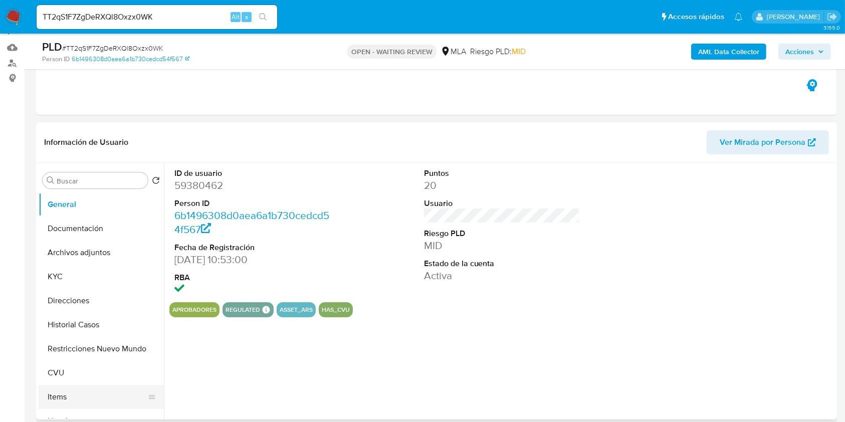
select select "10"
click at [74, 325] on button "Historial Casos" at bounding box center [97, 325] width 117 height 24
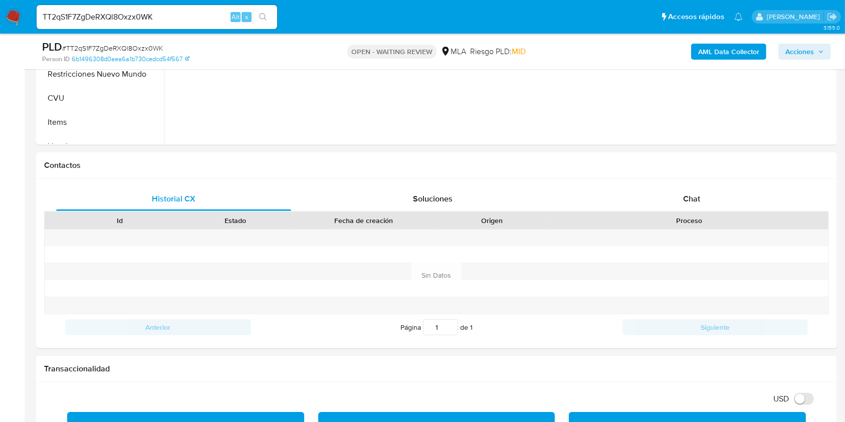
scroll to position [414, 0]
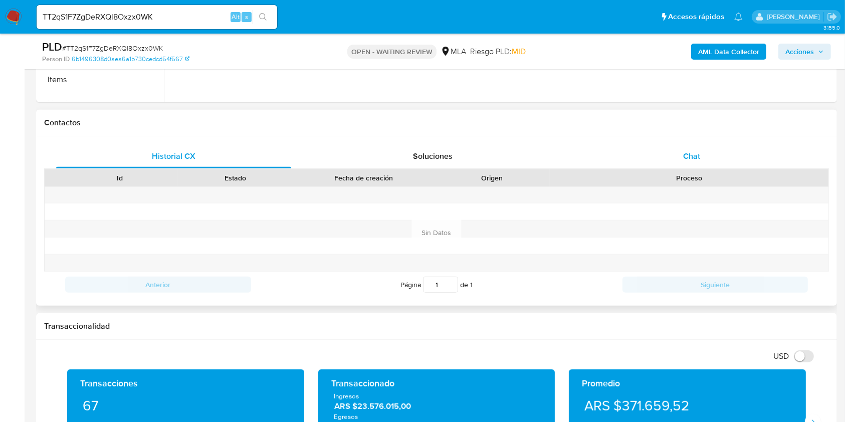
click at [704, 159] on div "Chat" at bounding box center [691, 156] width 235 height 24
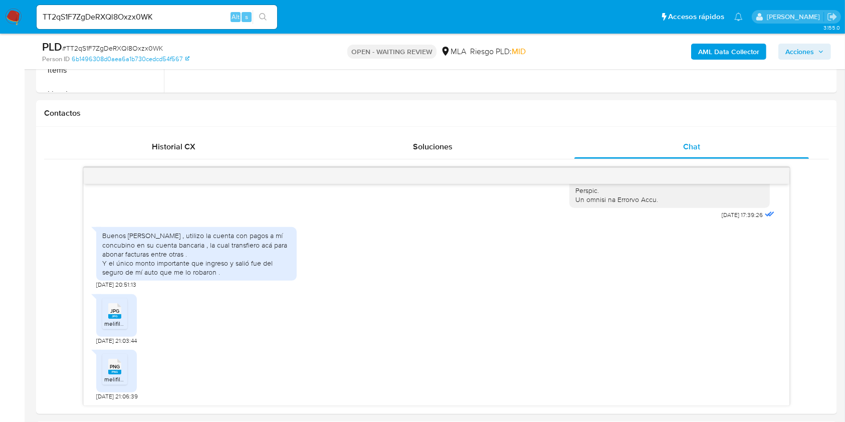
scroll to position [456, 0]
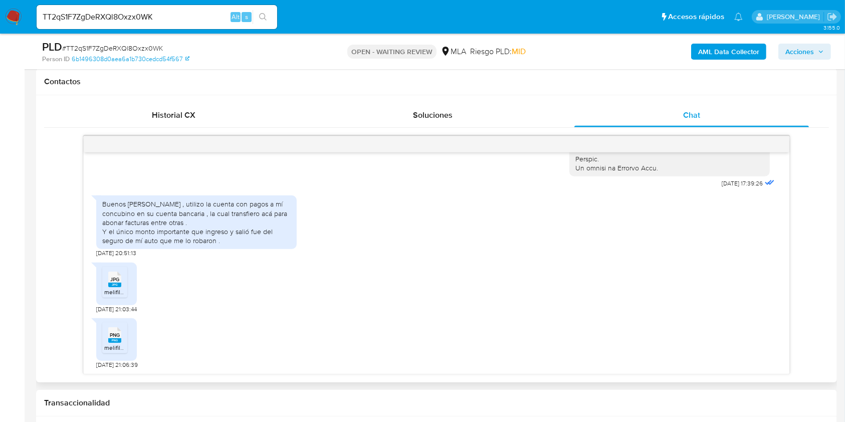
click at [110, 283] on rect at bounding box center [114, 285] width 13 height 5
click at [117, 339] on rect at bounding box center [114, 340] width 13 height 5
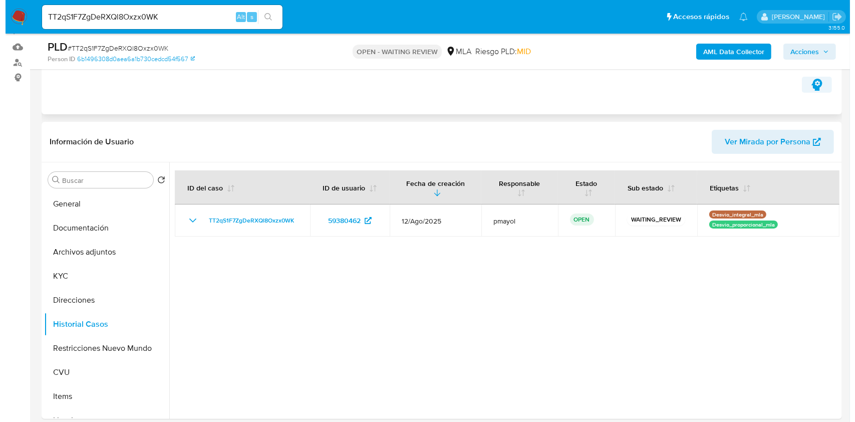
scroll to position [90, 0]
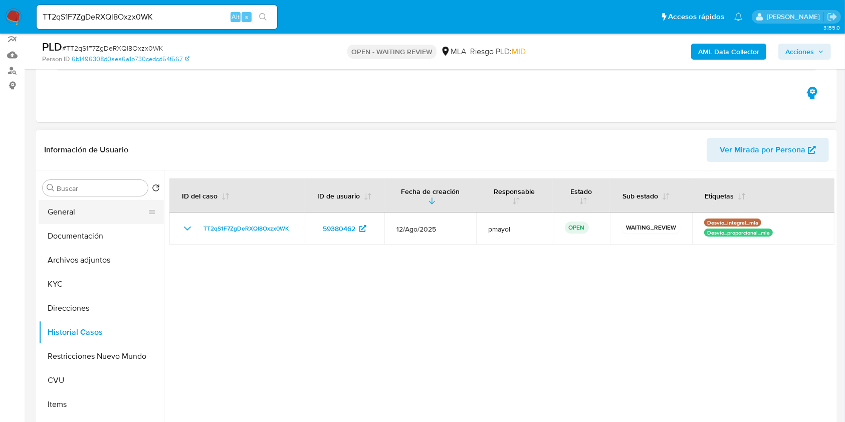
click at [104, 204] on button "General" at bounding box center [97, 212] width 117 height 24
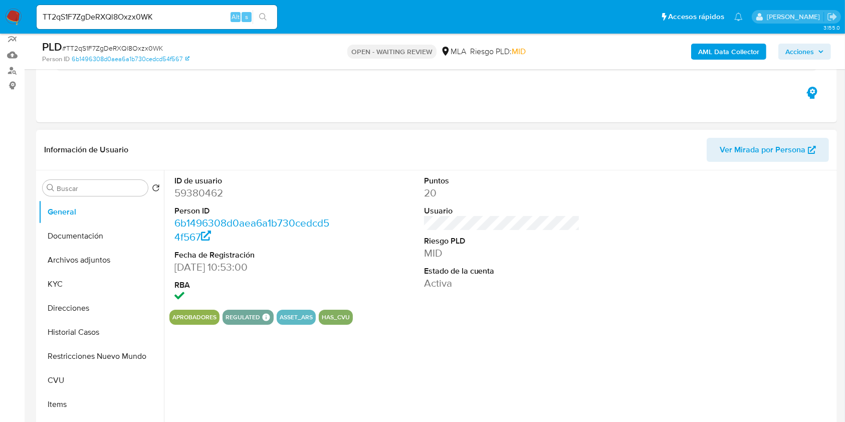
click at [197, 192] on dd "59380462" at bounding box center [252, 193] width 156 height 14
copy dd "59380462"
click at [91, 278] on button "KYC" at bounding box center [97, 284] width 117 height 24
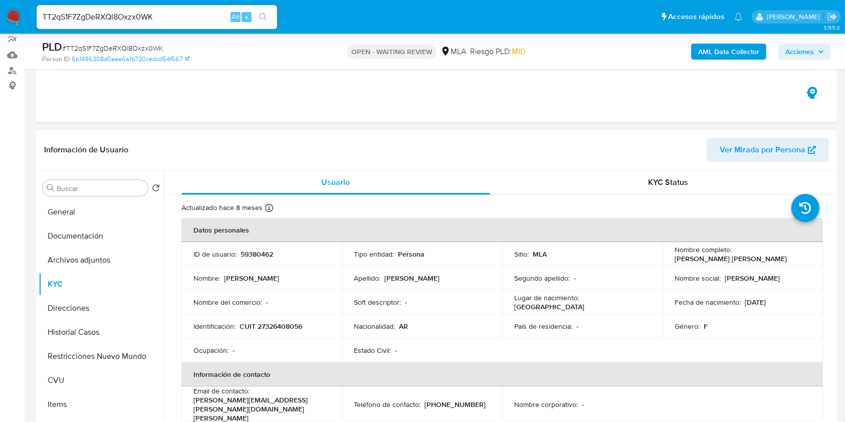
click at [283, 323] on p "CUIT 27326408056" at bounding box center [271, 326] width 63 height 9
copy p "27326408056"
click at [715, 54] on b "AML Data Collector" at bounding box center [728, 52] width 61 height 16
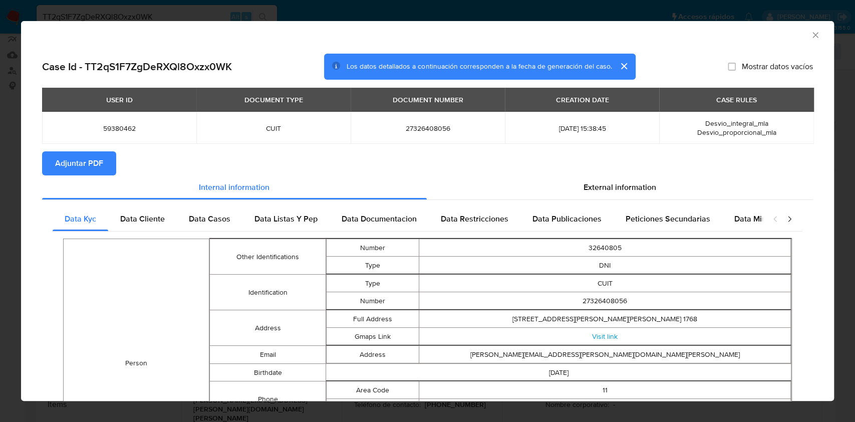
click at [102, 160] on span "Adjuntar PDF" at bounding box center [79, 163] width 48 height 22
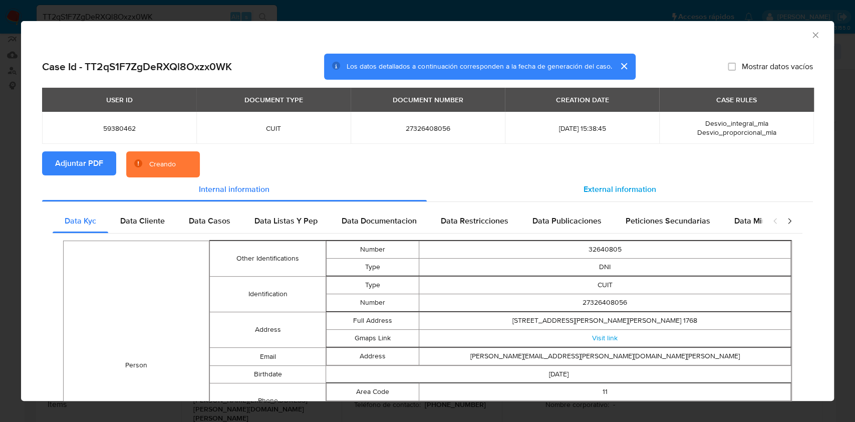
click at [572, 197] on div "External information" at bounding box center [620, 189] width 387 height 24
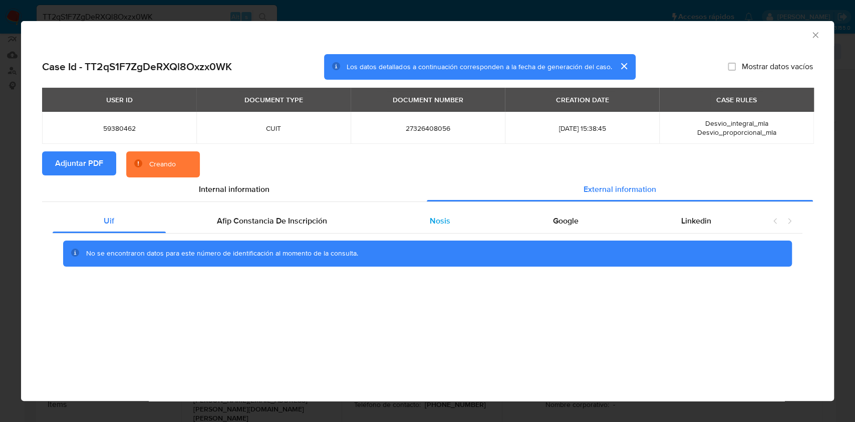
click at [467, 216] on div "Nosis" at bounding box center [440, 221] width 123 height 24
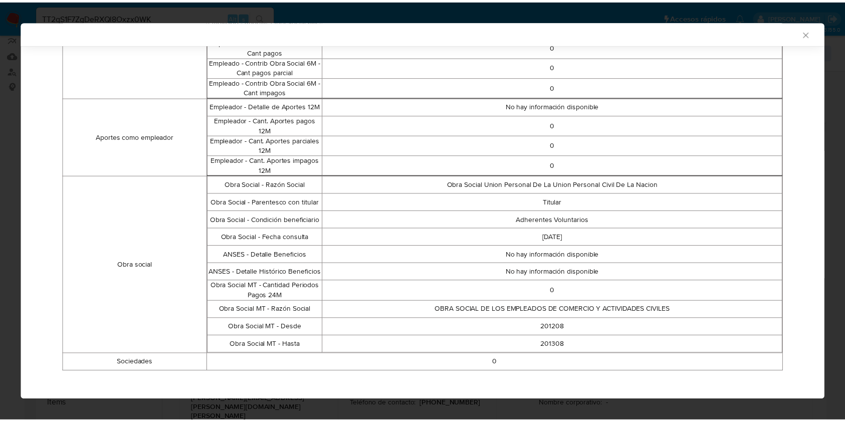
scroll to position [674, 0]
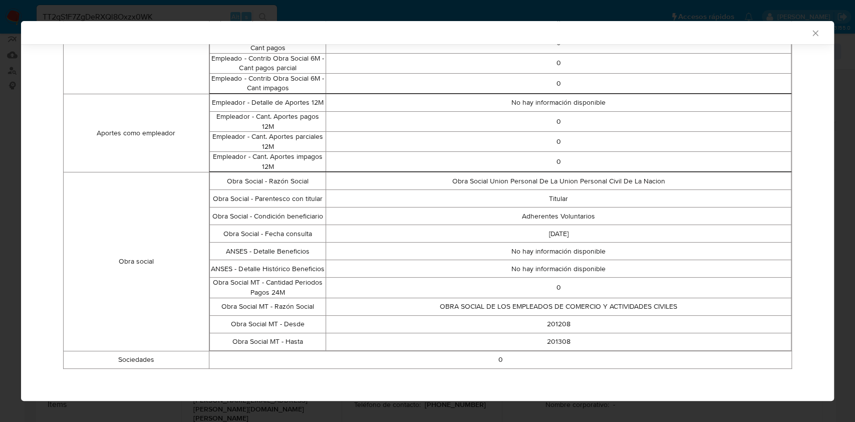
click at [811, 30] on icon "Cerrar ventana" at bounding box center [816, 33] width 10 height 10
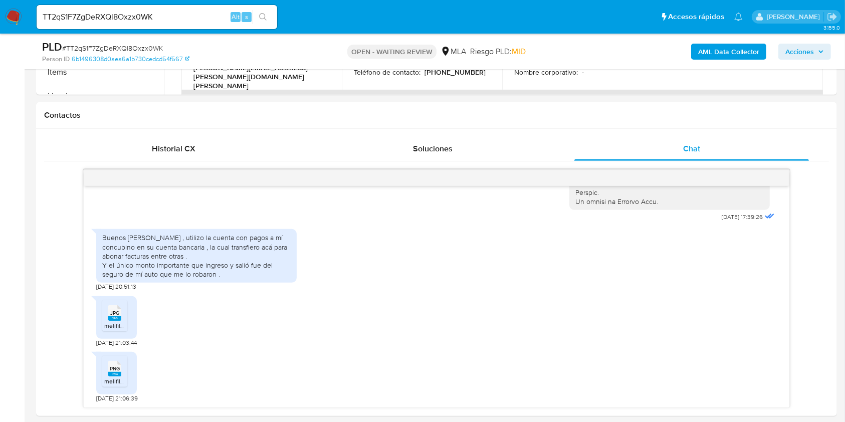
scroll to position [435, 0]
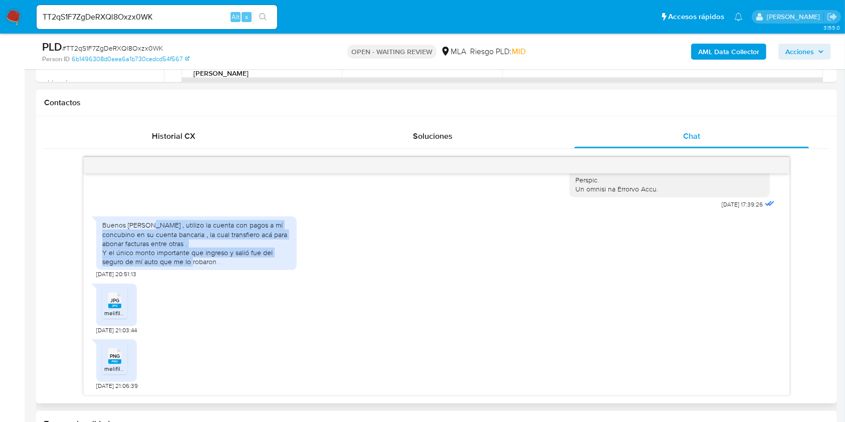
drag, startPoint x: 229, startPoint y: 260, endPoint x: 146, endPoint y: 224, distance: 90.5
click at [146, 224] on div "Buenos [PERSON_NAME] , utilizo la cuenta con pagos a mí concubino en su cuenta …" at bounding box center [196, 244] width 188 height 46
copy div "utilizo la cuenta con pagos a mí concubino en su cuenta bancaria , la cual tran…"
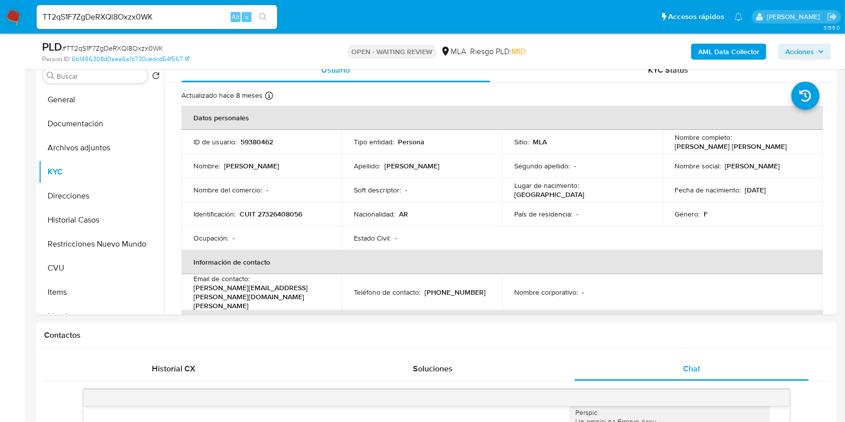
click at [144, 47] on span "# TT2qS1F7ZgDeRXQl8Oxzx0WK" at bounding box center [112, 48] width 101 height 10
copy span "TT2qS1F7ZgDeRXQl8Oxzx0WK"
click at [16, 14] on img at bounding box center [13, 17] width 17 height 17
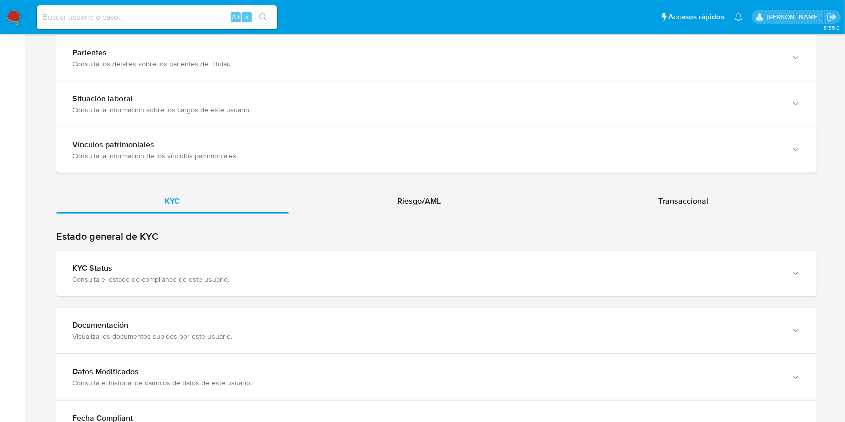
scroll to position [772, 0]
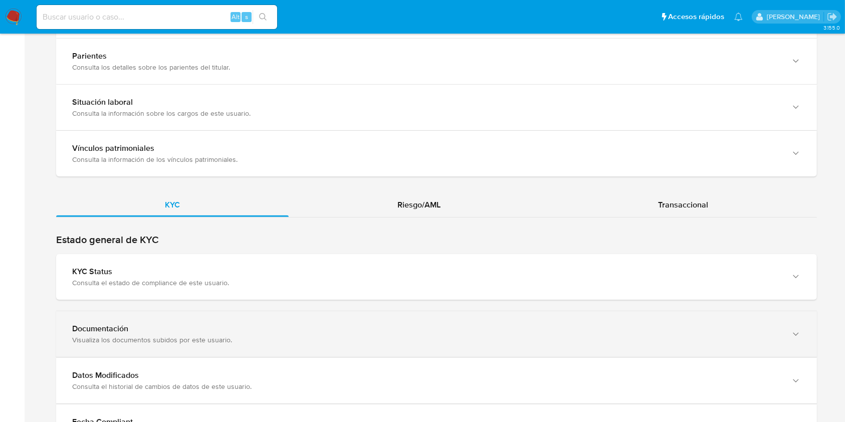
click at [779, 319] on div "Documentación Visualiza los documentos subidos por este usuario." at bounding box center [436, 334] width 761 height 46
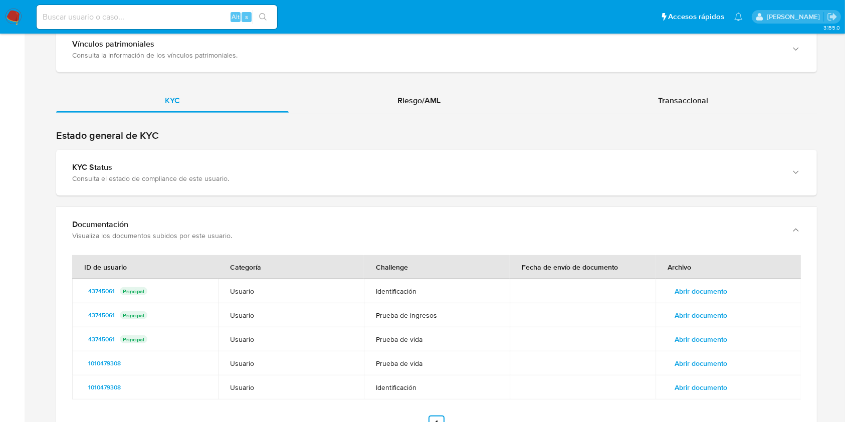
scroll to position [899, 0]
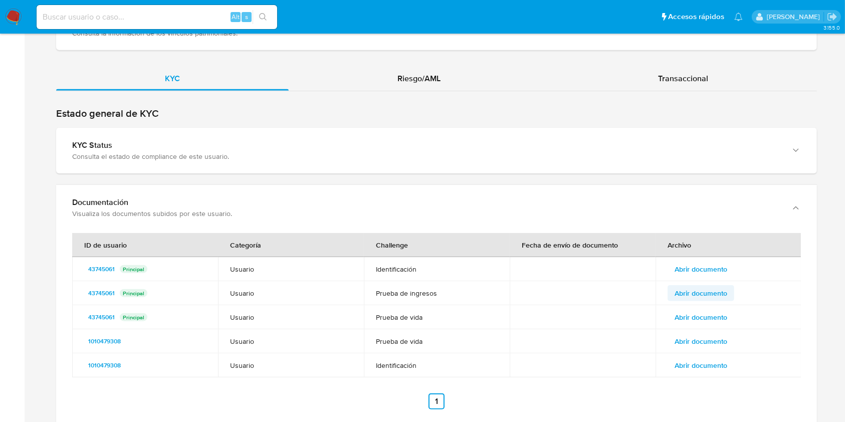
click at [699, 292] on span "Abrir documento" at bounding box center [701, 293] width 53 height 14
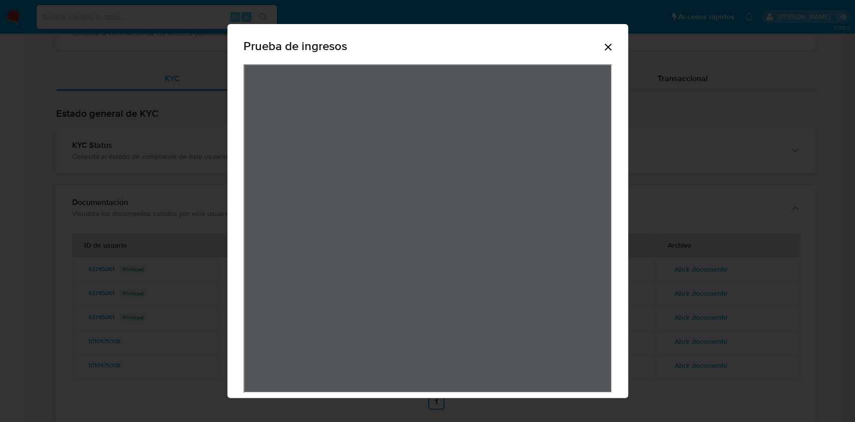
click at [673, 368] on div "Prueba de ingresos" at bounding box center [427, 211] width 855 height 422
click at [602, 50] on icon "Cerrar" at bounding box center [608, 47] width 12 height 12
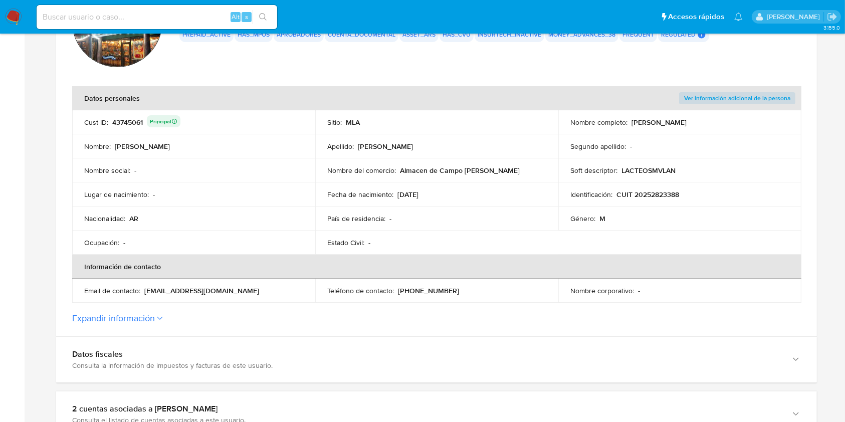
scroll to position [82, 0]
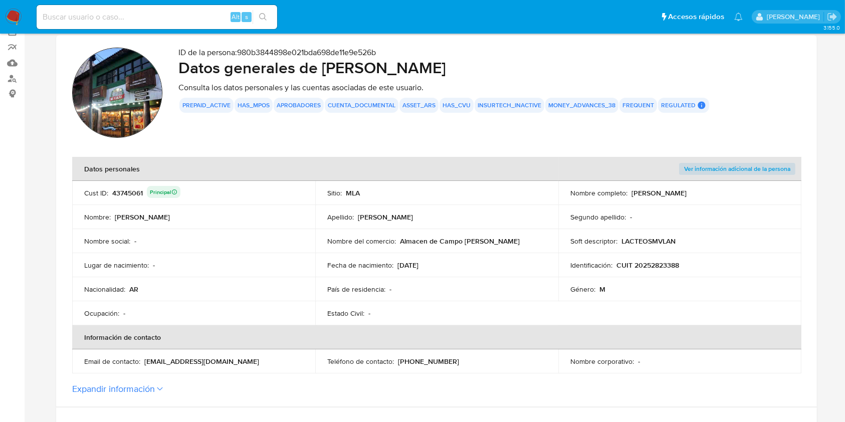
click at [119, 110] on img at bounding box center [117, 93] width 90 height 90
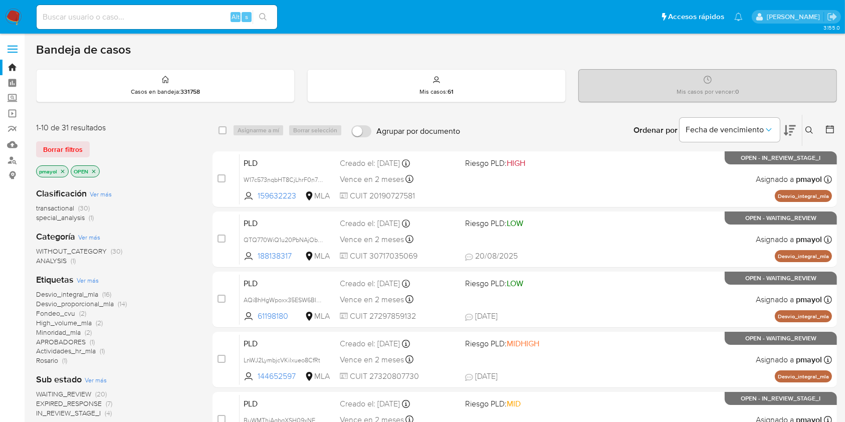
click at [807, 123] on div "Ingrese ID de usuario o caso Buscar Borrar filtros" at bounding box center [810, 130] width 17 height 31
click at [807, 131] on icon at bounding box center [809, 130] width 8 height 8
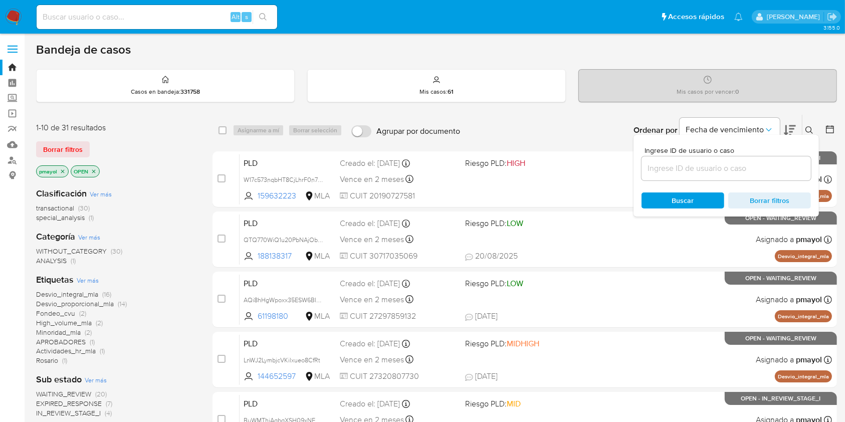
click at [710, 171] on input at bounding box center [725, 168] width 169 height 13
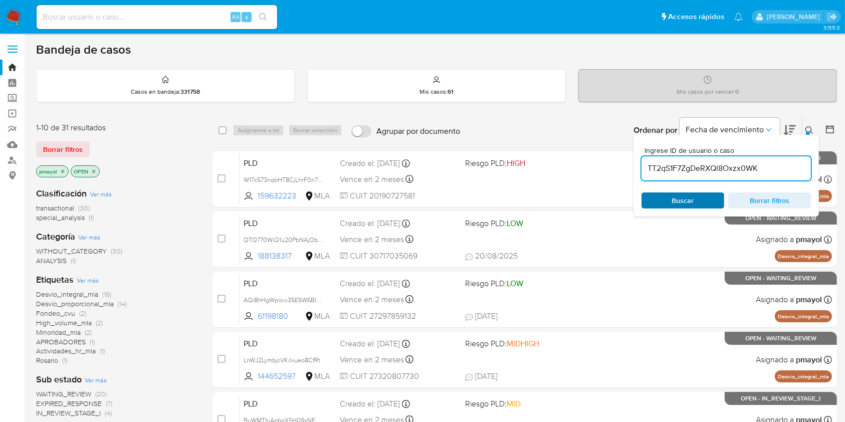
type input "TT2qS1F7ZgDeRXQl8Oxzx0WK"
click at [685, 197] on span "Buscar" at bounding box center [683, 200] width 22 height 16
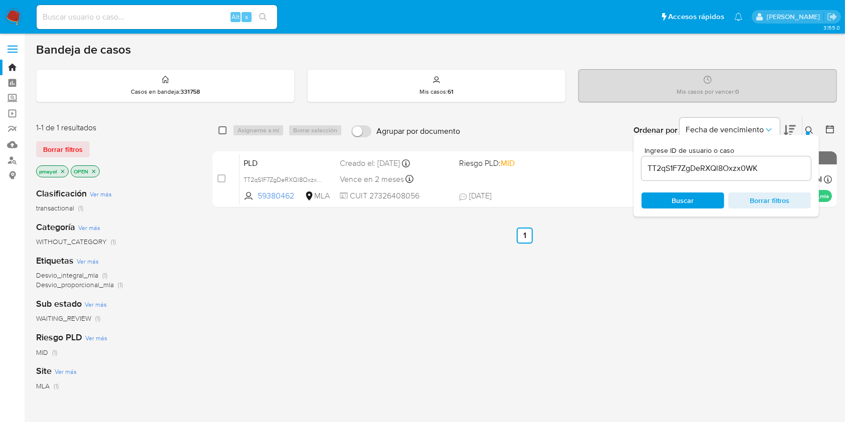
click at [222, 128] on input "checkbox" at bounding box center [223, 130] width 8 height 8
checkbox input "true"
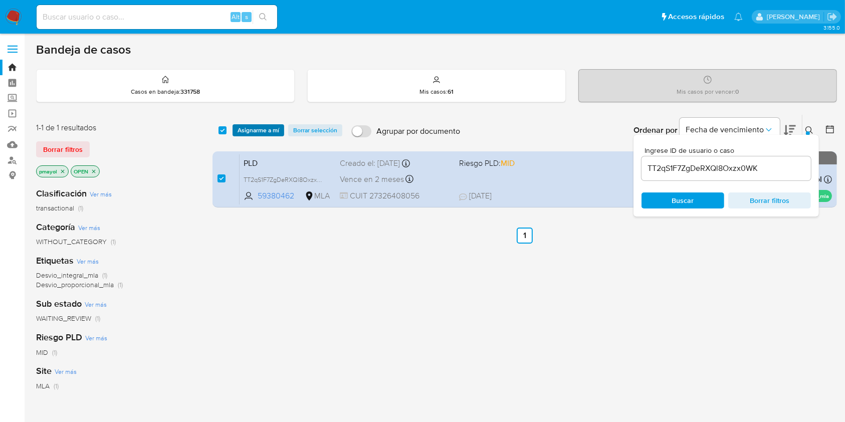
click at [237, 128] on button "Asignarme a mí" at bounding box center [259, 130] width 52 height 12
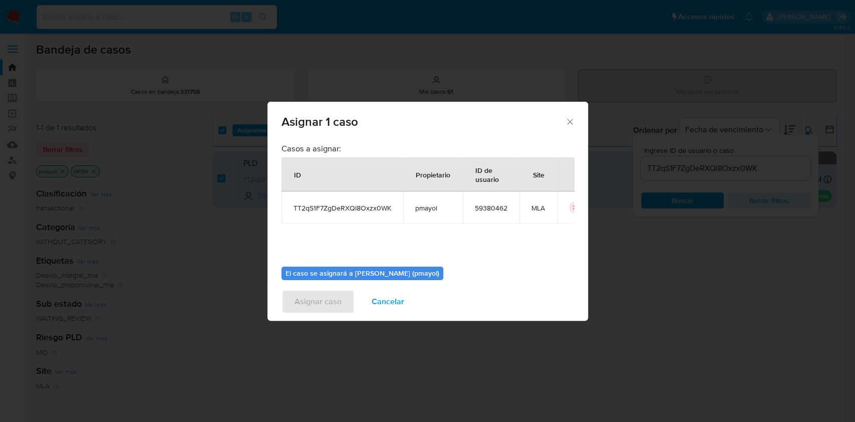
scroll to position [51, 0]
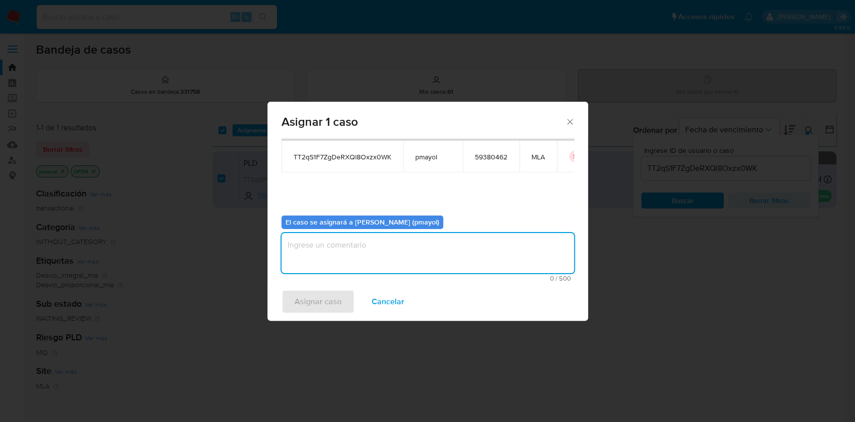
click at [512, 248] on textarea "assign-modal" at bounding box center [428, 253] width 293 height 40
click at [310, 243] on textarea "Asignación" at bounding box center [428, 253] width 293 height 40
type textarea "Asignación"
click at [321, 302] on span "Asignar caso" at bounding box center [318, 302] width 47 height 22
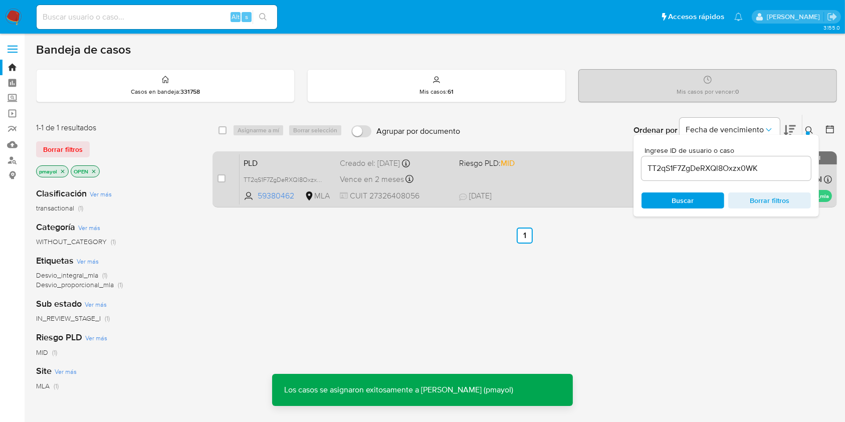
click at [547, 174] on div "PLD TT2qS1F7ZgDeRXQl8Oxzx0WK 59380462 MLA Riesgo PLD: MID Creado el: 12/08/2025…" at bounding box center [536, 179] width 592 height 51
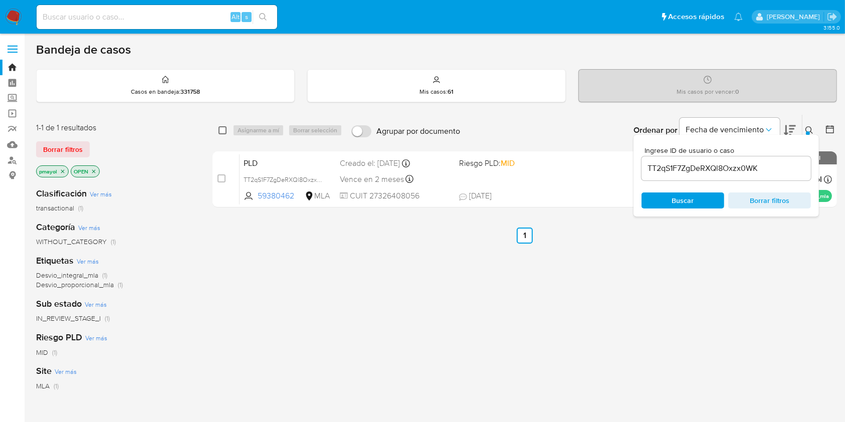
click at [222, 133] on input "checkbox" at bounding box center [223, 130] width 8 height 8
checkbox input "true"
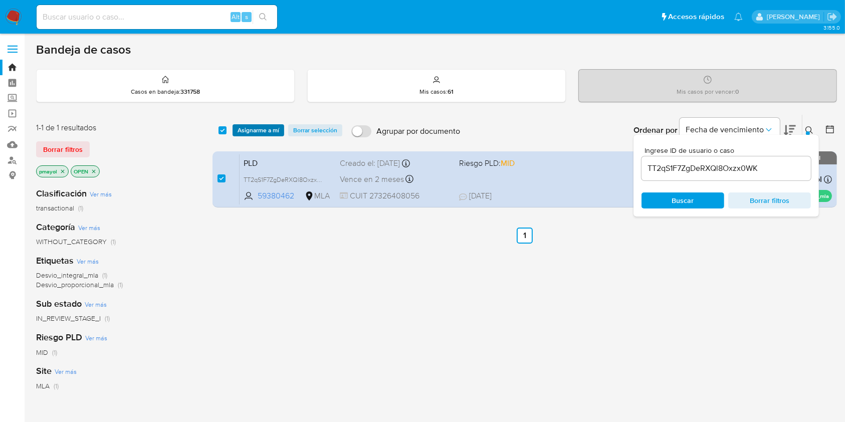
click at [250, 132] on span "Asignarme a mí" at bounding box center [259, 130] width 42 height 10
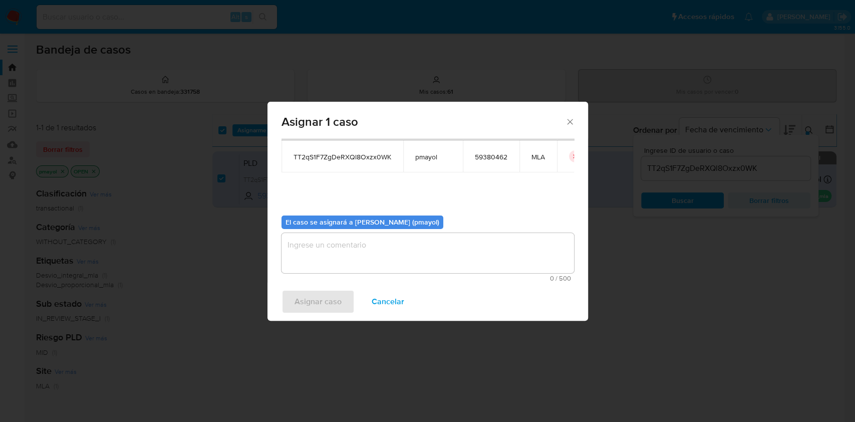
click at [520, 273] on textarea "assign-modal" at bounding box center [428, 253] width 293 height 40
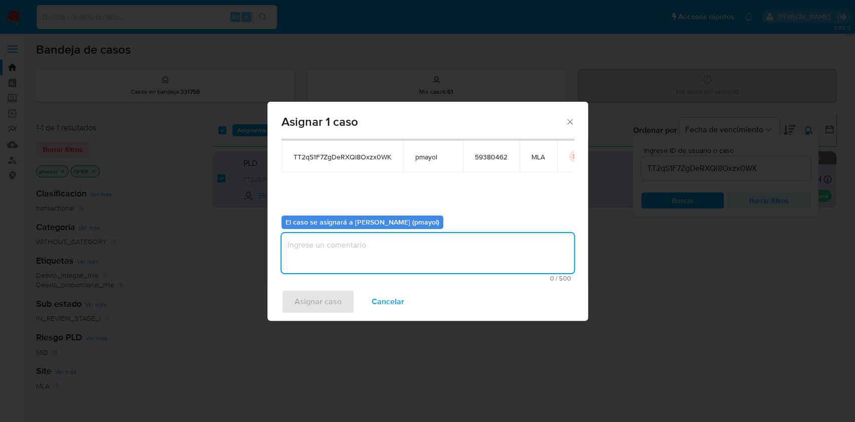
paste textarea "Asignación"
type textarea "Asignación"
click at [305, 304] on span "Asignar caso" at bounding box center [318, 302] width 47 height 22
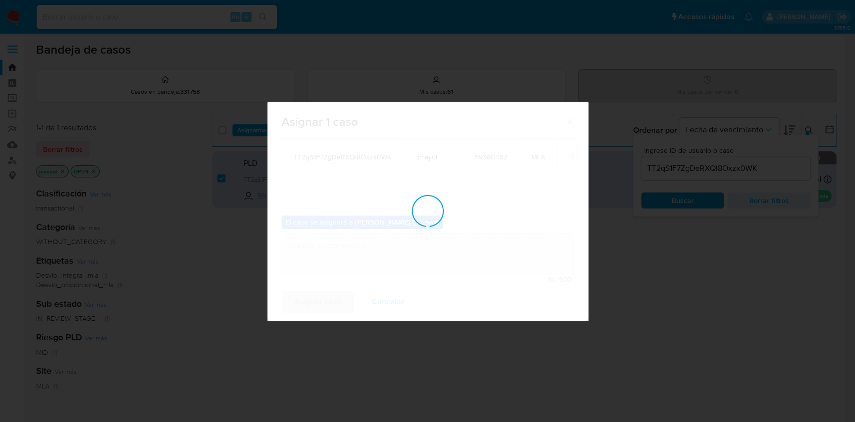
checkbox input "false"
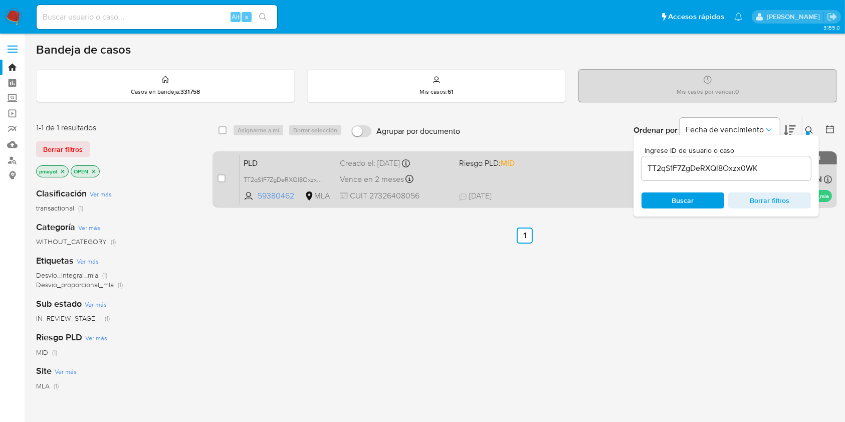
click at [571, 202] on div "PLD TT2qS1F7ZgDeRXQl8Oxzx0WK 59380462 MLA Riesgo PLD: MID Creado el: 12/08/2025…" at bounding box center [536, 179] width 592 height 51
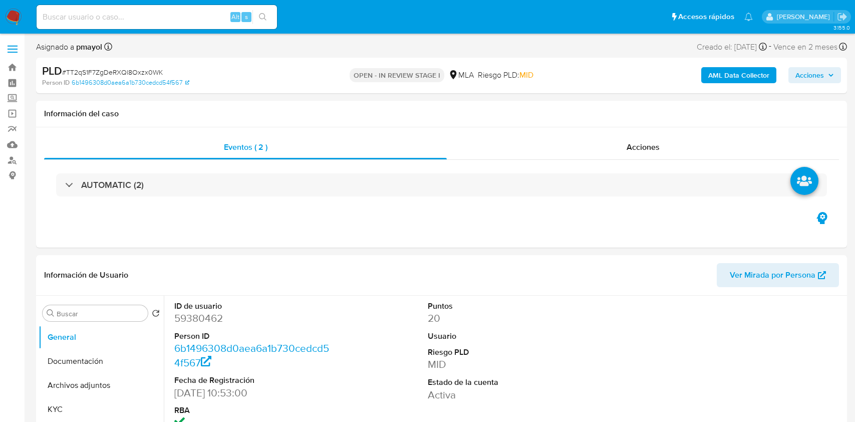
select select "10"
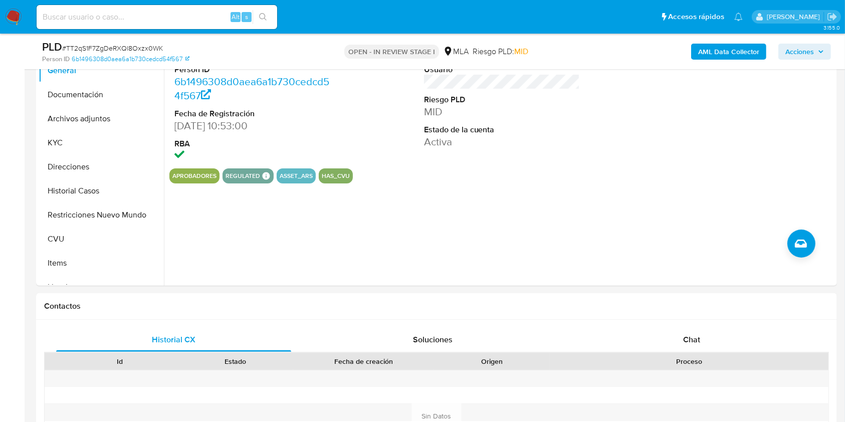
scroll to position [265, 0]
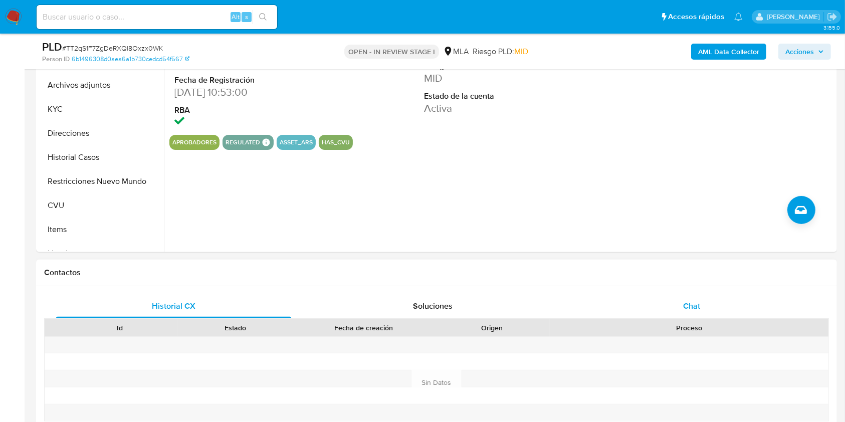
click at [665, 311] on div "Chat" at bounding box center [691, 306] width 235 height 24
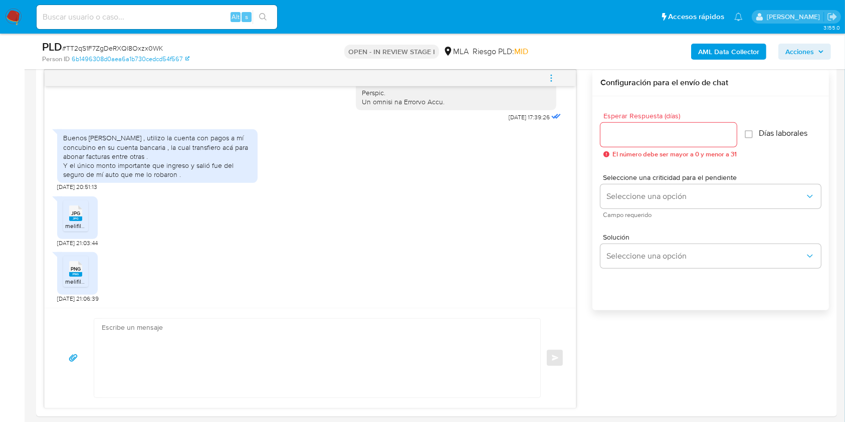
scroll to position [527, 0]
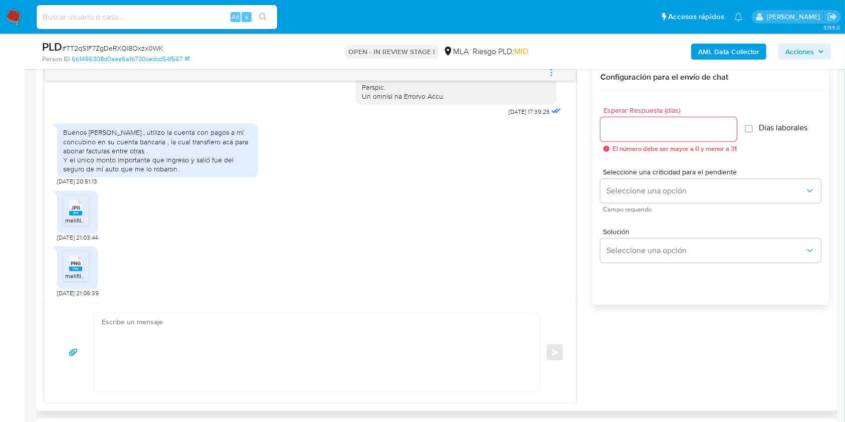
click at [242, 351] on textarea at bounding box center [315, 352] width 426 height 79
paste textarea "Hola, ¡Muchas gracias por tu respuesta! Confirmamos la recepción de la document…"
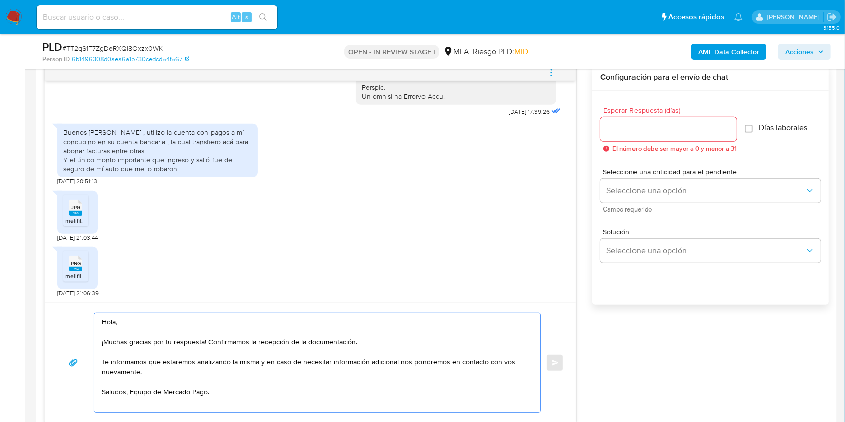
click at [132, 396] on textarea "Hola, ¡Muchas gracias por tu respuesta! Confirmamos la recepción de la document…" at bounding box center [315, 362] width 426 height 99
type textarea "Hola, ¡Muchas gracias por tu respuesta! Confirmamos la recepción de la document…"
click at [629, 127] on input "Esperar Respuesta (días)" at bounding box center [668, 129] width 136 height 13
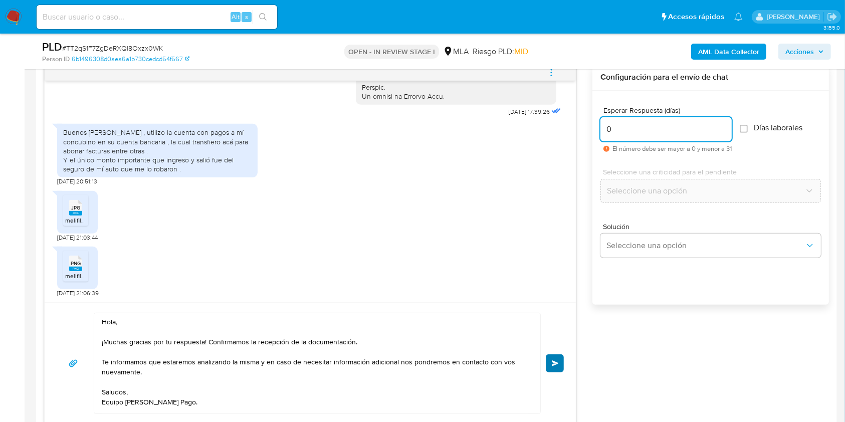
type input "0"
click at [555, 357] on button "Enviar" at bounding box center [555, 363] width 18 height 18
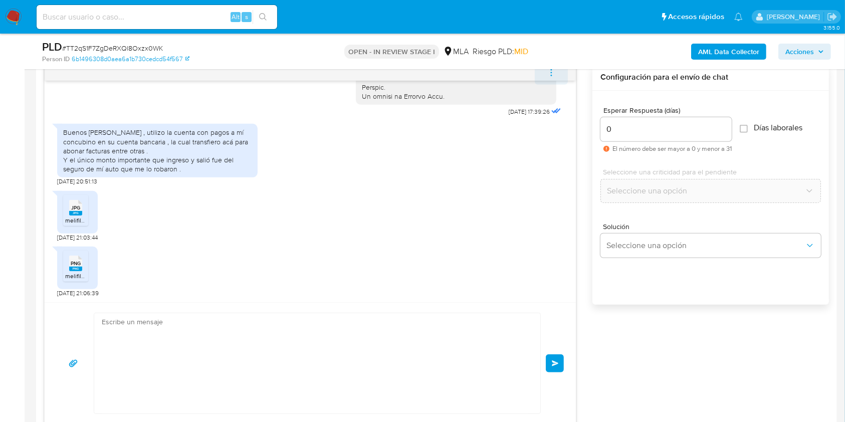
scroll to position [663, 0]
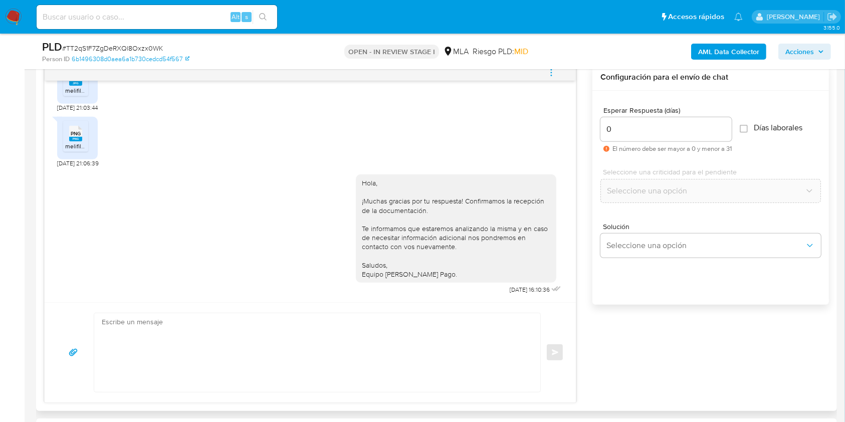
click at [551, 76] on icon "menu-action" at bounding box center [551, 72] width 9 height 9
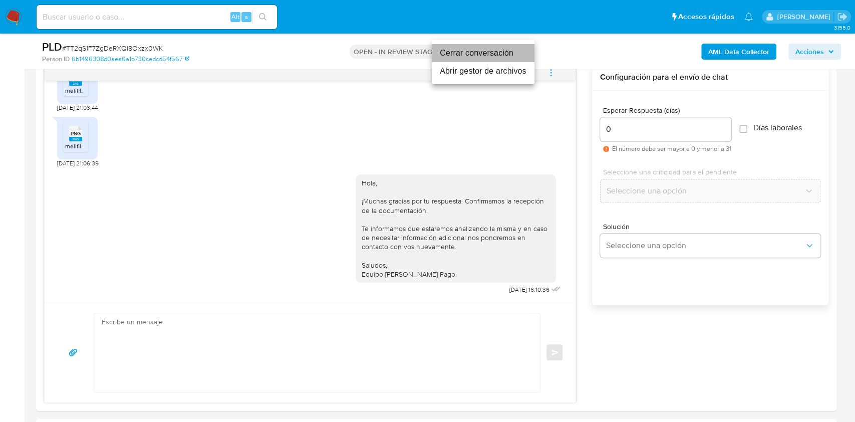
click at [491, 55] on li "Cerrar conversación" at bounding box center [483, 53] width 103 height 18
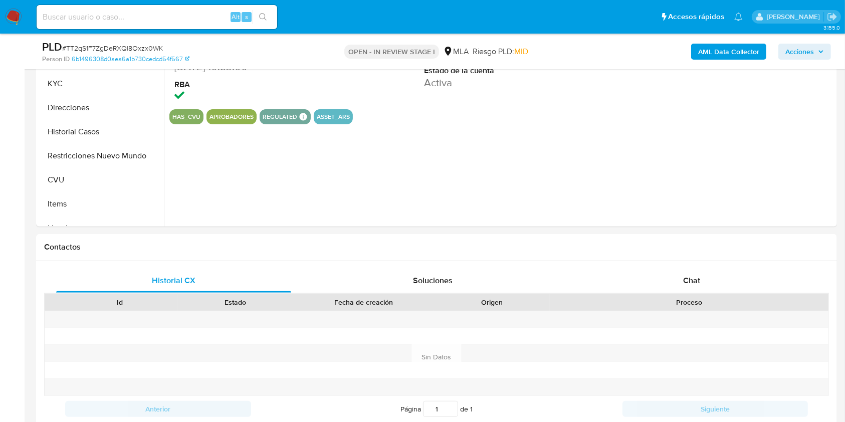
select select "10"
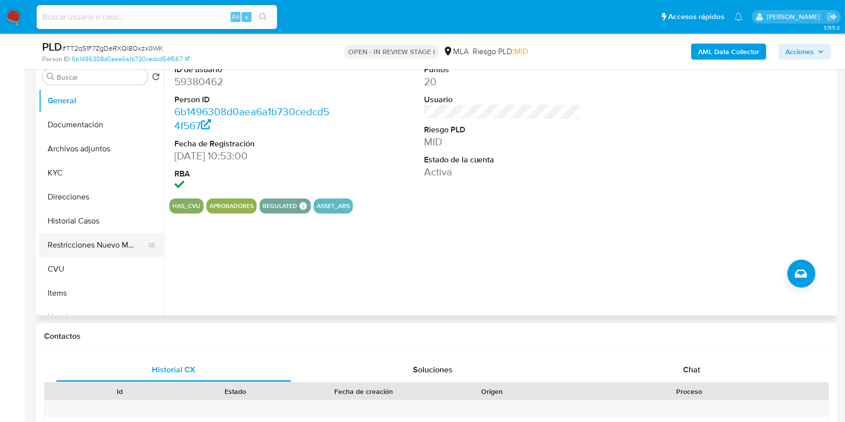
click at [110, 246] on button "Restricciones Nuevo Mundo" at bounding box center [97, 245] width 117 height 24
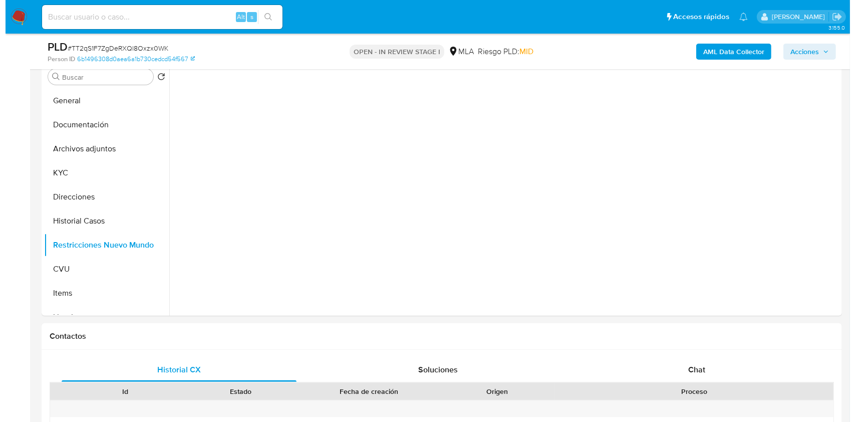
scroll to position [68, 0]
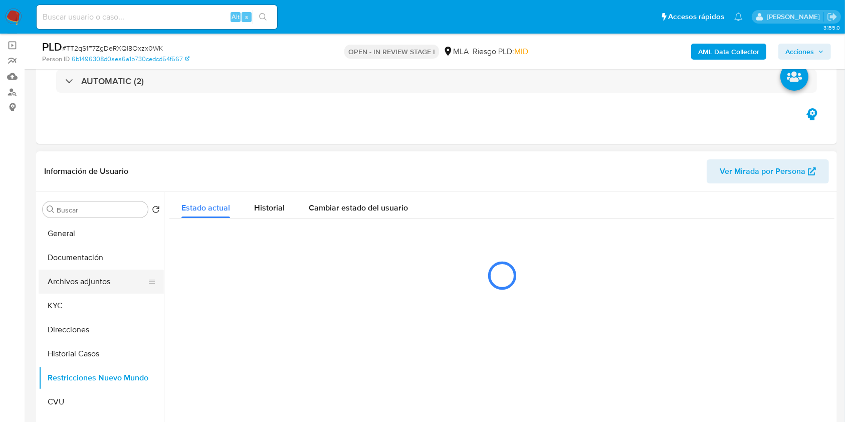
click at [106, 289] on button "Archivos adjuntos" at bounding box center [97, 282] width 117 height 24
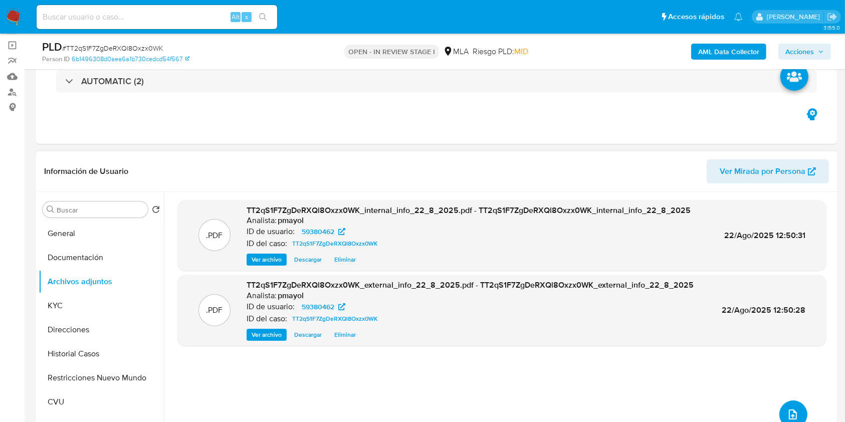
click at [790, 409] on icon "upload-file" at bounding box center [793, 414] width 8 height 10
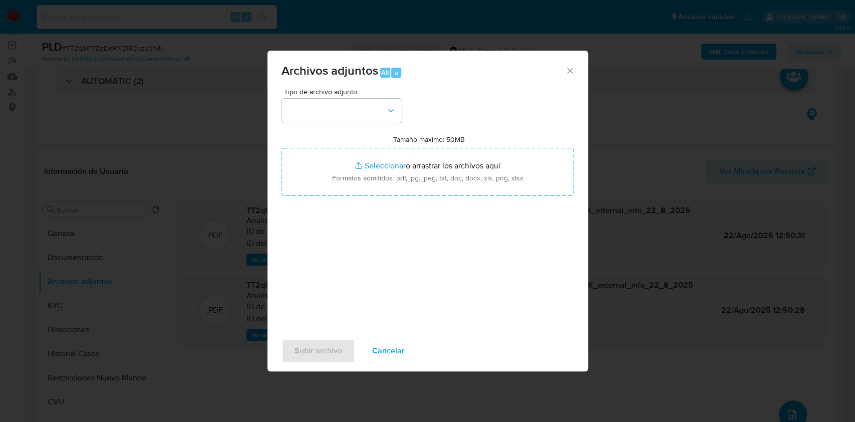
click at [382, 123] on div "Tipo de archivo adjunto Tamaño máximo: 50MB Seleccionar archivos Seleccionar o …" at bounding box center [428, 206] width 293 height 237
click at [375, 116] on button "button" at bounding box center [342, 111] width 120 height 24
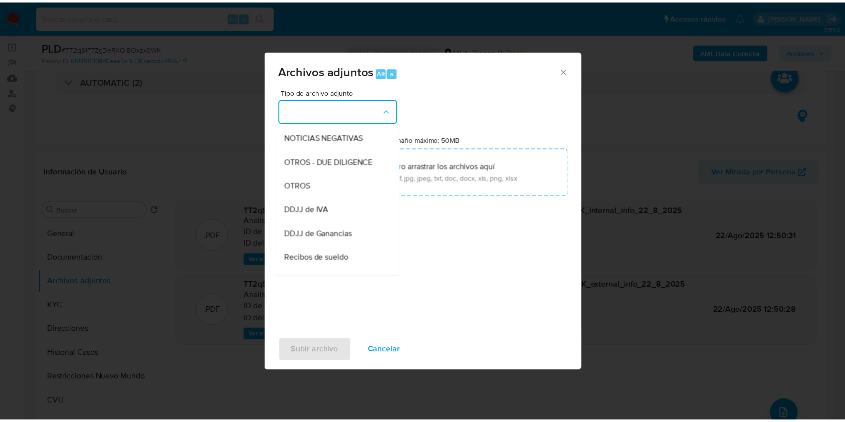
scroll to position [159, 0]
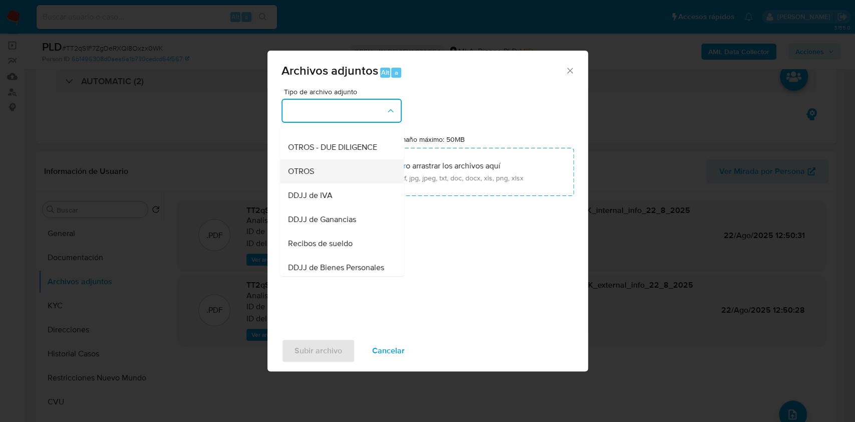
click at [333, 183] on div "OTROS" at bounding box center [339, 171] width 102 height 24
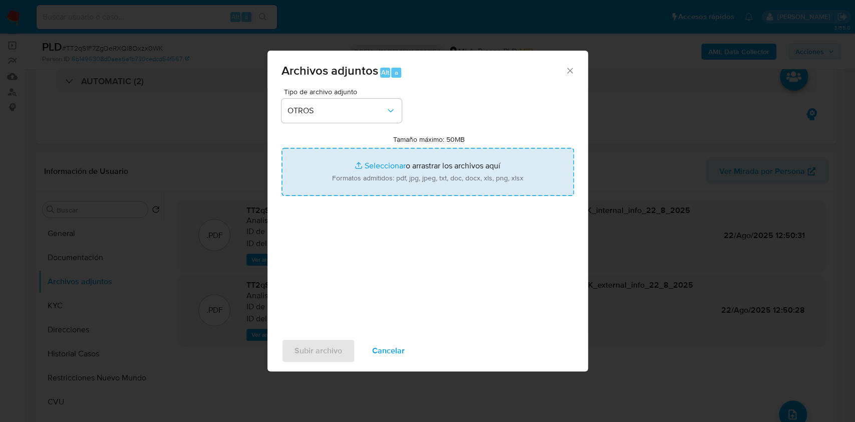
click at [399, 180] on input "Tamaño máximo: 50MB Seleccionar archivos" at bounding box center [428, 172] width 293 height 48
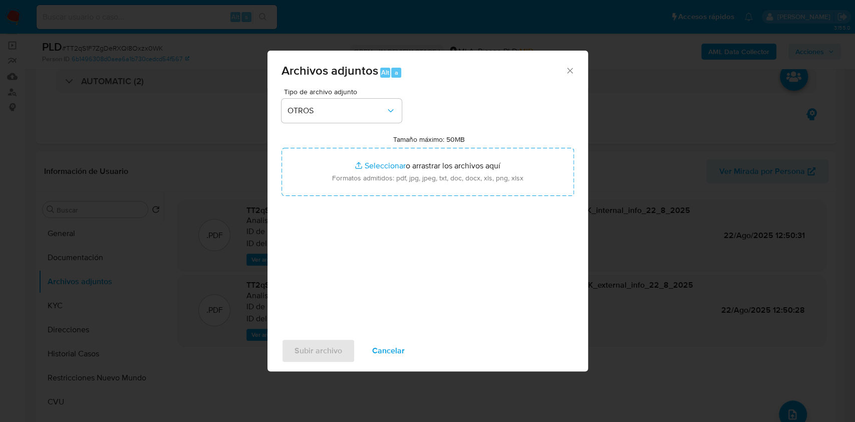
type input "C:\fakepath\Acuerdo de indemnización FEDPAT.png"
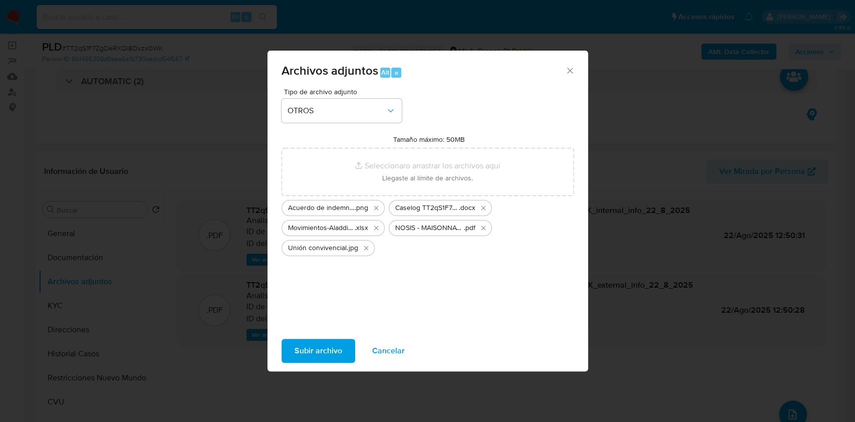
click at [317, 351] on span "Subir archivo" at bounding box center [319, 351] width 48 height 22
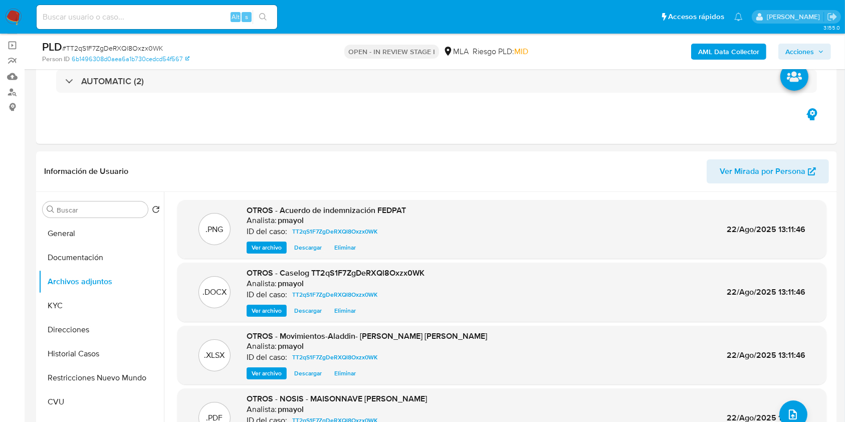
click at [795, 46] on span "Acciones" at bounding box center [799, 52] width 29 height 16
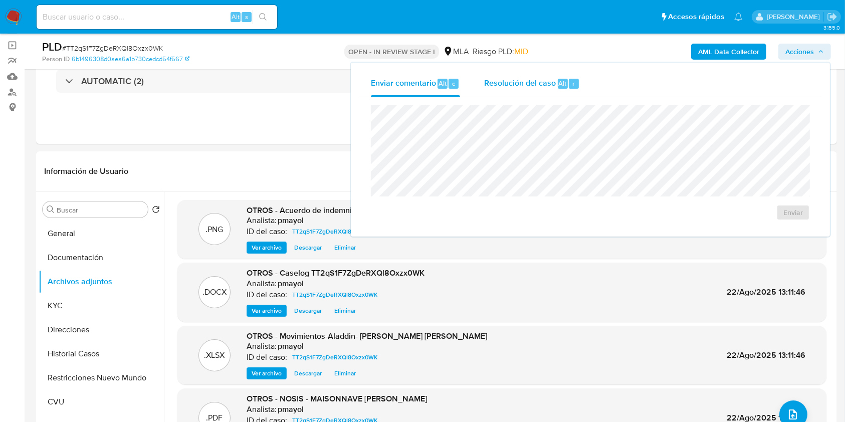
click at [495, 81] on span "Resolución del caso" at bounding box center [520, 83] width 72 height 12
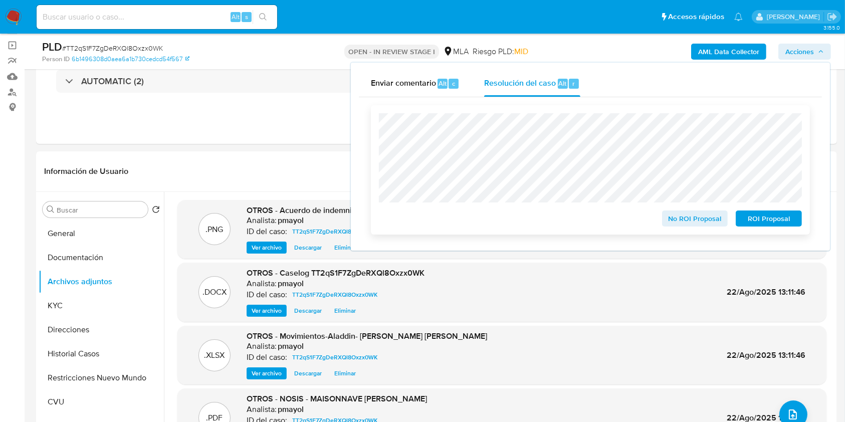
click at [677, 216] on span "No ROI Proposal" at bounding box center [695, 218] width 52 height 14
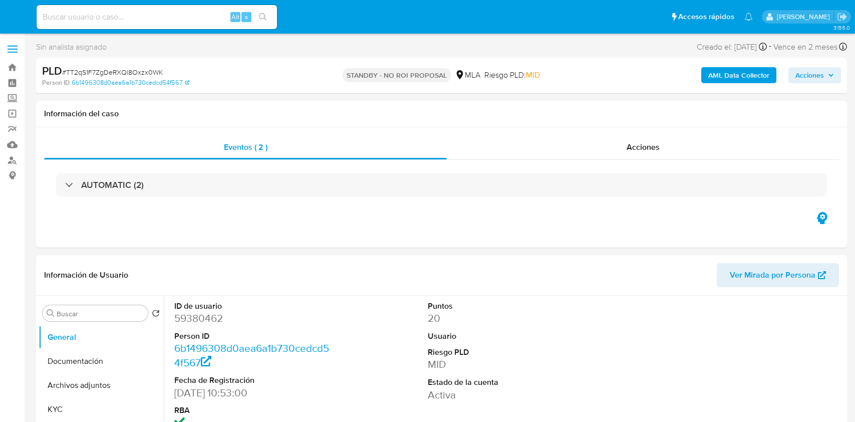
select select "10"
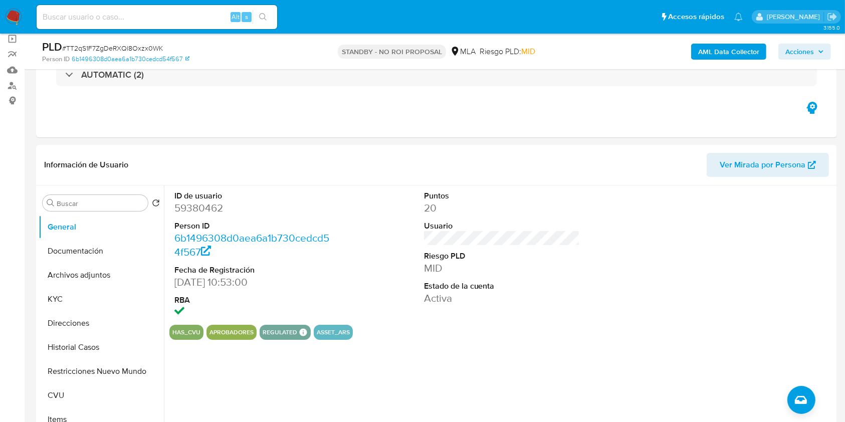
scroll to position [86, 0]
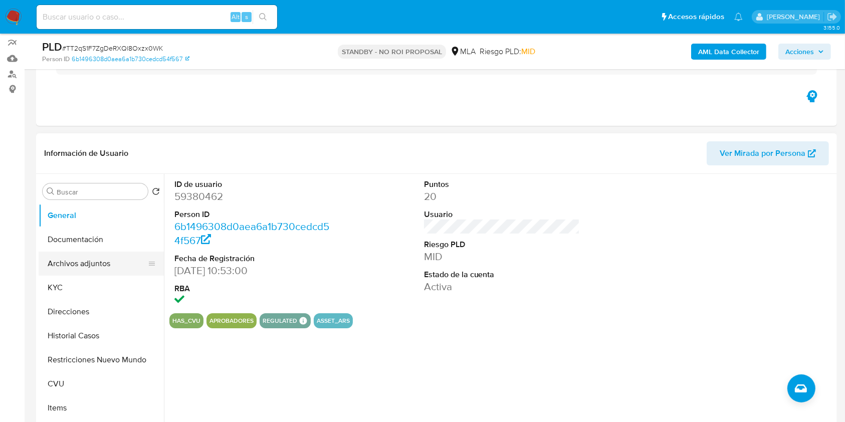
click at [99, 267] on button "Archivos adjuntos" at bounding box center [97, 264] width 117 height 24
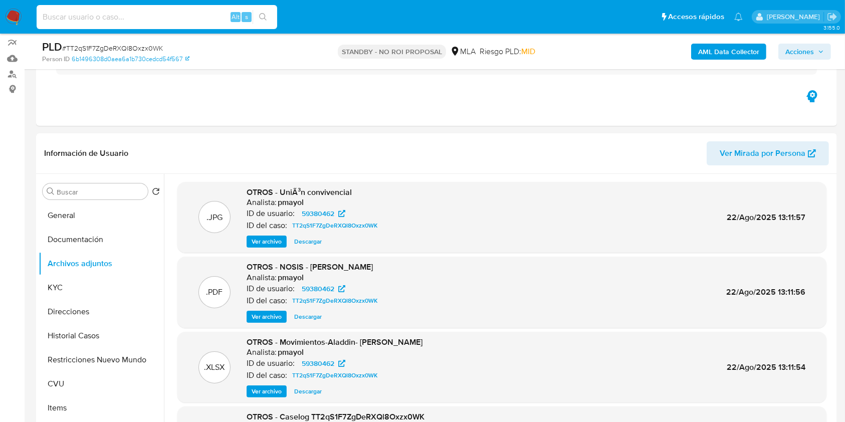
click at [184, 14] on input at bounding box center [157, 17] width 241 height 13
paste input "R4bKICk6ug3RuV9vpyTtNfH3"
type input "R4bKICk6ug3RuV9vpyTtNfH3"
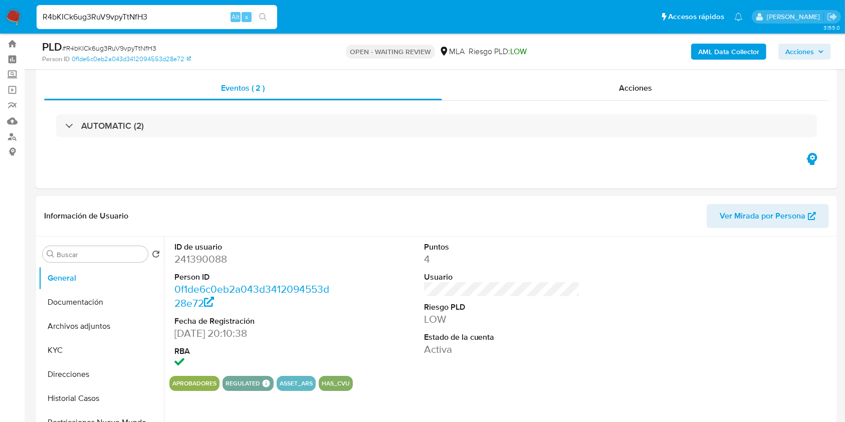
scroll to position [44, 0]
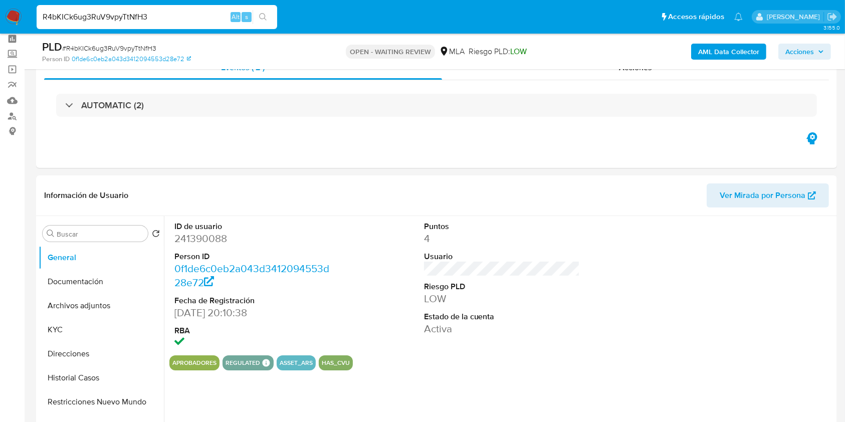
select select "10"
click at [86, 373] on button "Historial Casos" at bounding box center [97, 378] width 117 height 24
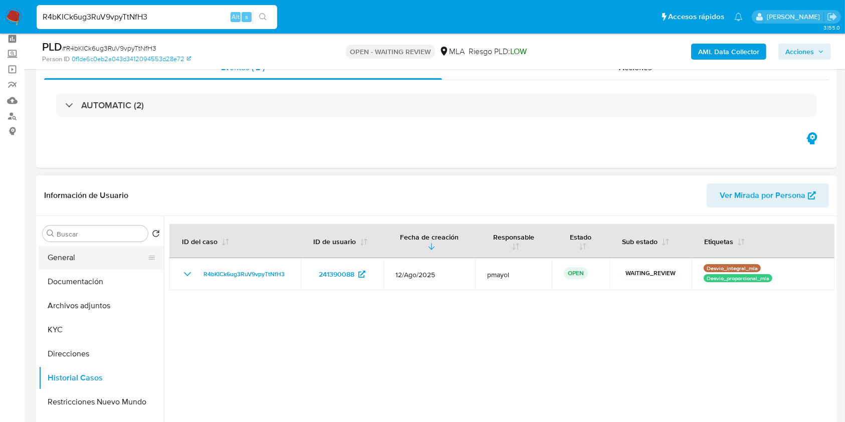
click at [86, 256] on button "General" at bounding box center [97, 258] width 117 height 24
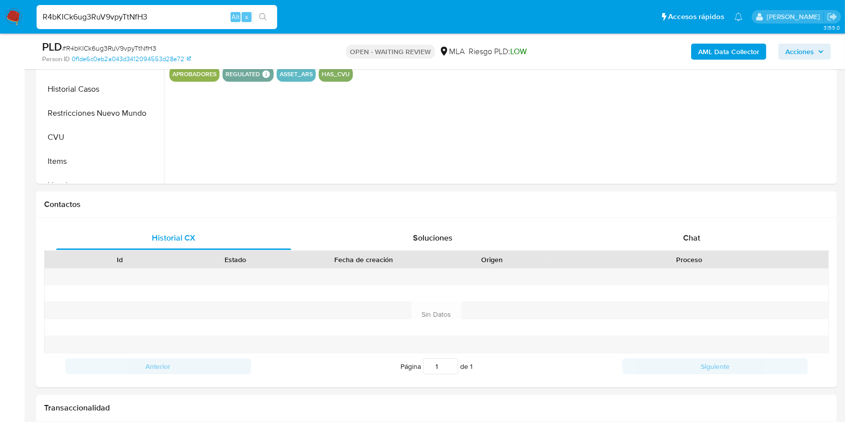
scroll to position [338, 0]
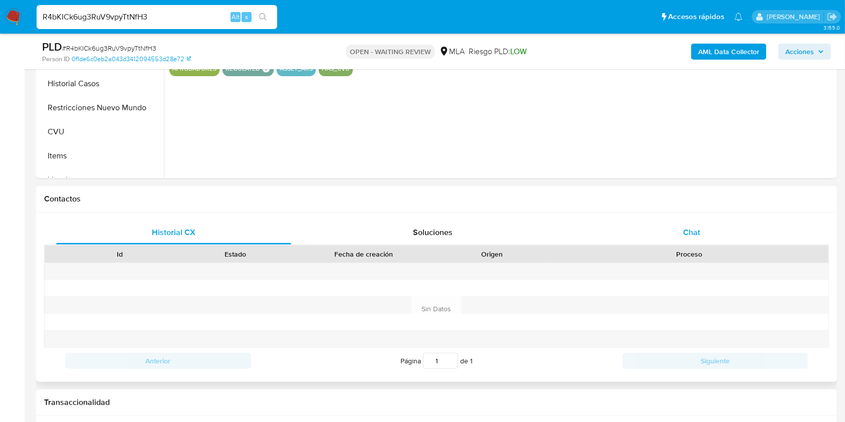
click at [704, 232] on div "Chat" at bounding box center [691, 233] width 235 height 24
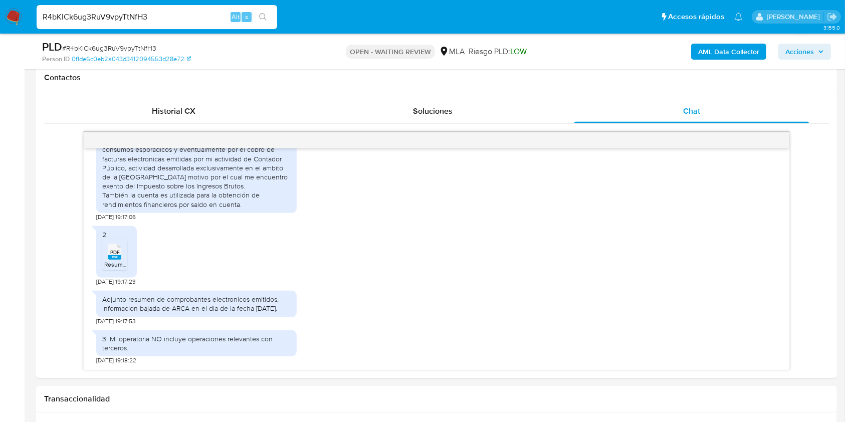
scroll to position [468, 0]
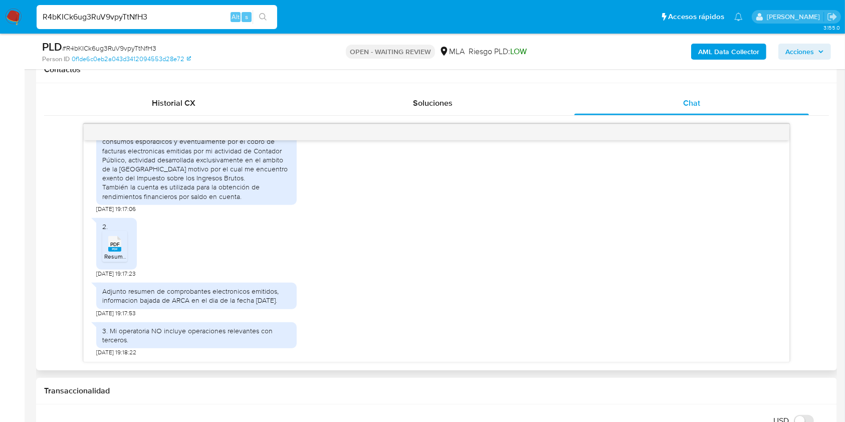
drag, startPoint x: 790, startPoint y: 314, endPoint x: 782, endPoint y: 292, distance: 23.5
click at [782, 292] on div "18/08/2025 17:43:23 1. La cuenta fue utilizada para el pago de consumos persona…" at bounding box center [436, 243] width 785 height 239
click at [569, 261] on div "2. PDF PDF Resumen Comprobantes Electronicos EMITIDOS 18 08 2025.pdf 18/08/2025…" at bounding box center [436, 245] width 680 height 65
click at [111, 247] on rect at bounding box center [114, 249] width 13 height 5
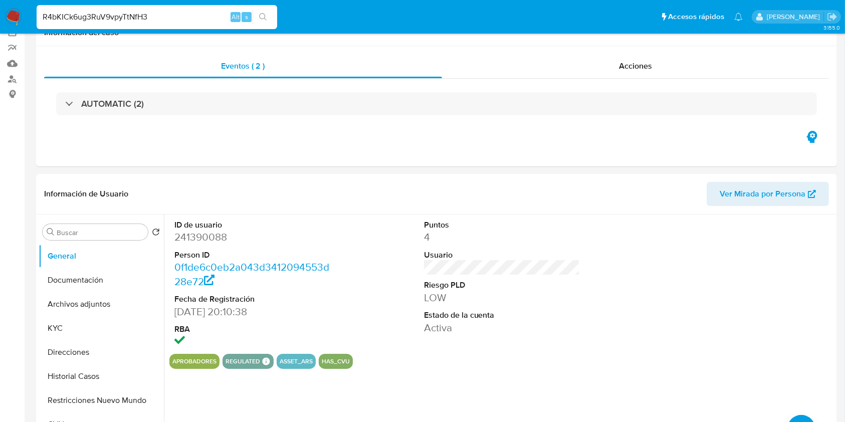
scroll to position [0, 0]
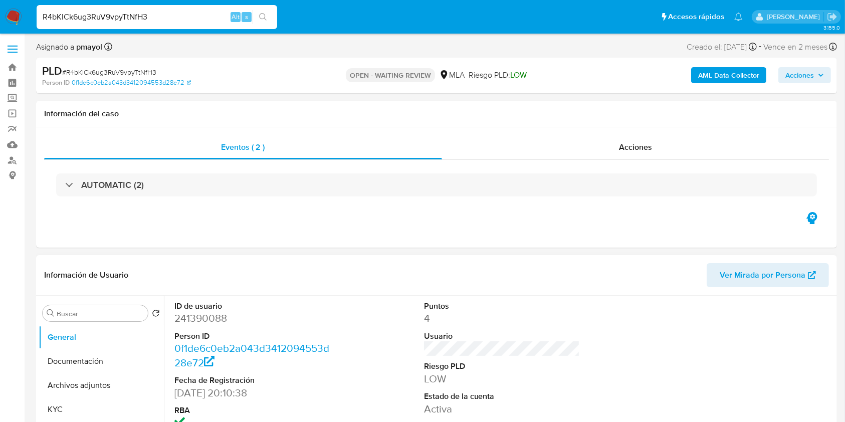
click at [195, 321] on dd "241390088" at bounding box center [252, 318] width 156 height 14
copy dd "241390088"
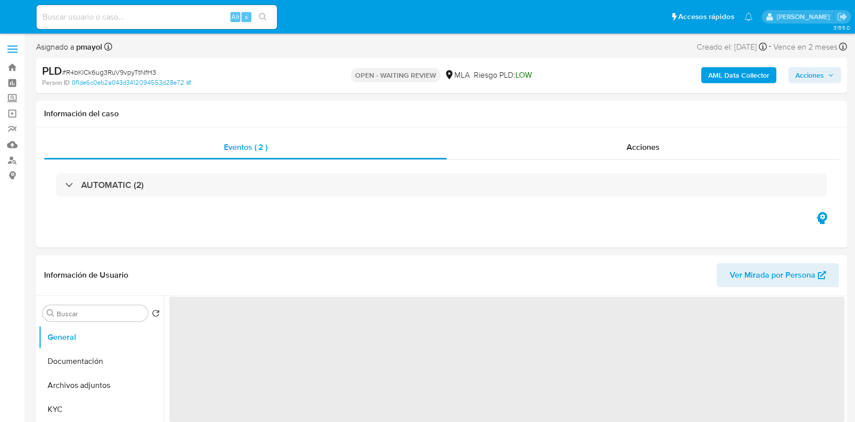
select select "10"
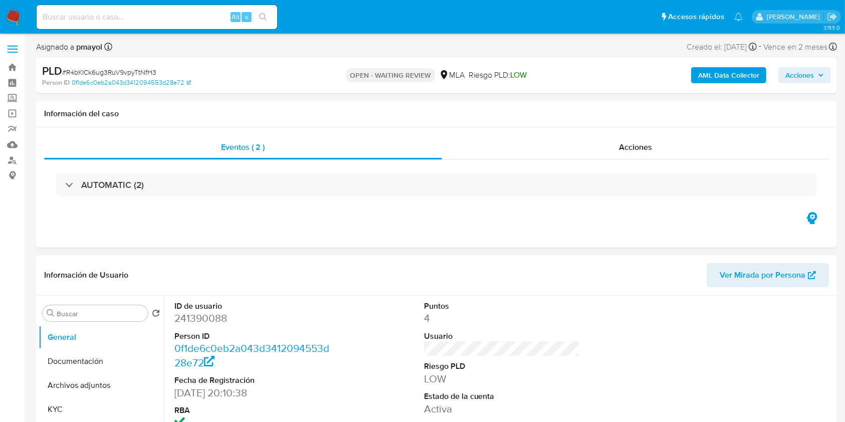
click at [17, 19] on img at bounding box center [13, 17] width 17 height 17
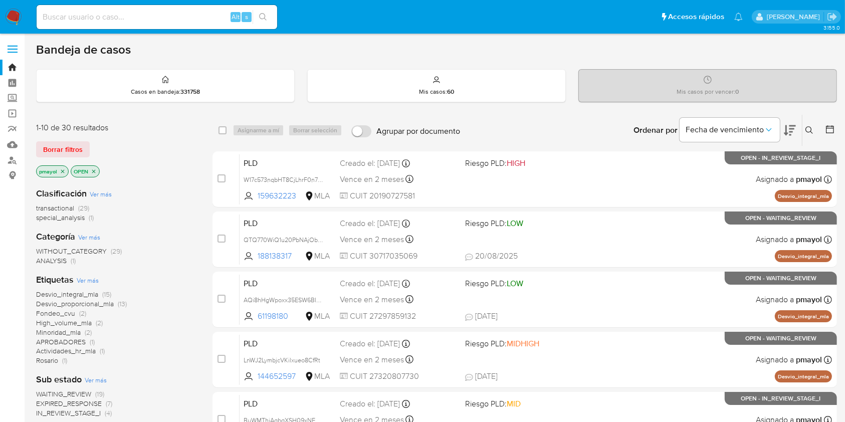
click at [14, 10] on img at bounding box center [13, 17] width 17 height 17
click at [10, 12] on img at bounding box center [13, 17] width 17 height 17
click at [185, 14] on input at bounding box center [157, 17] width 241 height 13
paste input "LcCSdYB6k1XuBlKTF4Mc3epx"
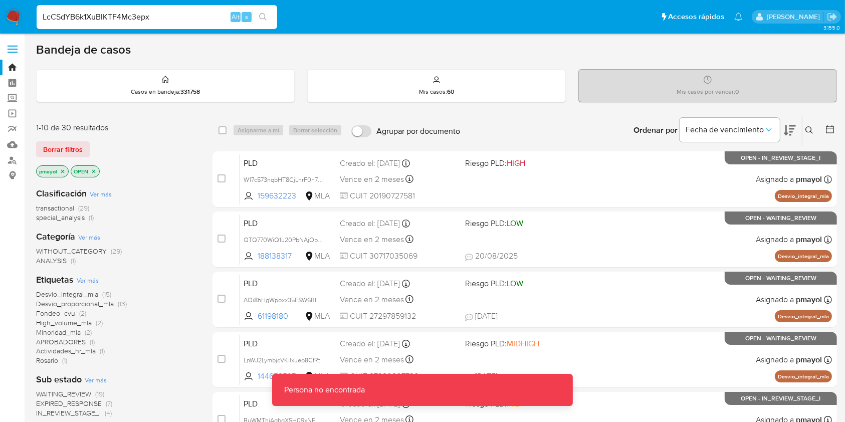
click at [185, 14] on input "LcCSdYB6k1XuBlKTF4Mc3epx" at bounding box center [157, 17] width 241 height 13
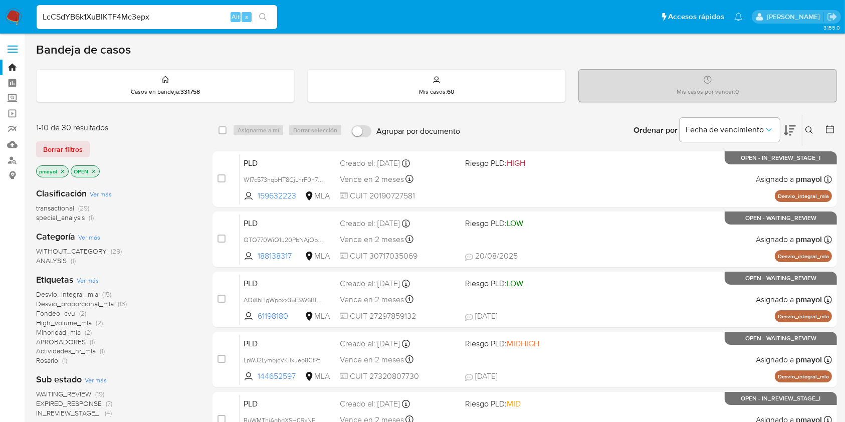
type input "LcCSdYB6k1XuBlKTF4Mc3epx"
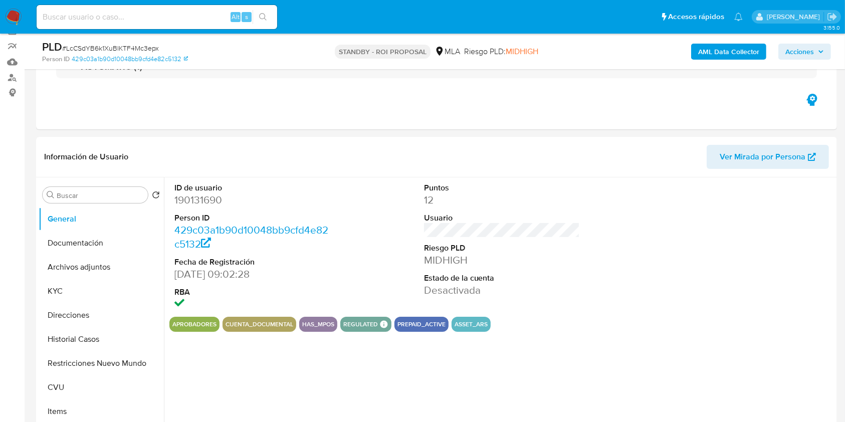
scroll to position [88, 0]
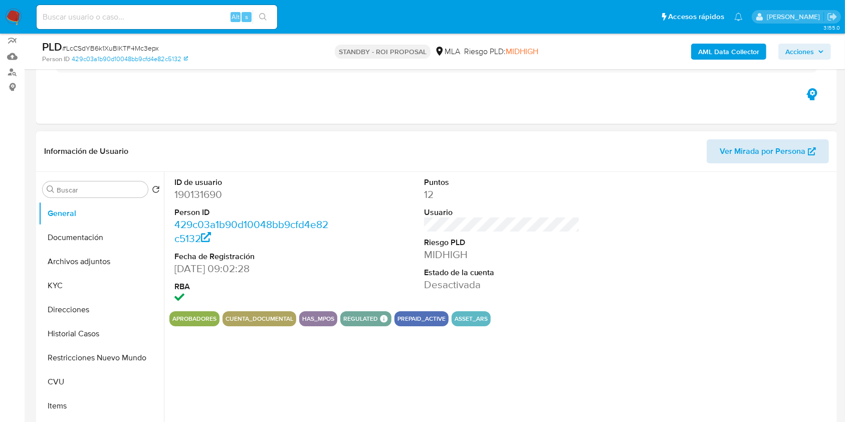
select select "10"
click at [113, 259] on button "Archivos adjuntos" at bounding box center [97, 262] width 117 height 24
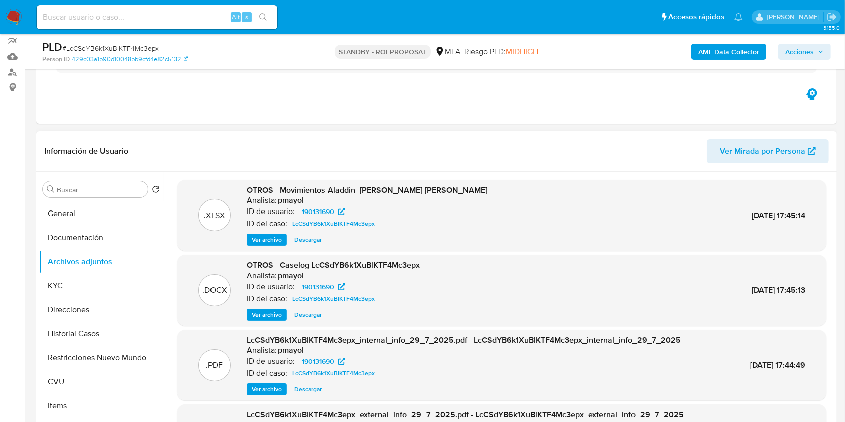
click at [319, 311] on span "Descargar" at bounding box center [308, 315] width 28 height 10
click at [181, 17] on input at bounding box center [157, 17] width 241 height 13
paste input "tieR8MGKNzgqukARiefs6kaz"
drag, startPoint x: 176, startPoint y: 18, endPoint x: 146, endPoint y: 21, distance: 30.2
click at [146, 21] on input "tieR8MGKNzgqukARiefs6kaz" at bounding box center [157, 17] width 241 height 13
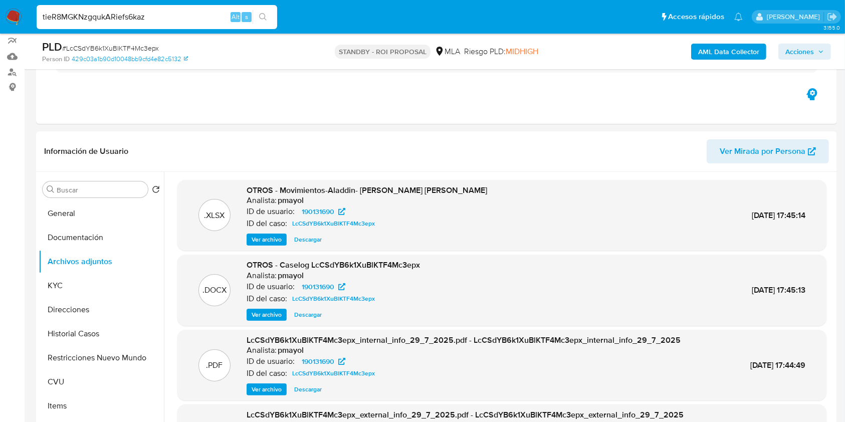
type input "tieR8MGKNzgqukARiefs6kaz"
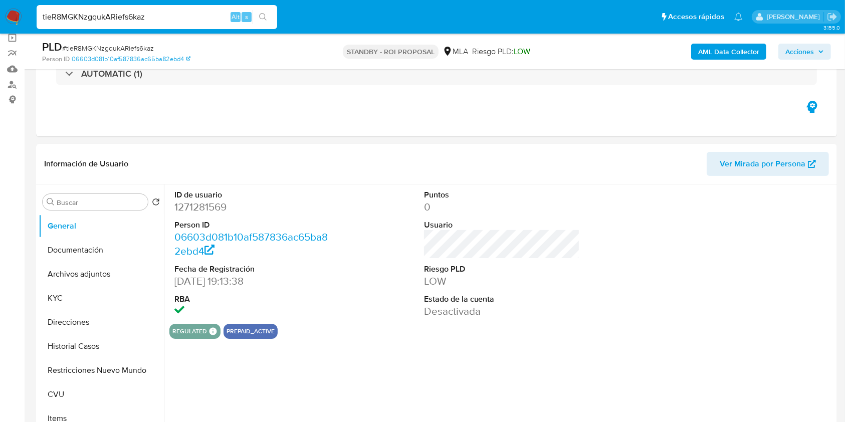
scroll to position [98, 0]
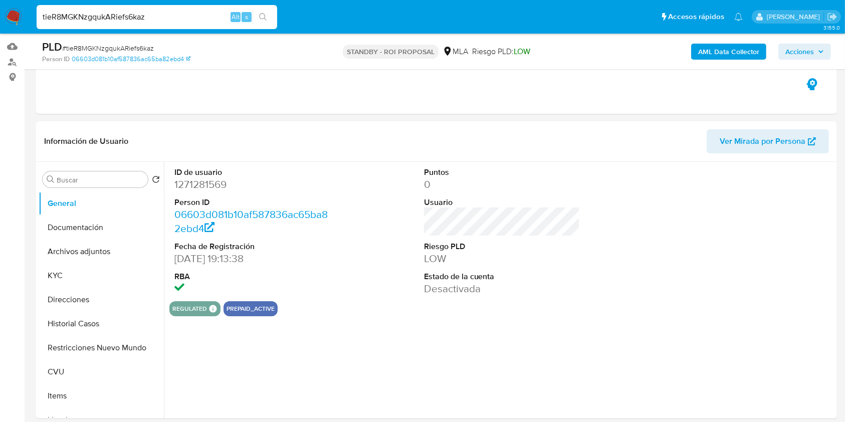
select select "10"
click at [105, 245] on button "Archivos adjuntos" at bounding box center [97, 252] width 117 height 24
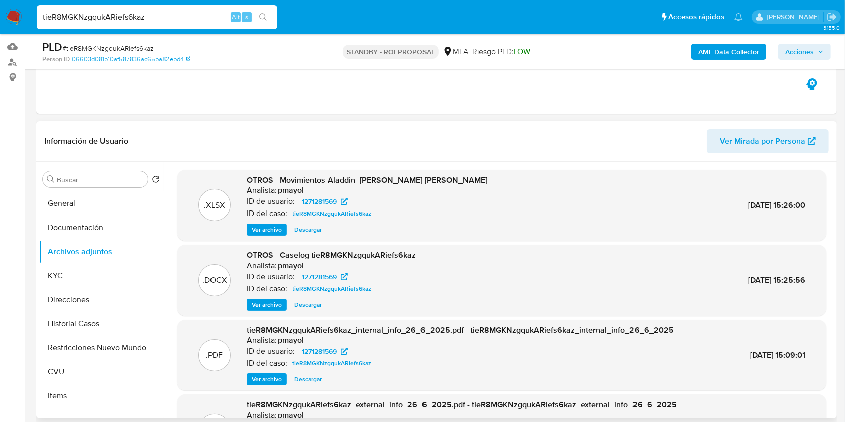
click at [312, 306] on span "Descargar" at bounding box center [308, 305] width 28 height 10
click at [198, 23] on div "tieR8MGKNzgqukARiefs6kaz Alt s" at bounding box center [157, 17] width 241 height 24
click at [182, 13] on input "tieR8MGKNzgqukARiefs6kaz" at bounding box center [157, 17] width 241 height 13
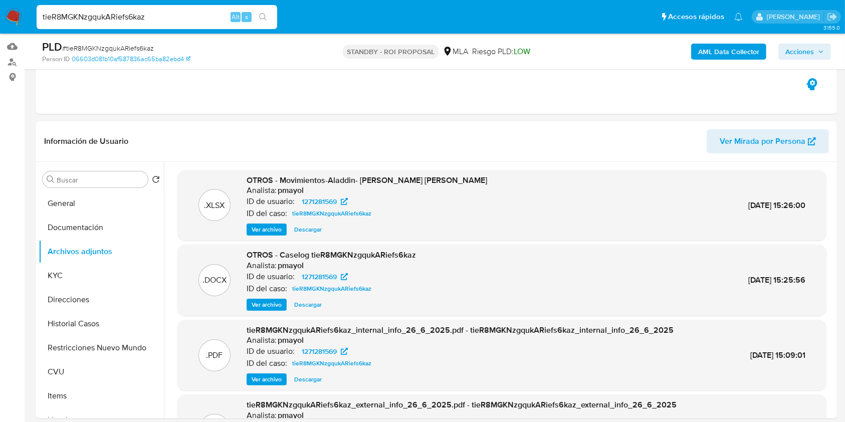
paste input "lFwAdNiqFp2sKAGMPwAj1PcK"
type input "lFwAdNiqFp2sKAGMPwAj1PcK"
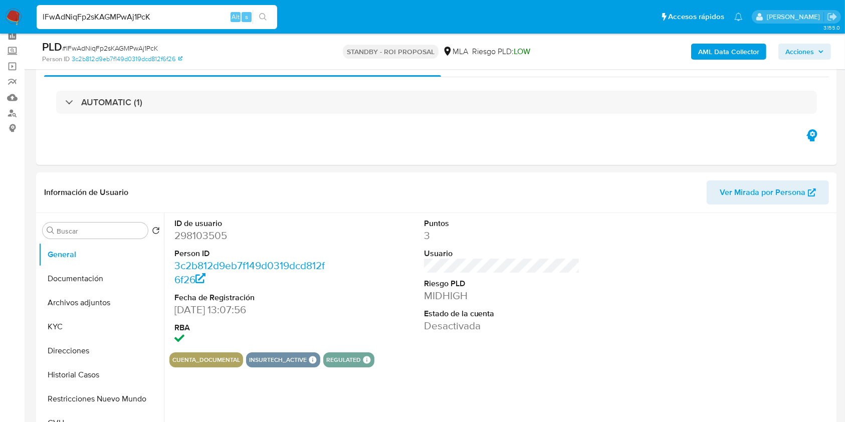
scroll to position [56, 0]
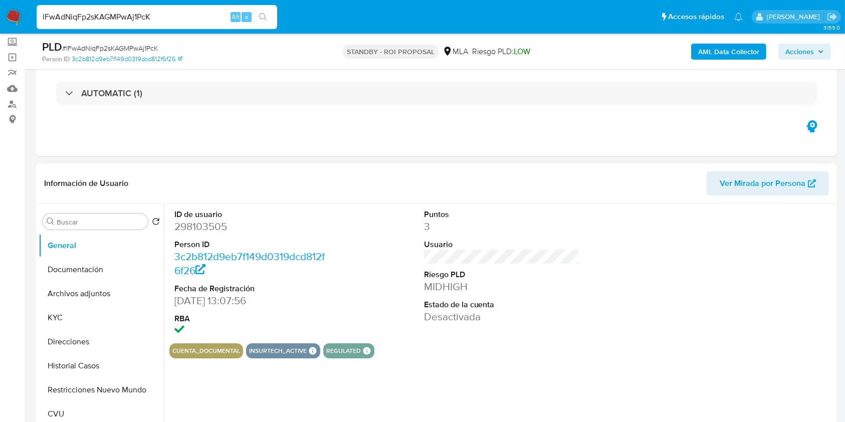
select select "10"
click at [88, 299] on button "Archivos adjuntos" at bounding box center [97, 294] width 117 height 24
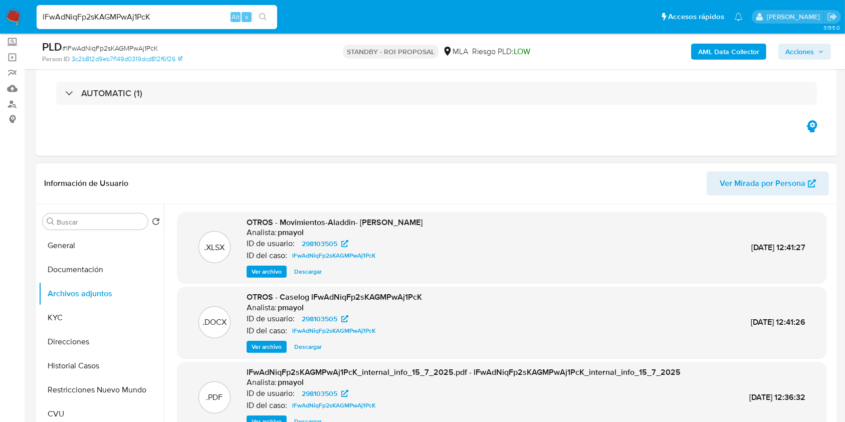
click at [314, 349] on span "Descargar" at bounding box center [308, 347] width 28 height 10
click at [197, 15] on input "lFwAdNiqFp2sKAGMPwAj1PcK" at bounding box center [157, 17] width 241 height 13
paste input "sf8ZNlfoelkkFxh7bcZS4YQo"
type input "sf8ZNlfoelkkFxh7bcZS4YQo"
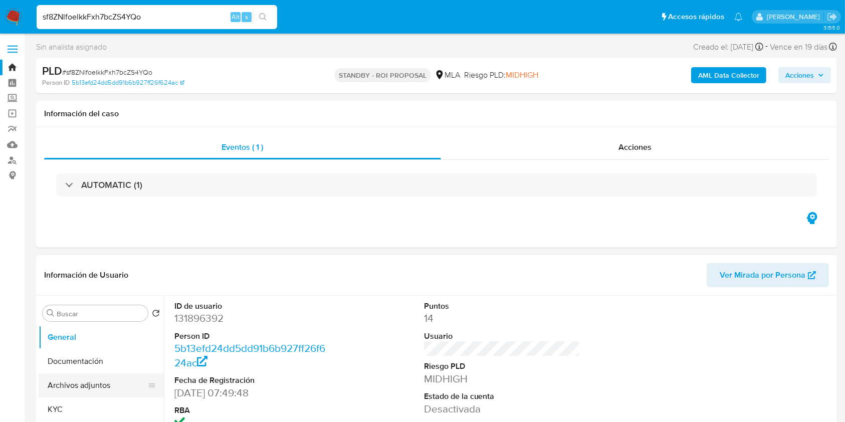
select select "10"
click at [70, 385] on button "Archivos adjuntos" at bounding box center [97, 385] width 117 height 24
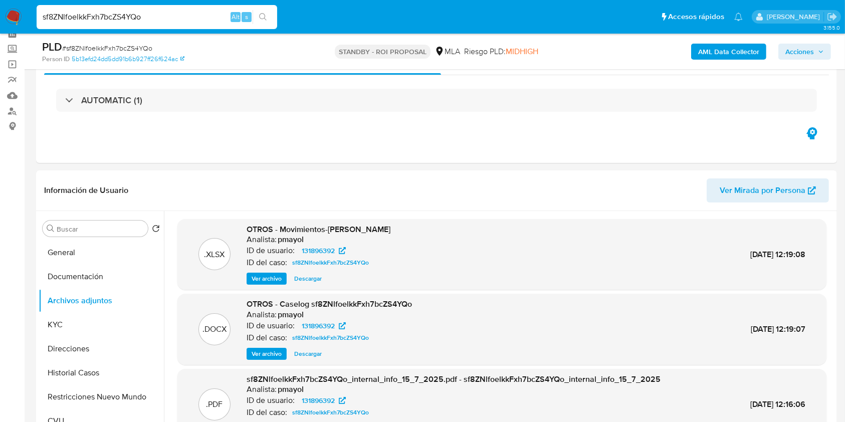
scroll to position [56, 0]
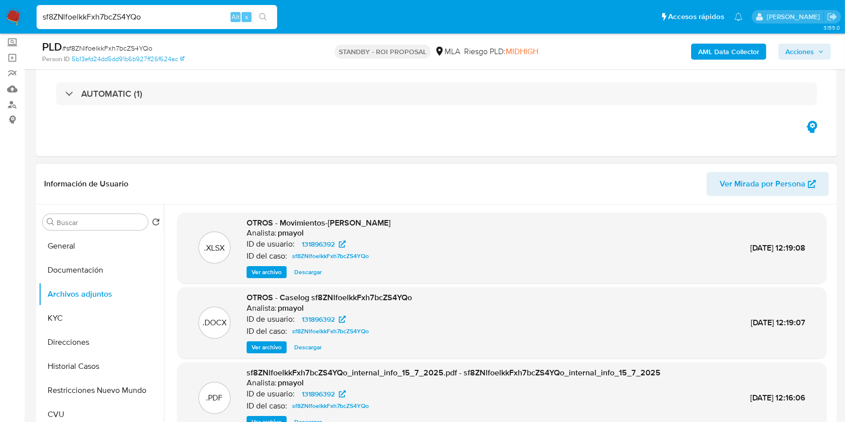
click at [297, 347] on span "Descargar" at bounding box center [308, 347] width 28 height 10
click at [197, 12] on input "sf8ZNlfoelkkFxh7bcZS4YQo" at bounding box center [157, 17] width 241 height 13
paste input "Sl7Z8gitt4NrqaRKLh1eUUux"
type input "Sl7Z8gitt4NrqaRKLh1eUUux"
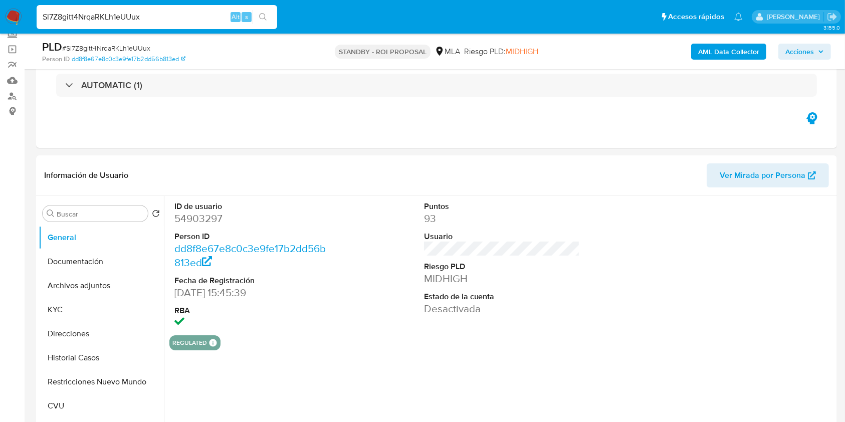
scroll to position [81, 0]
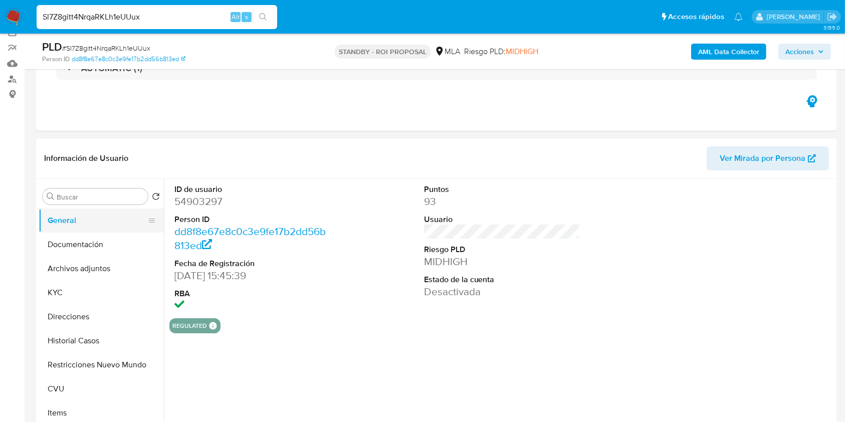
select select "10"
click at [113, 263] on button "Archivos adjuntos" at bounding box center [97, 269] width 117 height 24
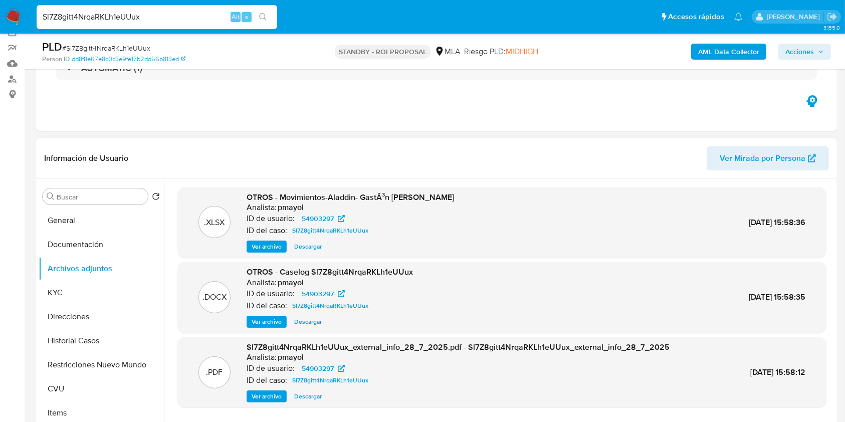
click at [304, 320] on span "Descargar" at bounding box center [308, 322] width 28 height 10
click at [136, 19] on input "Sl7Z8gitt4NrqaRKLh1eUUux" at bounding box center [157, 17] width 241 height 13
paste input "vq0x1TbaqKAHe8HG9Q1aSOJ"
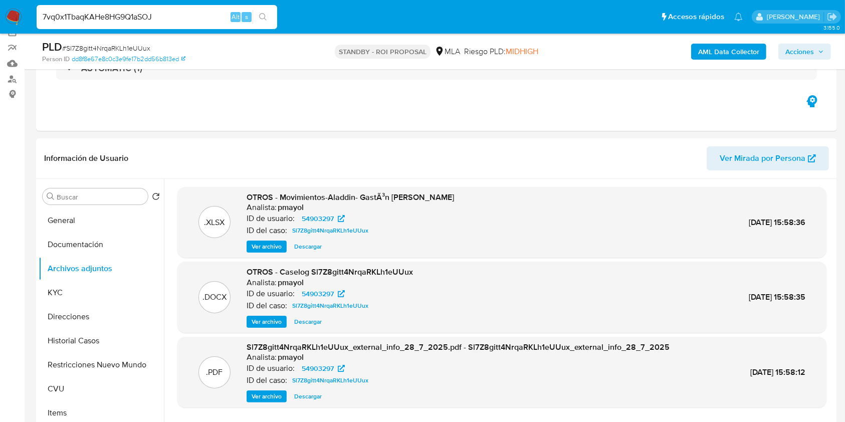
type input "7vq0x1TbaqKAHe8HG9Q1aSOJ"
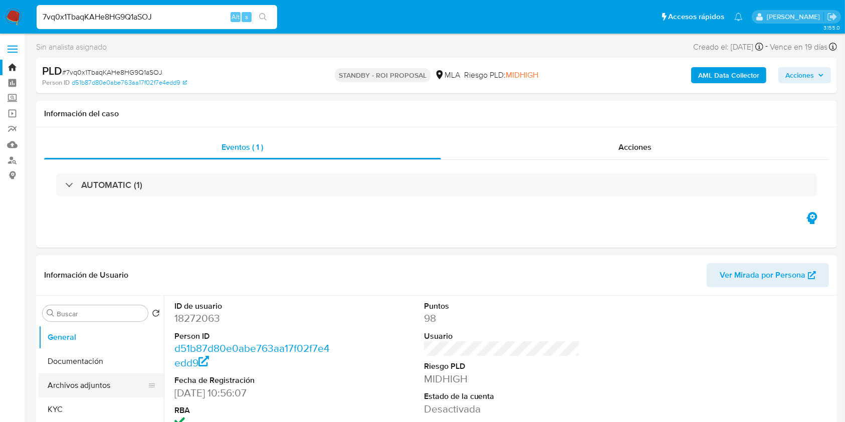
click at [82, 382] on button "Archivos adjuntos" at bounding box center [97, 385] width 117 height 24
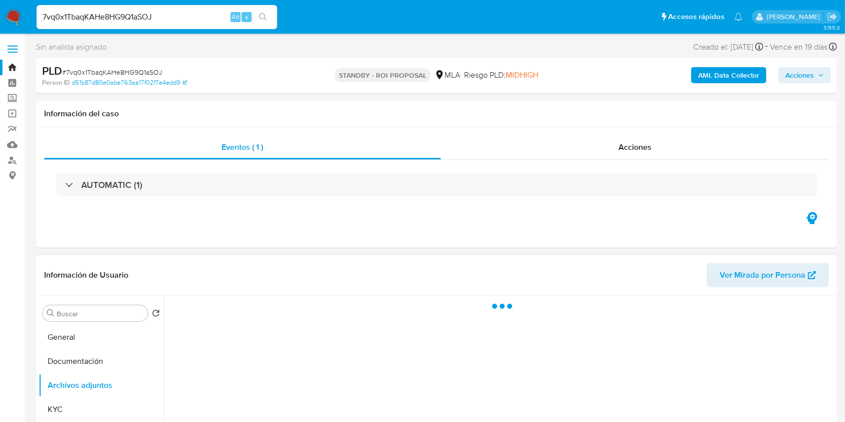
select select "10"
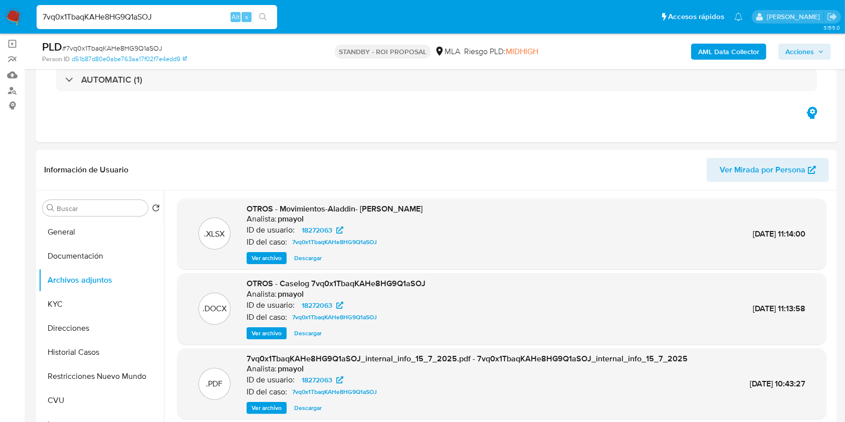
scroll to position [97, 0]
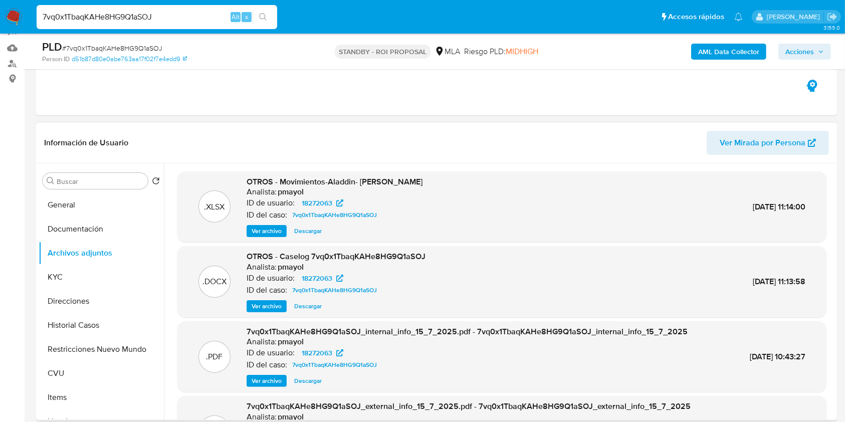
click at [296, 304] on span "Descargar" at bounding box center [308, 306] width 28 height 10
click at [187, 19] on input "7vq0x1TbaqKAHe8HG9Q1aSOJ" at bounding box center [157, 17] width 241 height 13
paste input "oZU0LSPocMPgk75BnUWU8d2C"
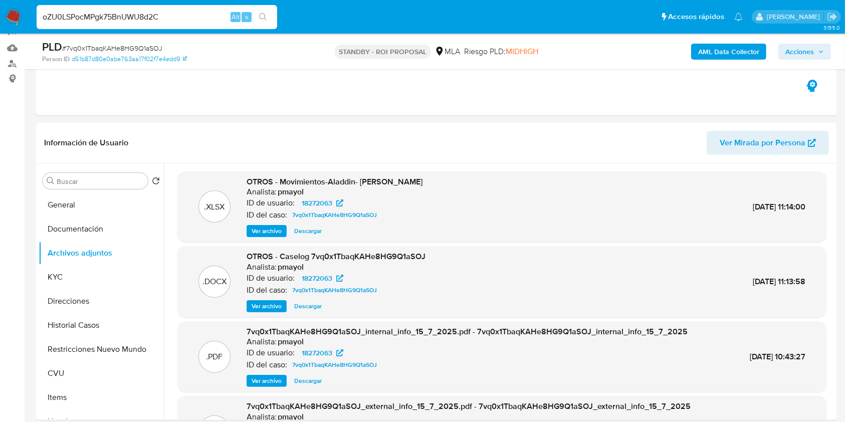
type input "oZU0LSPocMPgk75BnUWU8d2C"
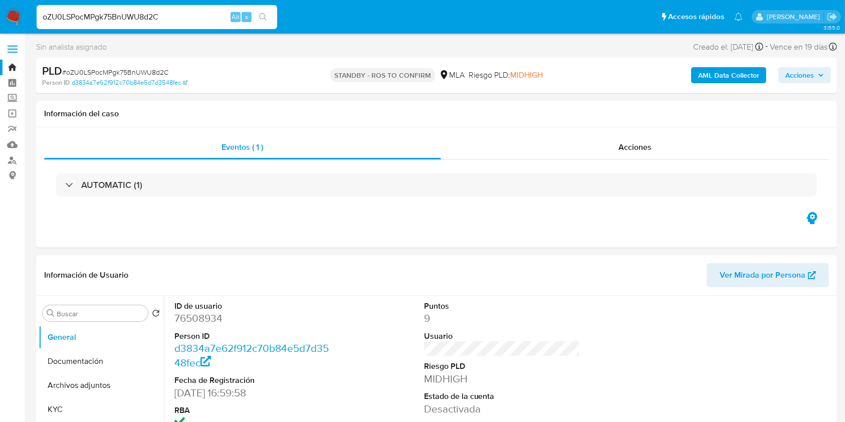
select select "10"
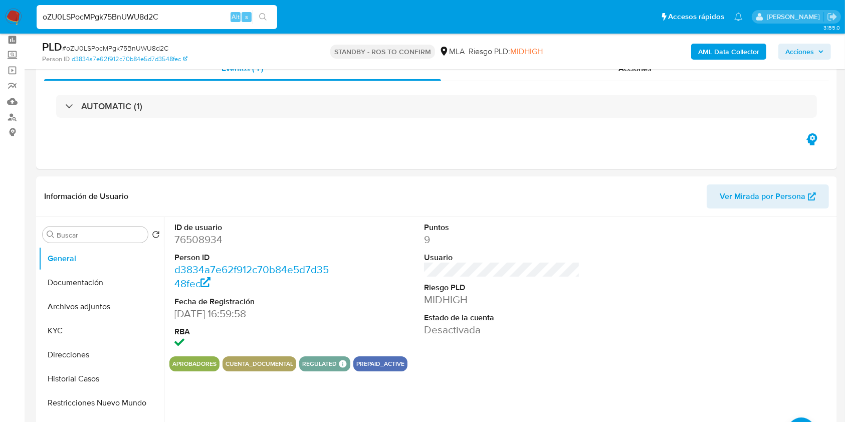
scroll to position [53, 0]
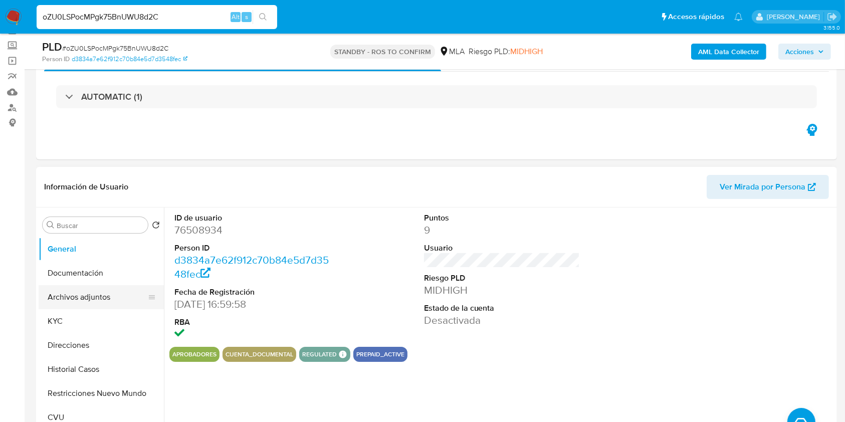
click at [96, 300] on button "Archivos adjuntos" at bounding box center [97, 297] width 117 height 24
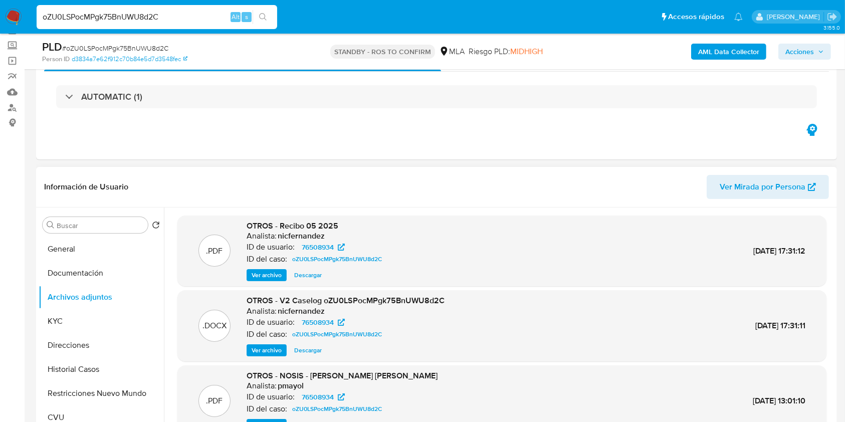
click at [315, 349] on span "Descargar" at bounding box center [308, 350] width 28 height 10
